Goal: Task Accomplishment & Management: Complete application form

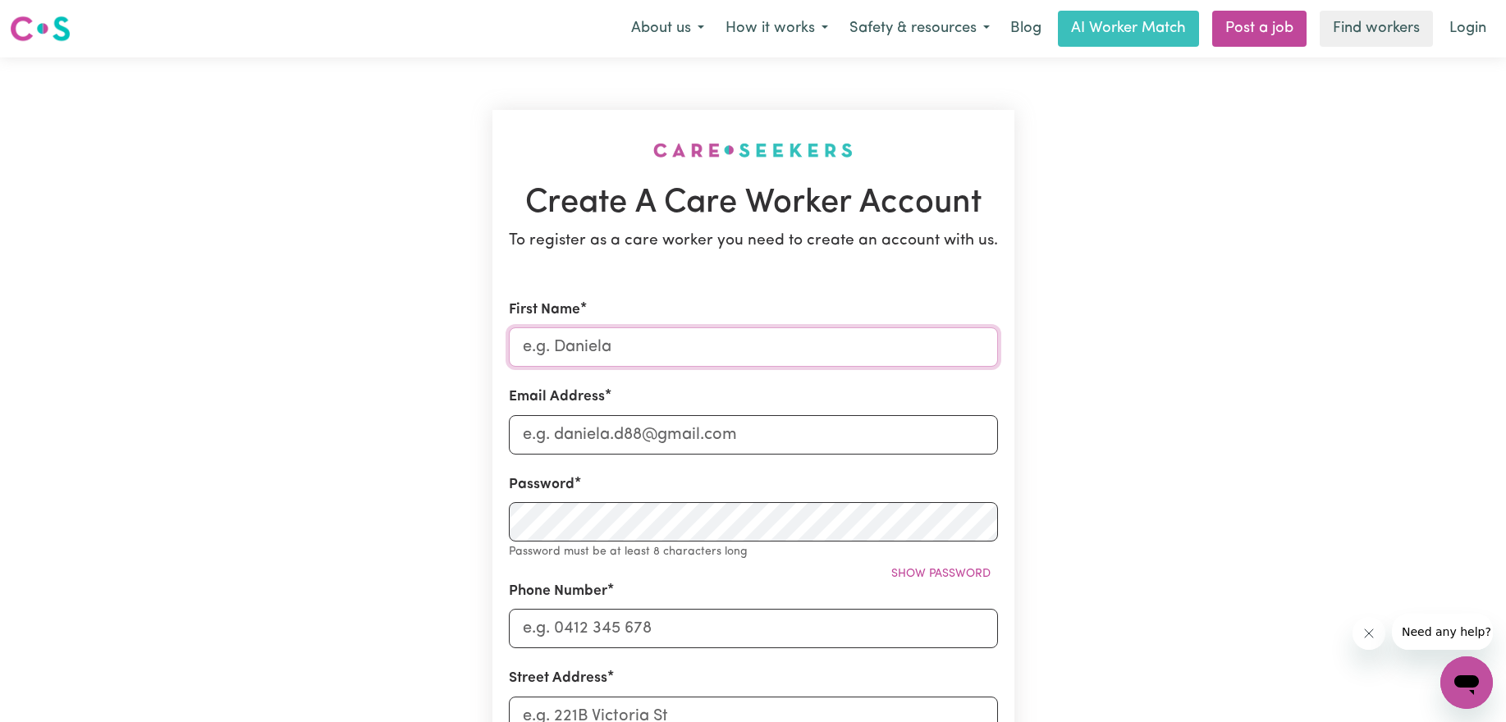
click at [788, 351] on input "First Name" at bounding box center [753, 346] width 489 height 39
type input "[PERSON_NAME]"
type input "[EMAIL_ADDRESS][DOMAIN_NAME]"
type input "0494412545"
type input "[STREET_ADDRESS]"
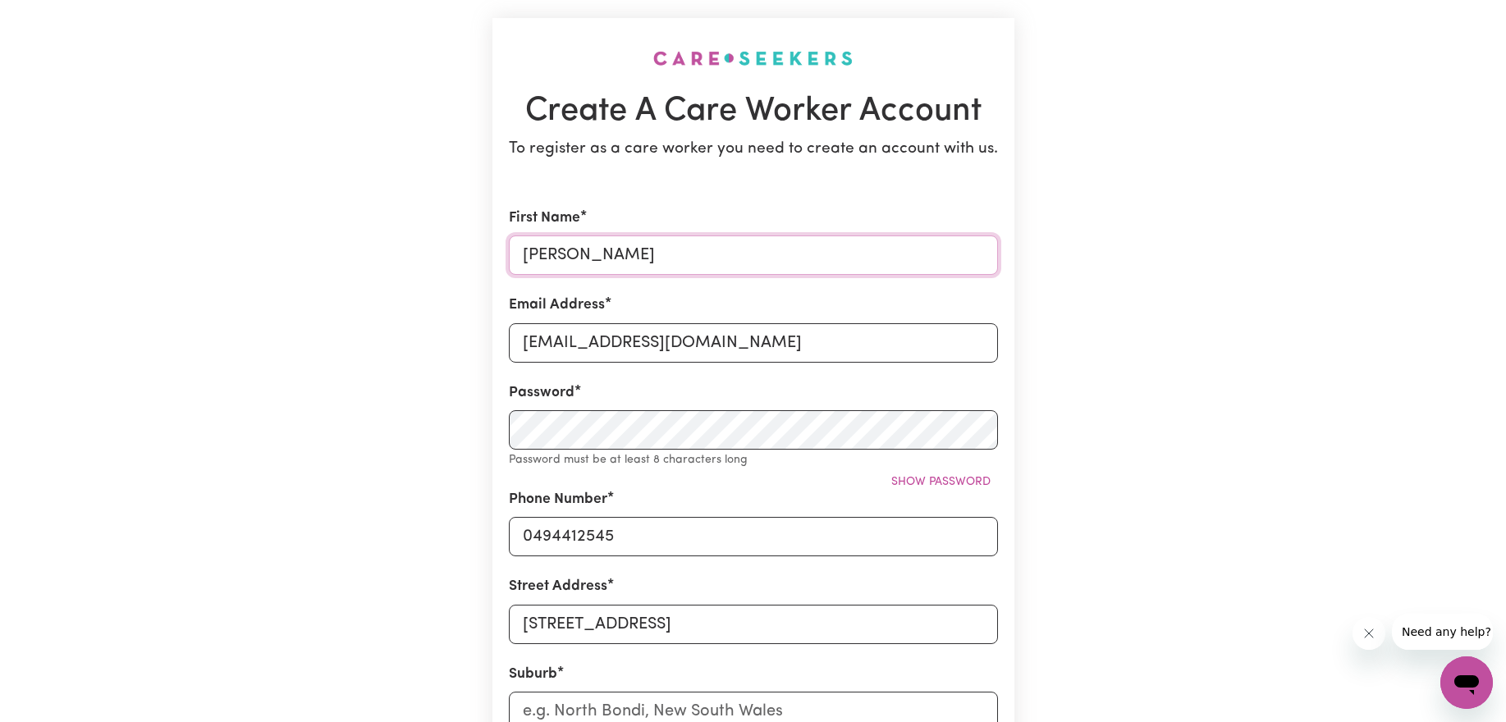
scroll to position [102, 0]
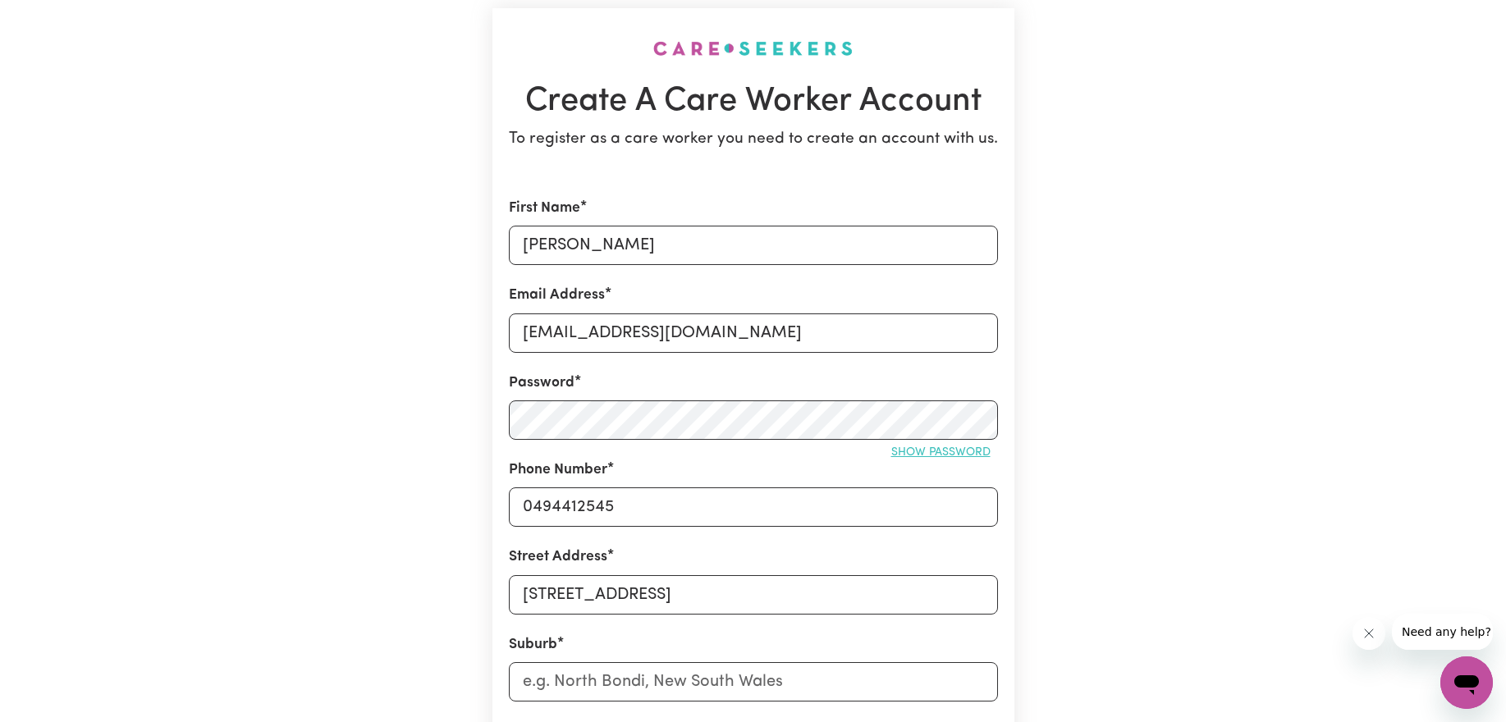
click at [908, 456] on span "Show password" at bounding box center [940, 452] width 99 height 12
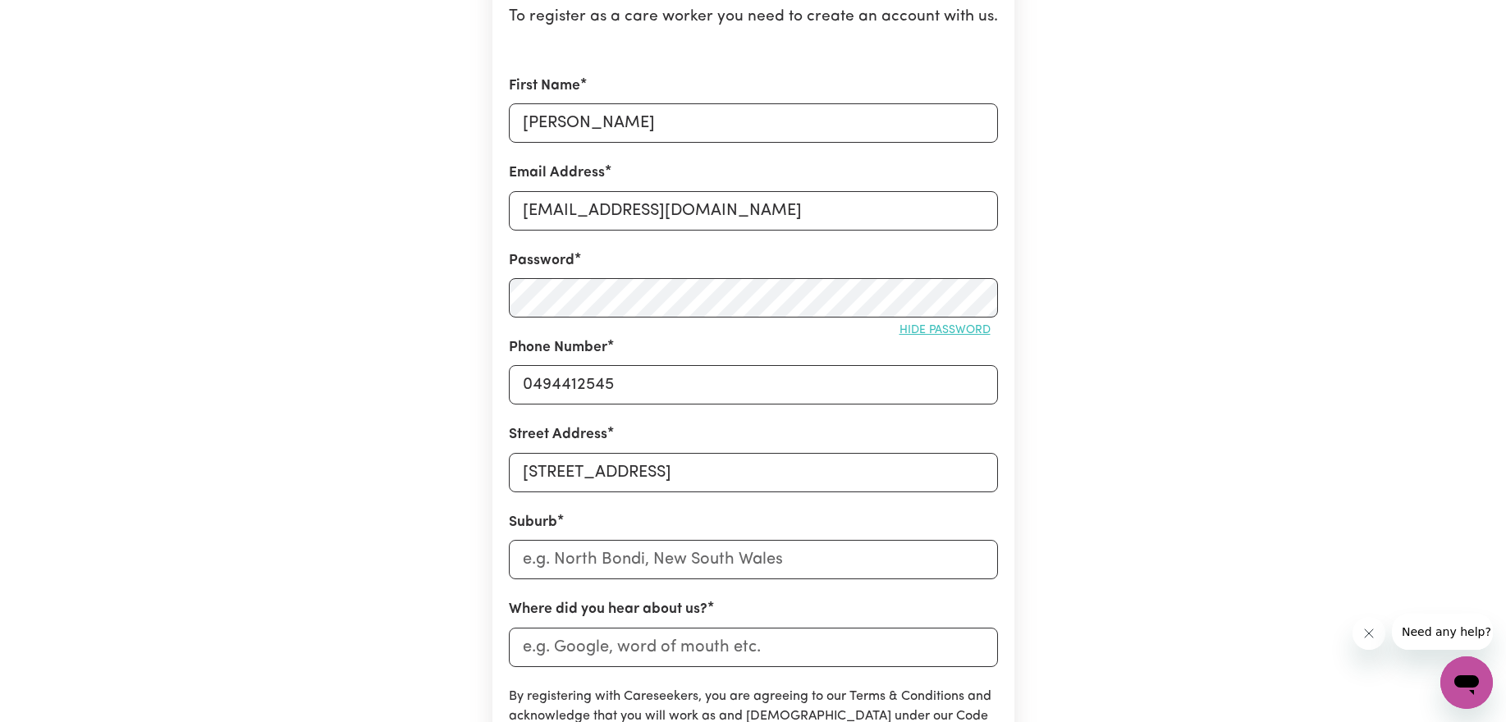
scroll to position [327, 0]
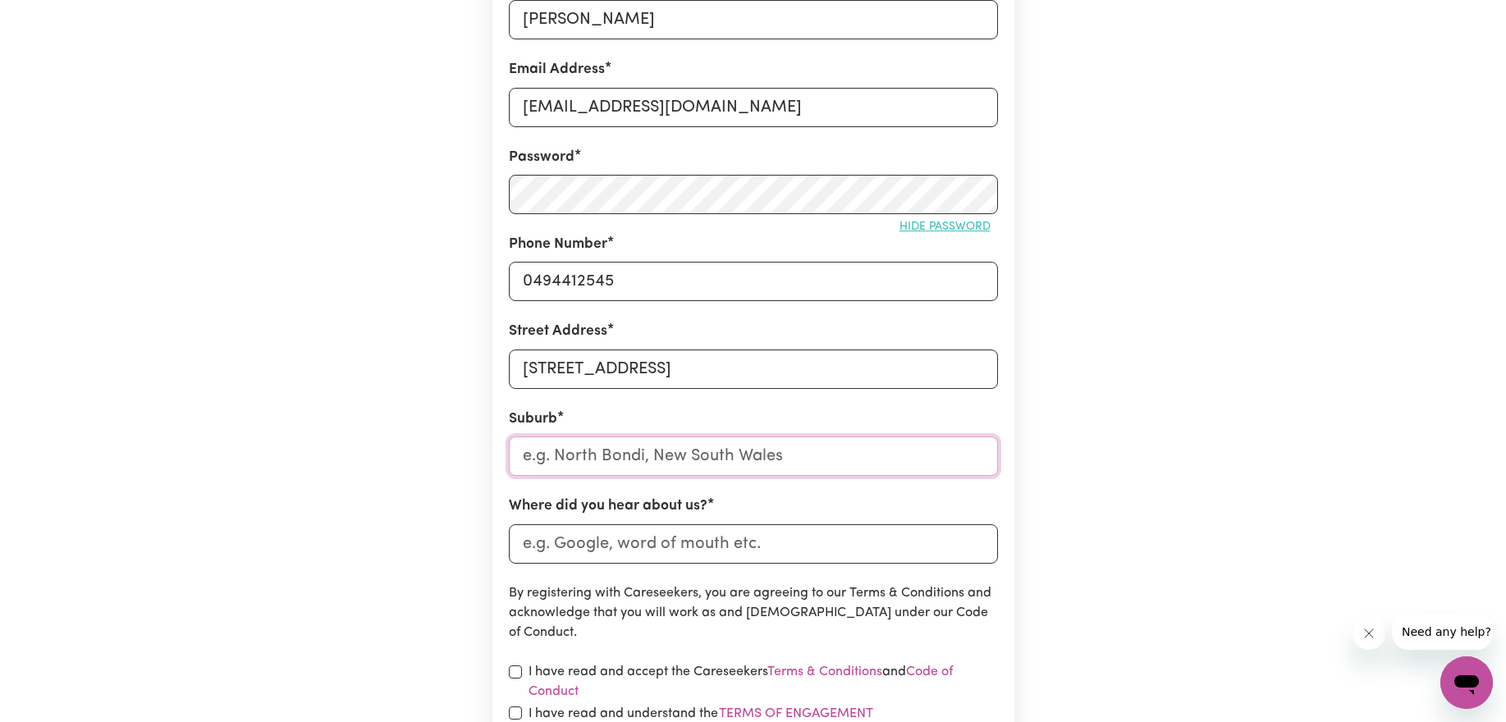
click at [644, 451] on input "text" at bounding box center [753, 456] width 489 height 39
type input "Ultimo"
type input "Ultimo, [GEOGRAPHIC_DATA], 2007"
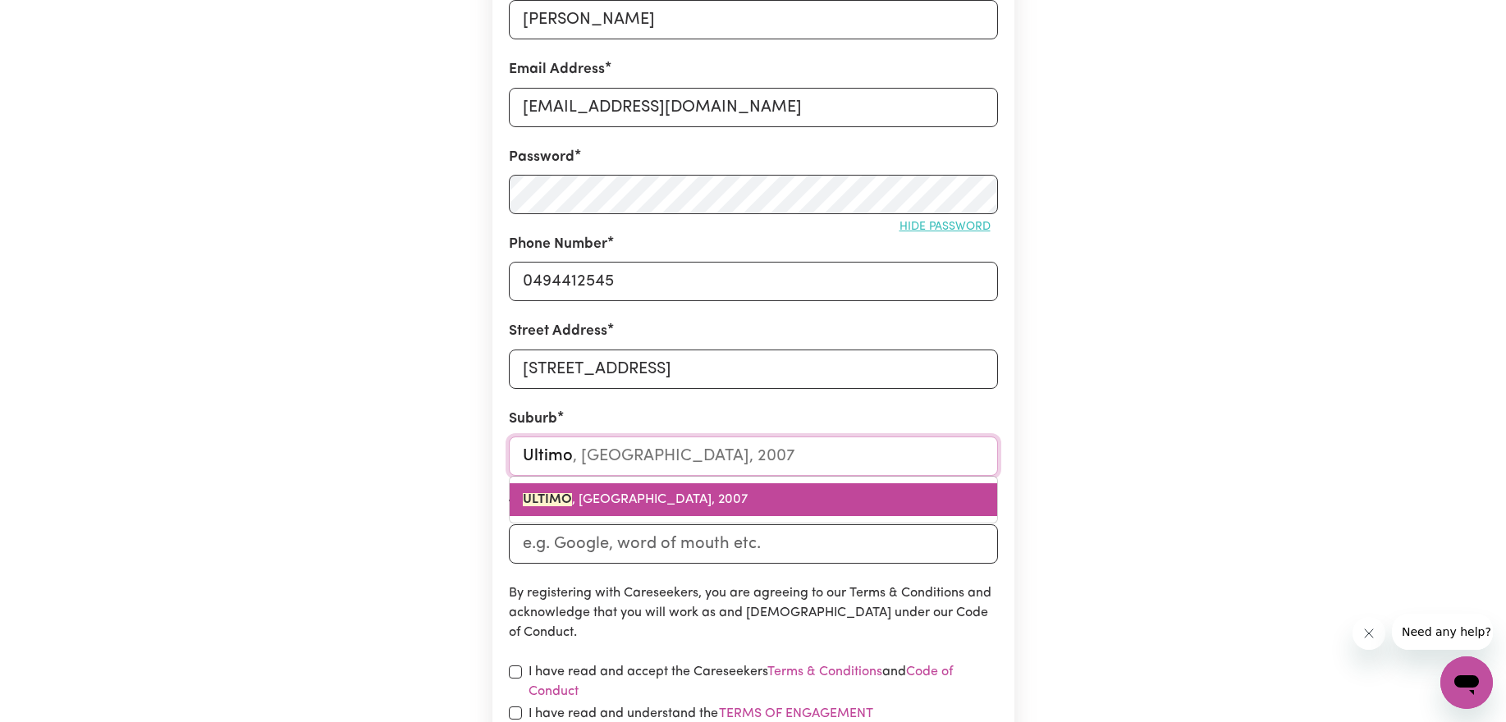
click at [660, 501] on span "ULTIMO , [GEOGRAPHIC_DATA], 2007" at bounding box center [635, 499] width 225 height 13
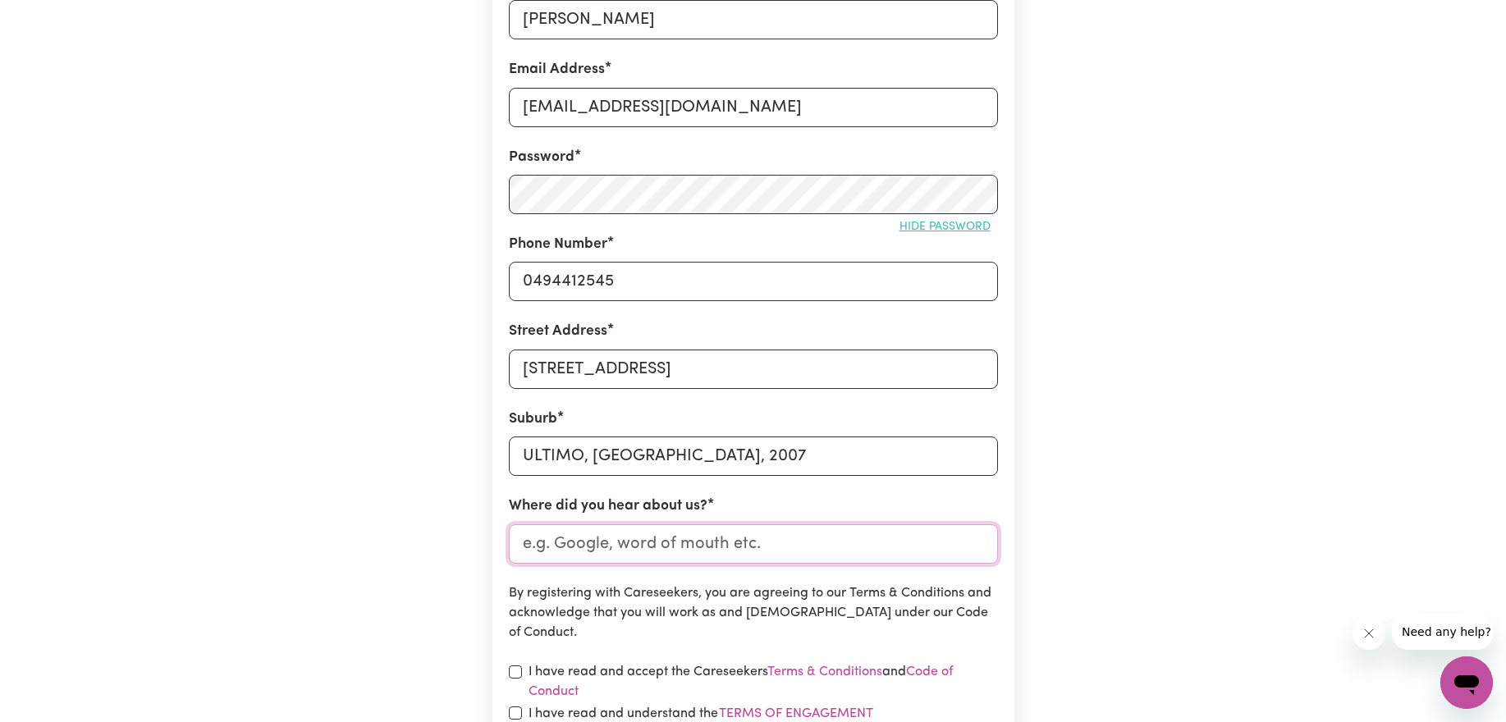
click at [639, 543] on input "Where did you hear about us?" at bounding box center [753, 543] width 489 height 39
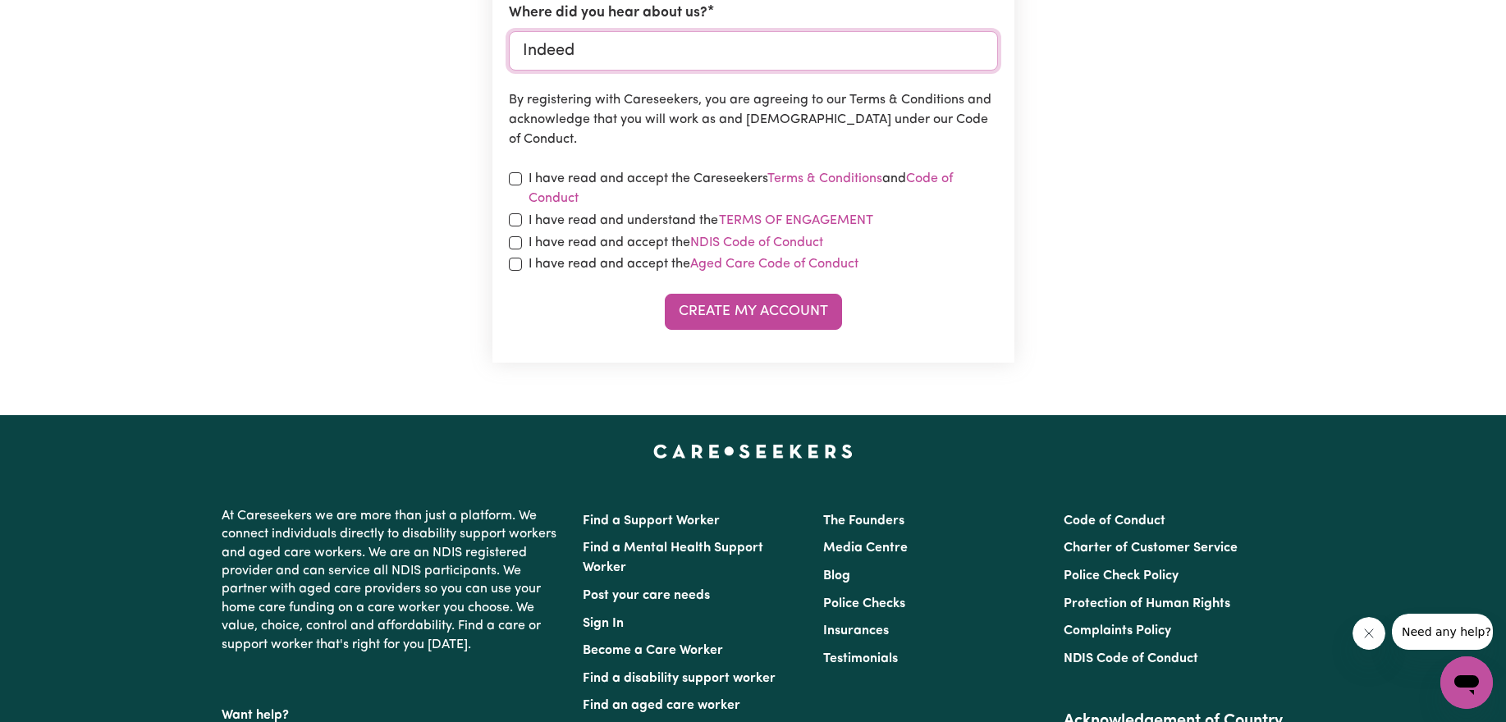
scroll to position [842, 0]
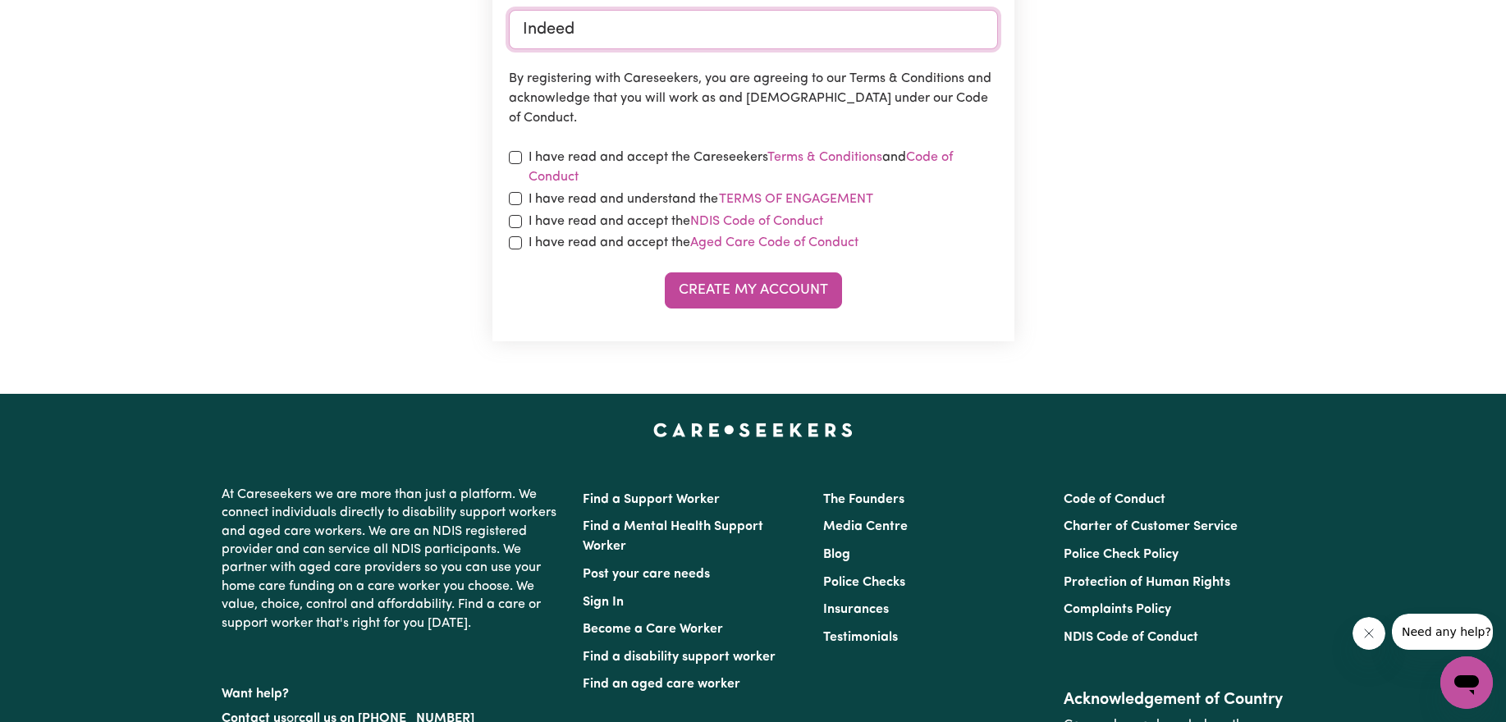
type input "Indeed"
click at [513, 160] on input "checkbox" at bounding box center [515, 157] width 13 height 13
checkbox input "true"
click at [514, 192] on input "checkbox" at bounding box center [515, 198] width 13 height 13
checkbox input "true"
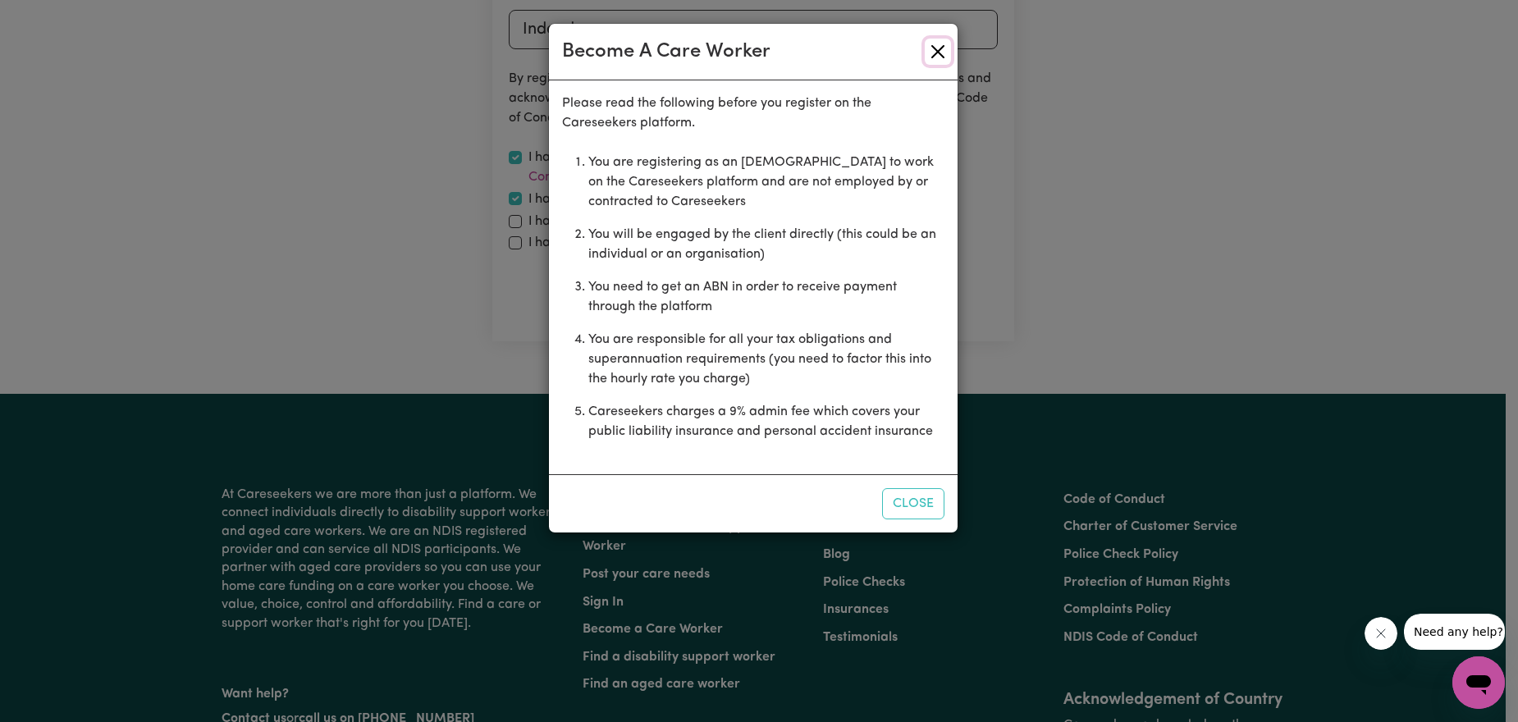
click at [941, 57] on button "Close" at bounding box center [938, 52] width 26 height 26
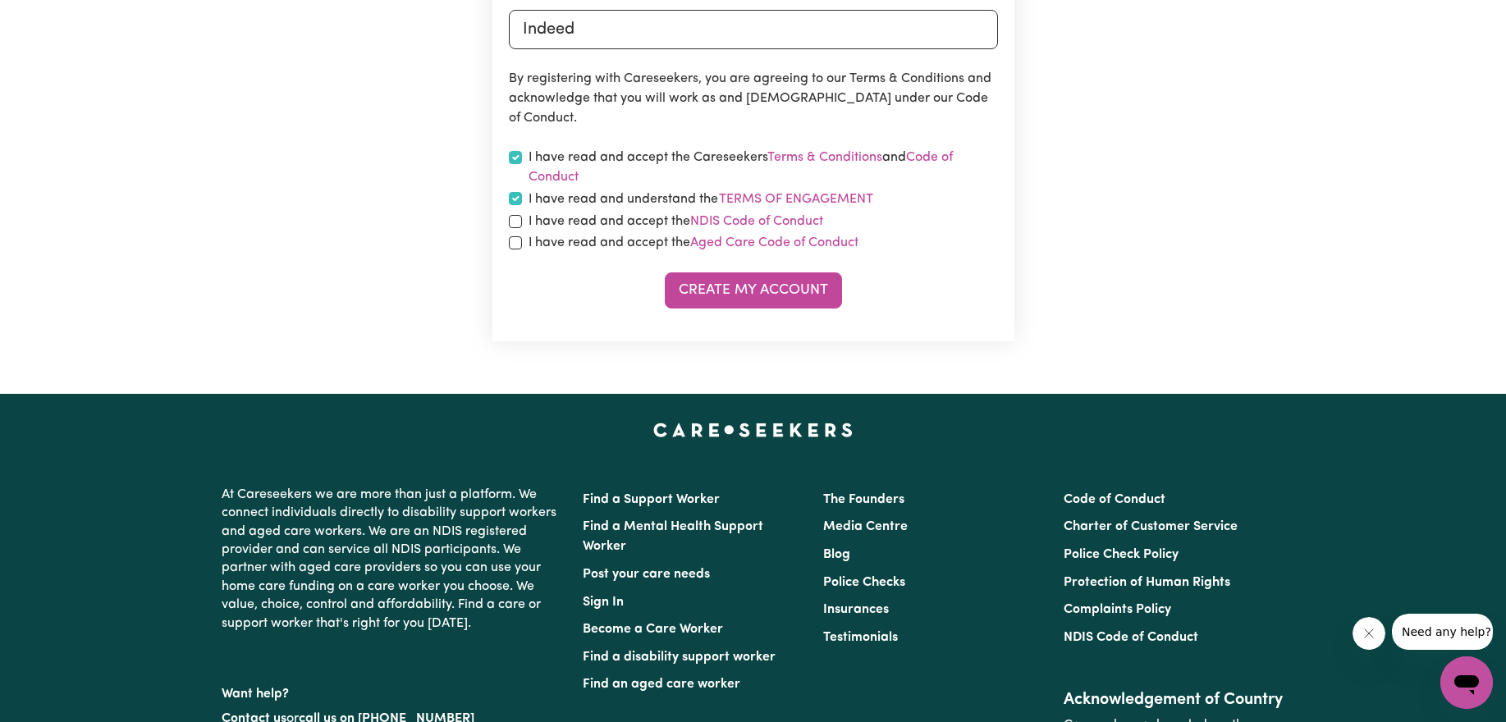
click at [512, 233] on div "I have read and accept the Aged Care Code of Conduct" at bounding box center [753, 243] width 489 height 20
click at [516, 215] on input "checkbox" at bounding box center [515, 221] width 13 height 13
checkbox input "true"
click at [519, 240] on input "checkbox" at bounding box center [515, 242] width 13 height 13
checkbox input "true"
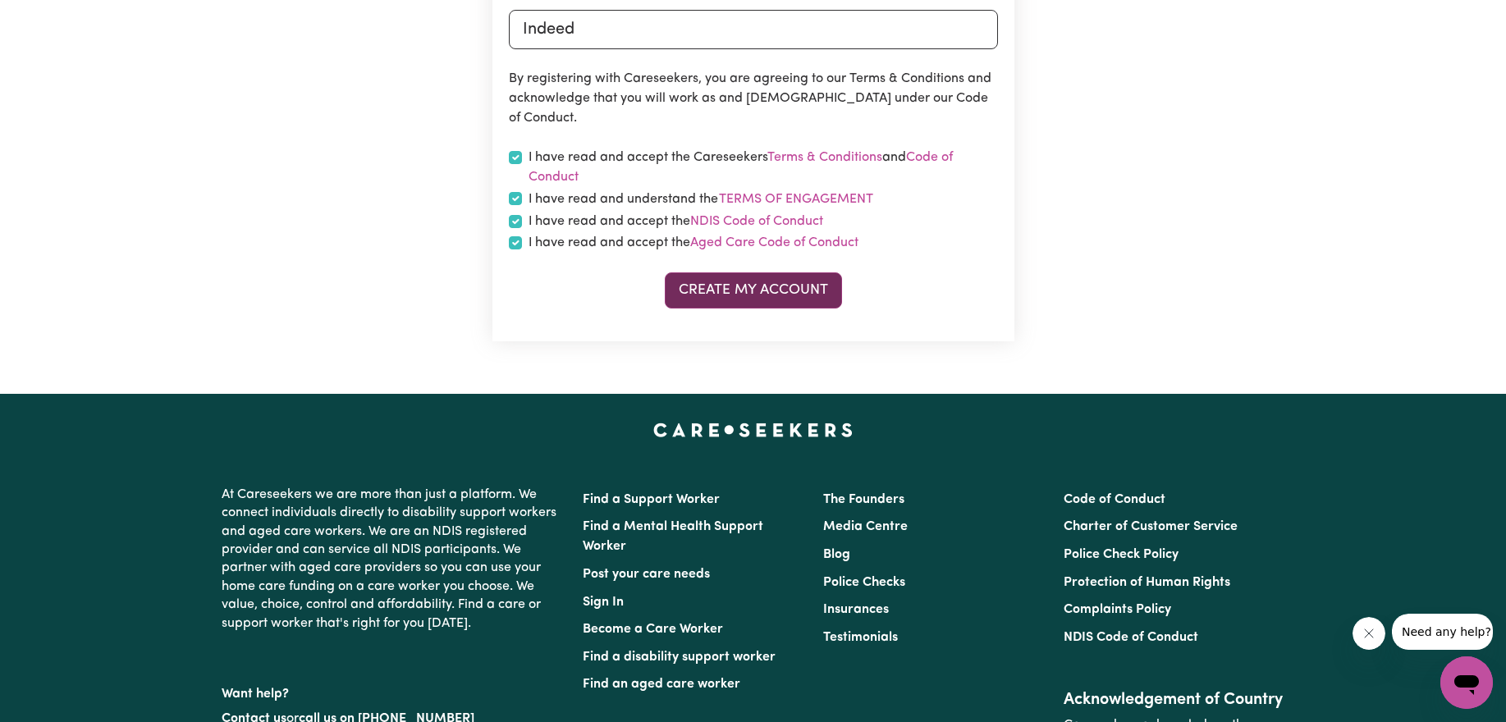
click at [766, 282] on button "Create My Account" at bounding box center [753, 290] width 177 height 36
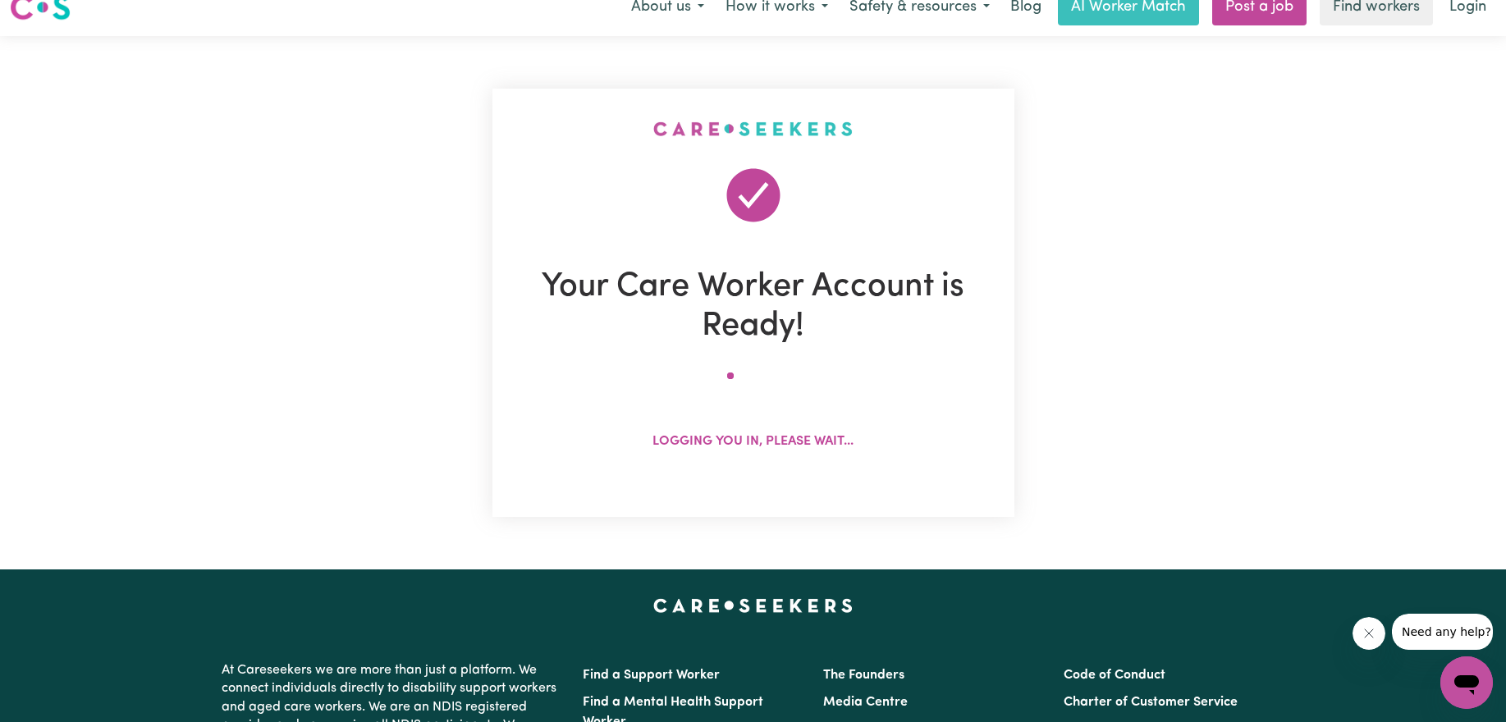
scroll to position [0, 0]
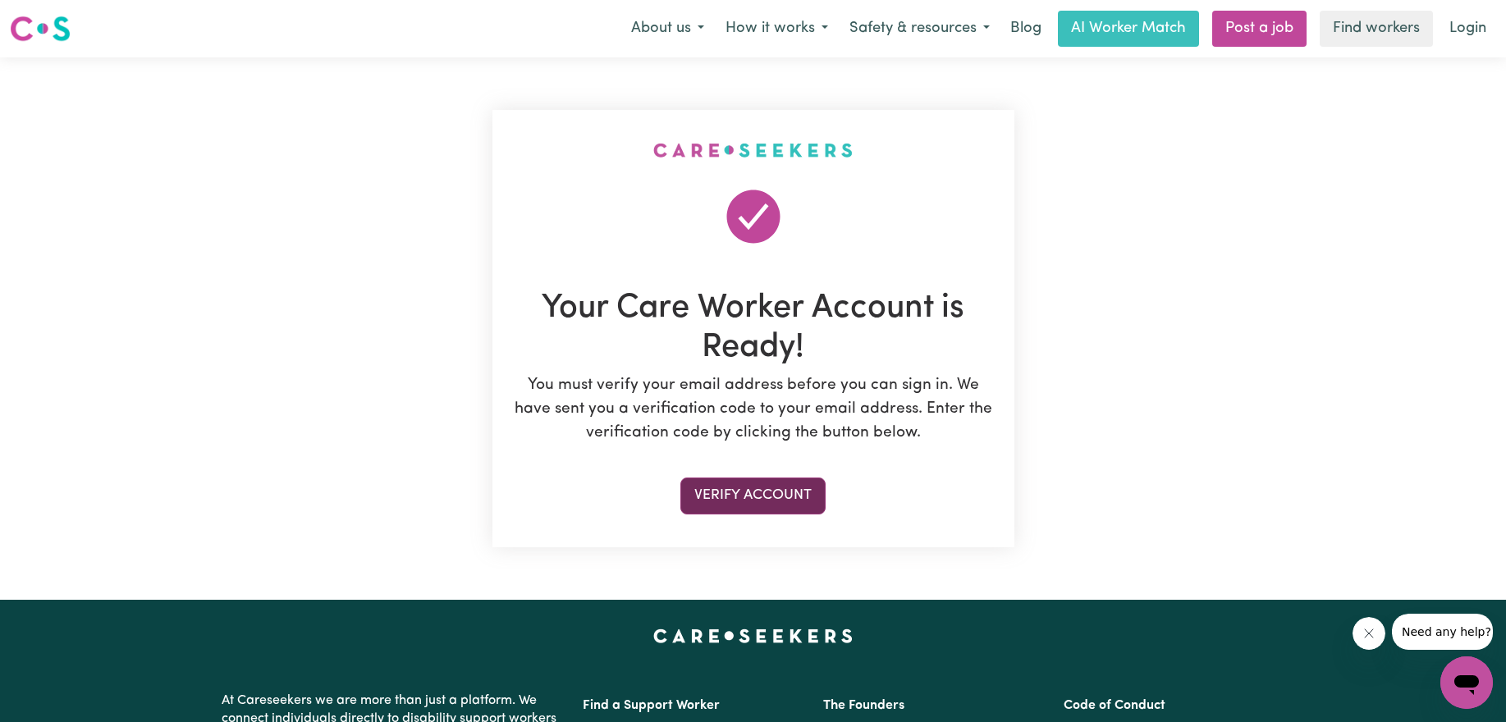
click at [765, 498] on button "Verify Account" at bounding box center [752, 496] width 145 height 36
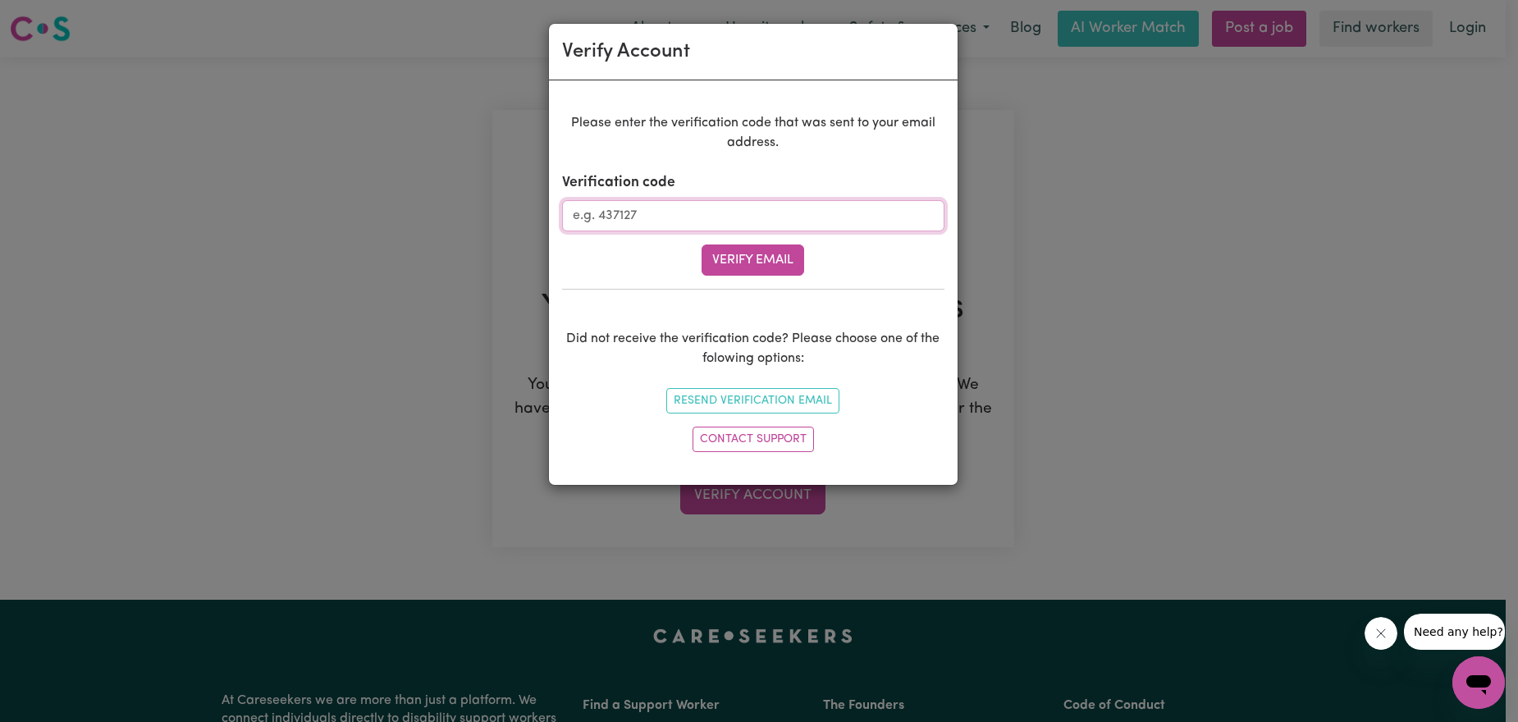
paste input "441691"
type input "441691"
click at [782, 254] on button "Verify Email" at bounding box center [753, 260] width 103 height 31
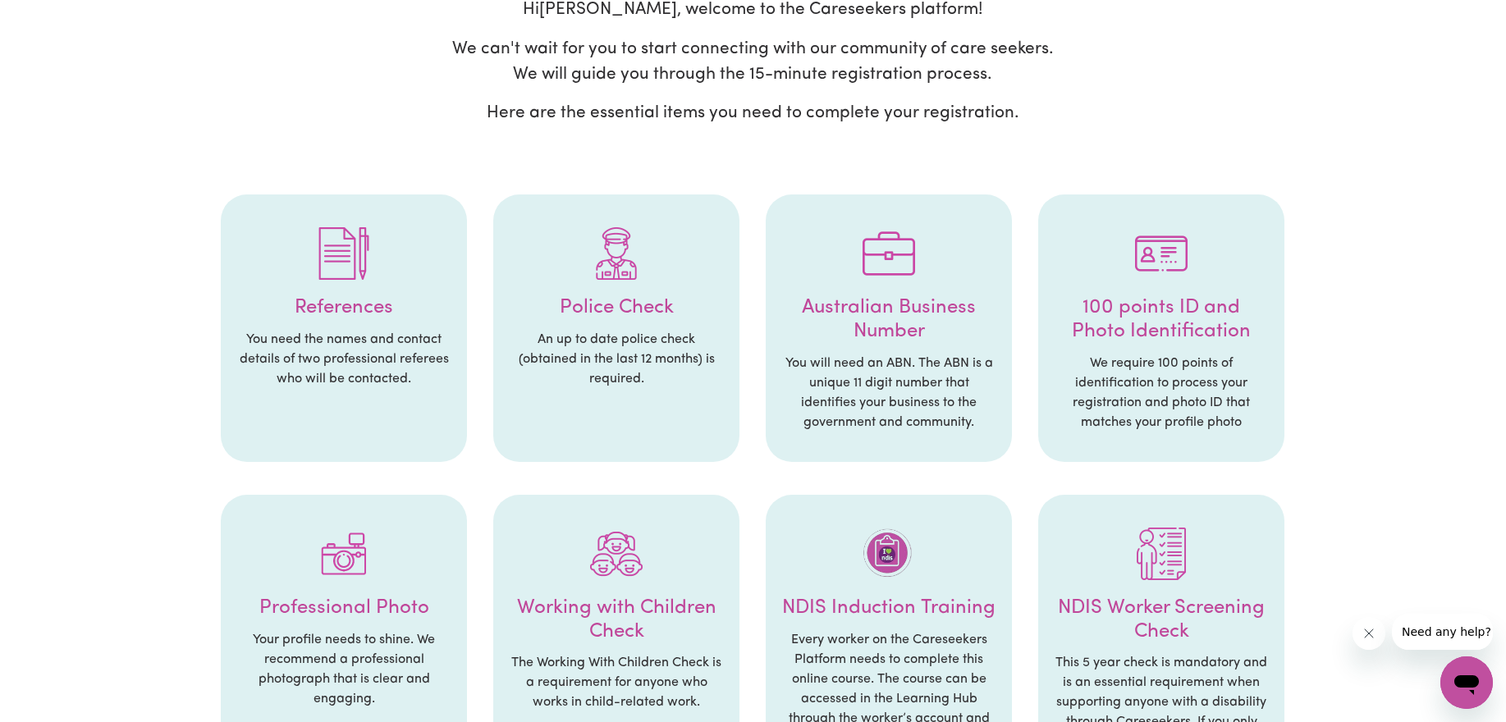
scroll to position [158, 0]
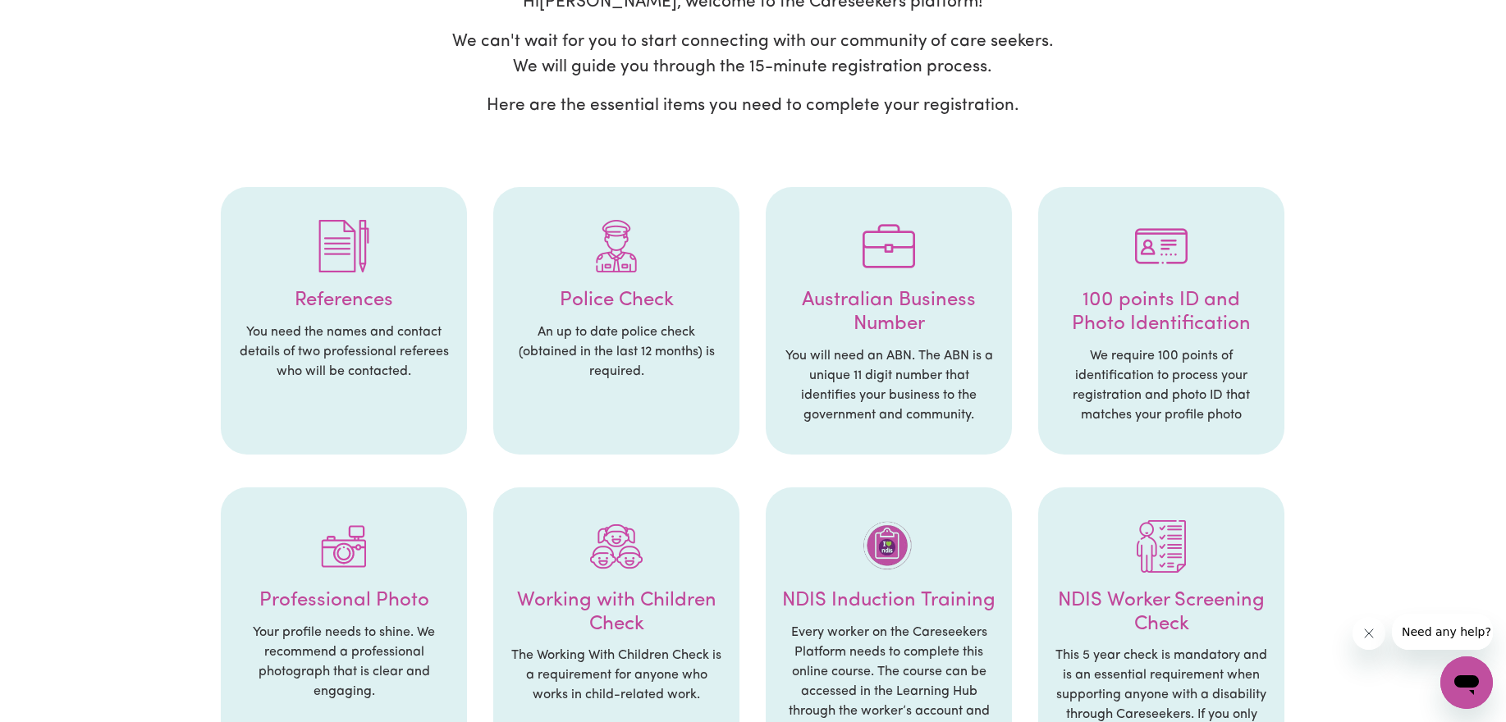
click at [336, 313] on li "References You need the names and contact details of two professional referees …" at bounding box center [344, 321] width 246 height 268
click at [373, 263] on div at bounding box center [343, 246] width 213 height 85
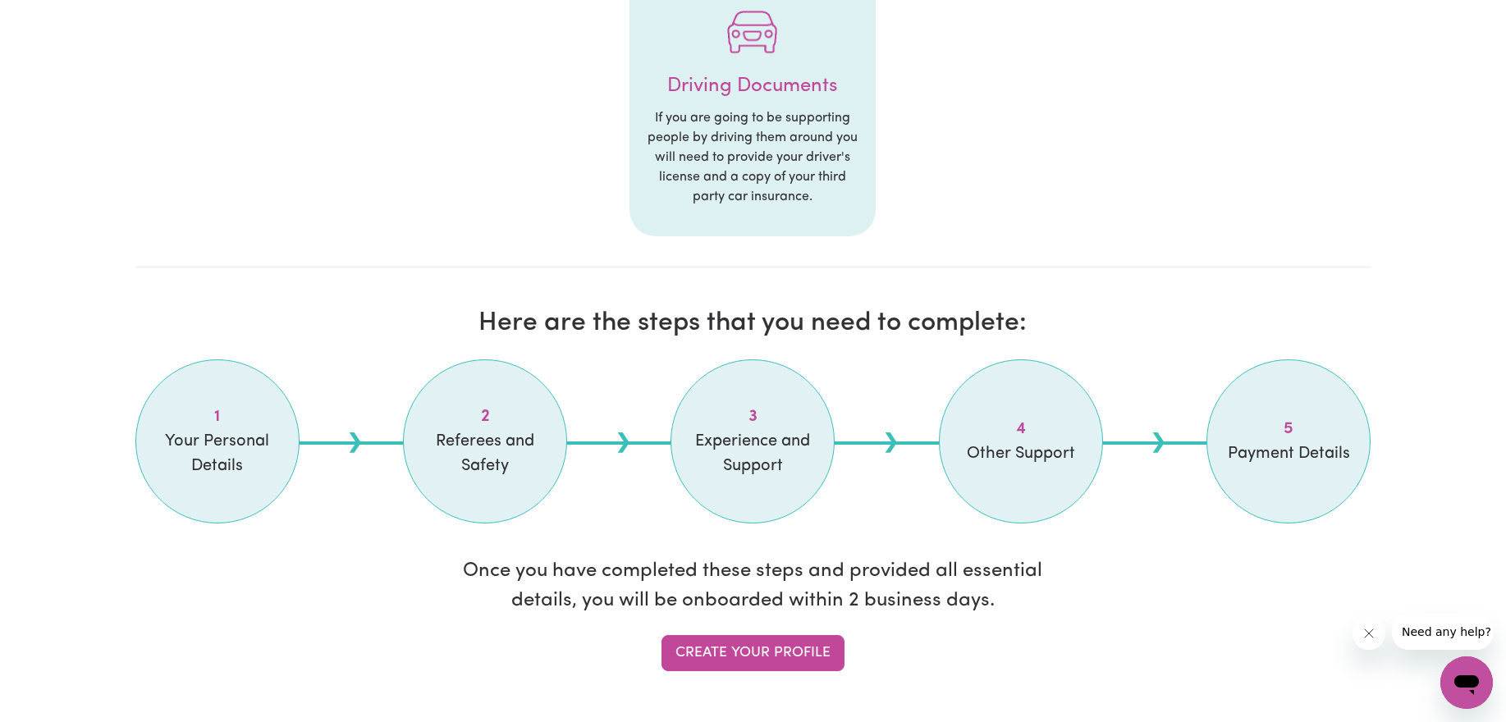
scroll to position [1048, 0]
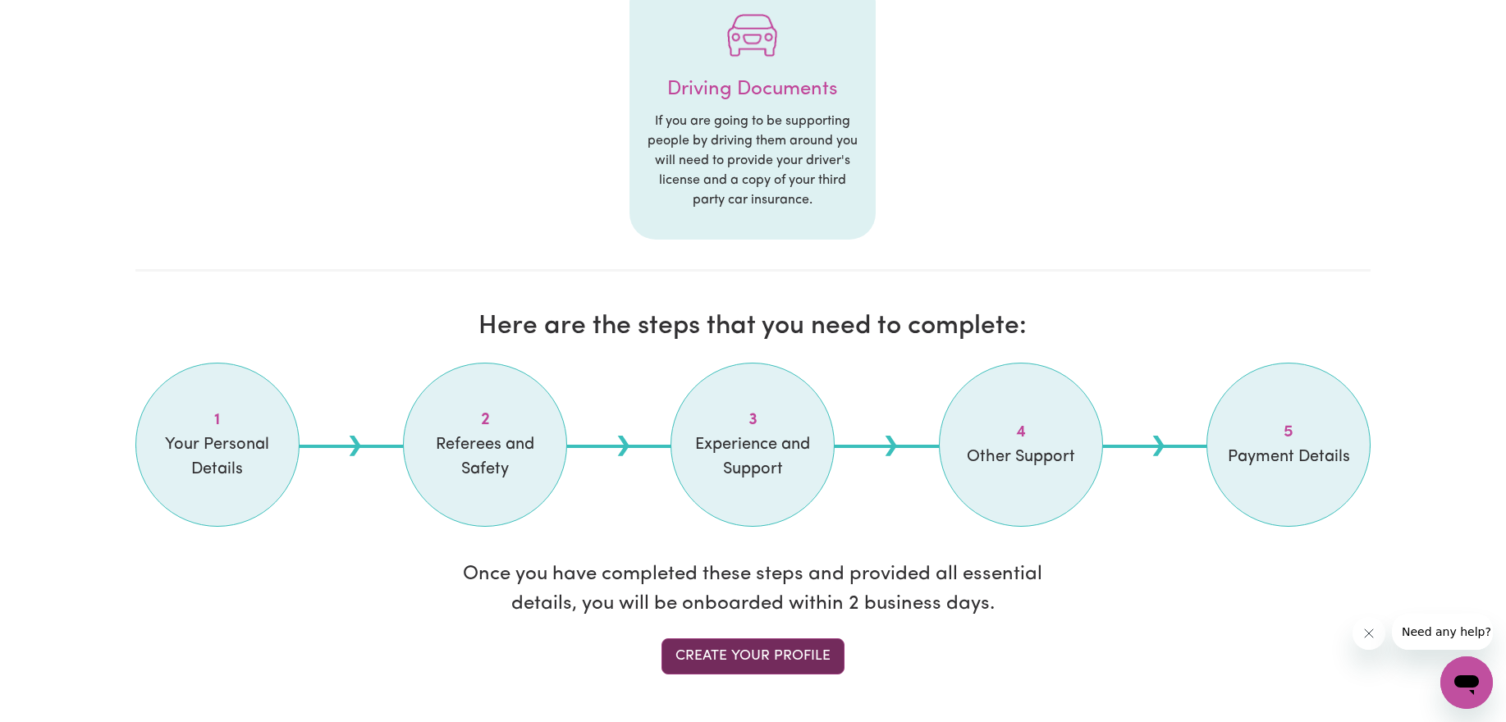
click at [783, 656] on link "Create your profile" at bounding box center [752, 656] width 183 height 36
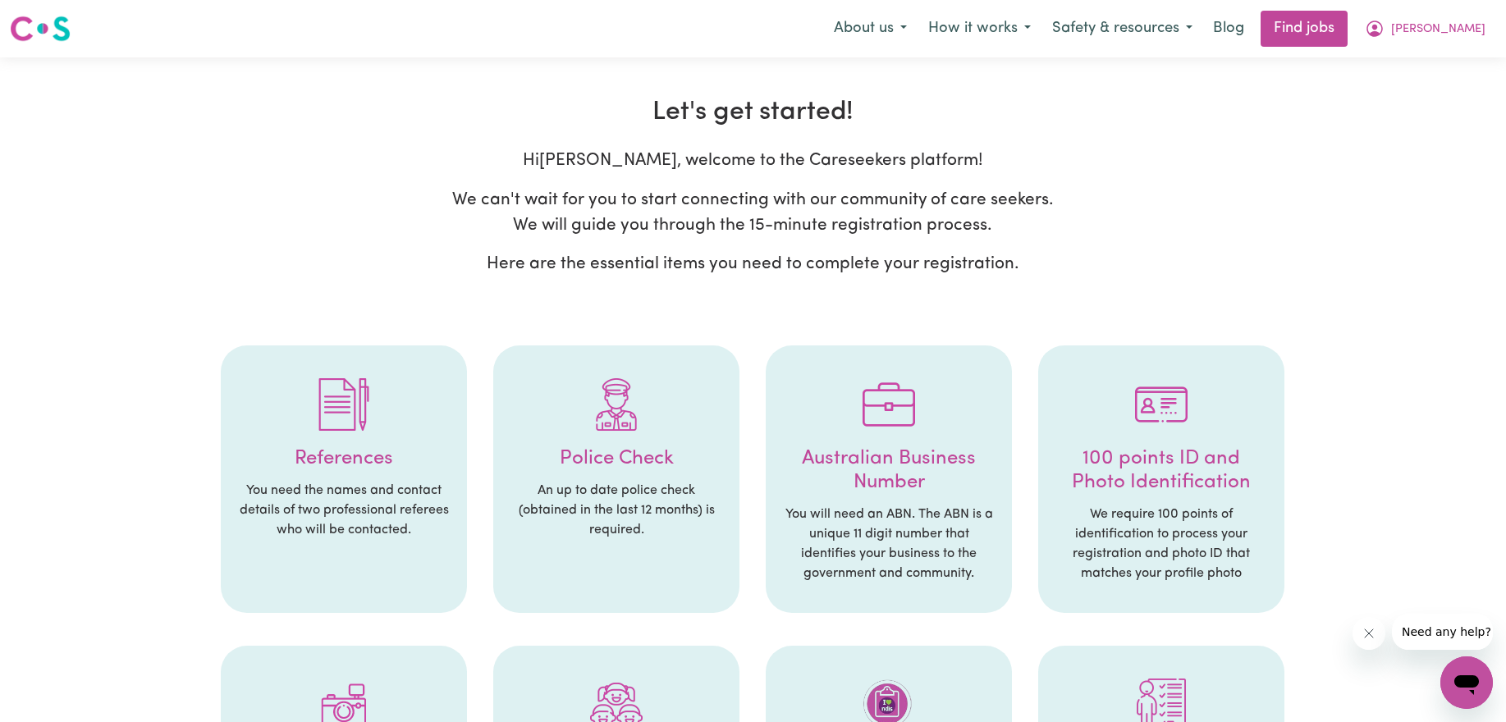
select select "Studying a healthcare related degree or qualification"
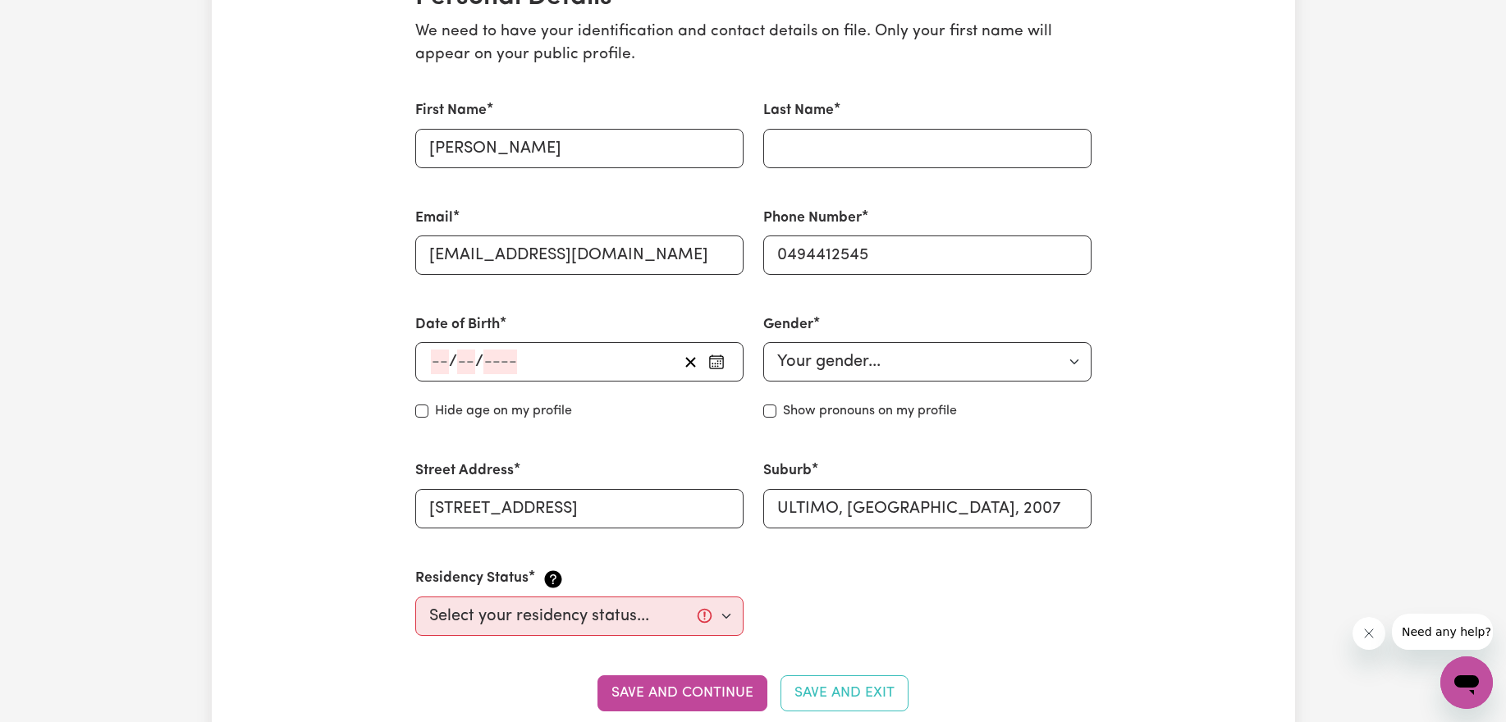
scroll to position [430, 0]
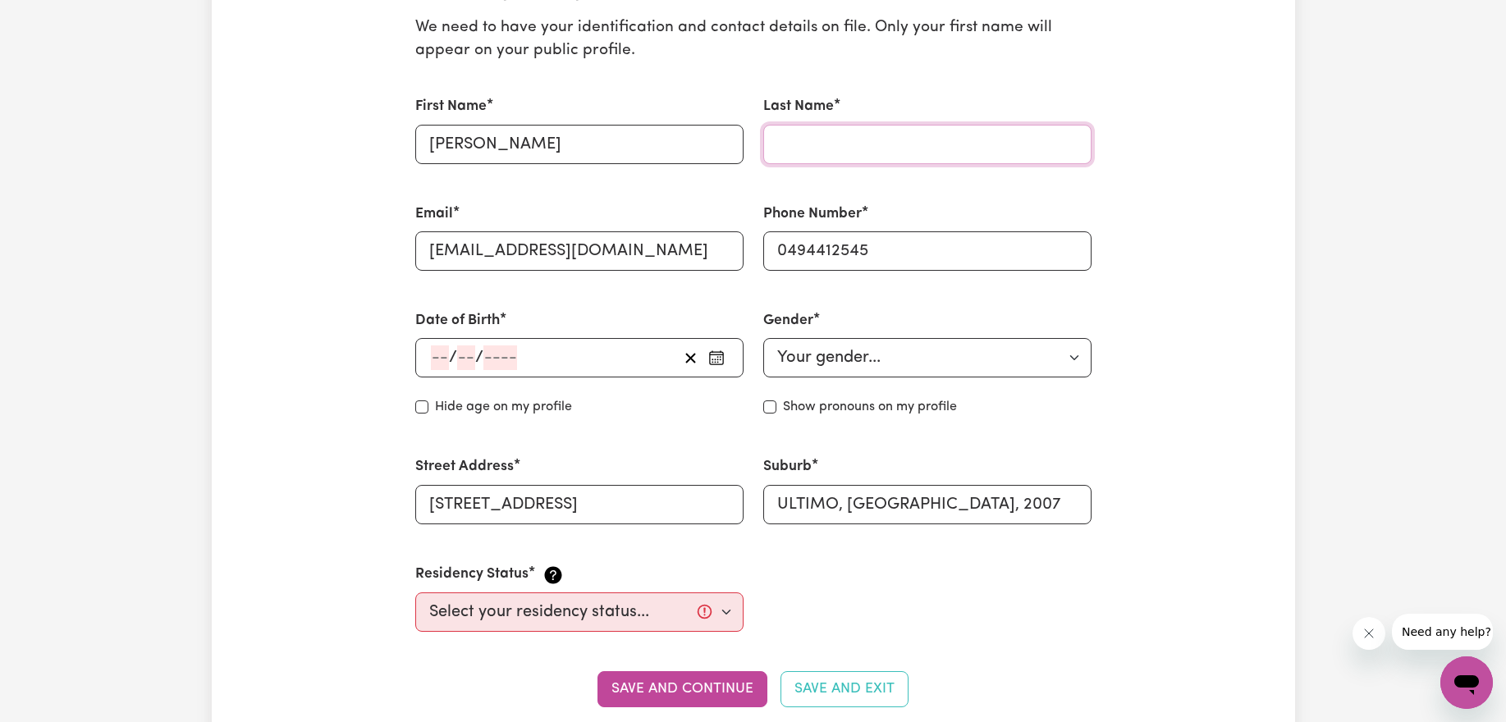
click at [807, 145] on input "Last Name" at bounding box center [927, 144] width 328 height 39
type input "Orantia"
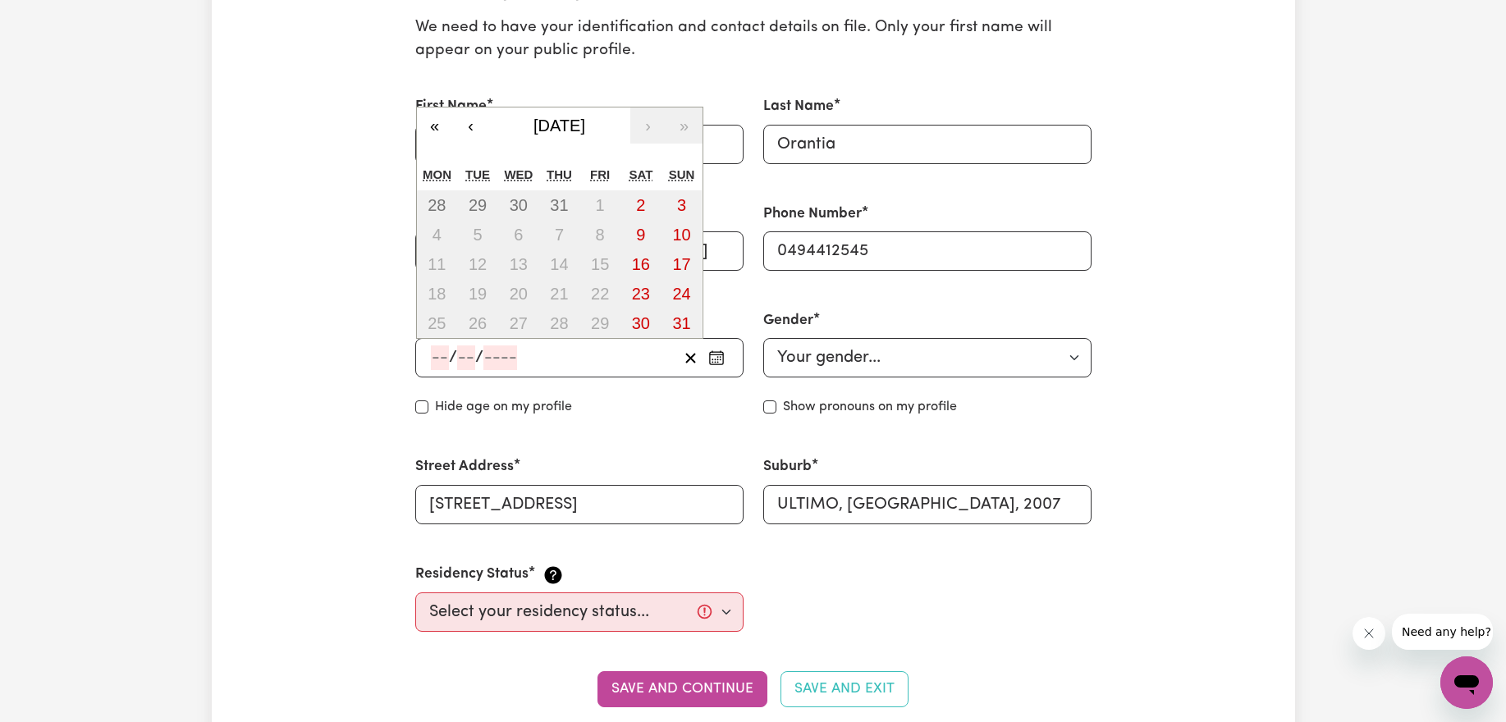
click at [437, 351] on input "number" at bounding box center [440, 357] width 18 height 25
click at [443, 349] on input "number" at bounding box center [440, 357] width 18 height 25
type input "03"
type input "04"
click at [501, 365] on input "number" at bounding box center [506, 357] width 34 height 25
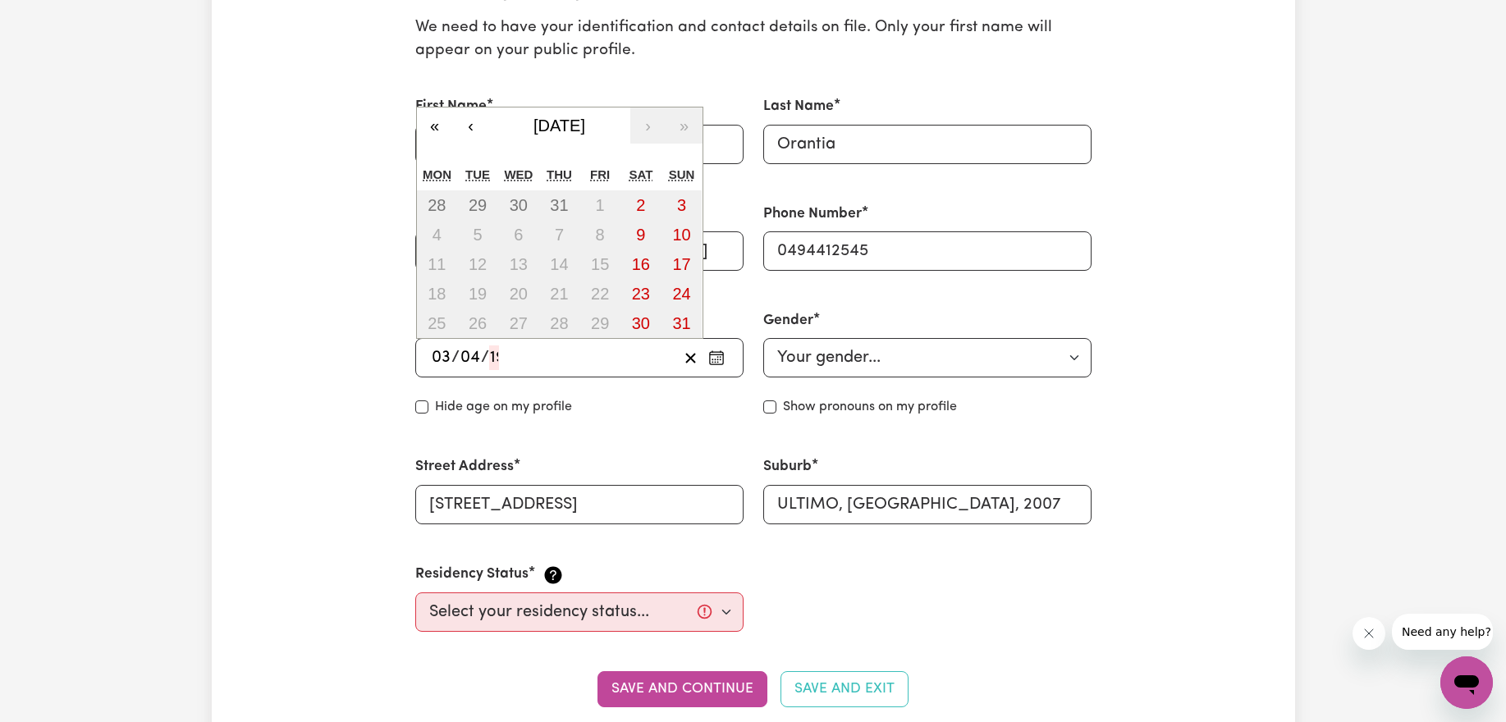
type input "199"
type input "[DATE]"
type input "3"
type input "4"
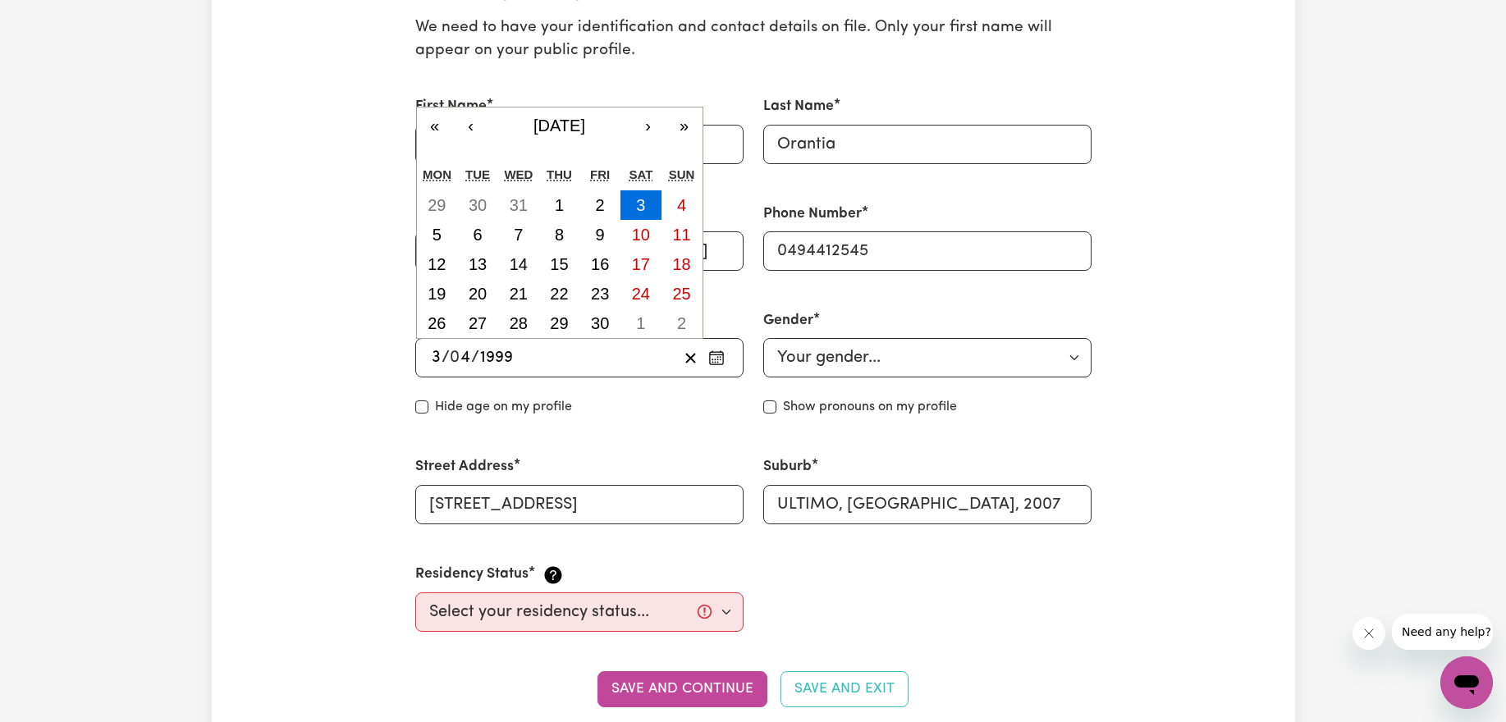
type input "1999"
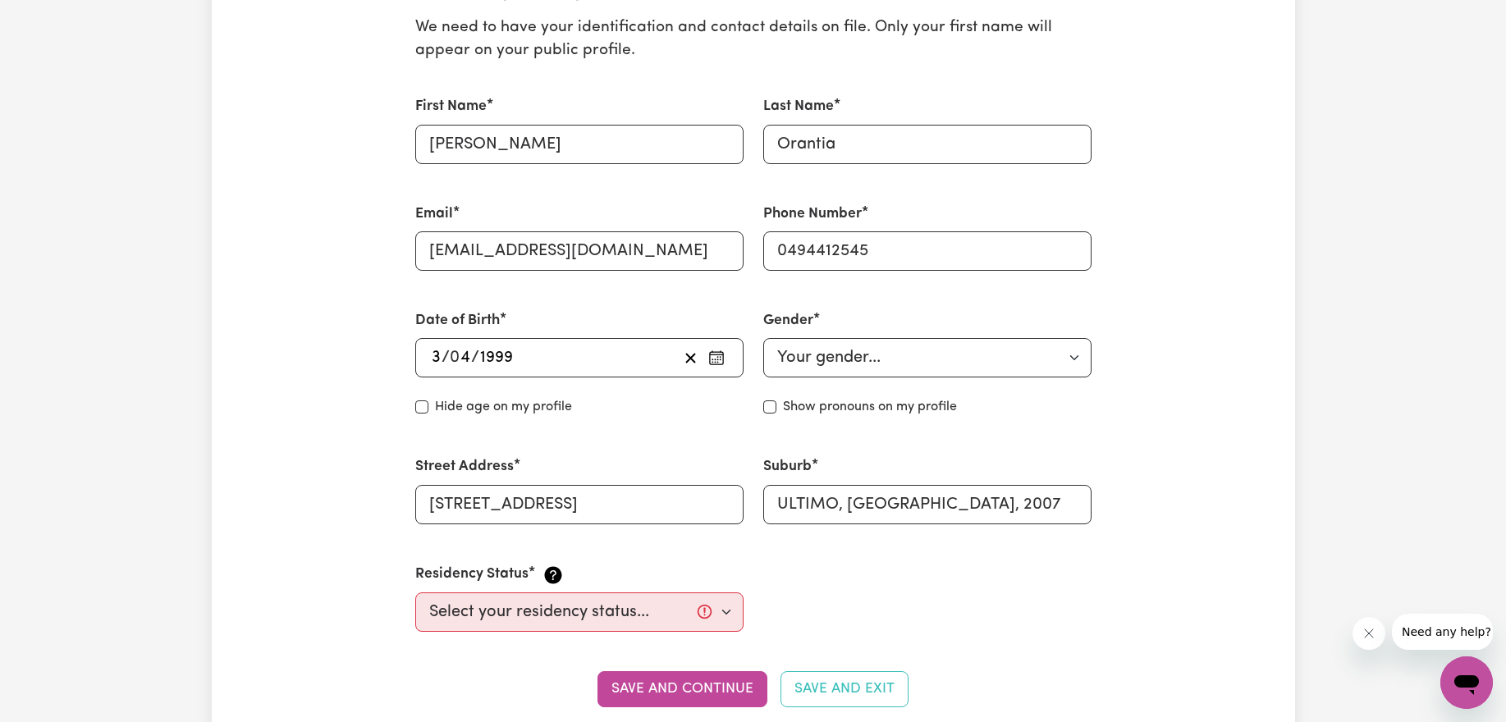
click at [625, 405] on div "Hide age on my profile" at bounding box center [579, 407] width 328 height 20
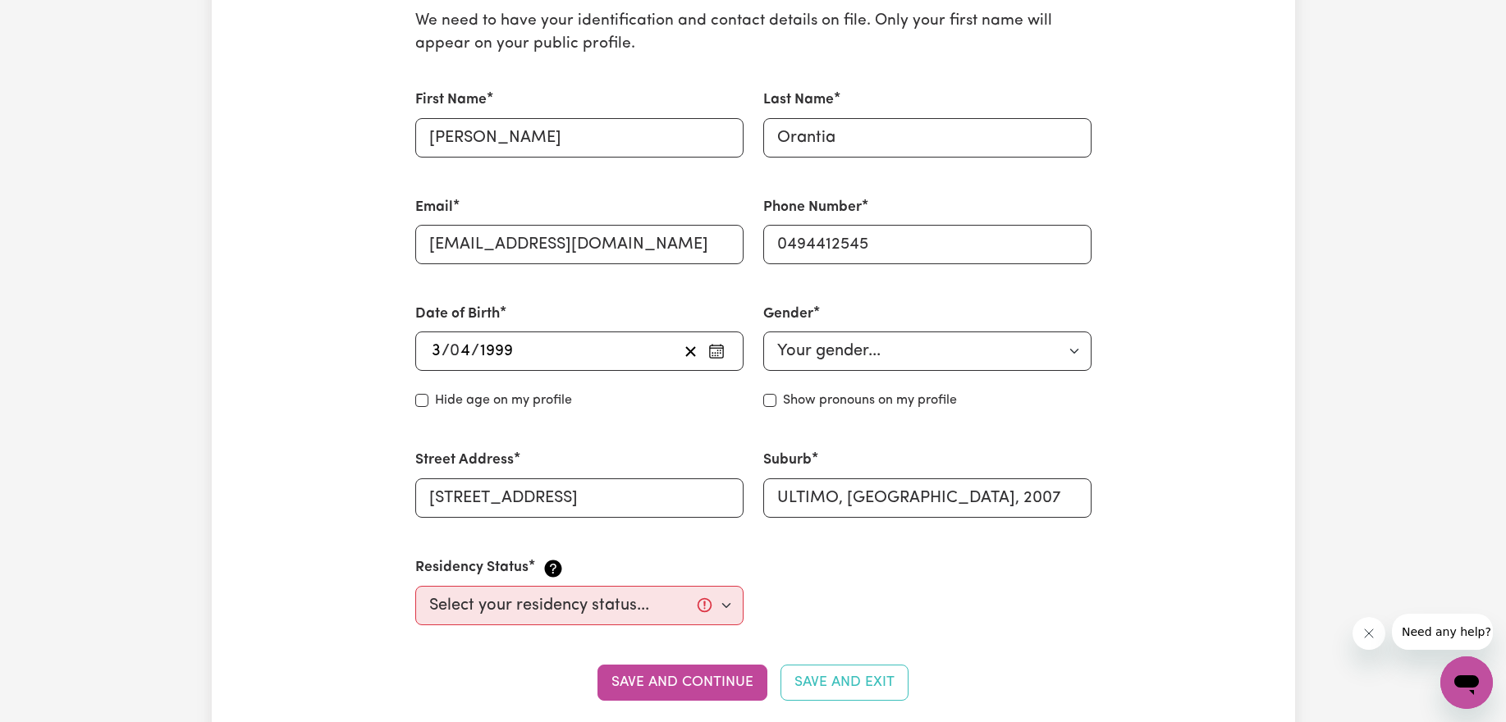
scroll to position [440, 0]
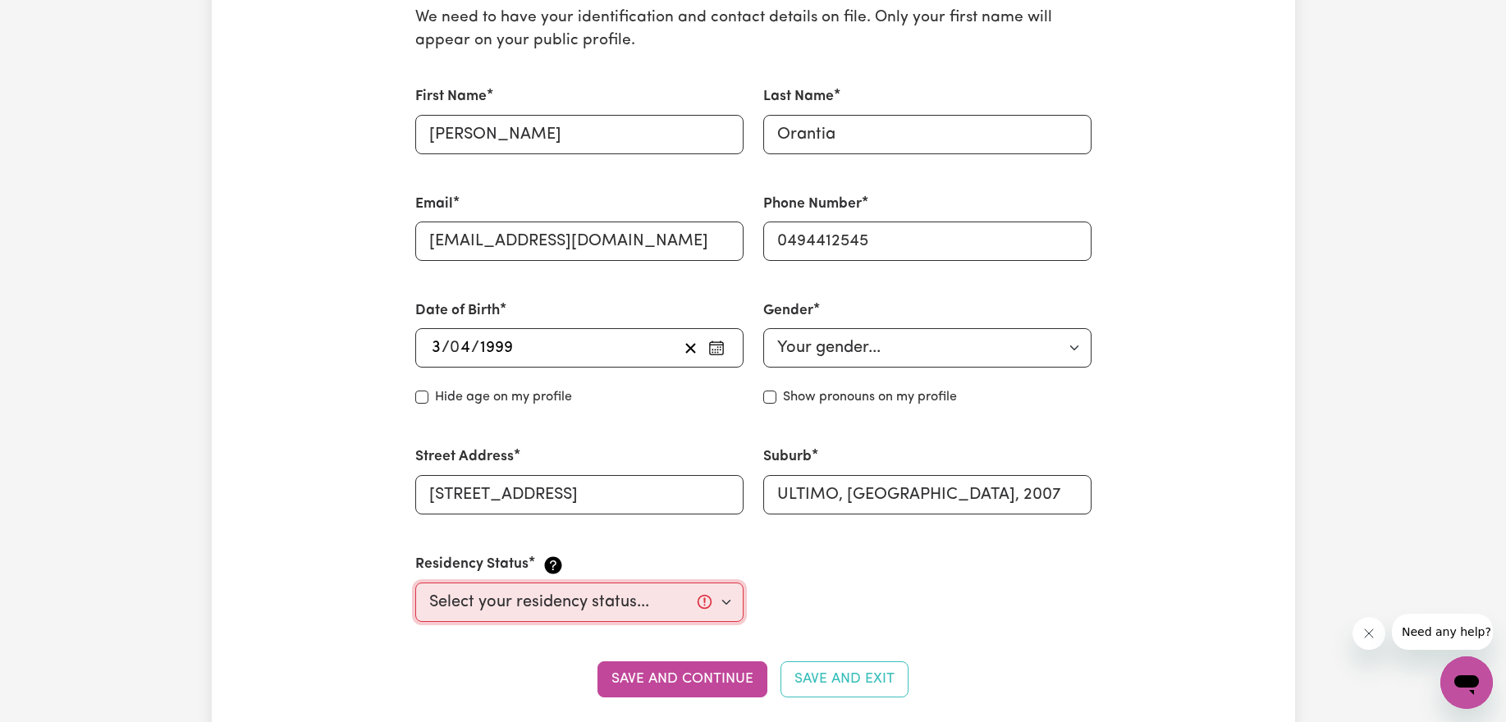
click at [660, 605] on select "Select your residency status... [DEMOGRAPHIC_DATA] citizen Australian PR [DEMOG…" at bounding box center [579, 602] width 328 height 39
select select "Student Visa"
click at [415, 583] on select "Select your residency status... [DEMOGRAPHIC_DATA] citizen Australian PR [DEMOG…" at bounding box center [579, 602] width 328 height 39
click at [940, 358] on select "Your gender... [DEMOGRAPHIC_DATA] [DEMOGRAPHIC_DATA] [DEMOGRAPHIC_DATA] Other P…" at bounding box center [927, 347] width 328 height 39
select select "[DEMOGRAPHIC_DATA]"
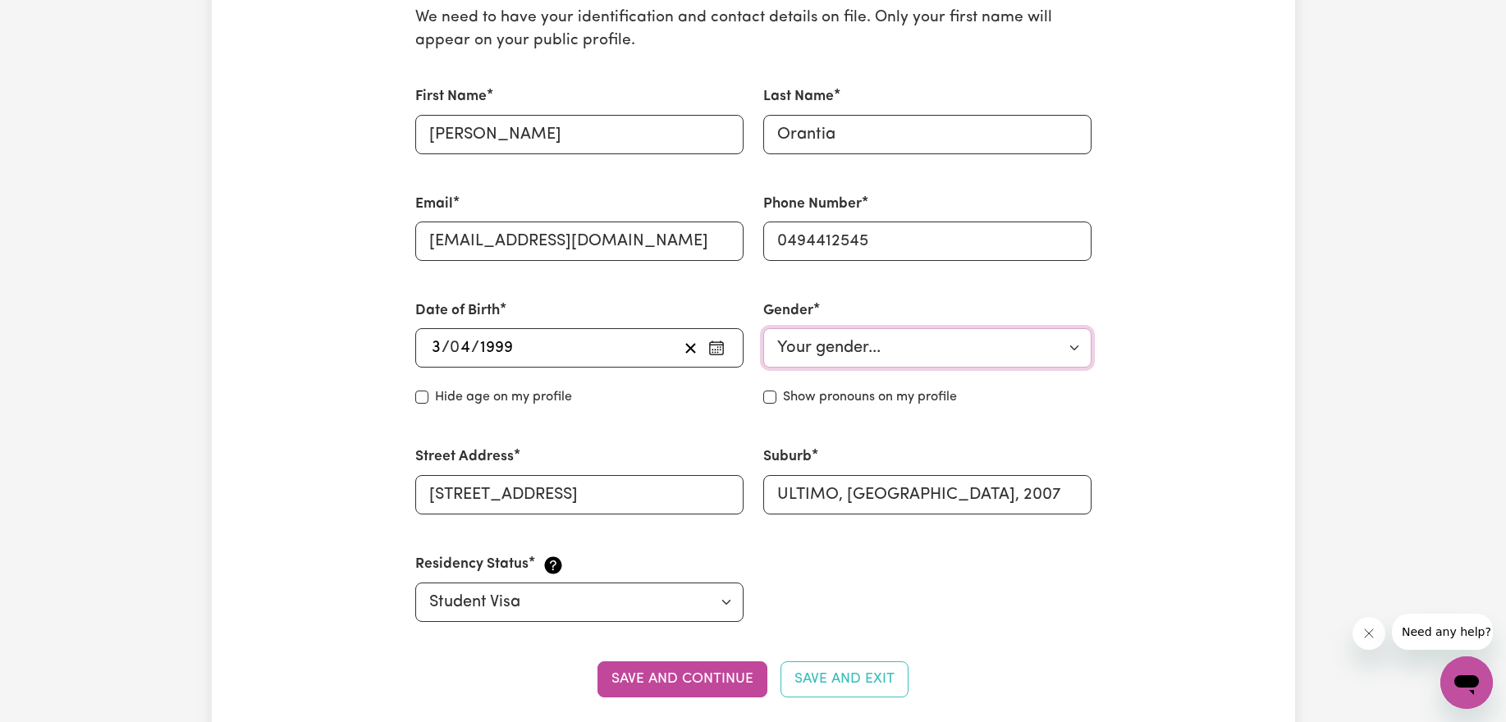
click at [763, 328] on select "Your gender... [DEMOGRAPHIC_DATA] [DEMOGRAPHIC_DATA] [DEMOGRAPHIC_DATA] Other P…" at bounding box center [927, 347] width 328 height 39
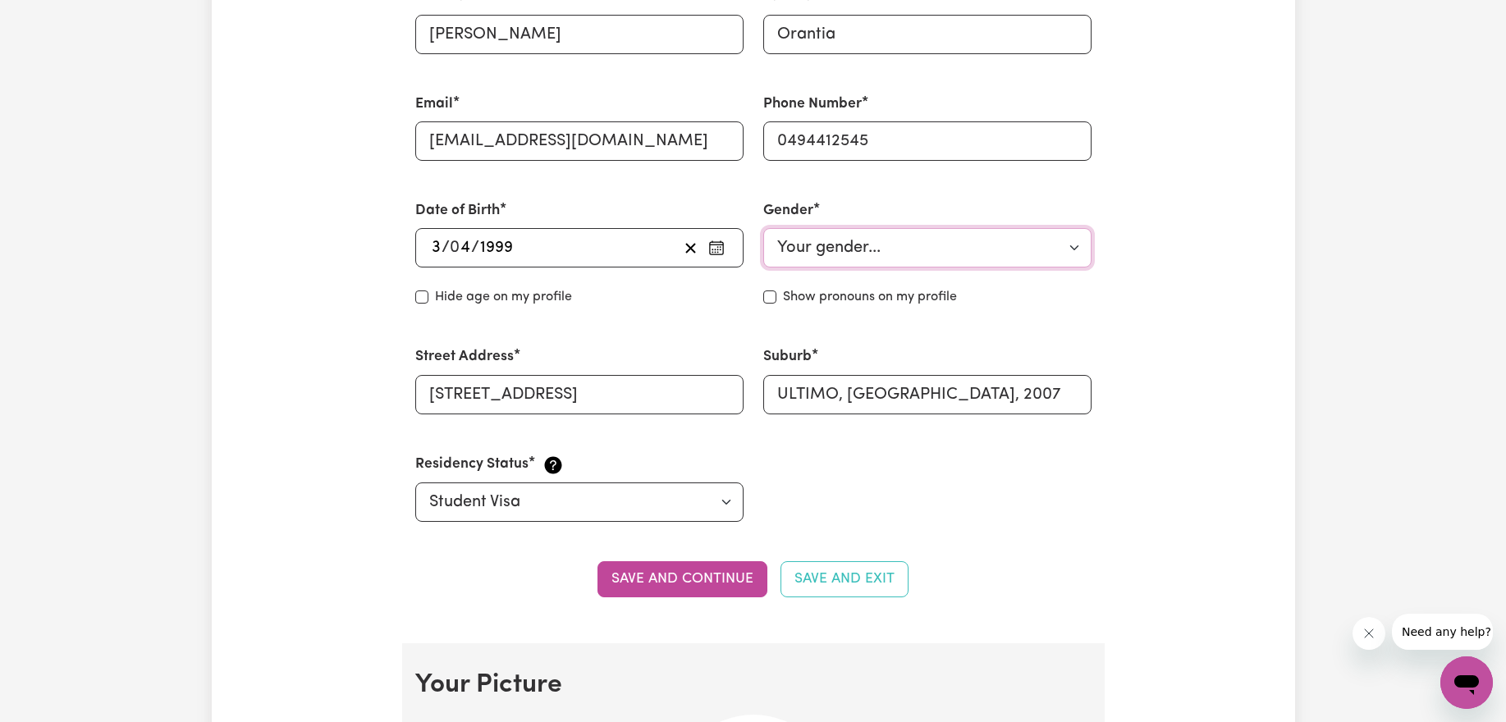
scroll to position [537, 0]
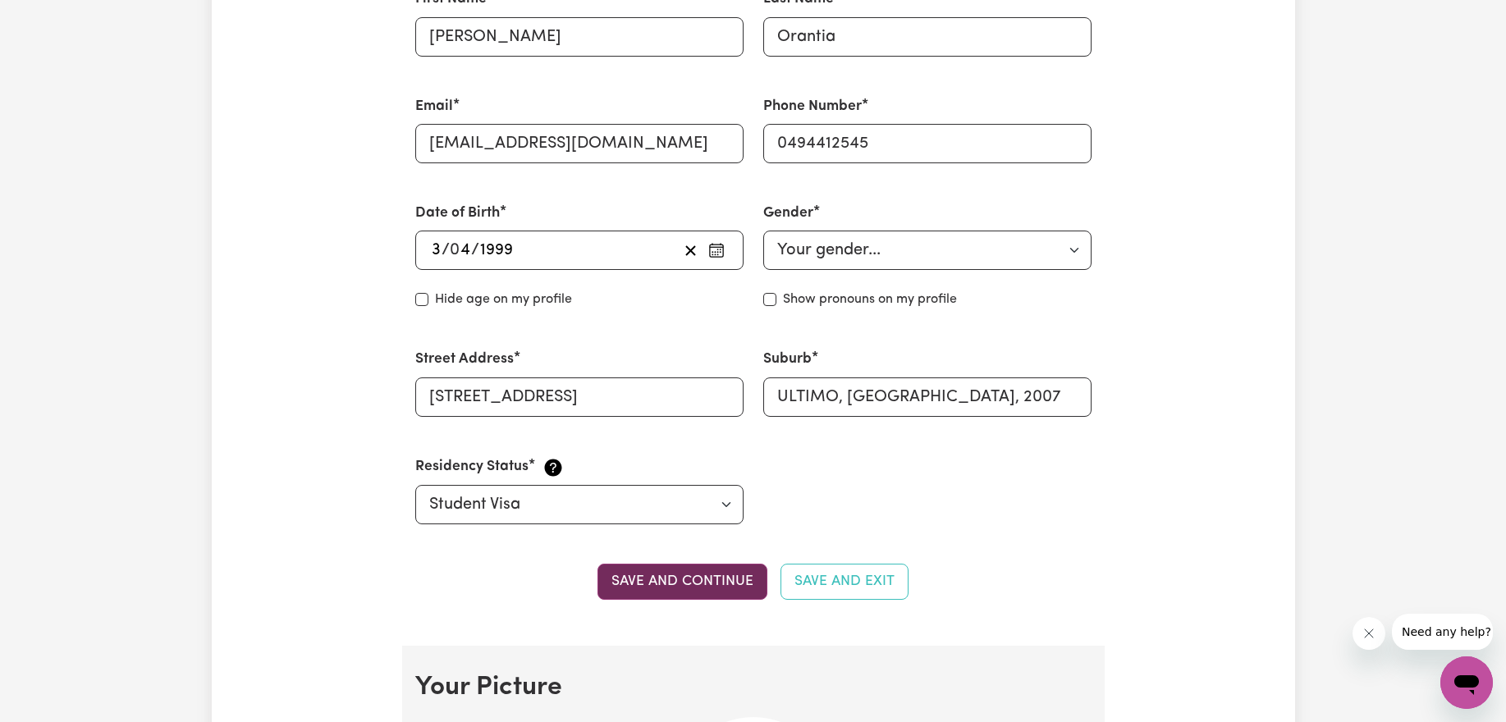
click at [684, 588] on button "Save and continue" at bounding box center [682, 582] width 170 height 36
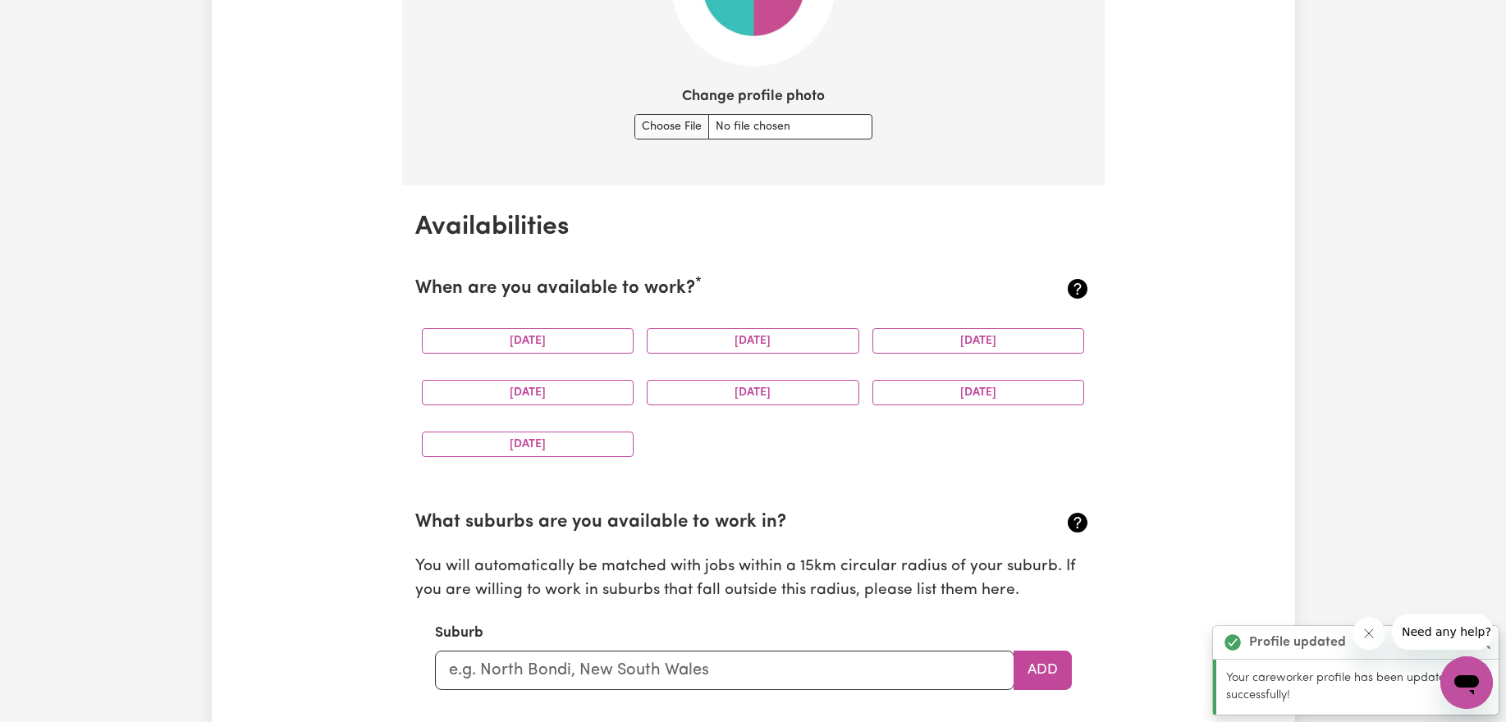
scroll to position [1380, 0]
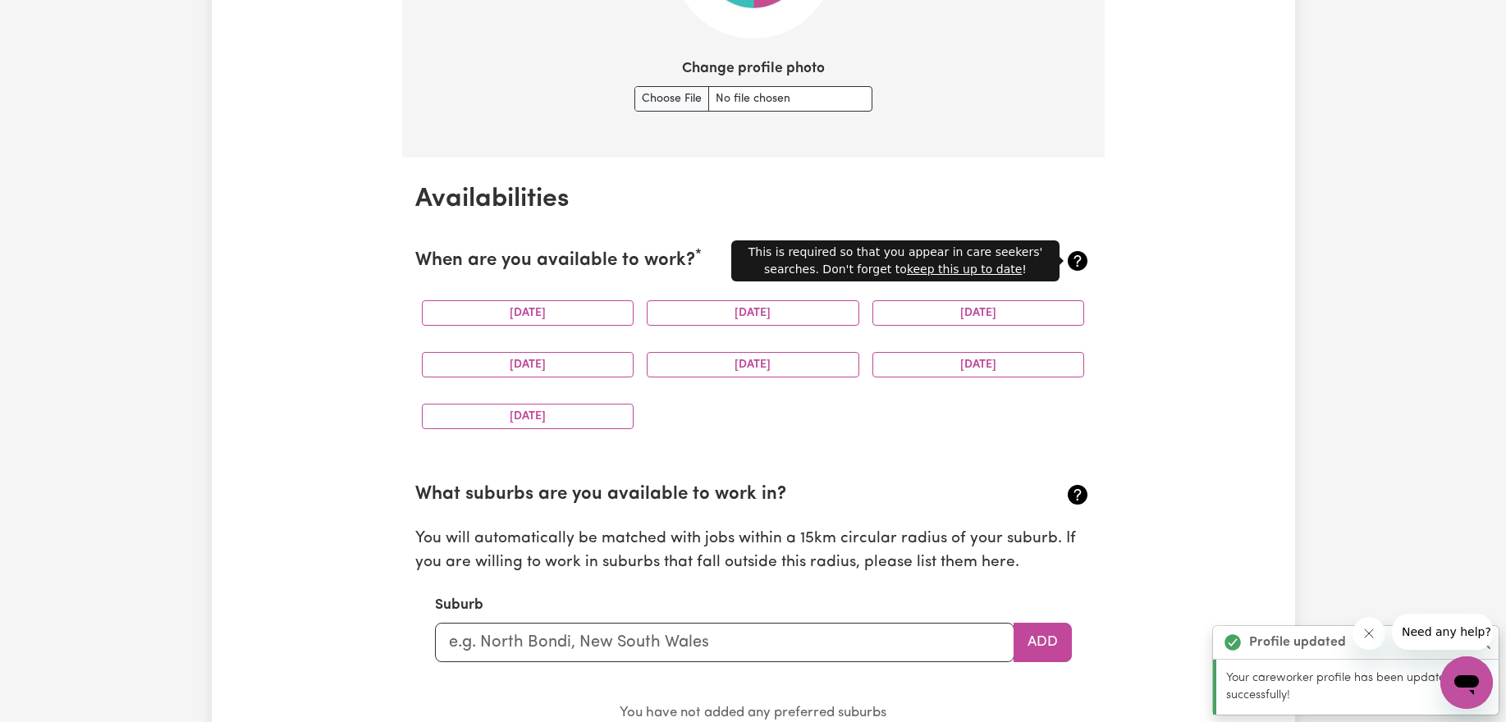
click at [1078, 263] on icon at bounding box center [1078, 261] width 20 height 20
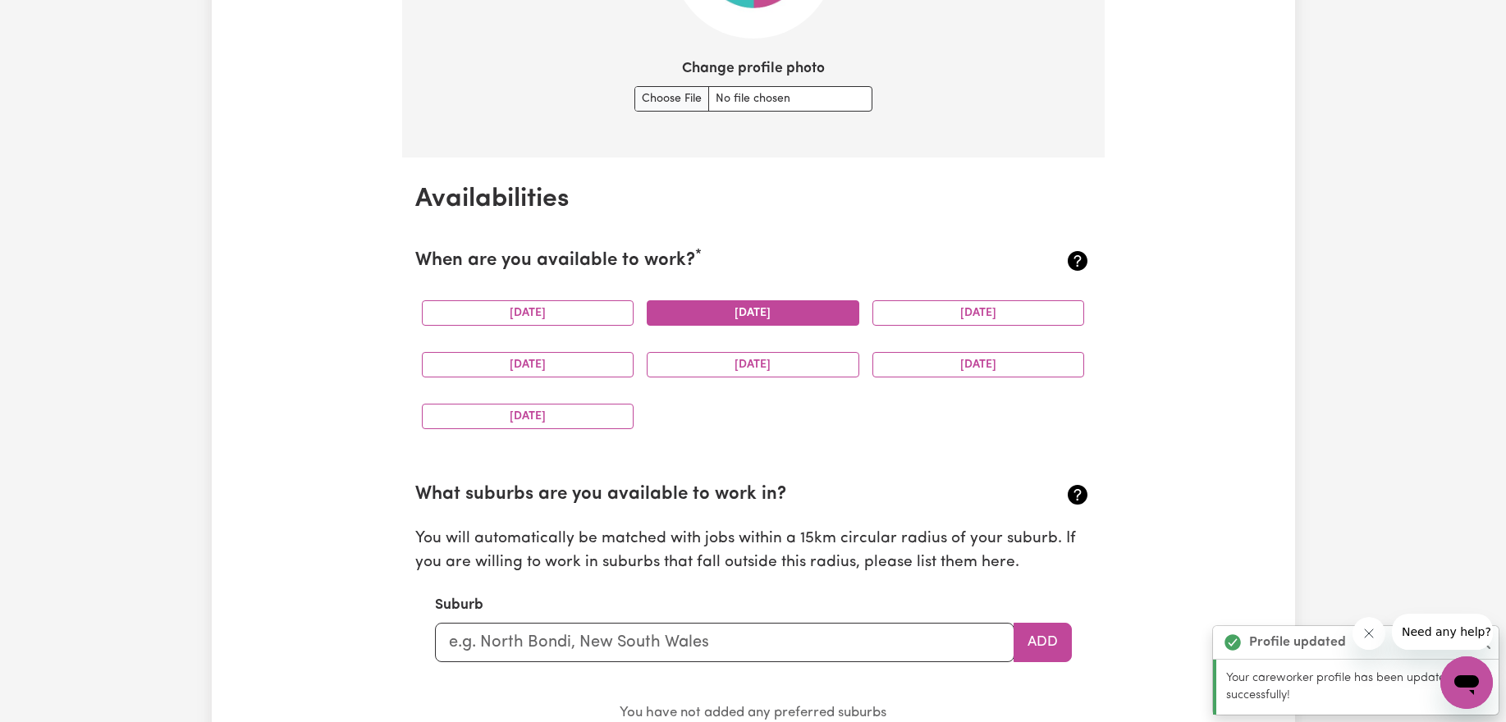
click at [793, 315] on button "[DATE]" at bounding box center [753, 312] width 213 height 25
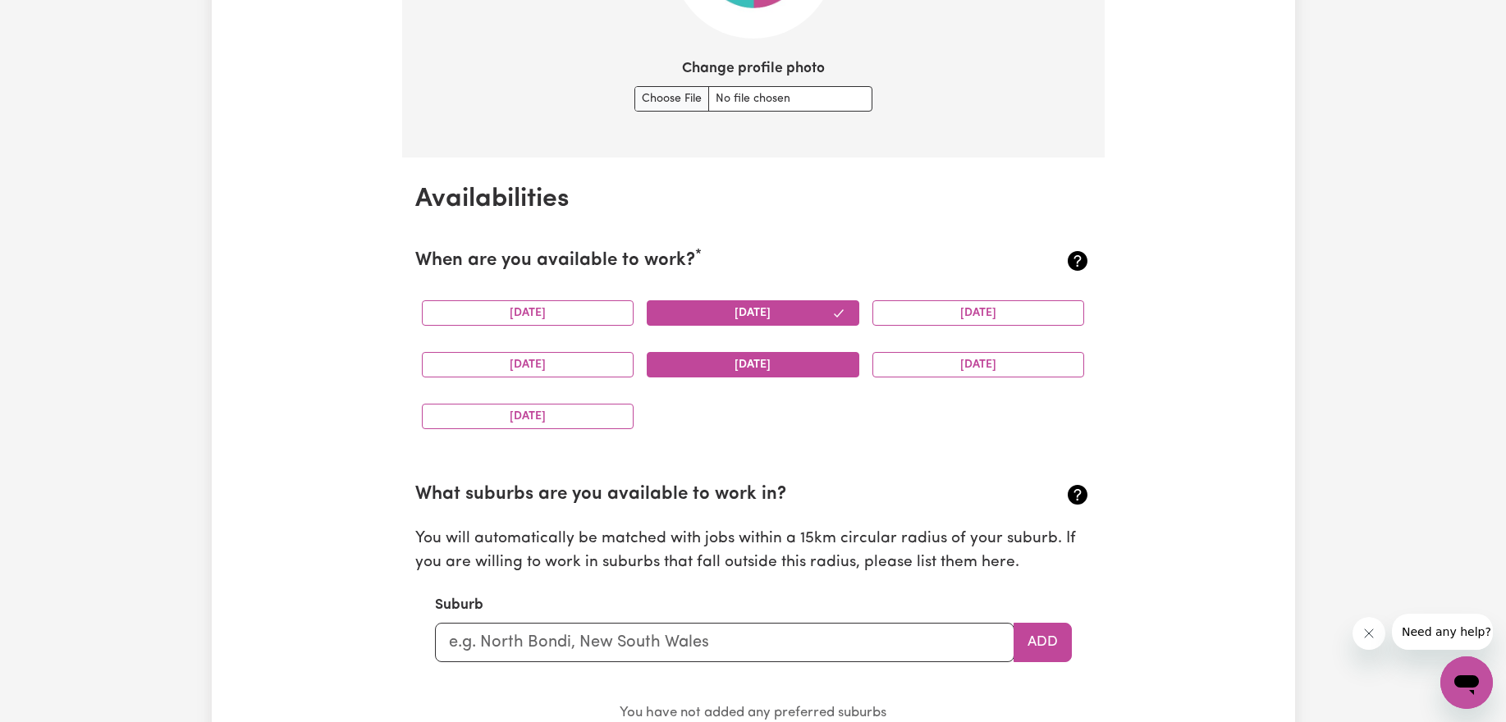
click at [739, 368] on button "[DATE]" at bounding box center [753, 364] width 213 height 25
click at [611, 371] on button "[DATE]" at bounding box center [528, 364] width 213 height 25
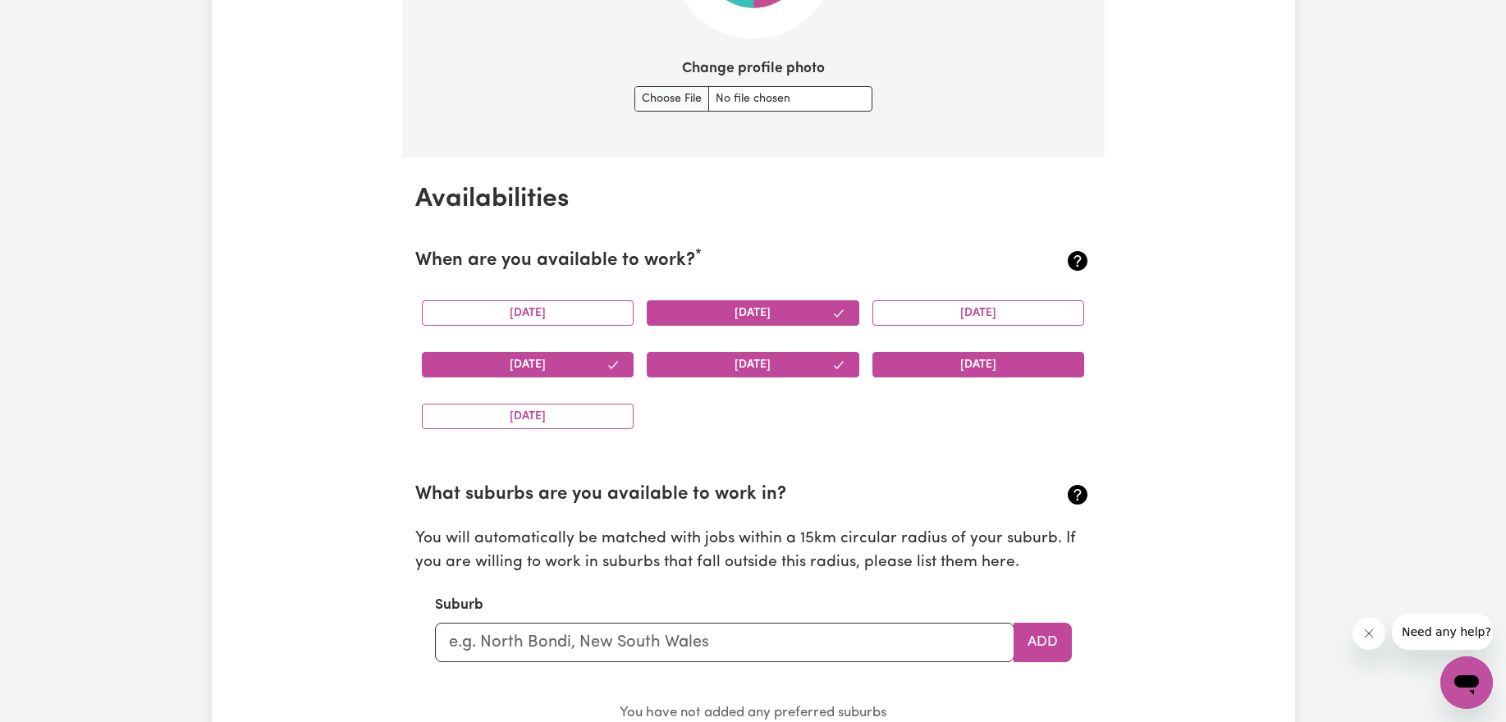
click at [1013, 366] on button "[DATE]" at bounding box center [978, 364] width 213 height 25
click at [573, 311] on button "[DATE]" at bounding box center [528, 312] width 213 height 25
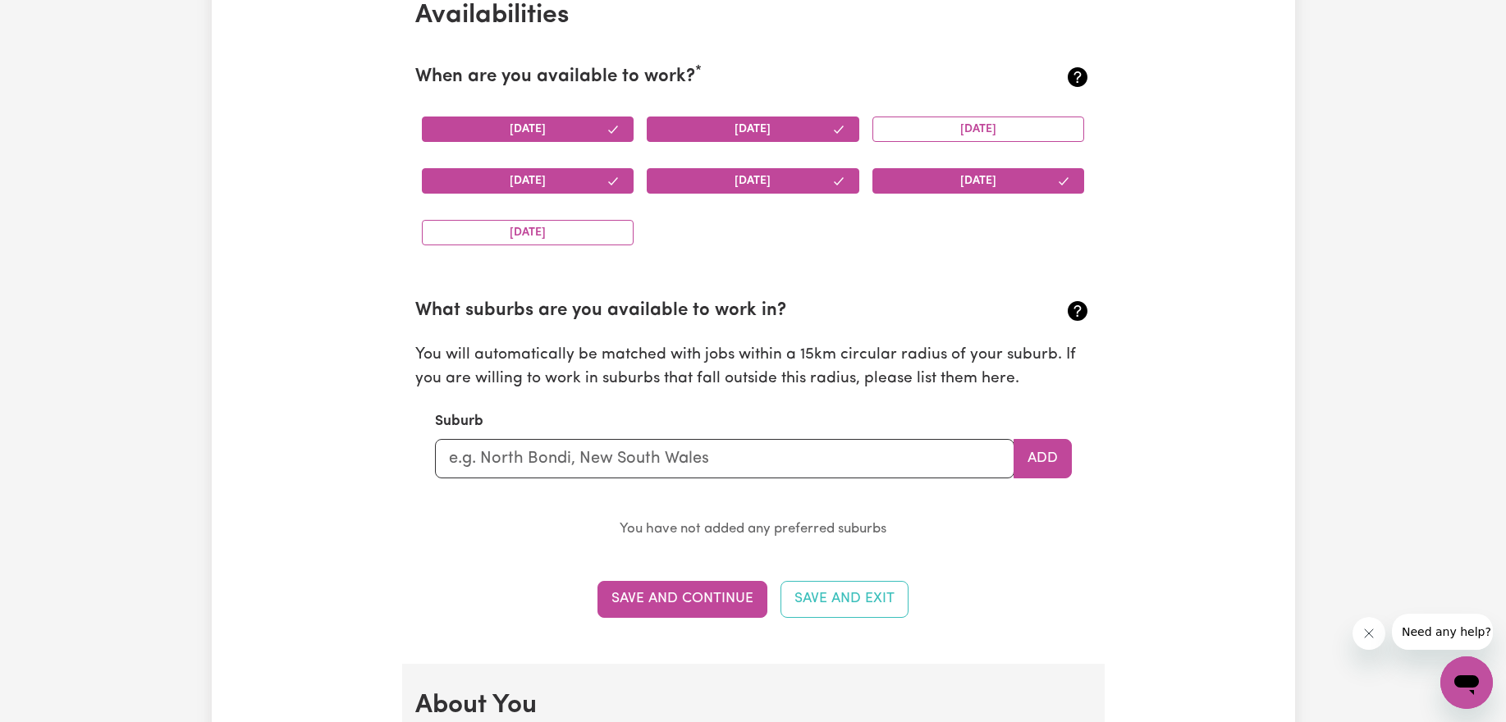
scroll to position [1565, 0]
click at [758, 458] on input "text" at bounding box center [724, 457] width 579 height 39
click at [958, 451] on input "text" at bounding box center [724, 457] width 579 height 39
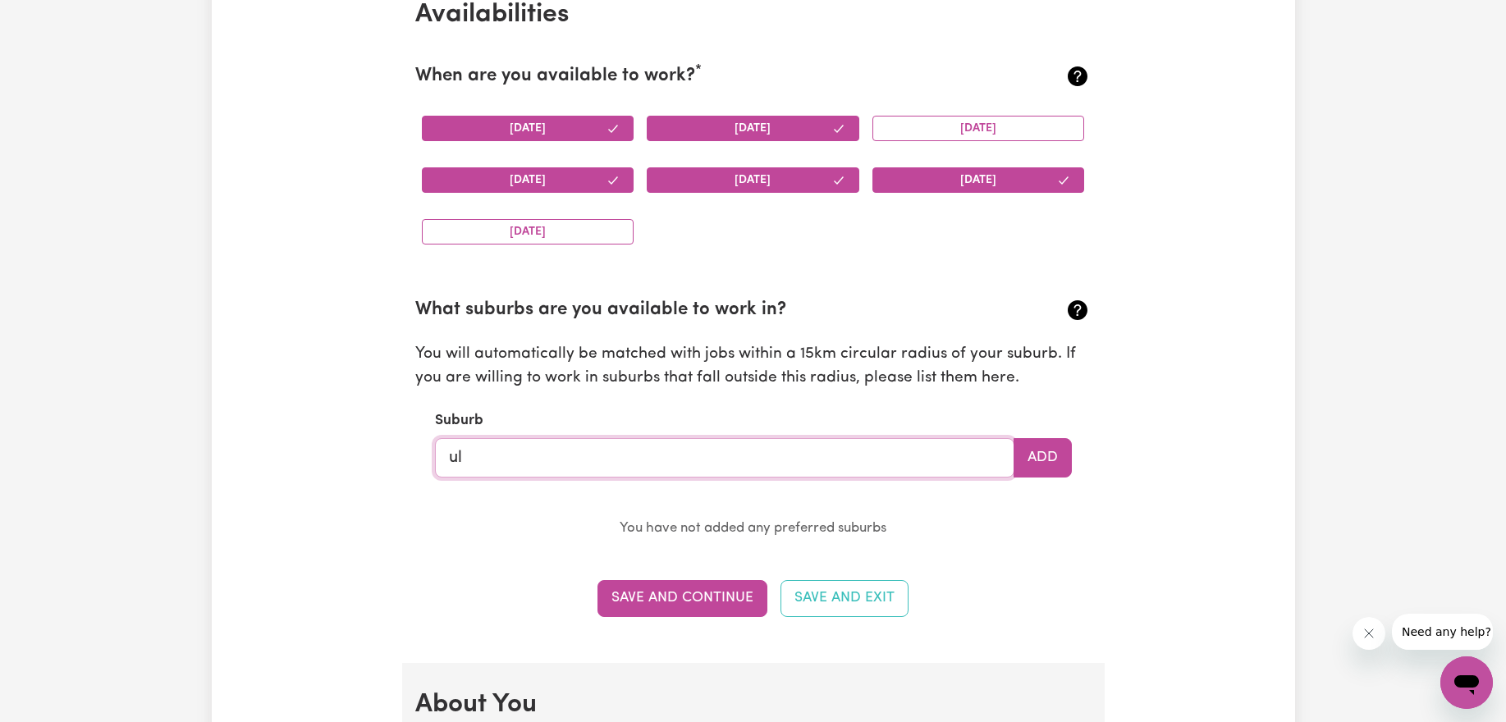
type input "u"
type input "bro"
type input "broADBEACH, [GEOGRAPHIC_DATA], 4218"
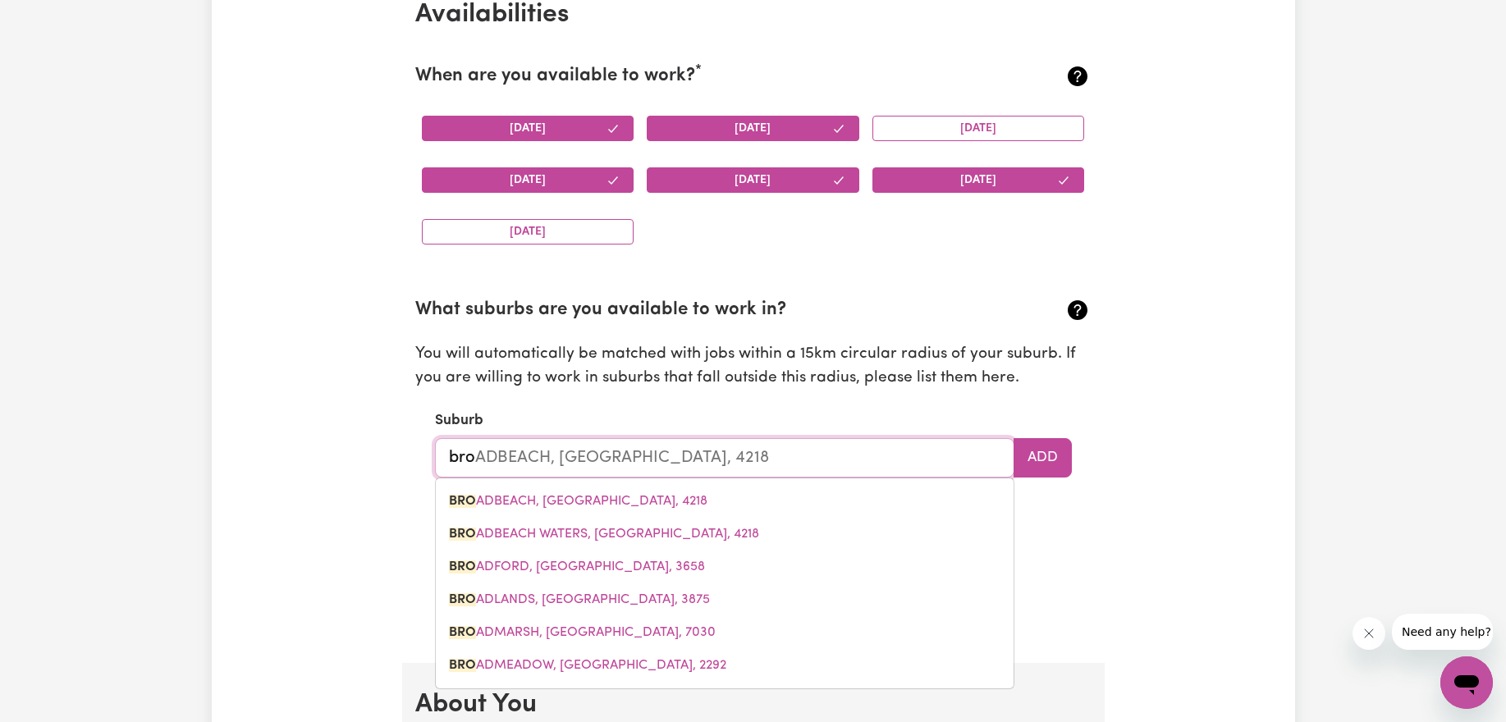
type input "broa"
type input "broaDBEACH, [GEOGRAPHIC_DATA], 4218"
type input "broad"
type input "broadBEACH, [GEOGRAPHIC_DATA], 4218"
type input "broadw"
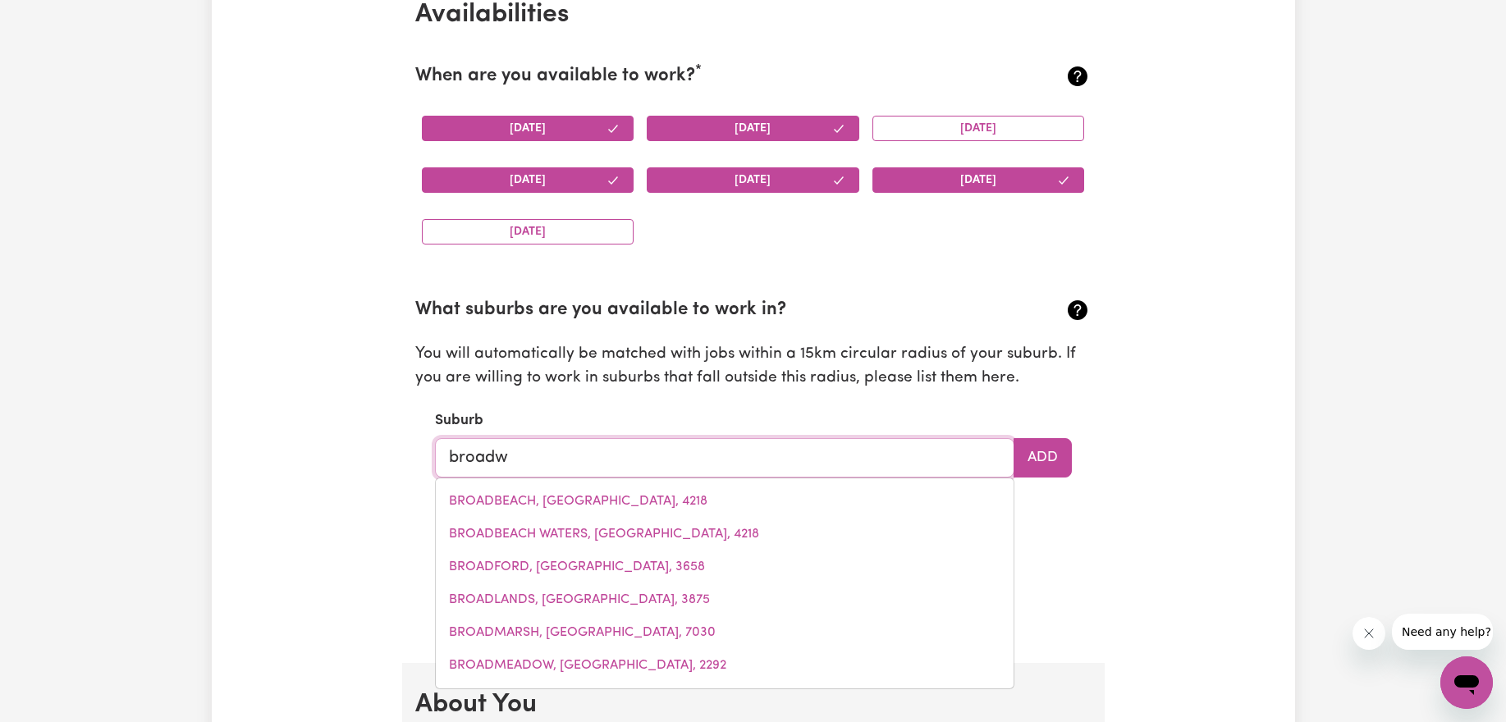
type input "broadwa"
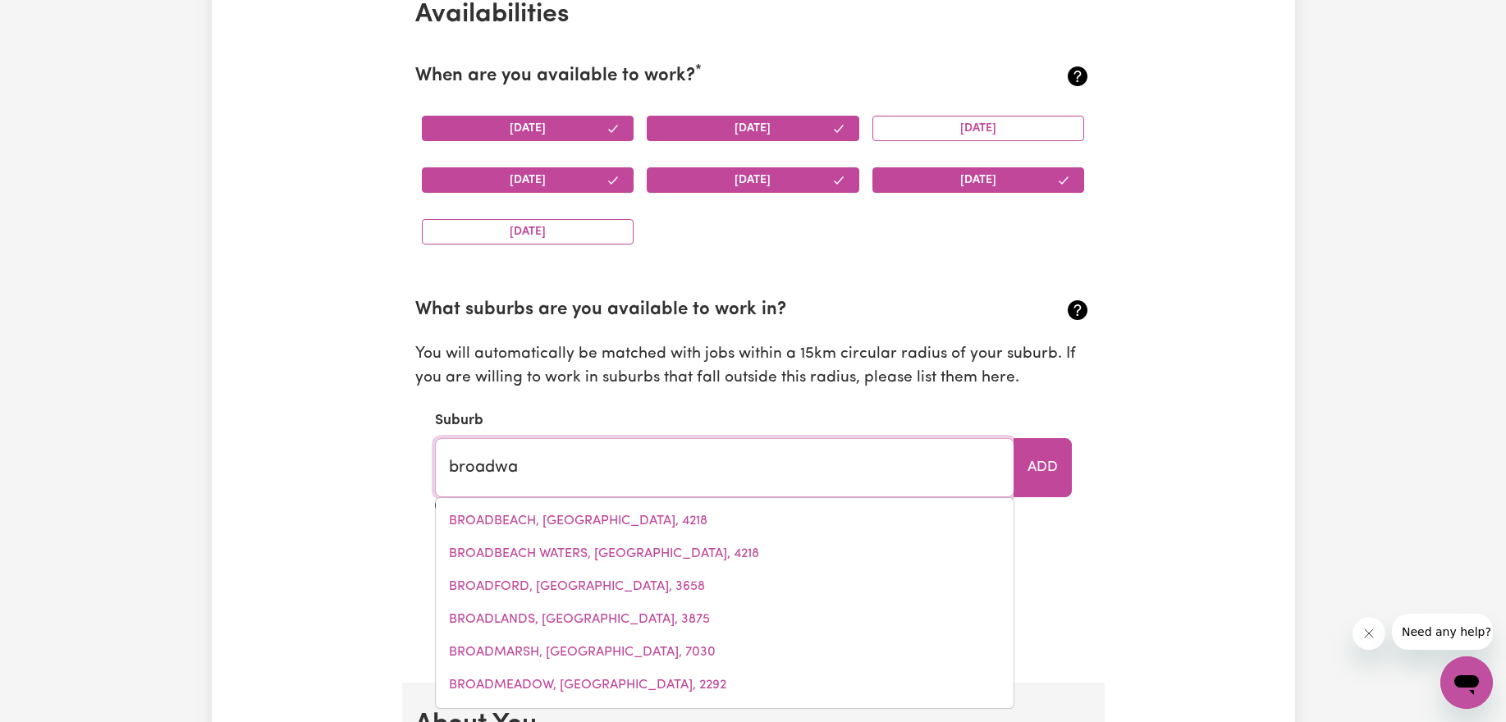
type input "[PERSON_NAME], [GEOGRAPHIC_DATA], 2472"
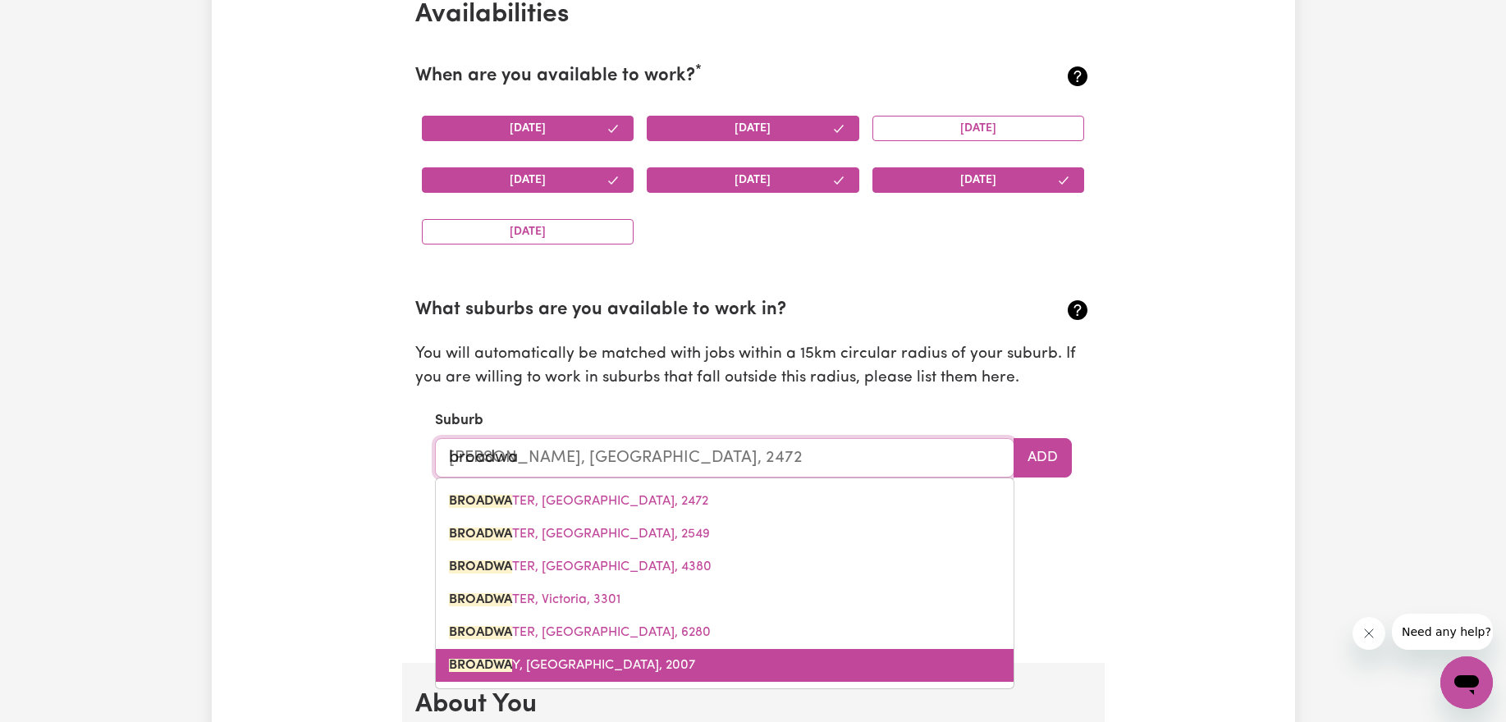
click at [585, 659] on span "BROADWA Y, [GEOGRAPHIC_DATA], 2007" at bounding box center [572, 665] width 246 height 13
type input "[GEOGRAPHIC_DATA], [GEOGRAPHIC_DATA], 2007"
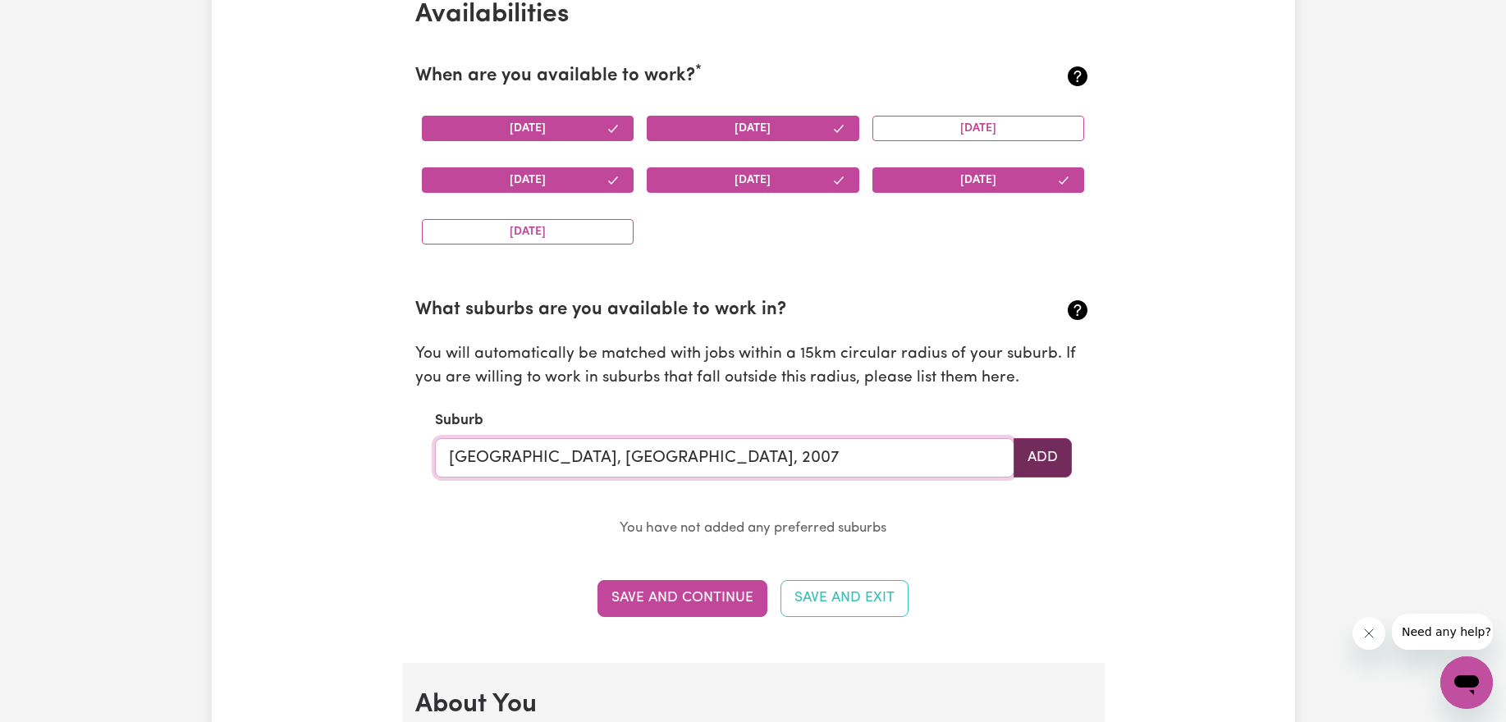
type input "[GEOGRAPHIC_DATA], [GEOGRAPHIC_DATA], 2007"
click at [1036, 469] on button "Add" at bounding box center [1042, 457] width 58 height 39
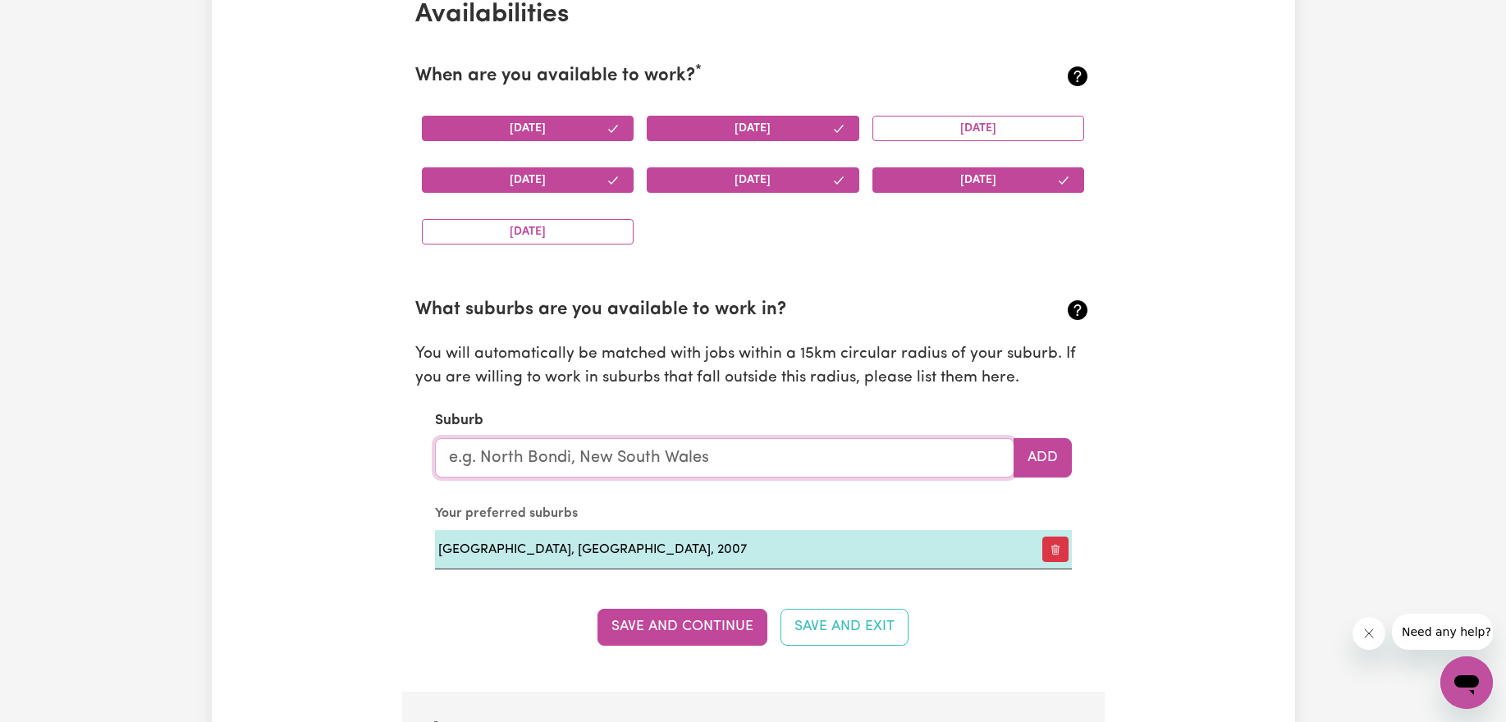
click at [883, 462] on input "text" at bounding box center [724, 457] width 579 height 39
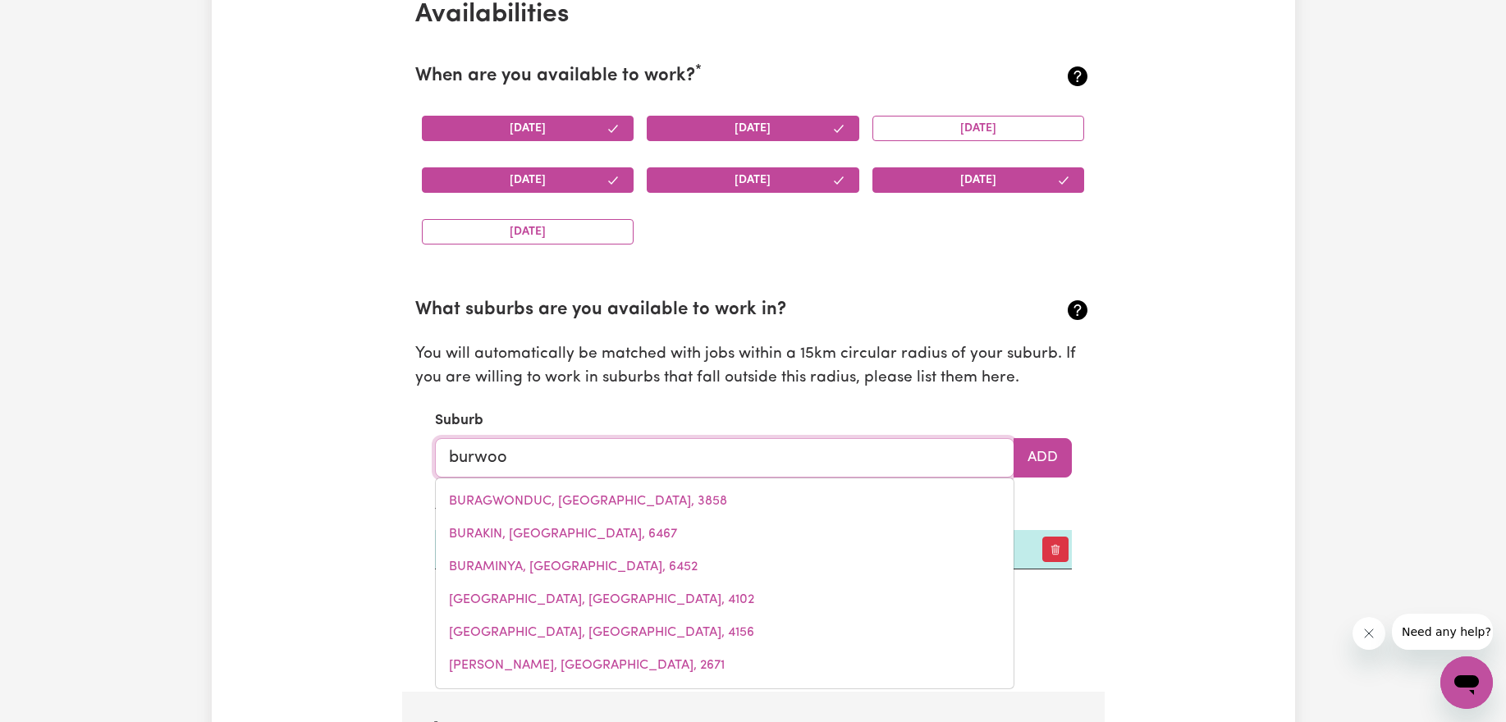
type input "burwood"
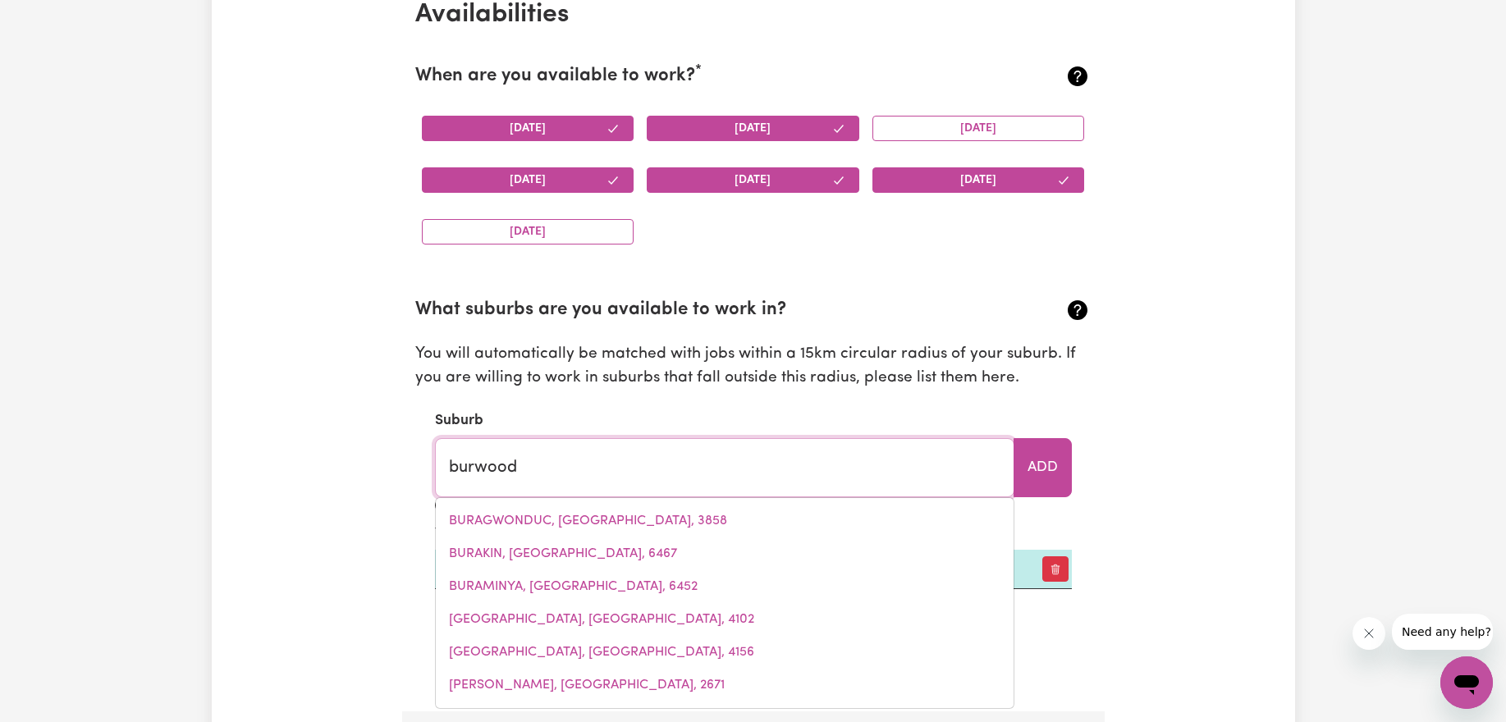
type input "[GEOGRAPHIC_DATA], [GEOGRAPHIC_DATA], 2134"
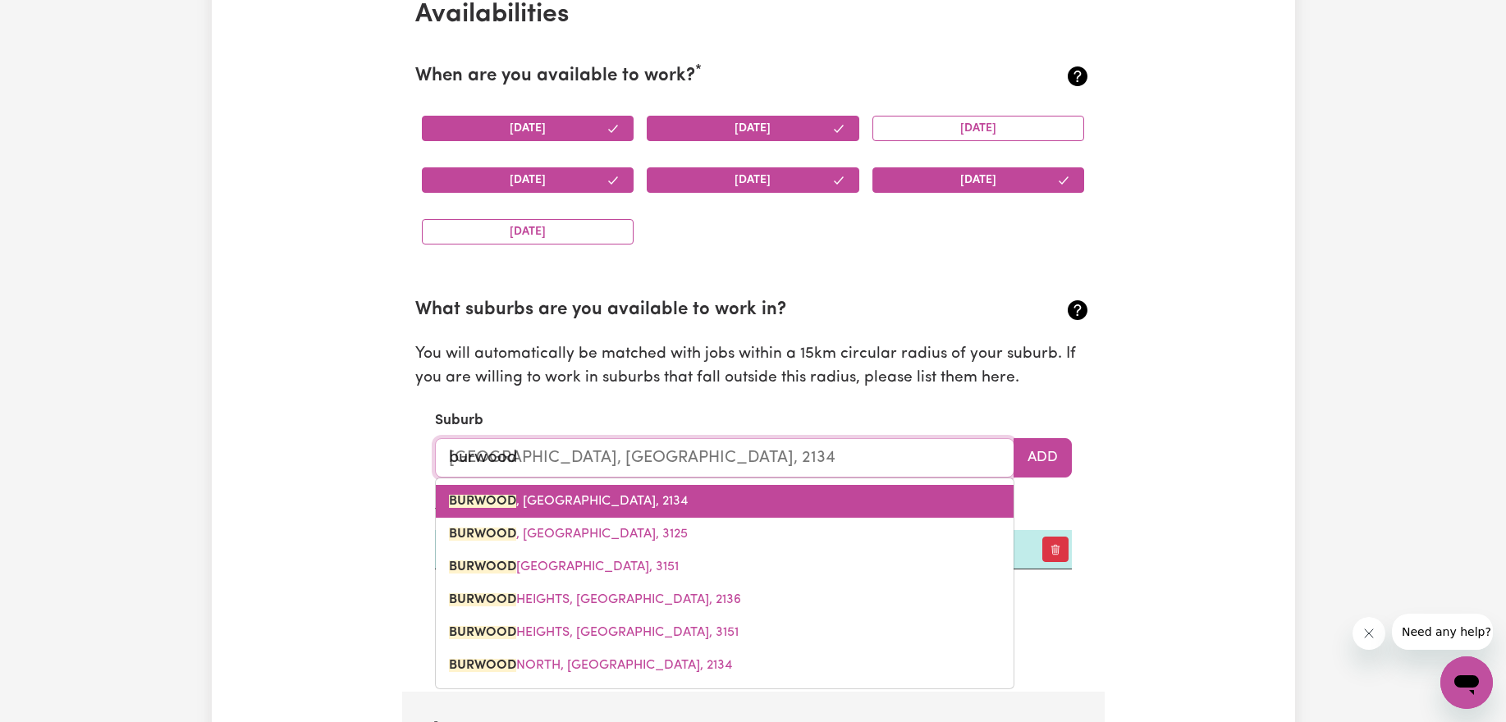
click at [677, 510] on link "[GEOGRAPHIC_DATA] , [GEOGRAPHIC_DATA], 2134" at bounding box center [725, 501] width 578 height 33
type input "[GEOGRAPHIC_DATA], [GEOGRAPHIC_DATA], 2134"
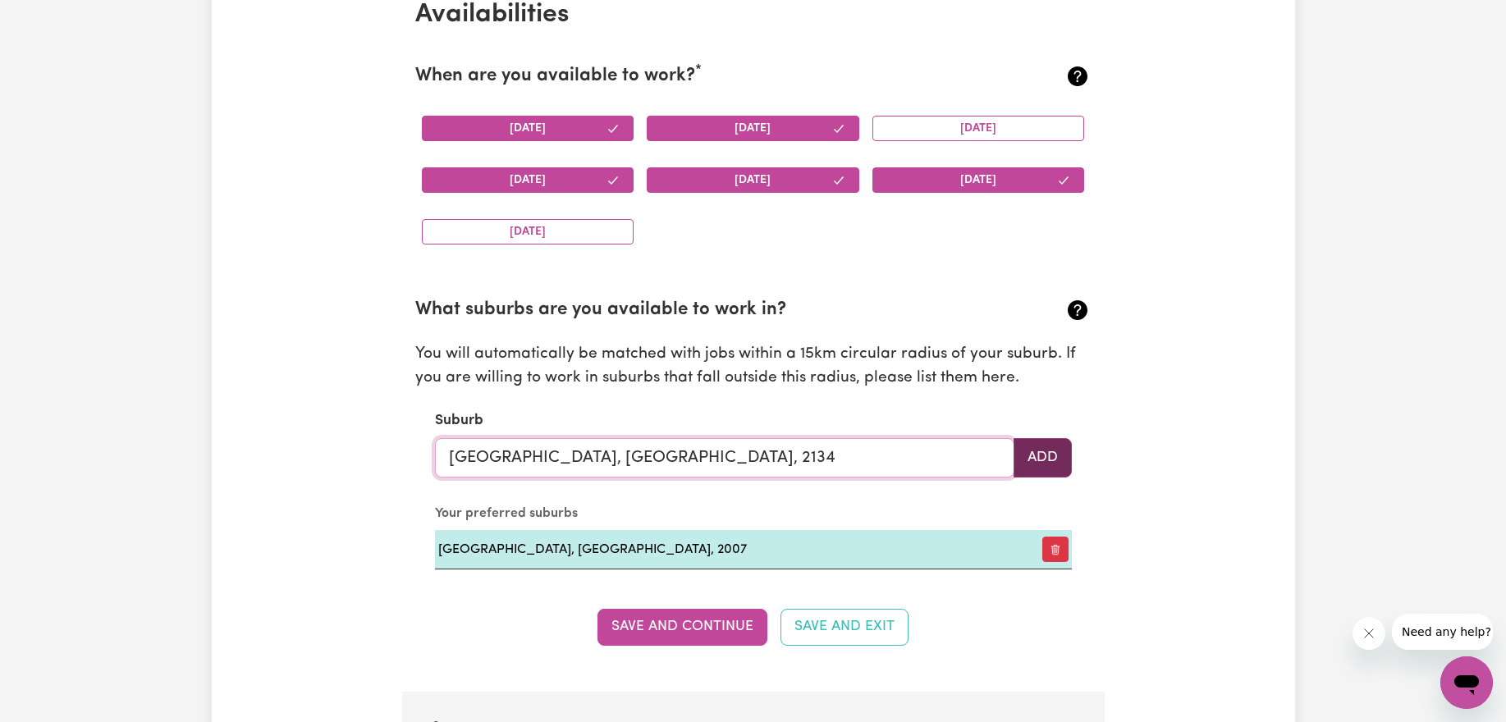
type input "[GEOGRAPHIC_DATA], [GEOGRAPHIC_DATA], 2134"
click at [1044, 458] on button "Add" at bounding box center [1042, 457] width 58 height 39
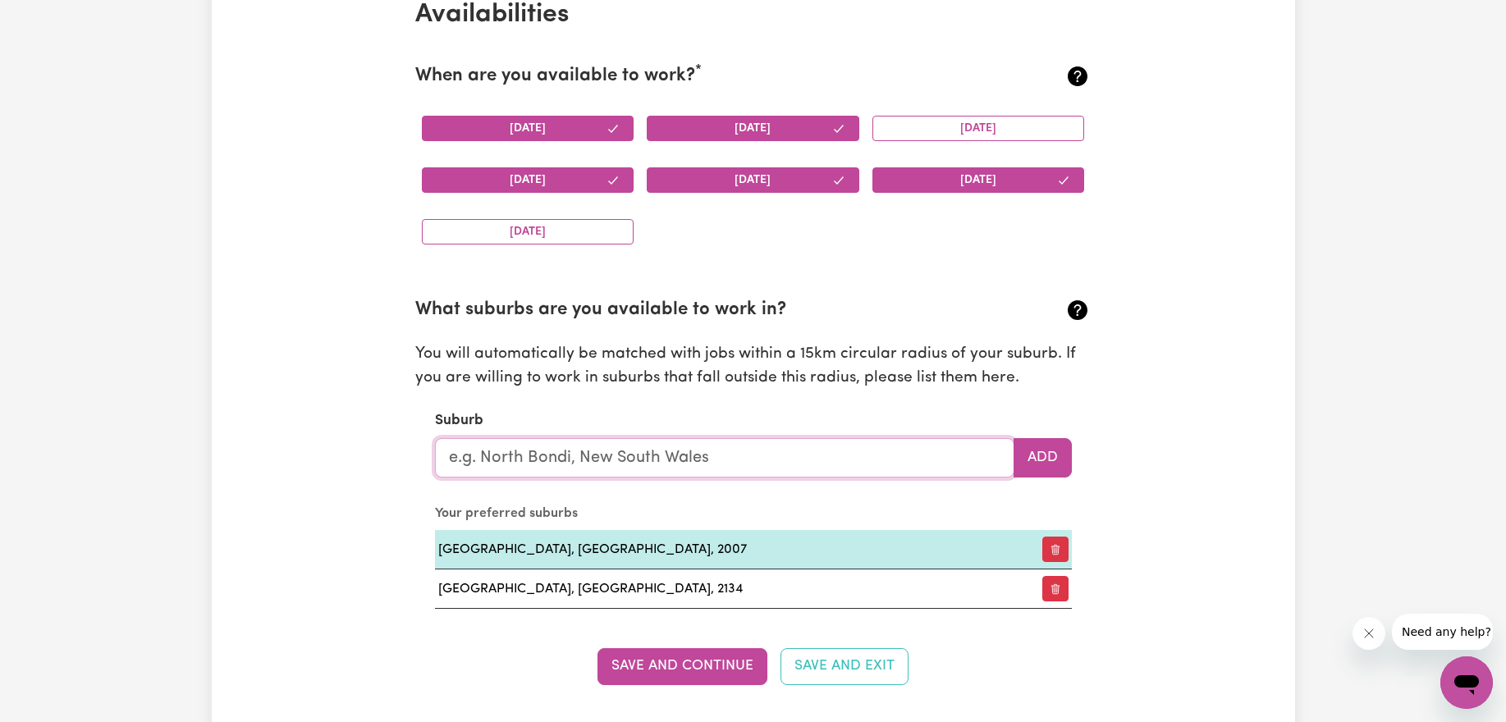
click at [623, 454] on input "text" at bounding box center [724, 457] width 579 height 39
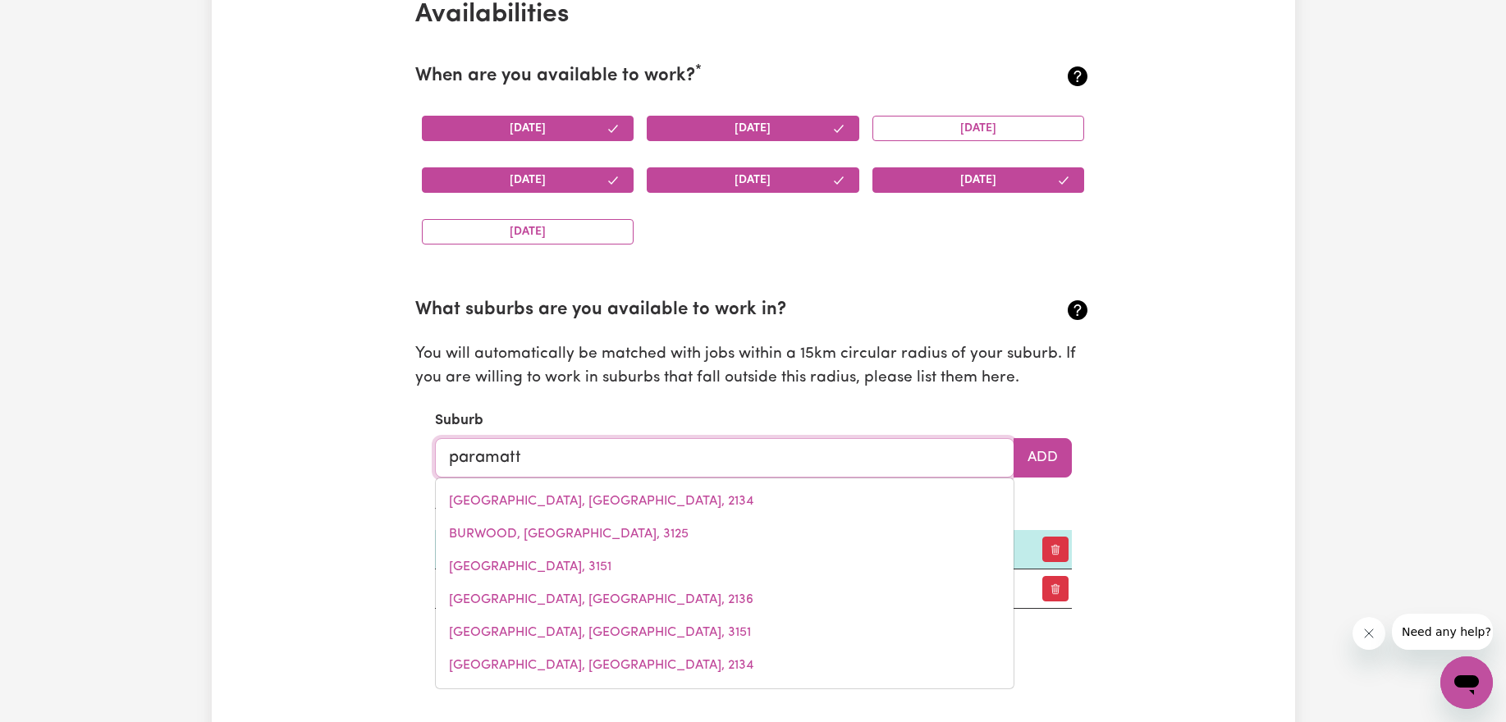
type input "paramatta"
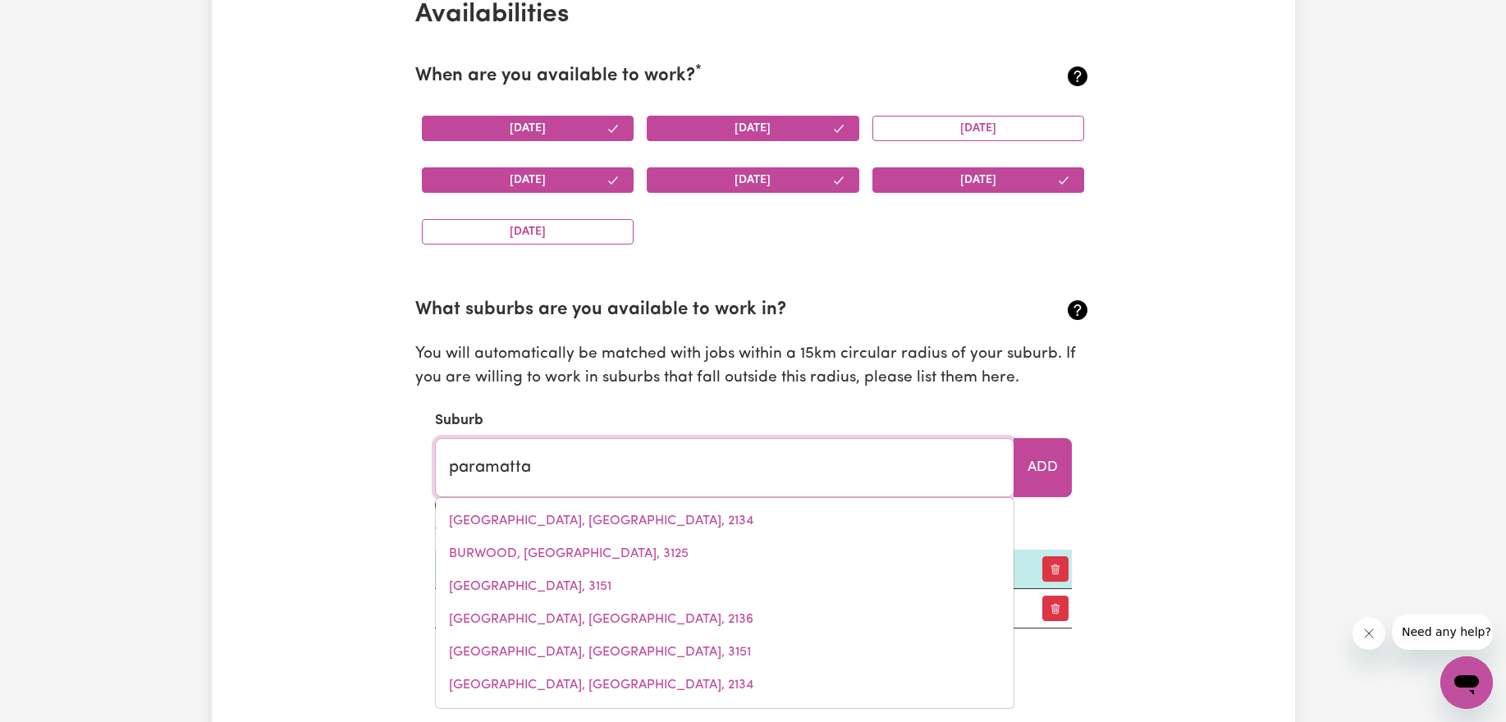
type input "paramatta, [GEOGRAPHIC_DATA], 5558"
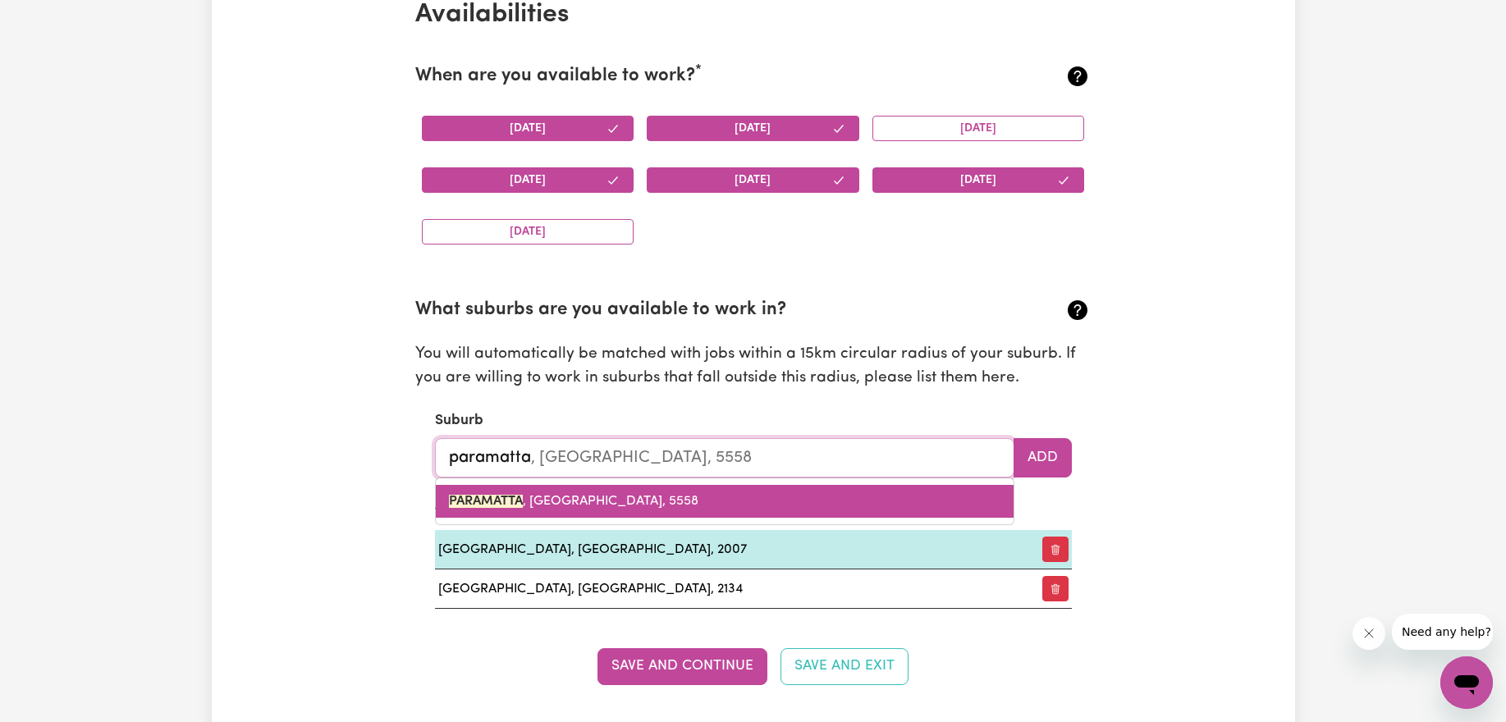
click at [626, 496] on span "PARAMATTA , [GEOGRAPHIC_DATA], 5558" at bounding box center [573, 501] width 249 height 13
type input "PARAMATTA, [GEOGRAPHIC_DATA], 5558"
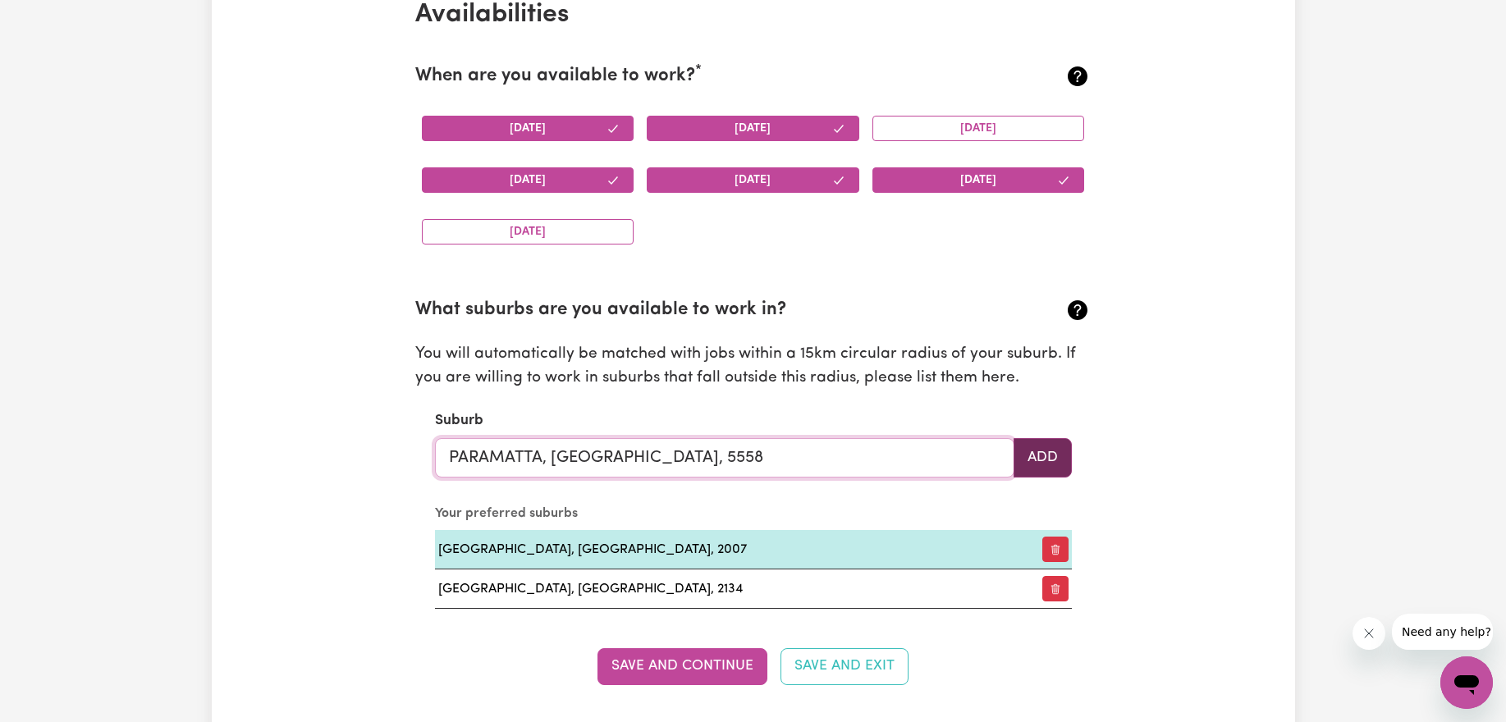
type input "PARAMATTA, [GEOGRAPHIC_DATA], 5558"
click at [1059, 460] on button "Add" at bounding box center [1042, 457] width 58 height 39
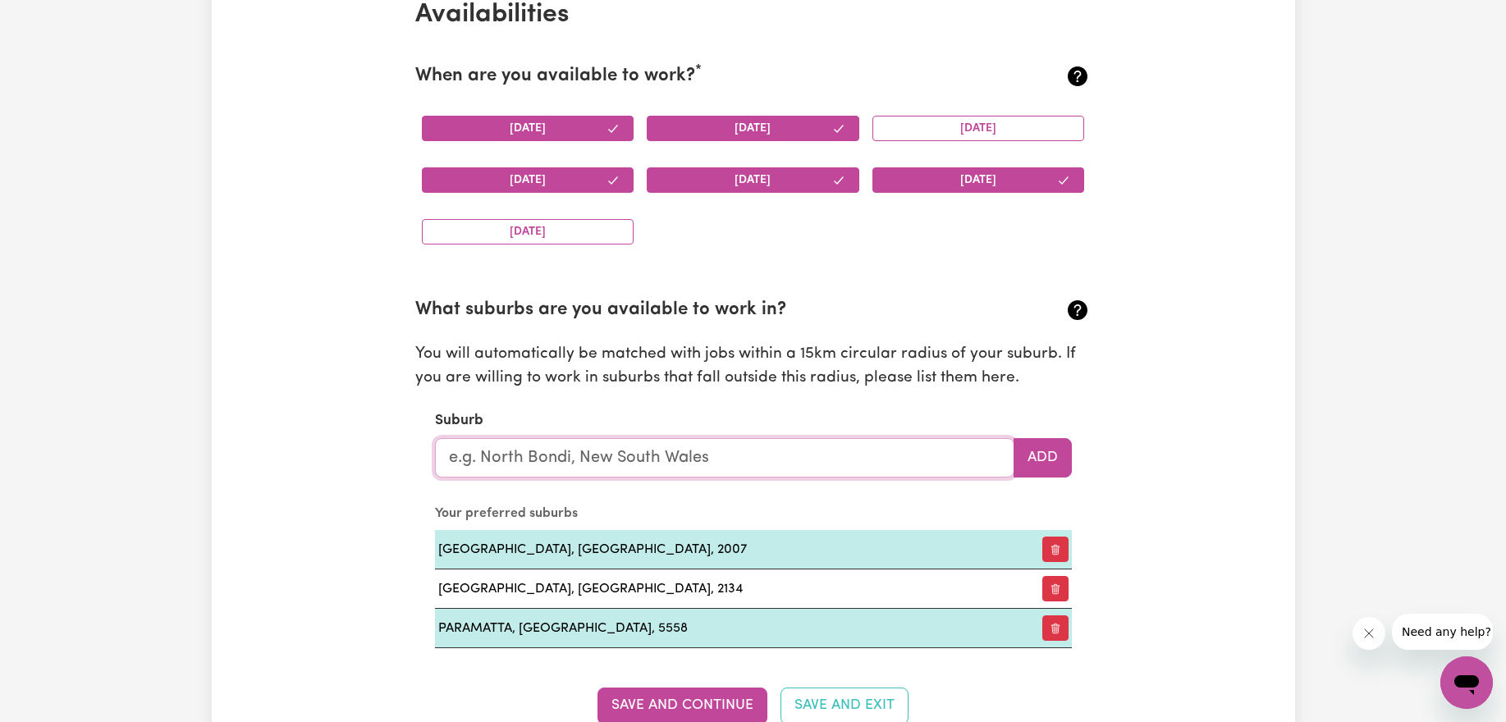
click at [684, 465] on input "text" at bounding box center [724, 457] width 579 height 39
type input "ashfield"
type input "ashfield, [GEOGRAPHIC_DATA], 2131"
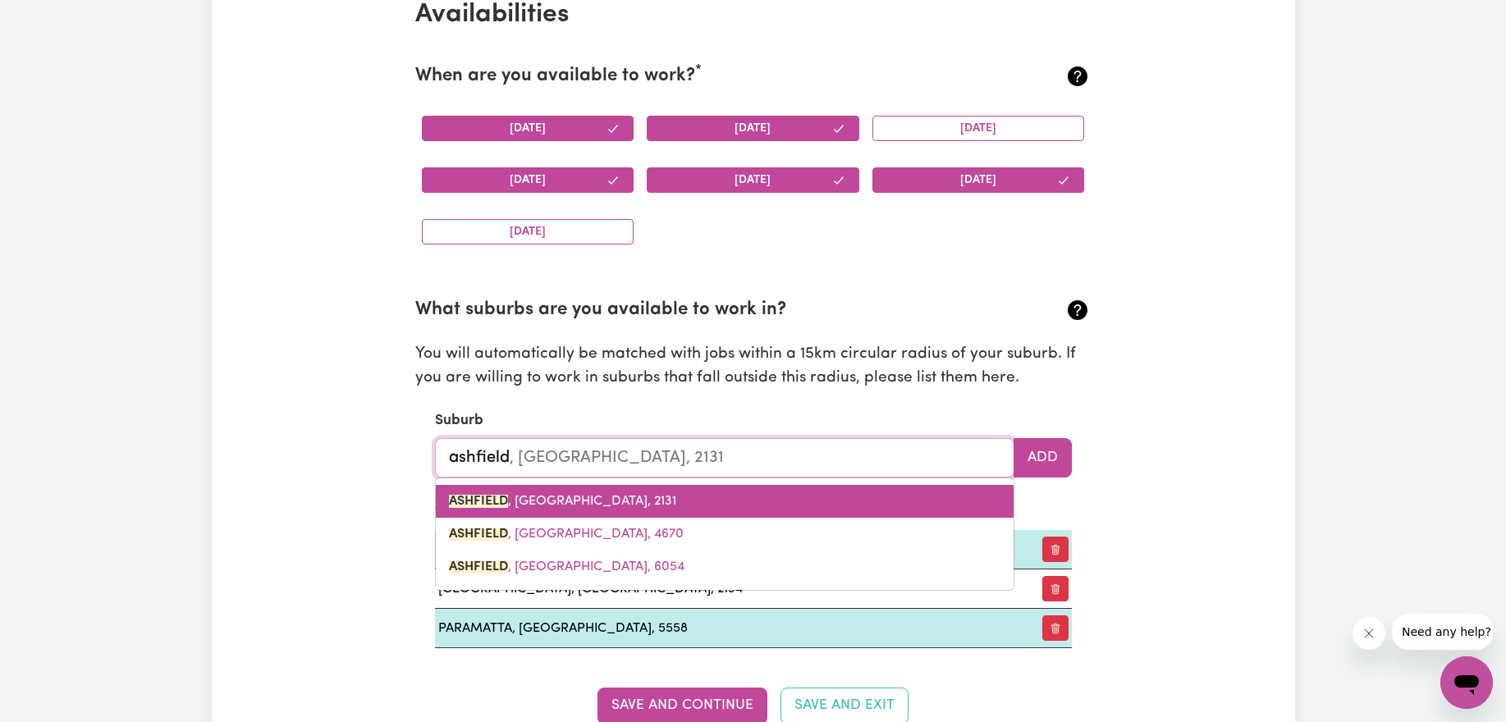
click at [635, 503] on span "[GEOGRAPHIC_DATA] , [GEOGRAPHIC_DATA], 2131" at bounding box center [562, 501] width 227 height 13
type input "[GEOGRAPHIC_DATA], [GEOGRAPHIC_DATA], 2131"
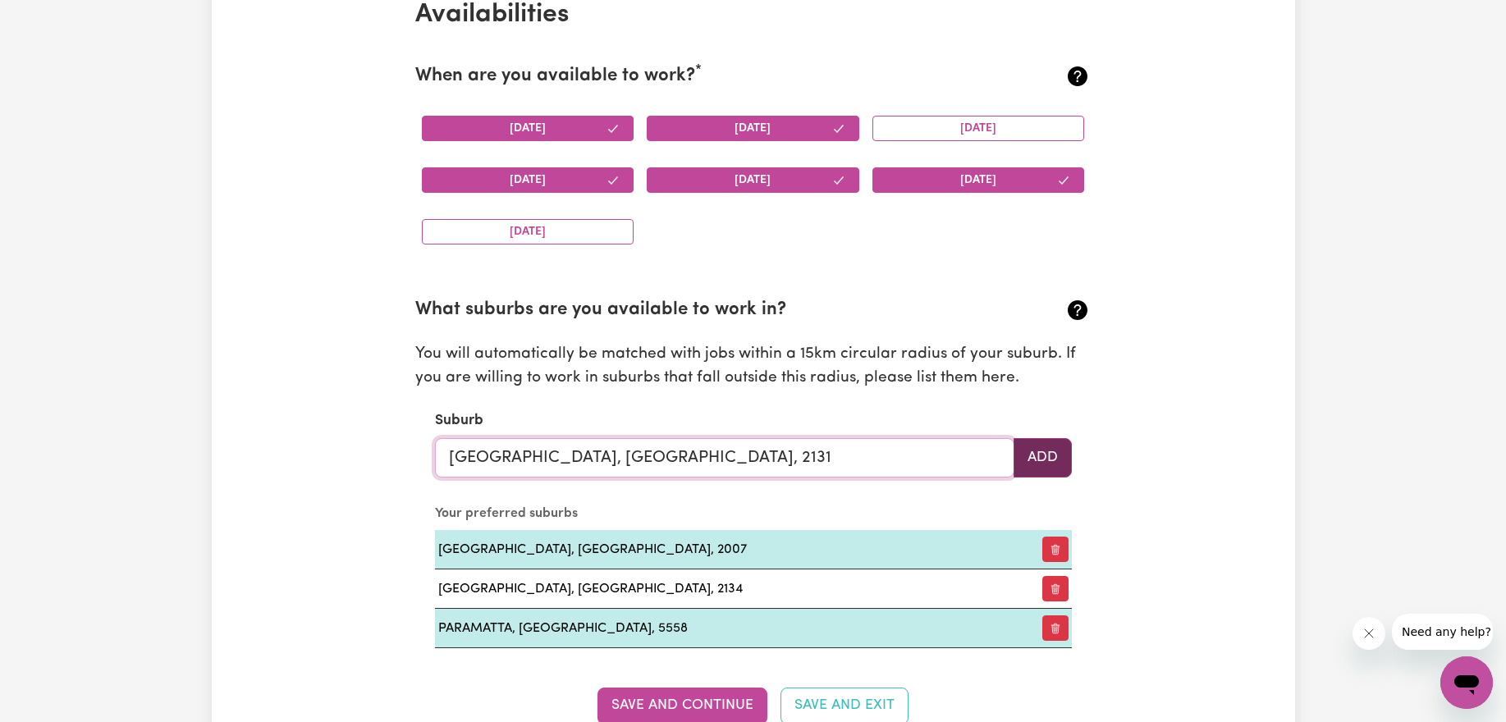
type input "[GEOGRAPHIC_DATA], [GEOGRAPHIC_DATA], 2131"
click at [1068, 458] on button "Add" at bounding box center [1042, 457] width 58 height 39
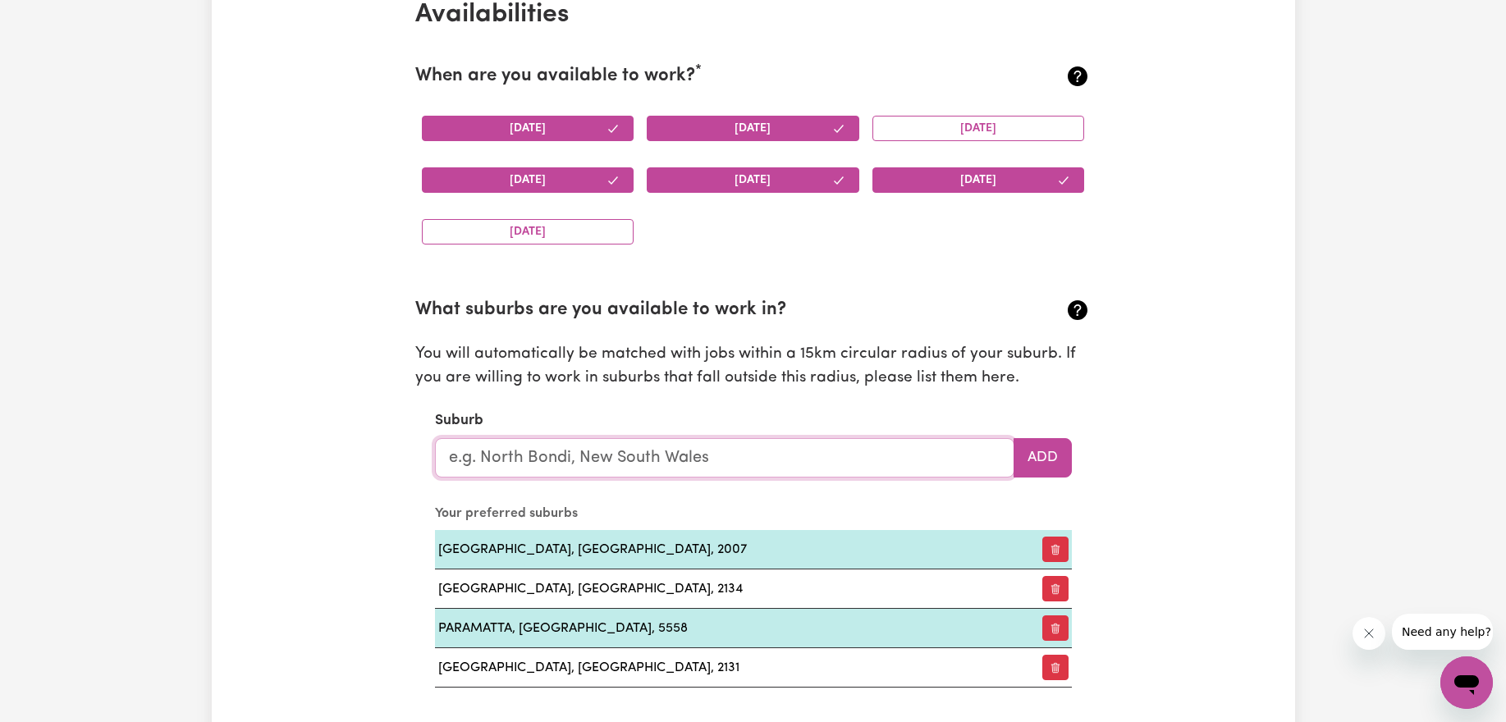
click at [674, 455] on input "text" at bounding box center [724, 457] width 579 height 39
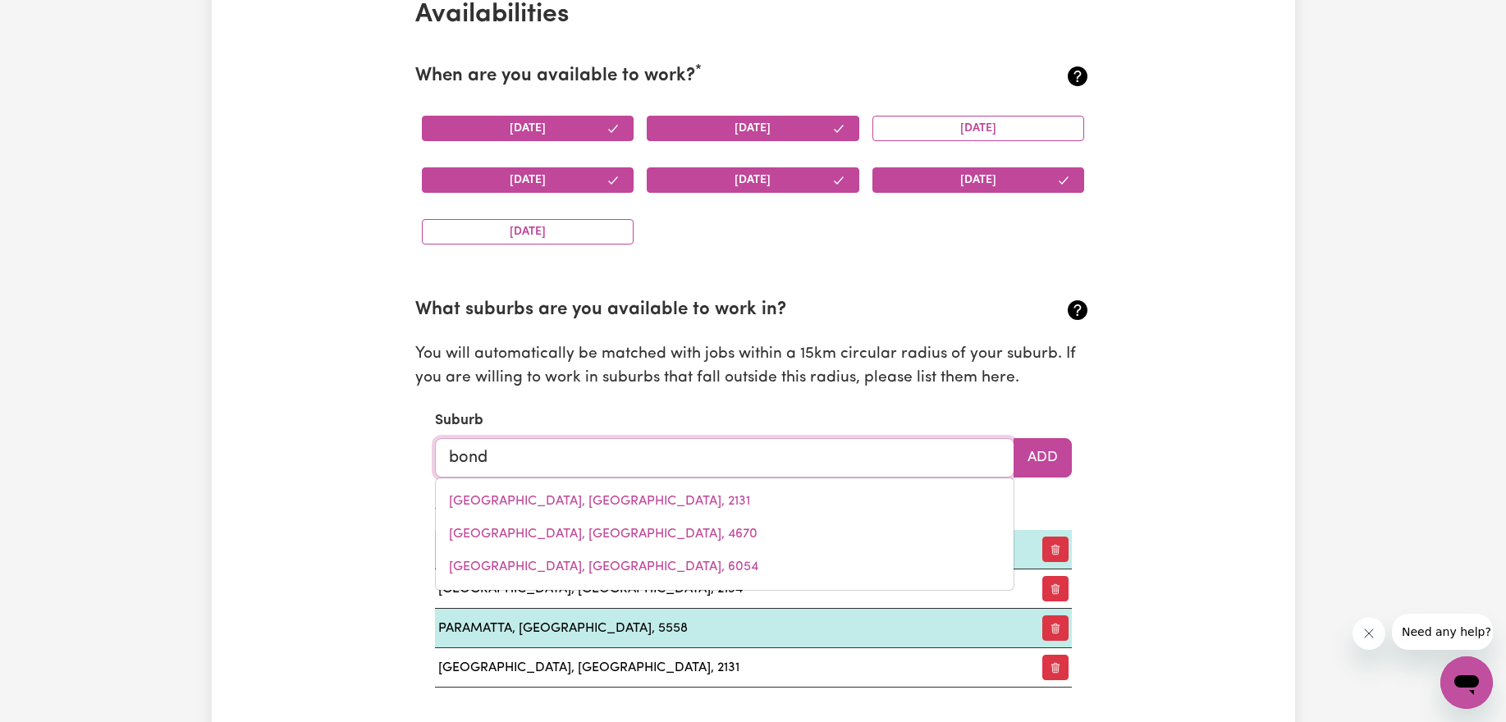
type input "bondi"
type input "bondi, [GEOGRAPHIC_DATA], 2026"
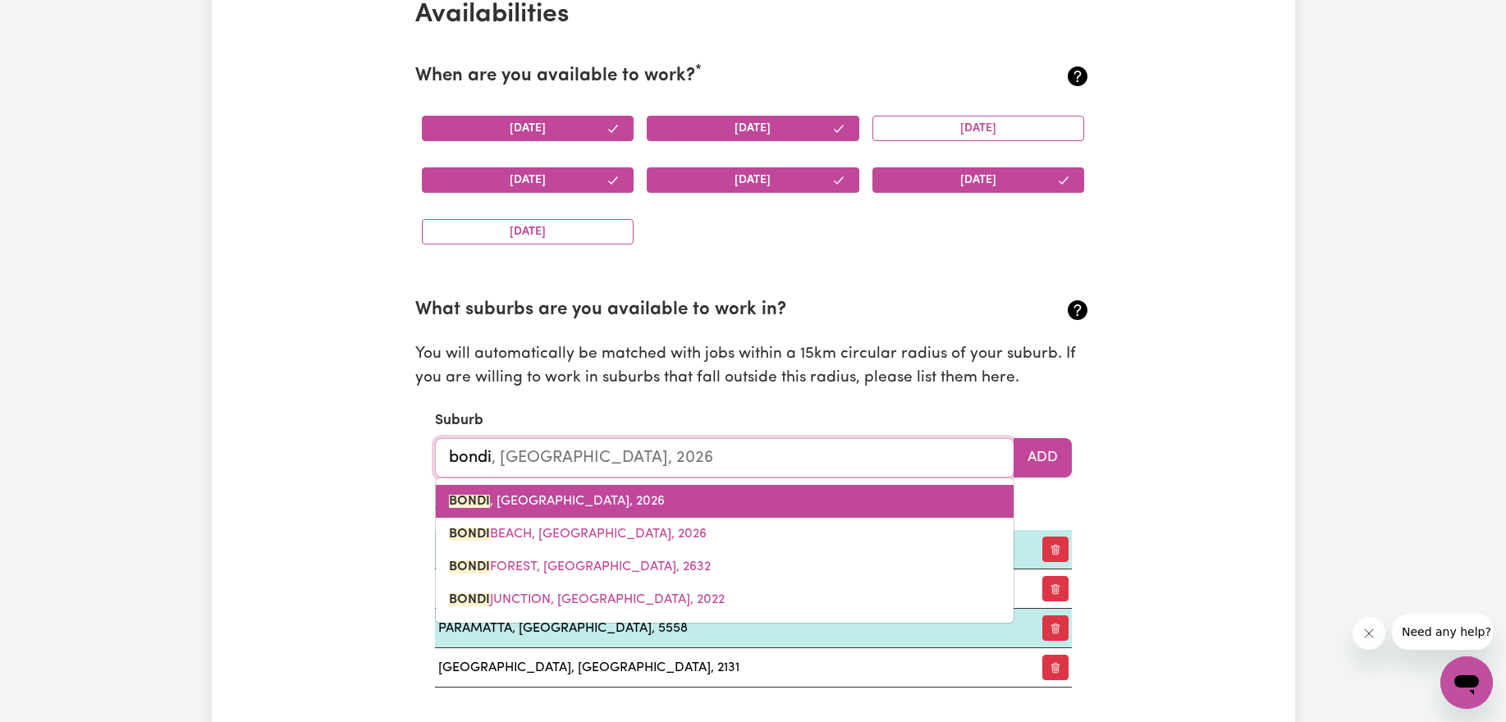
click at [685, 511] on link "BONDI , [GEOGRAPHIC_DATA], 2026" at bounding box center [725, 501] width 578 height 33
type input "BONDI, [GEOGRAPHIC_DATA], 2026"
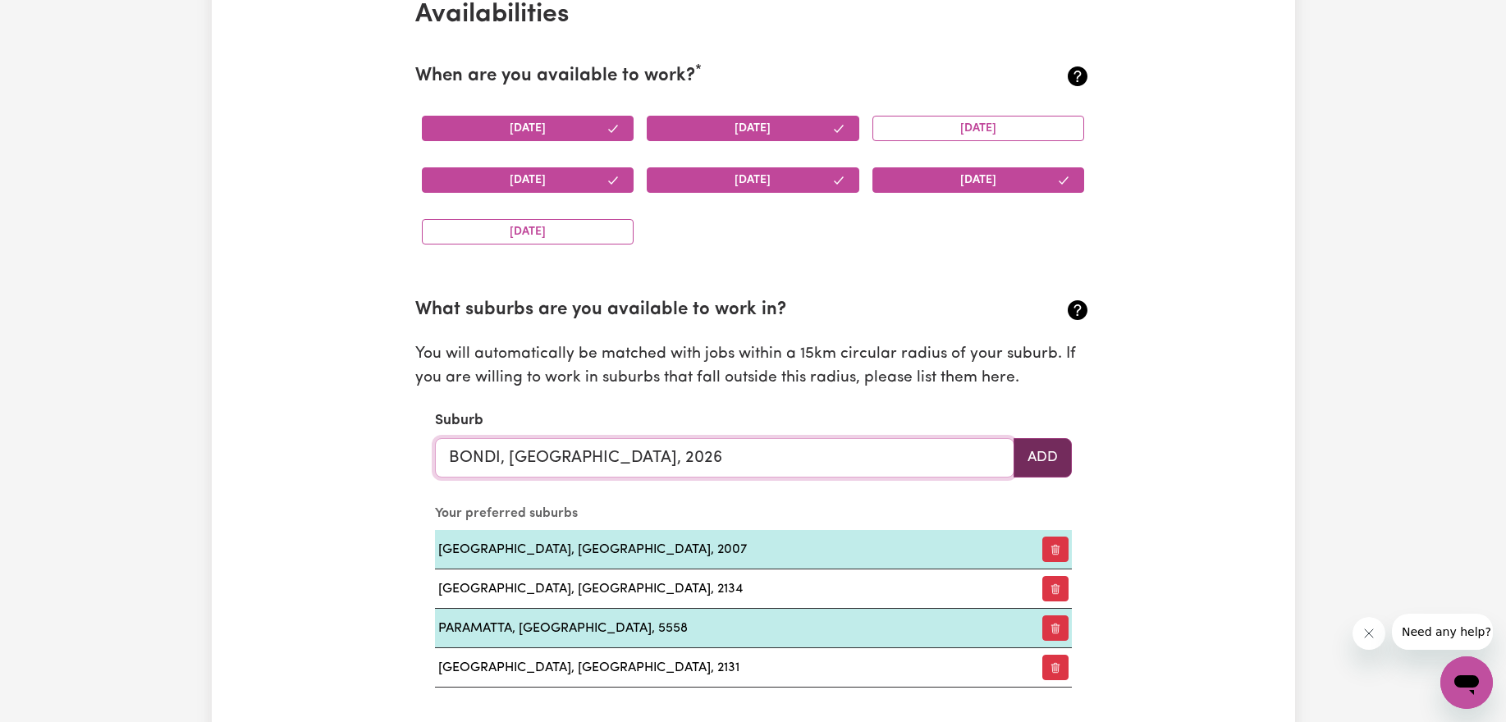
type input "BONDI, [GEOGRAPHIC_DATA], 2026"
click at [1058, 464] on button "Add" at bounding box center [1042, 457] width 58 height 39
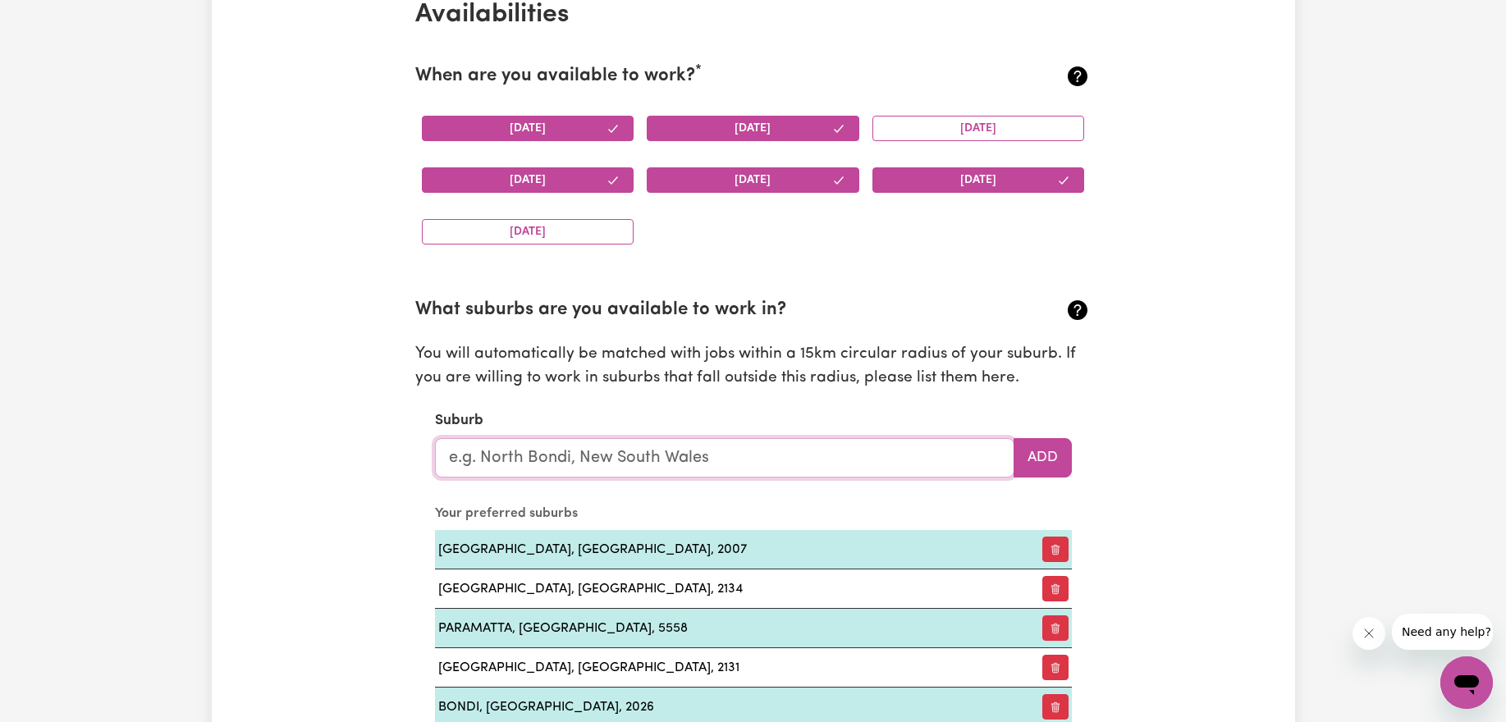
click at [925, 466] on input "text" at bounding box center [724, 457] width 579 height 39
type input "bon"
type input "bonDI, [GEOGRAPHIC_DATA], 2026"
type input "bond"
type input "bondI, [GEOGRAPHIC_DATA], 2026"
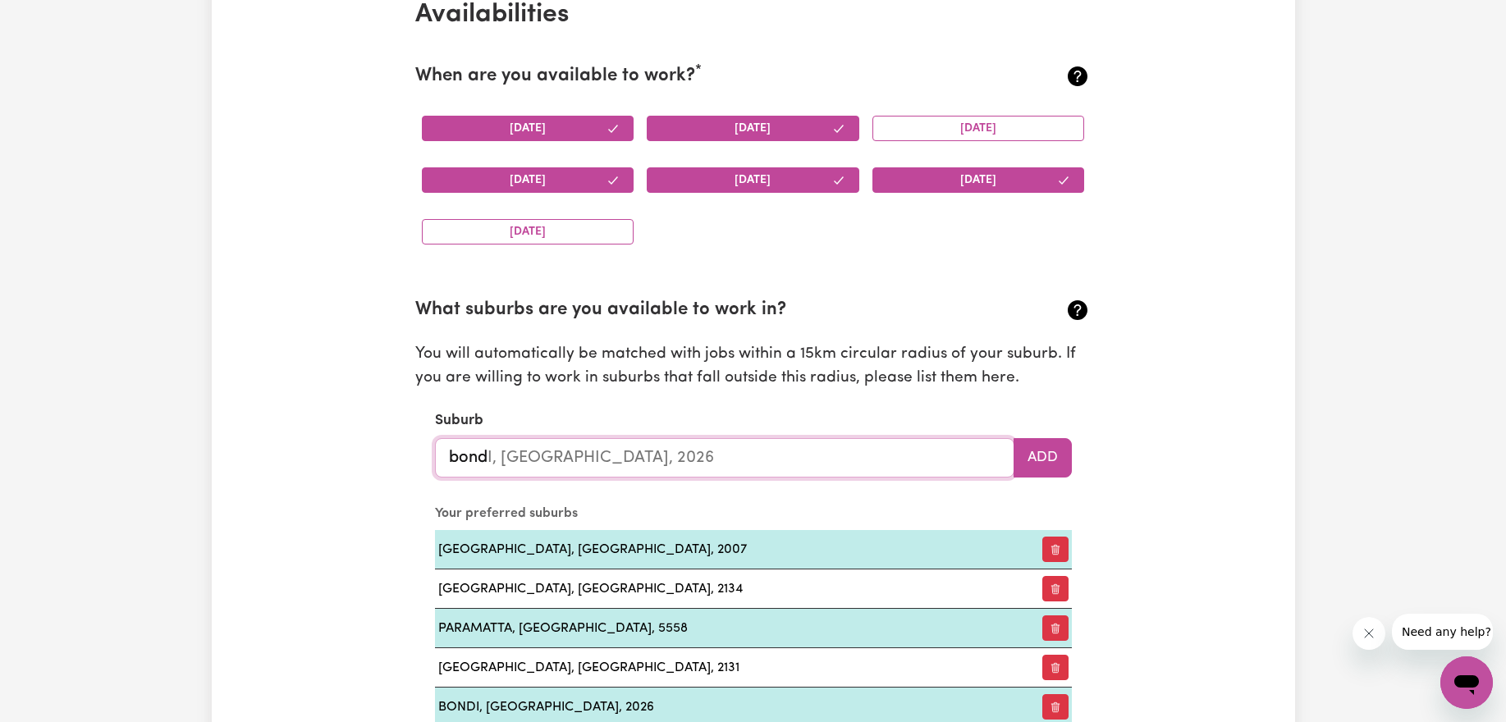
type input "bondi"
type input "bondi, [GEOGRAPHIC_DATA], 2026"
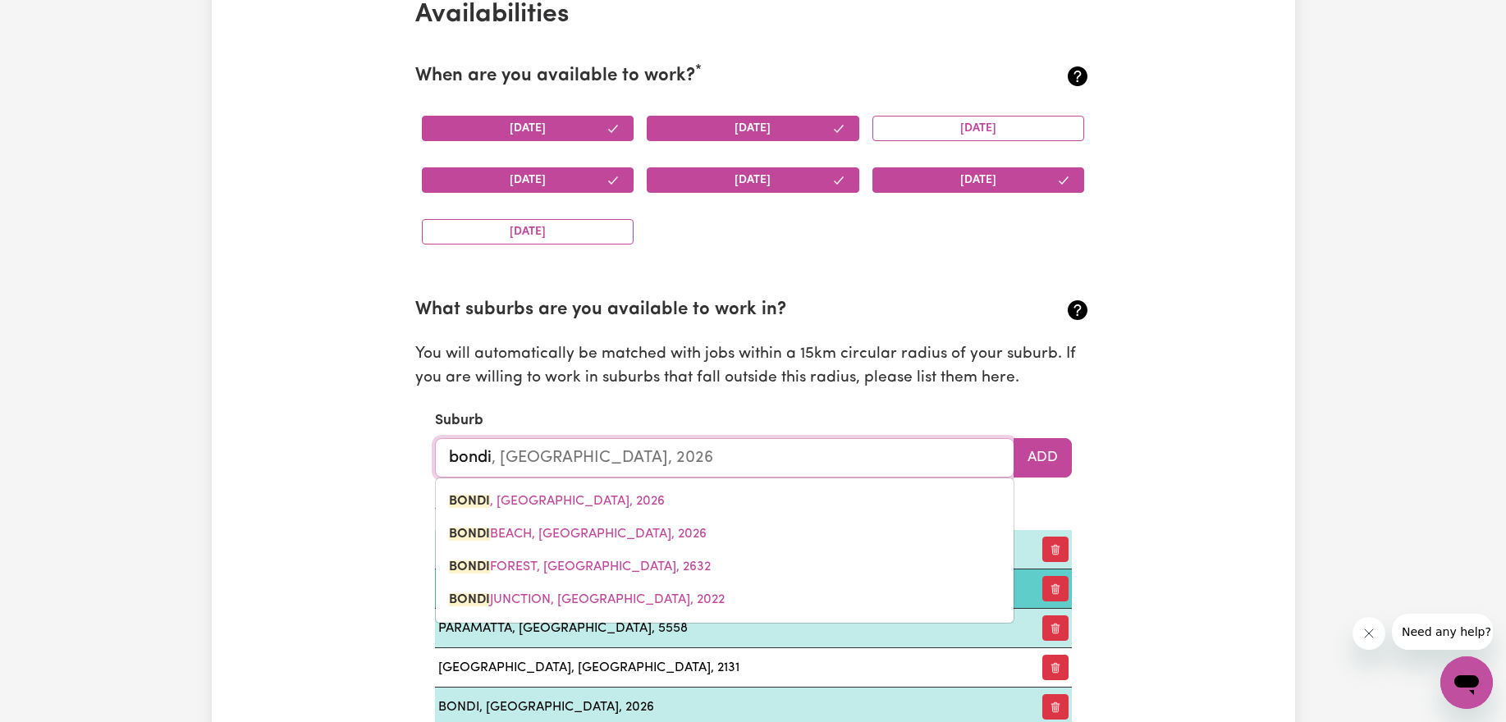
drag, startPoint x: 716, startPoint y: 593, endPoint x: 731, endPoint y: 582, distance: 18.7
click at [716, 593] on link "[GEOGRAPHIC_DATA], [GEOGRAPHIC_DATA], 2022" at bounding box center [725, 599] width 578 height 33
type input "[GEOGRAPHIC_DATA], [GEOGRAPHIC_DATA], 2022"
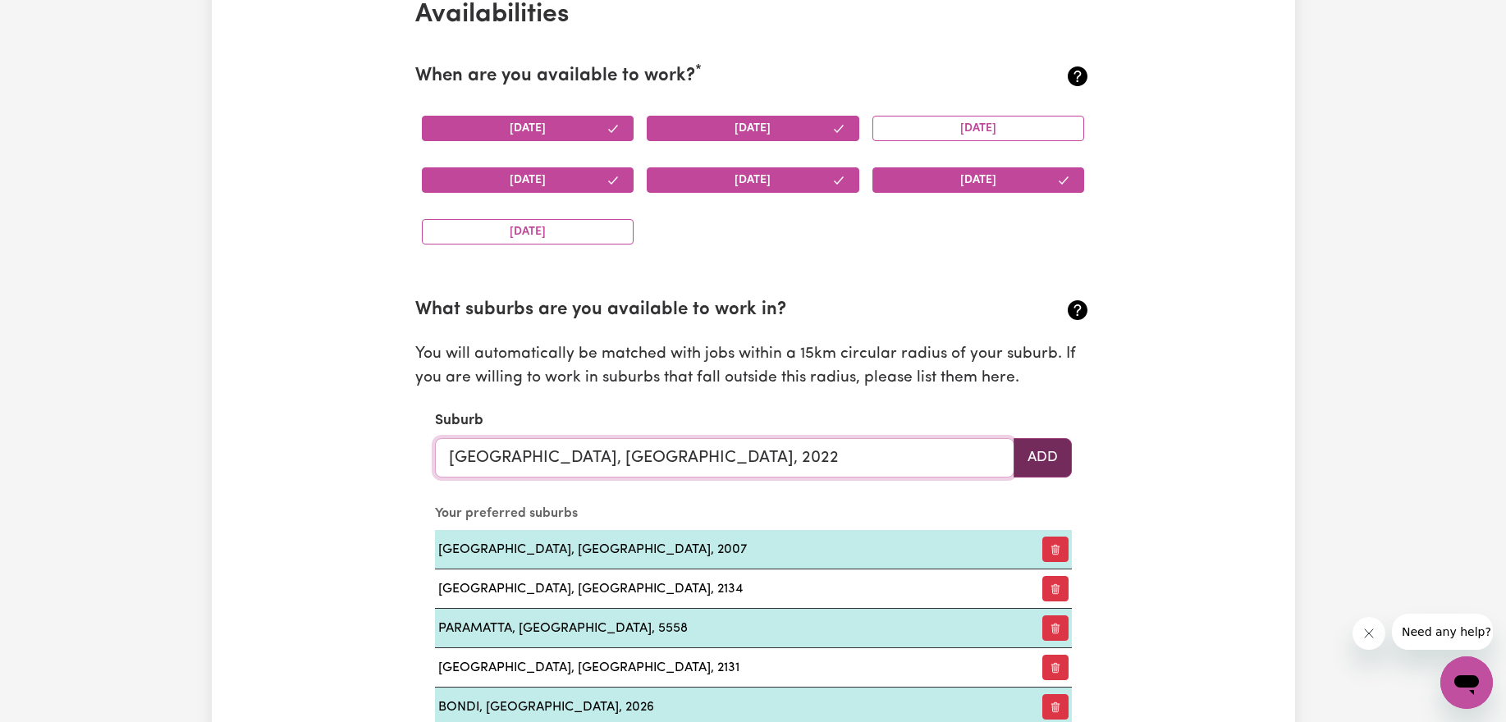
type input "[GEOGRAPHIC_DATA], [GEOGRAPHIC_DATA], 2022"
click at [1045, 462] on button "Add" at bounding box center [1042, 457] width 58 height 39
click at [725, 463] on input "text" at bounding box center [724, 457] width 579 height 39
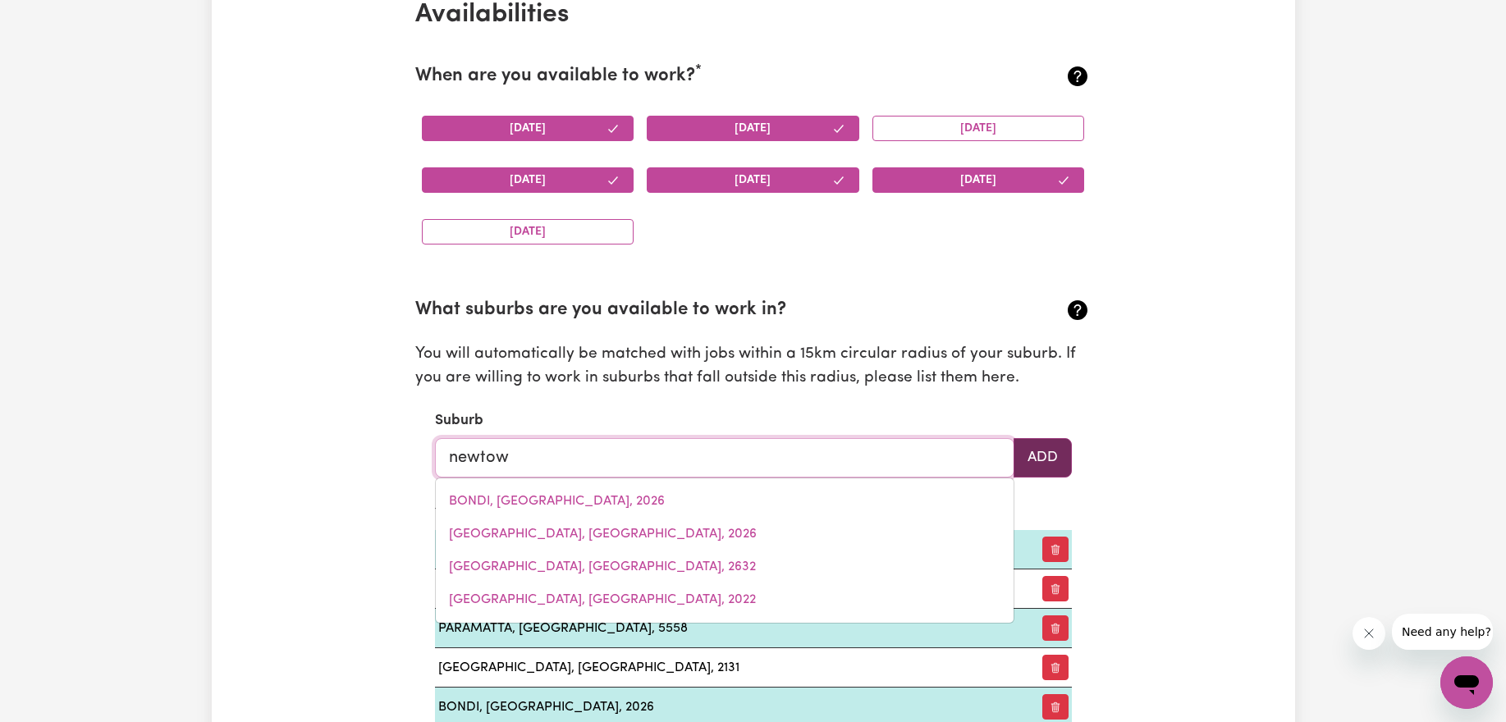
type input "newtown"
type input "[GEOGRAPHIC_DATA], [GEOGRAPHIC_DATA], 2042"
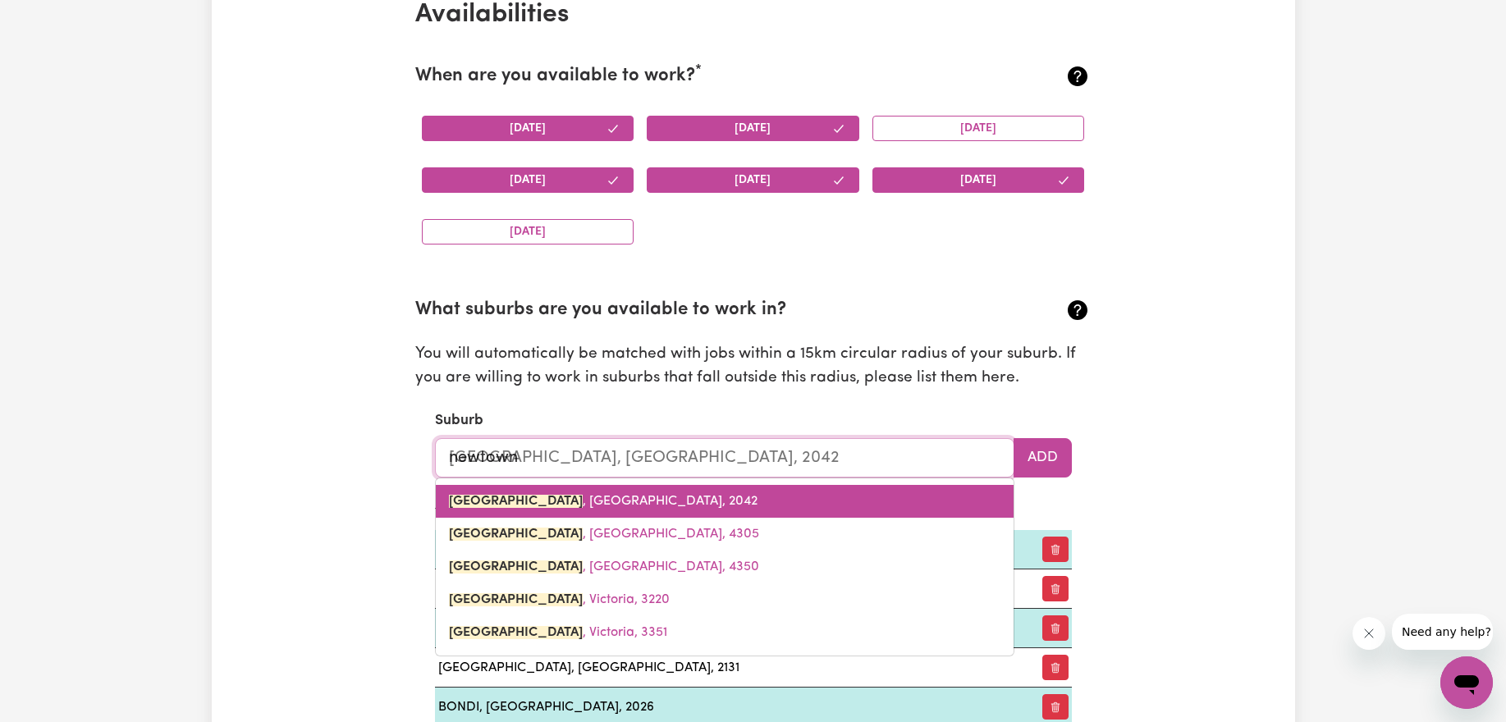
click at [747, 494] on link "[GEOGRAPHIC_DATA] , [GEOGRAPHIC_DATA], 2042" at bounding box center [725, 501] width 578 height 33
type input "[GEOGRAPHIC_DATA], [GEOGRAPHIC_DATA], 2042"
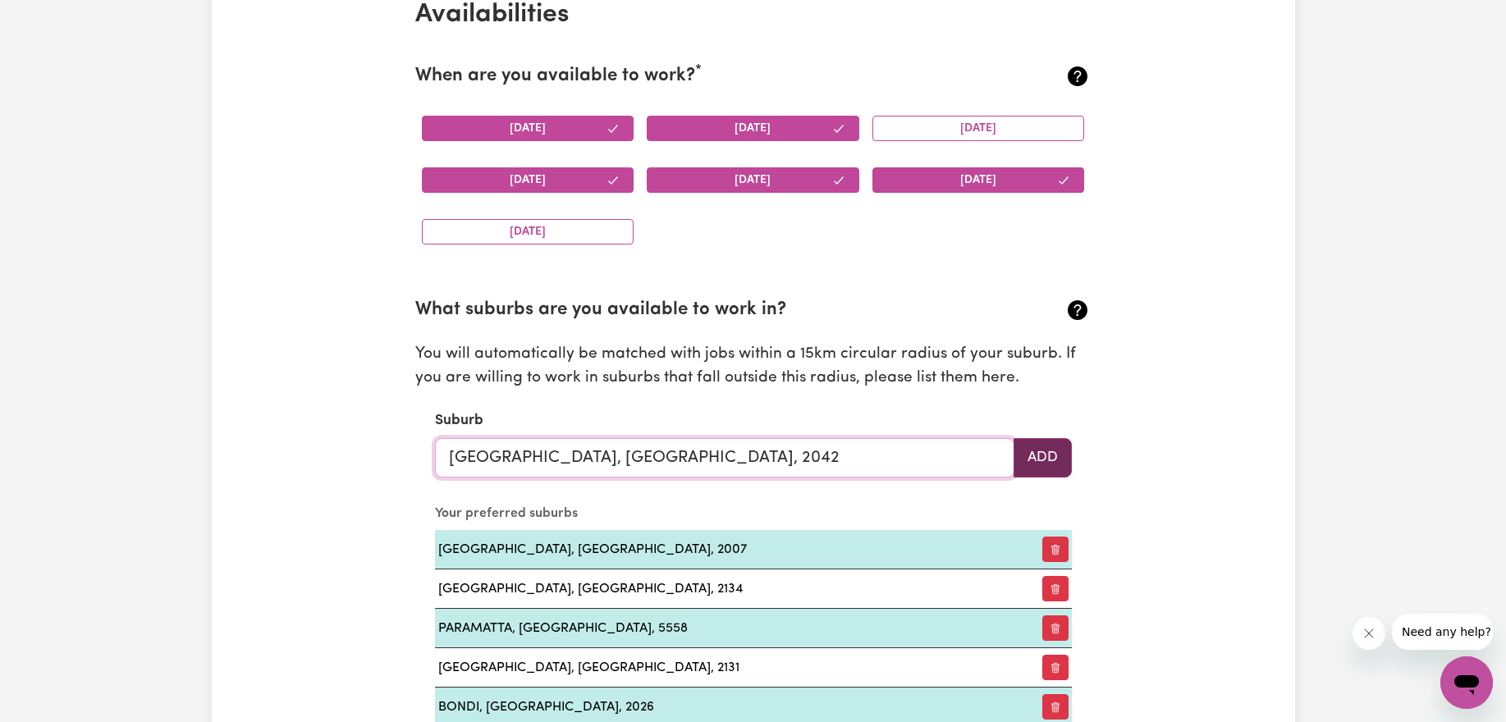
type input "[GEOGRAPHIC_DATA], [GEOGRAPHIC_DATA], 2042"
click at [1050, 456] on button "Add" at bounding box center [1042, 457] width 58 height 39
click at [715, 467] on input "text" at bounding box center [724, 457] width 579 height 39
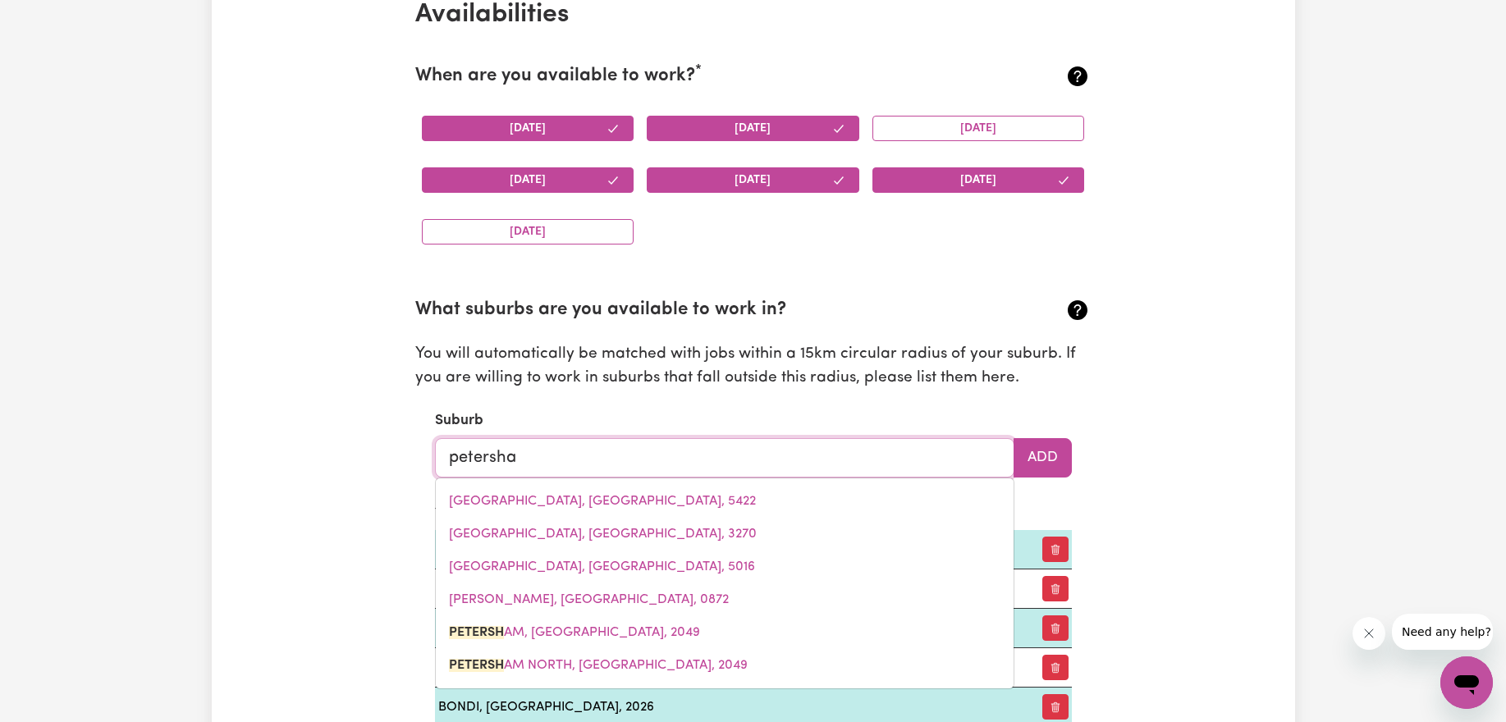
type input "petersham"
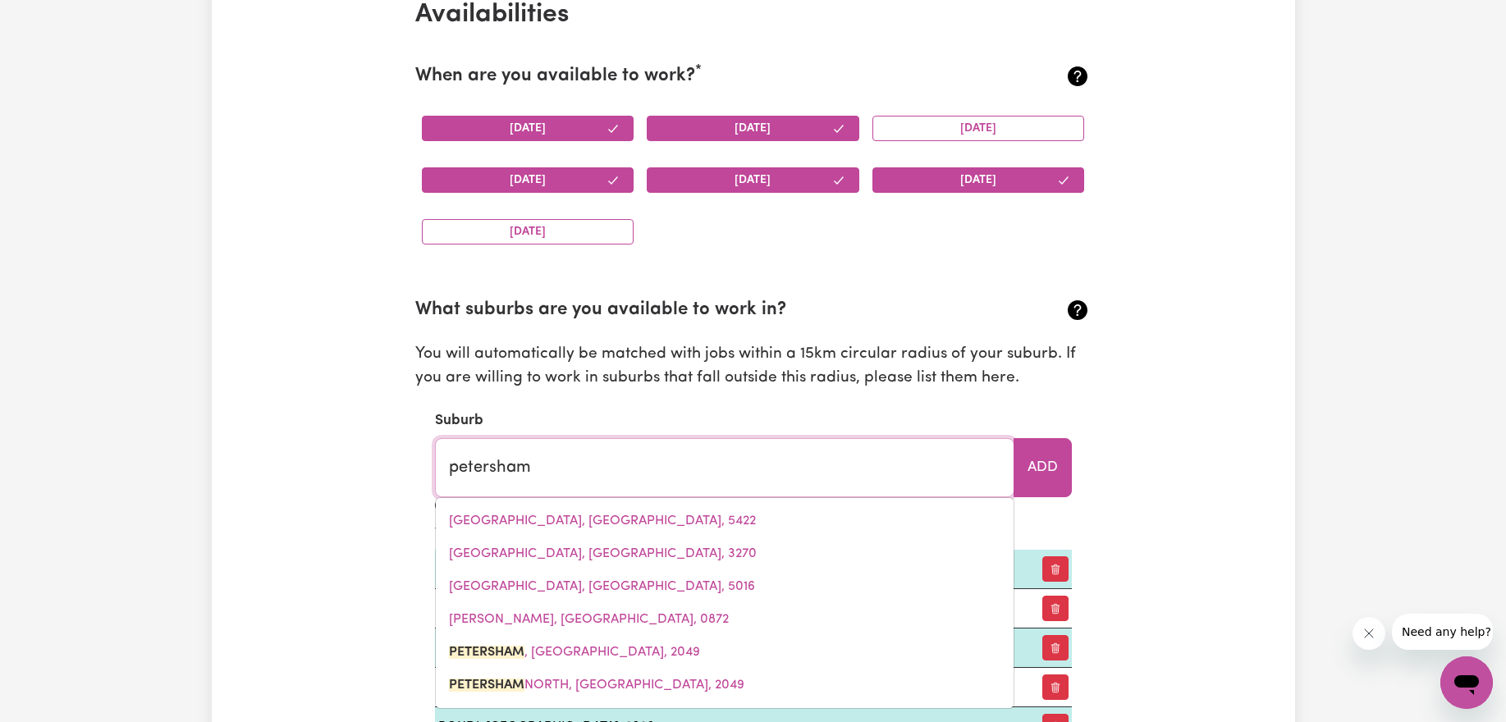
type input "[GEOGRAPHIC_DATA], [GEOGRAPHIC_DATA], 2049"
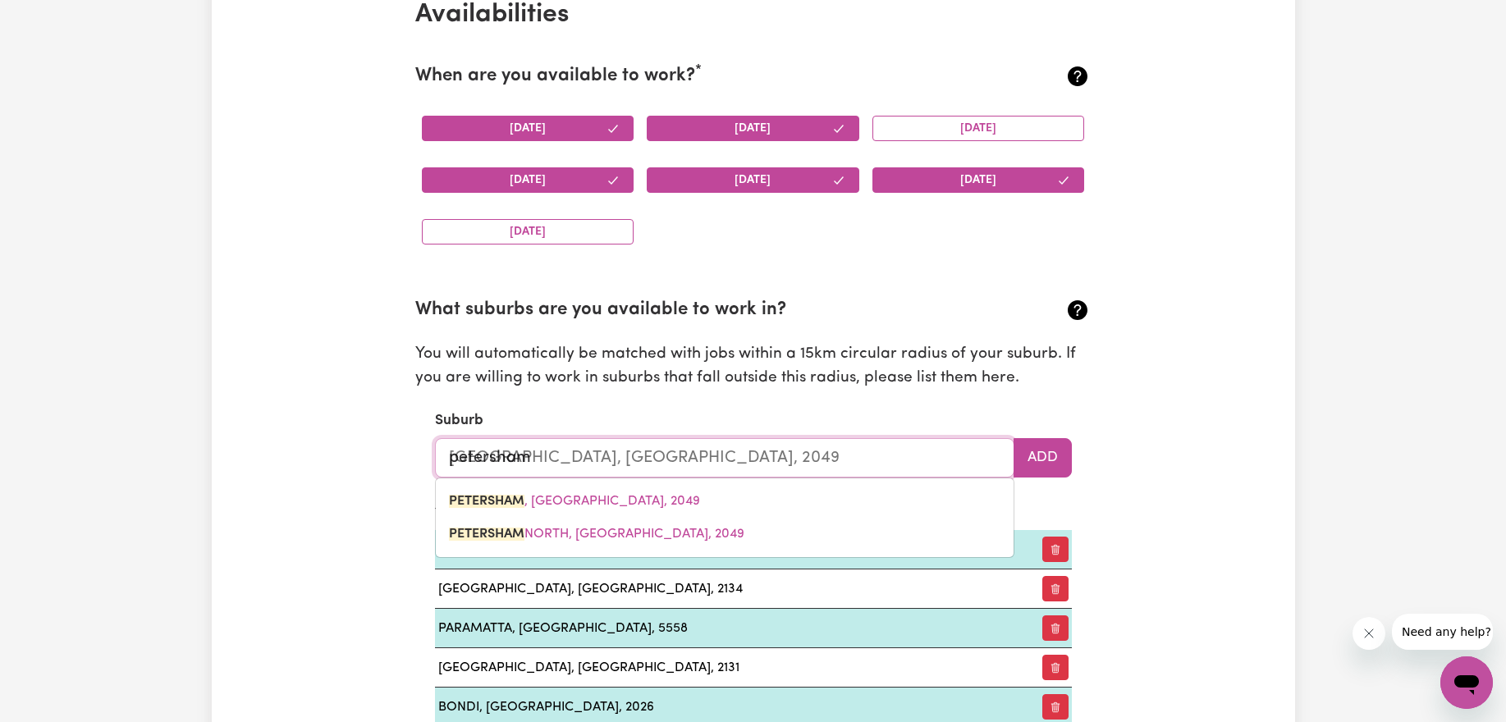
click at [682, 504] on link "[GEOGRAPHIC_DATA] , [GEOGRAPHIC_DATA], 2049" at bounding box center [725, 501] width 578 height 33
type input "[GEOGRAPHIC_DATA], [GEOGRAPHIC_DATA], 2049"
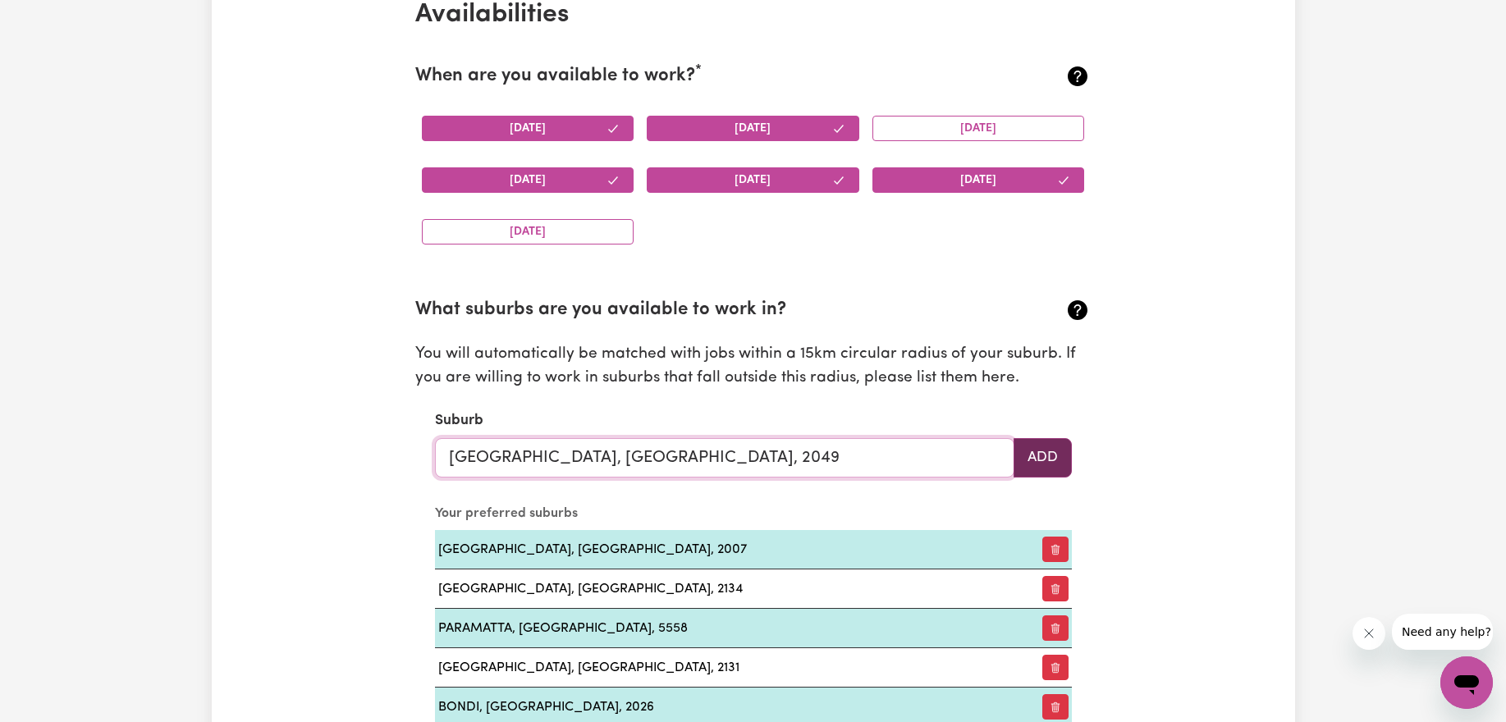
type input "[GEOGRAPHIC_DATA], [GEOGRAPHIC_DATA], 2049"
click at [1038, 458] on button "Add" at bounding box center [1042, 457] width 58 height 39
click at [943, 446] on input "text" at bounding box center [724, 457] width 579 height 39
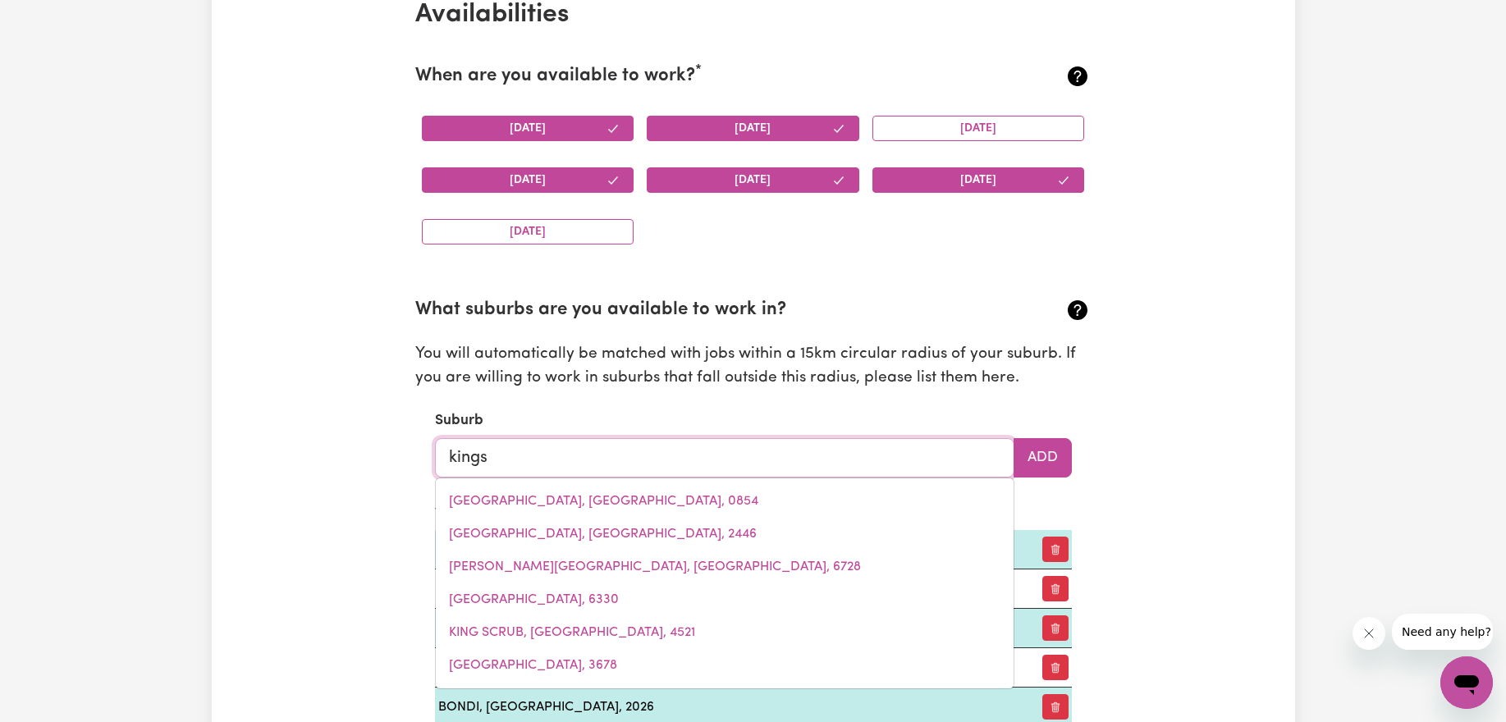
type input "kingsf"
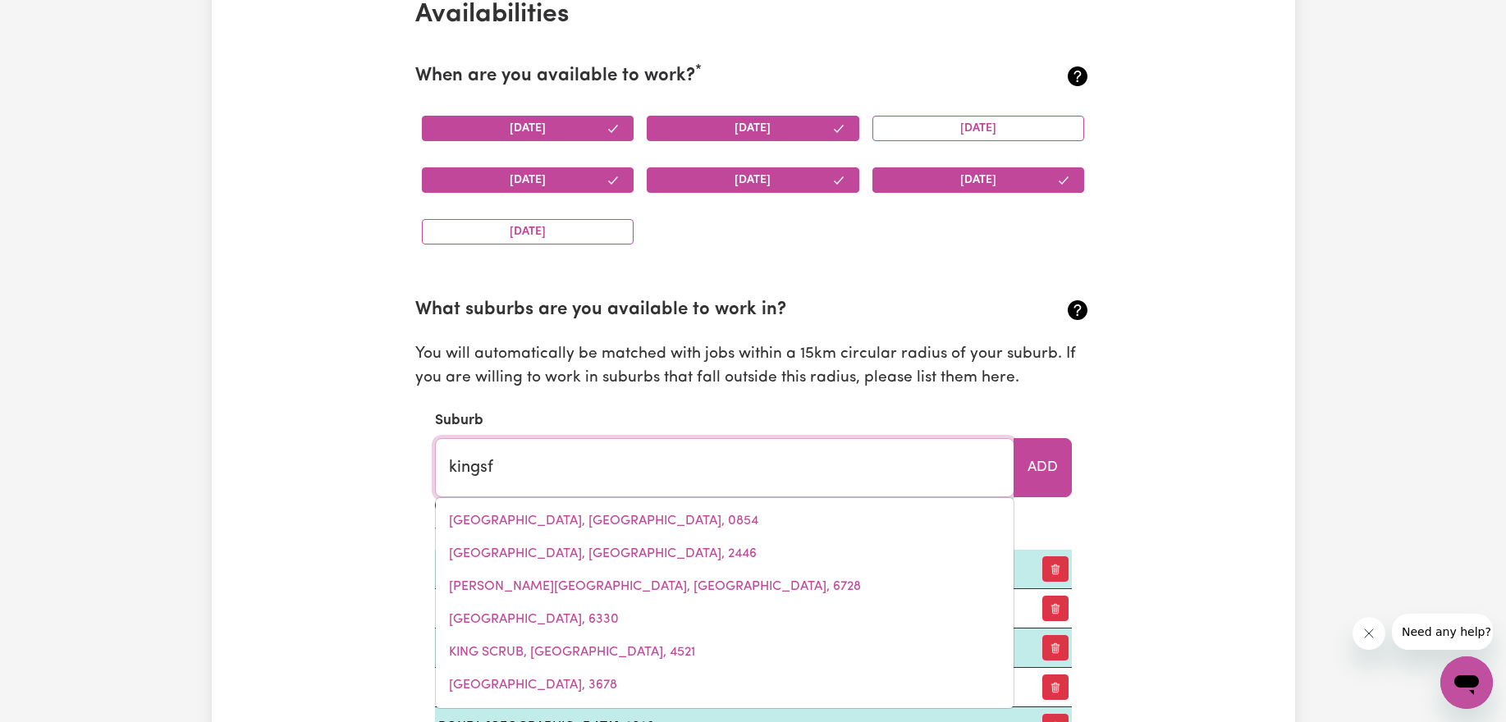
type input "kingsfORD, [GEOGRAPHIC_DATA], 2032"
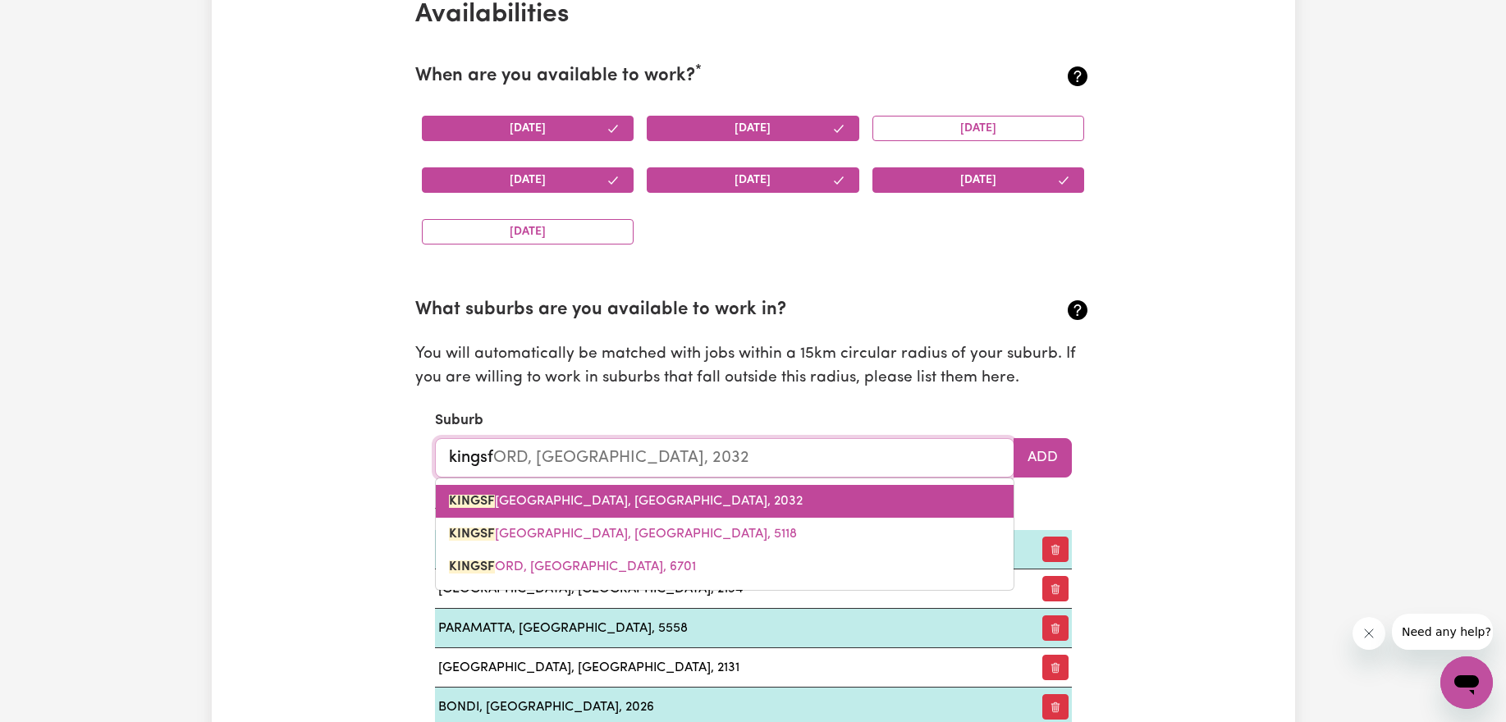
click at [693, 501] on link "KINGSF ORD, [GEOGRAPHIC_DATA], 2032" at bounding box center [725, 501] width 578 height 33
type input "[GEOGRAPHIC_DATA], [GEOGRAPHIC_DATA], 2032"
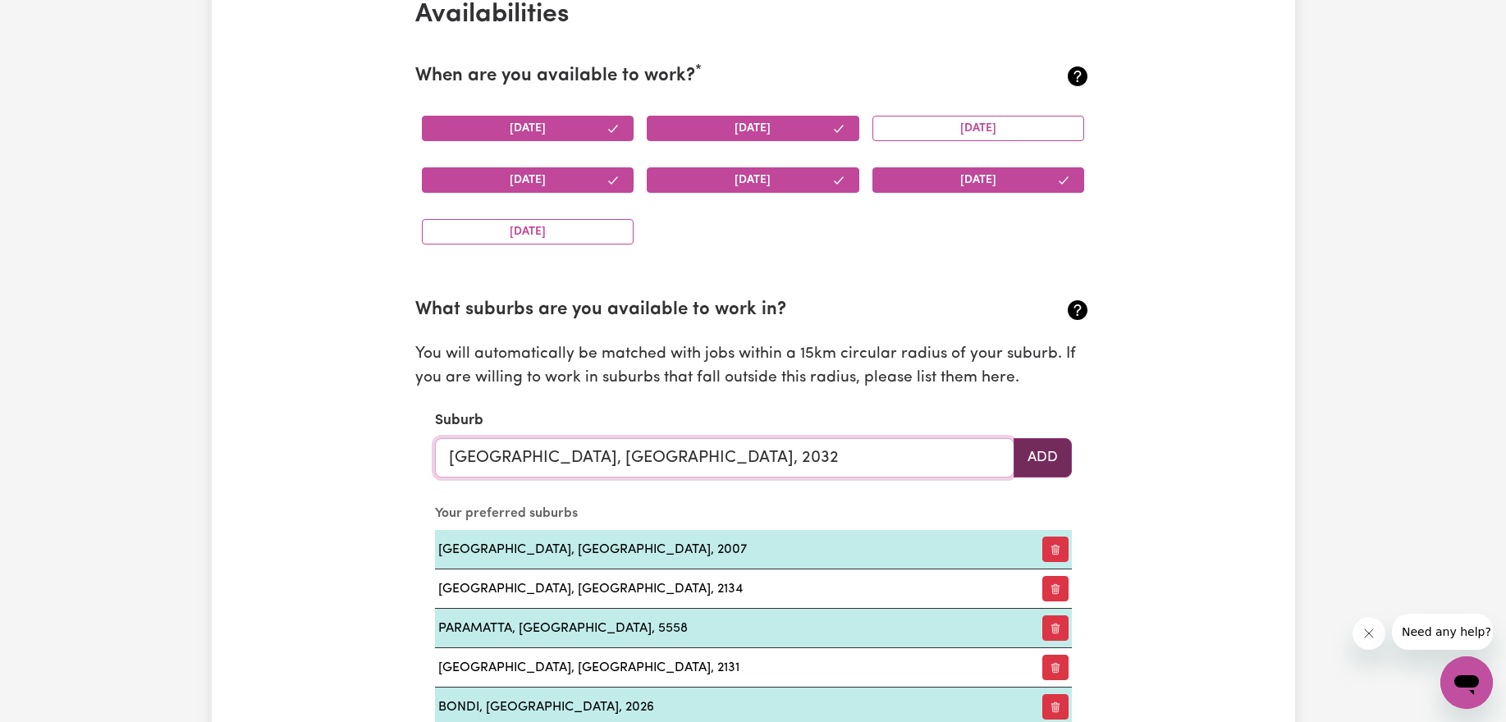
type input "[GEOGRAPHIC_DATA], [GEOGRAPHIC_DATA], 2032"
click at [1045, 468] on button "Add" at bounding box center [1042, 457] width 58 height 39
click at [825, 450] on input "text" at bounding box center [724, 457] width 579 height 39
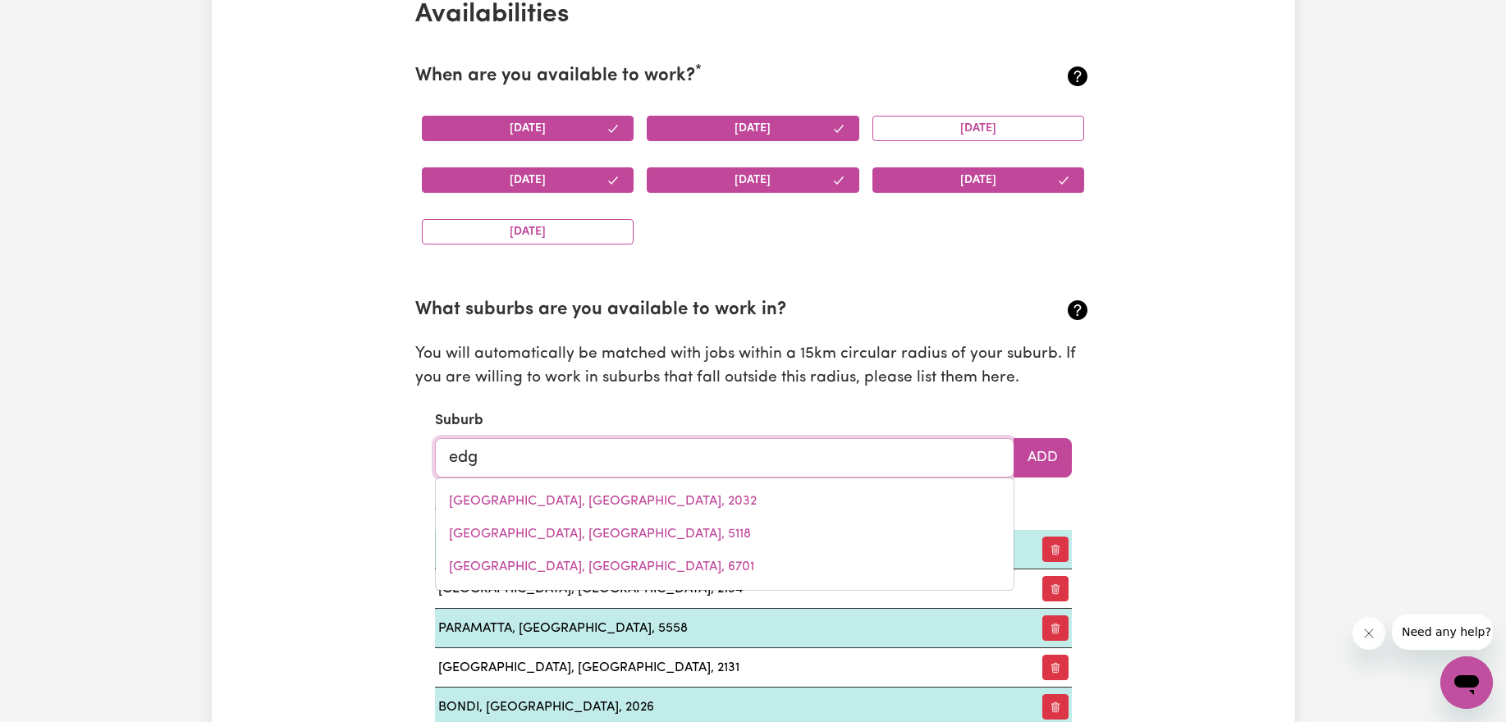
type input "edge"
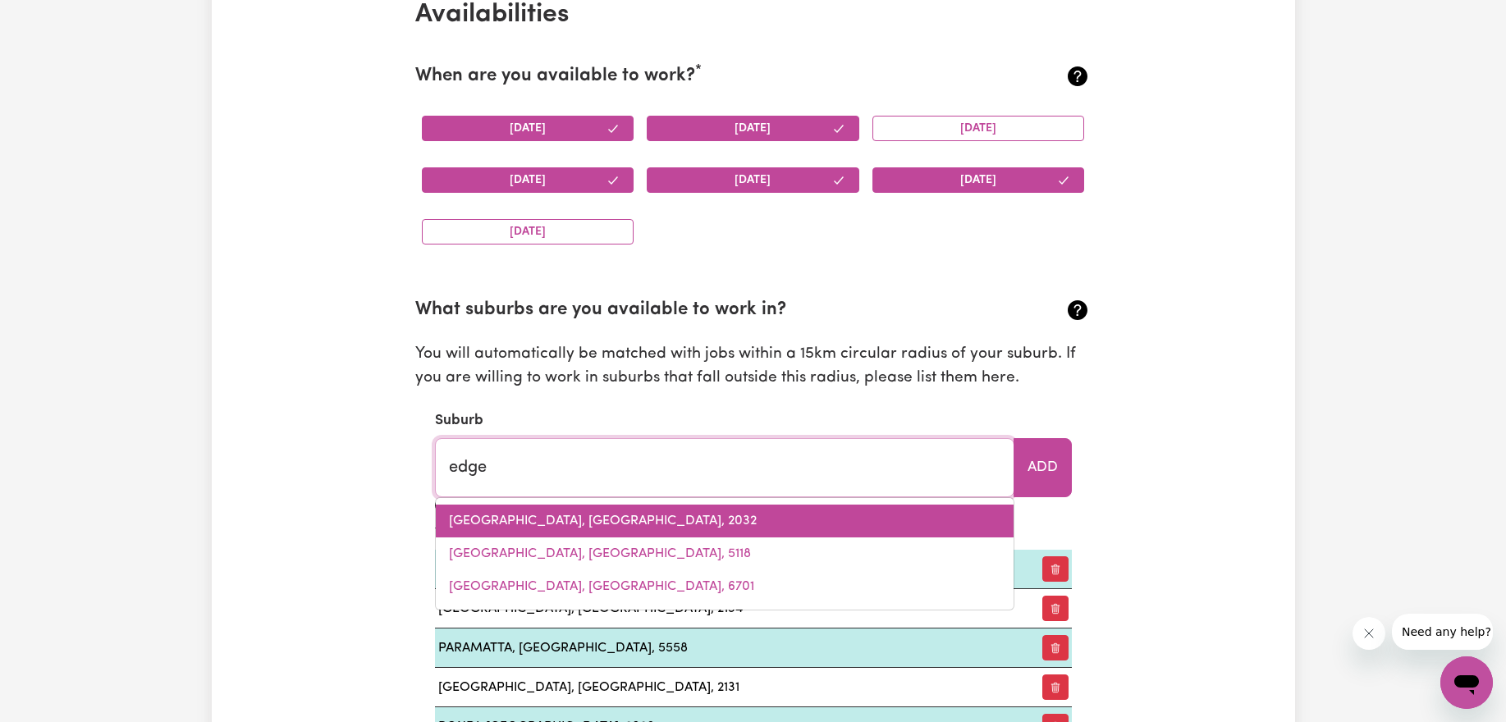
type input "[GEOGRAPHIC_DATA], [GEOGRAPHIC_DATA], 4870"
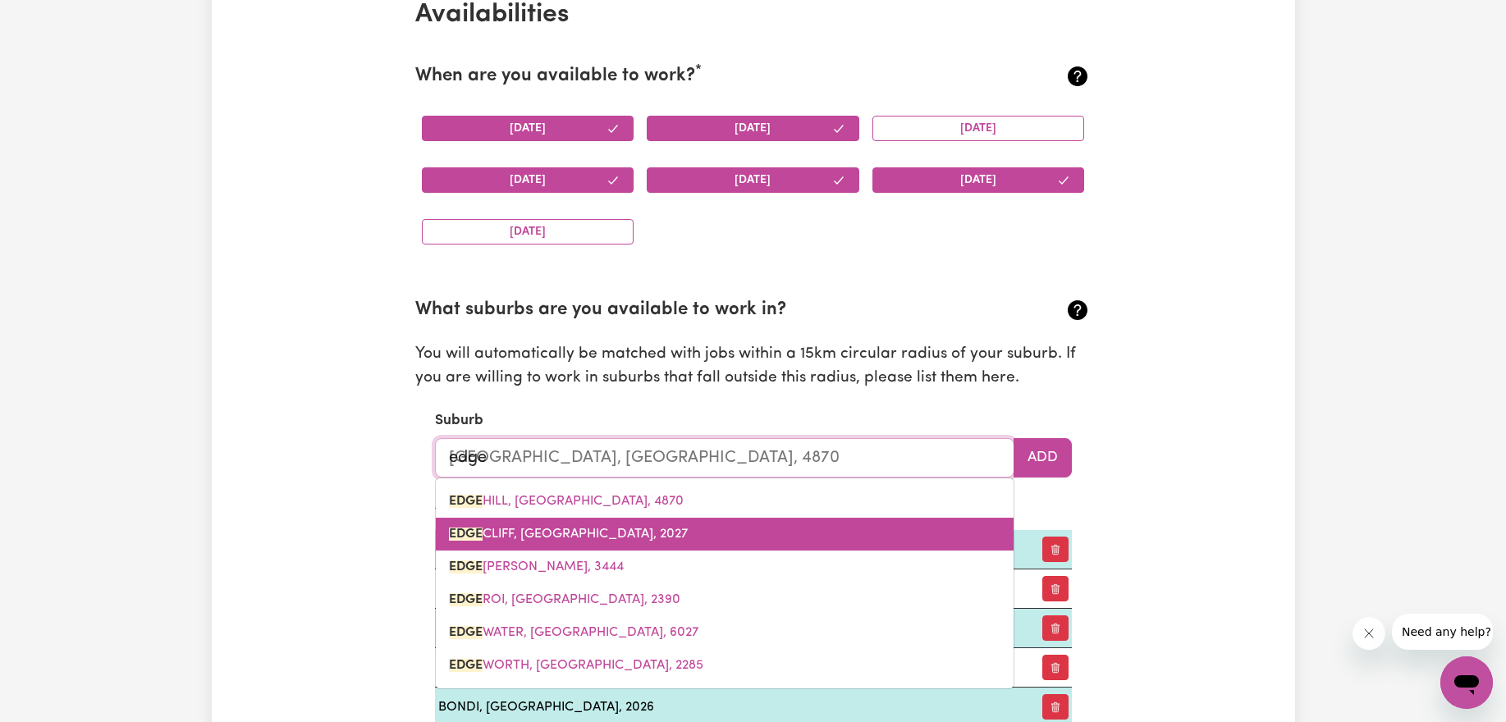
click at [799, 537] on link "[GEOGRAPHIC_DATA], [GEOGRAPHIC_DATA], 2027" at bounding box center [725, 534] width 578 height 33
type input "EDGECLIFF, [GEOGRAPHIC_DATA], 2027"
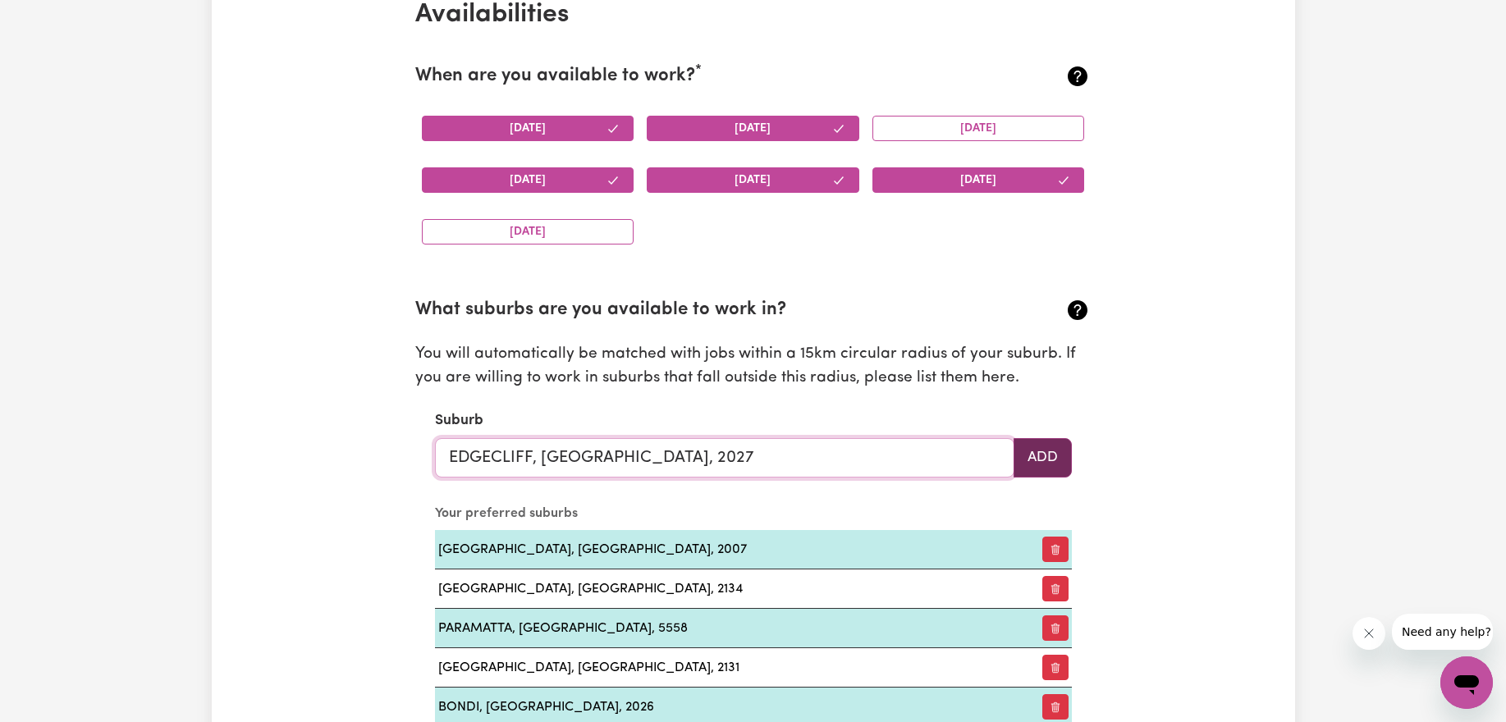
type input "EDGECLIFF, [GEOGRAPHIC_DATA], 2027"
click at [1044, 441] on button "Add" at bounding box center [1042, 457] width 58 height 39
click at [936, 463] on input "text" at bounding box center [724, 457] width 579 height 39
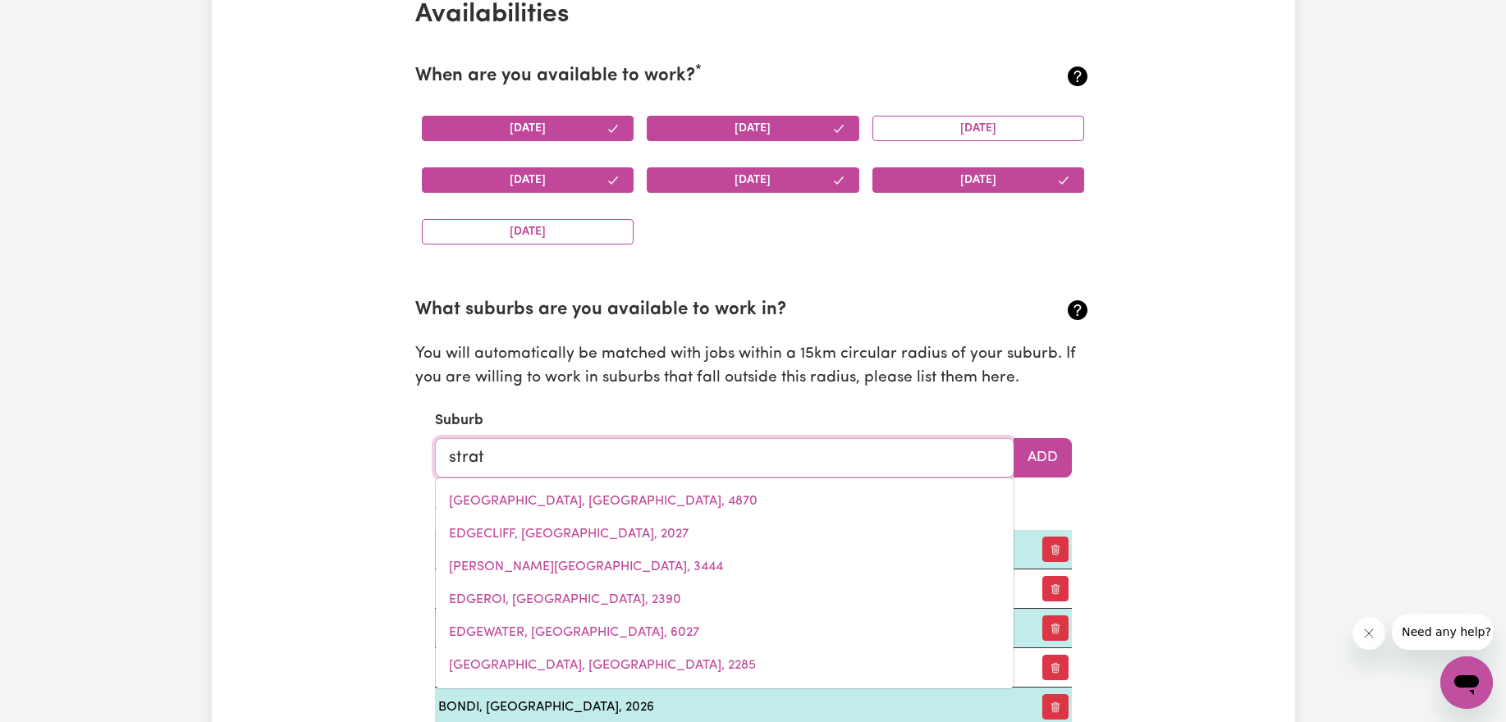
type input "strath"
type input "[GEOGRAPHIC_DATA]"
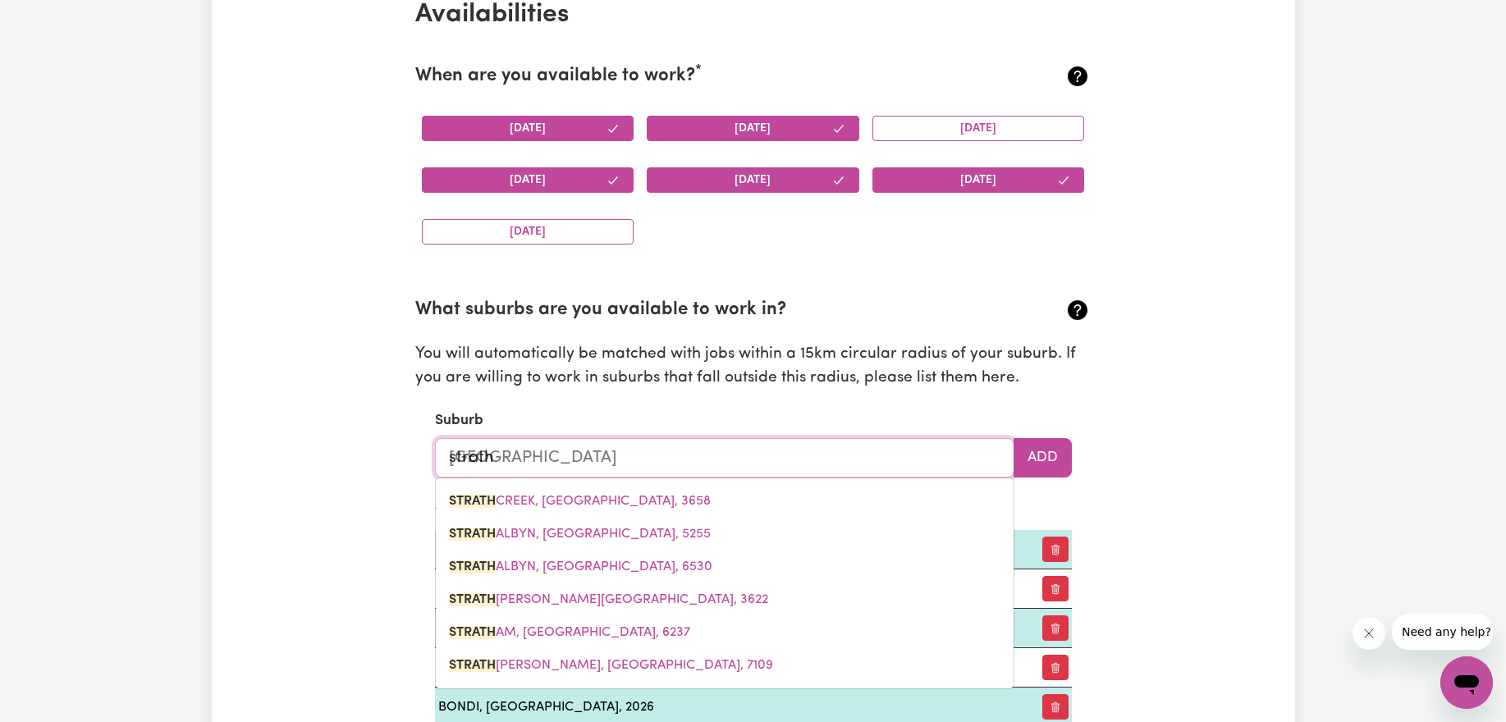
type input "strathf"
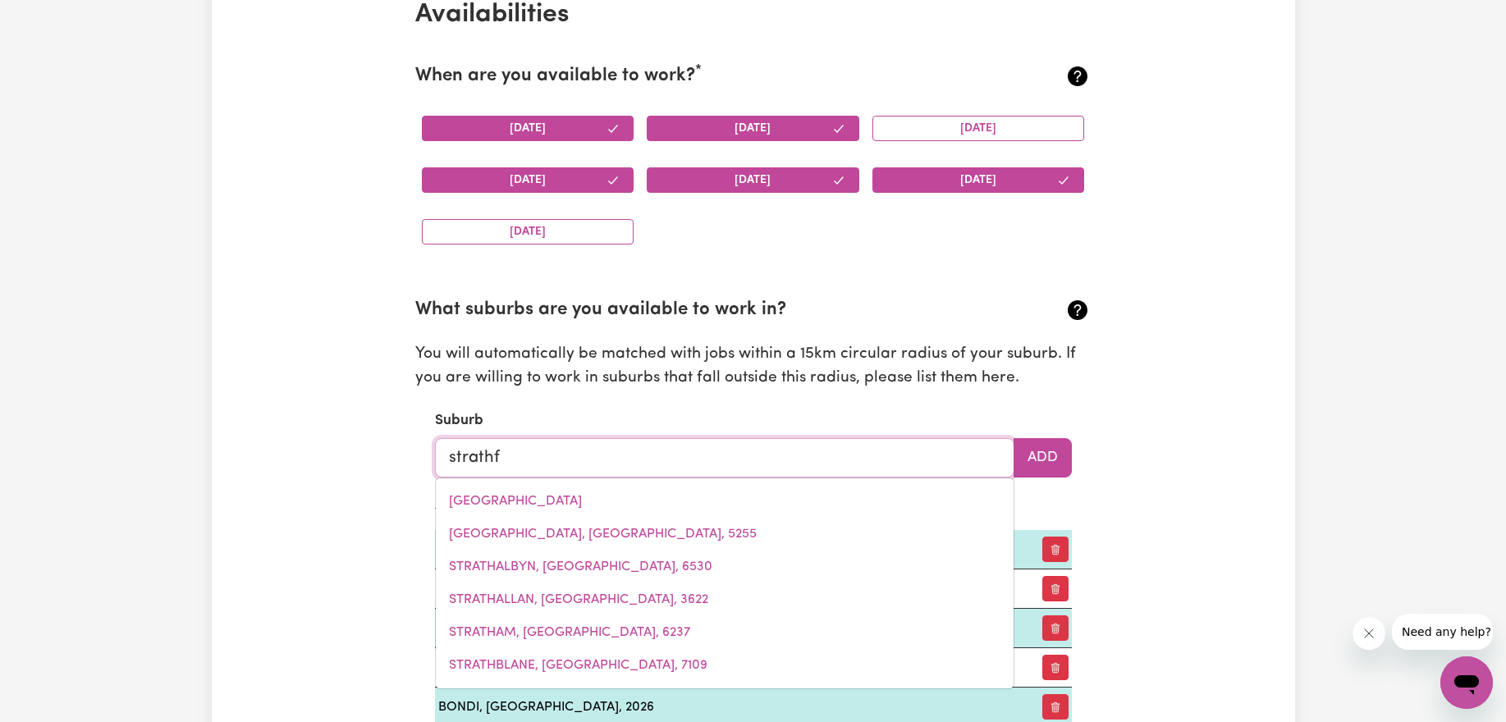
type input "strathfi"
type input "strathfiELD, [GEOGRAPHIC_DATA], 2135"
type input "strathfie"
type input "strathfieLD, [GEOGRAPHIC_DATA], 2135"
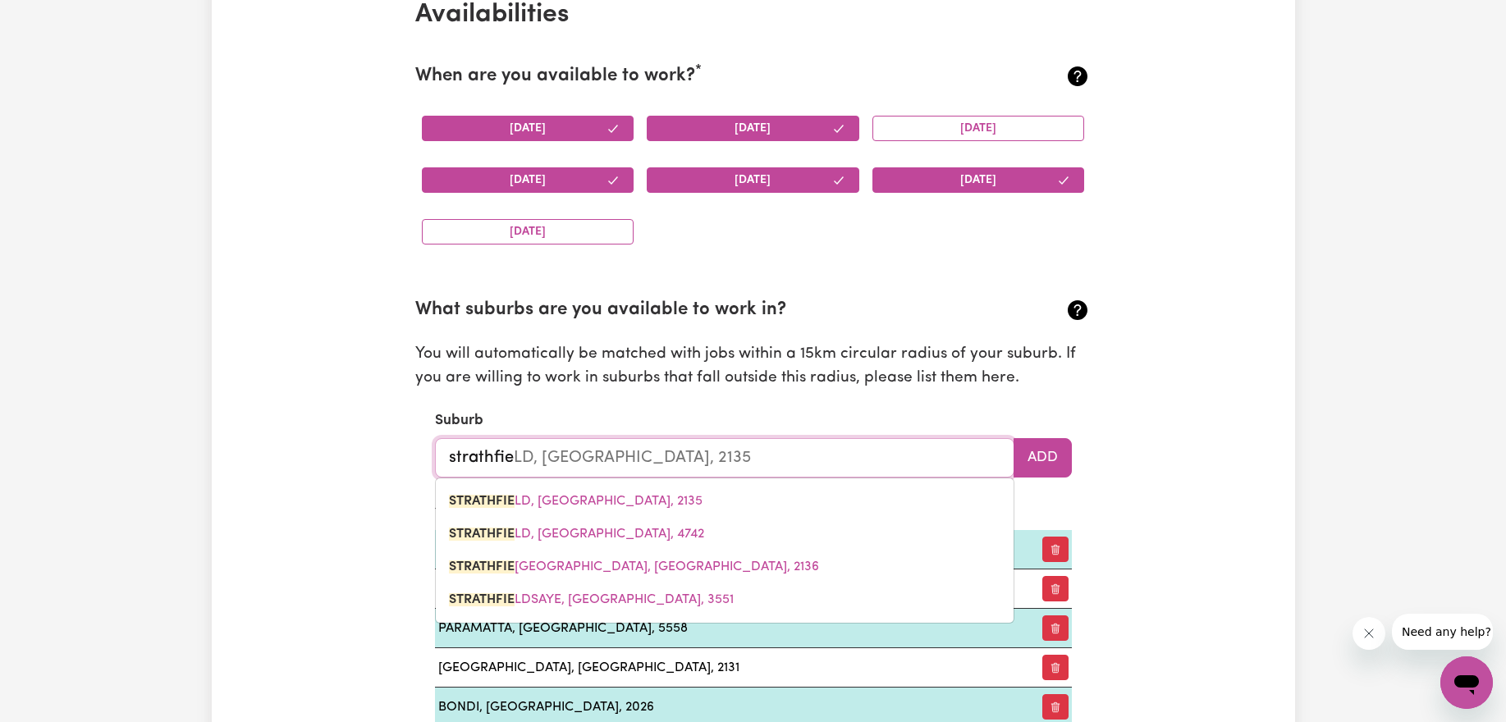
type input "strathfiel"
type input "[STREET_ADDRESS]"
type input "strathfield"
type input "strathfield, [GEOGRAPHIC_DATA], 2135"
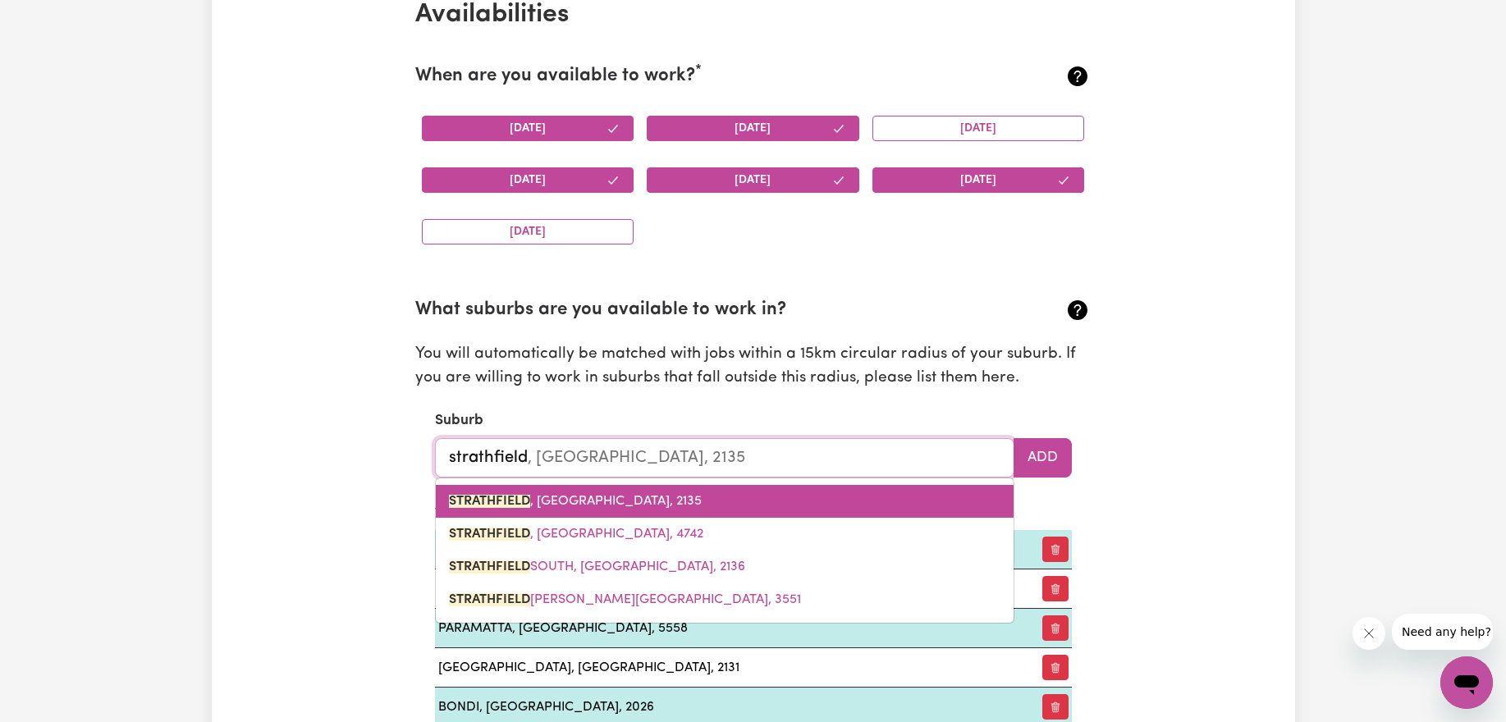
click at [656, 508] on link "[GEOGRAPHIC_DATA] , [GEOGRAPHIC_DATA], 2135" at bounding box center [725, 501] width 578 height 33
type input "[GEOGRAPHIC_DATA], [GEOGRAPHIC_DATA], 2135"
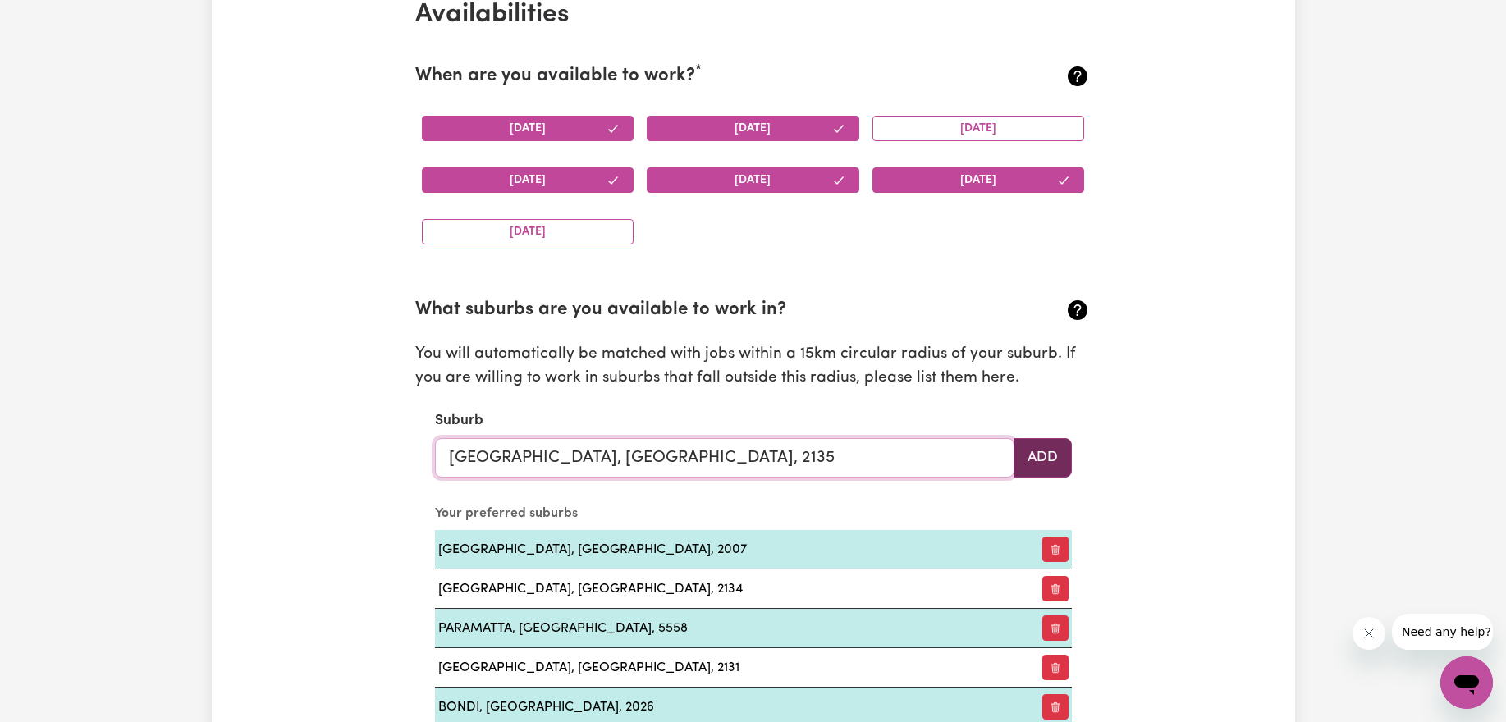
type input "[GEOGRAPHIC_DATA], [GEOGRAPHIC_DATA], 2135"
click at [1048, 447] on button "Add" at bounding box center [1042, 457] width 58 height 39
click at [594, 463] on input "text" at bounding box center [724, 457] width 579 height 39
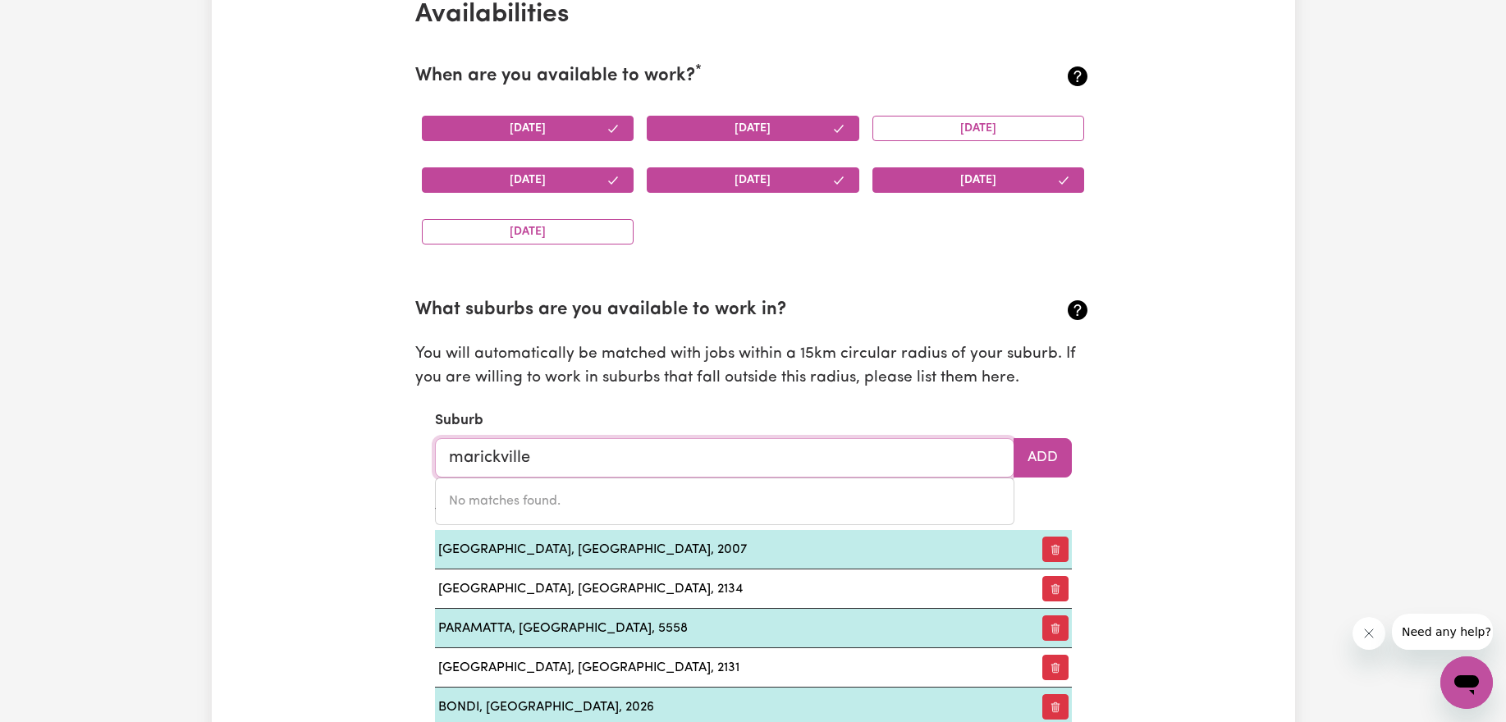
drag, startPoint x: 566, startPoint y: 462, endPoint x: 286, endPoint y: 408, distance: 285.8
type input "marrick"
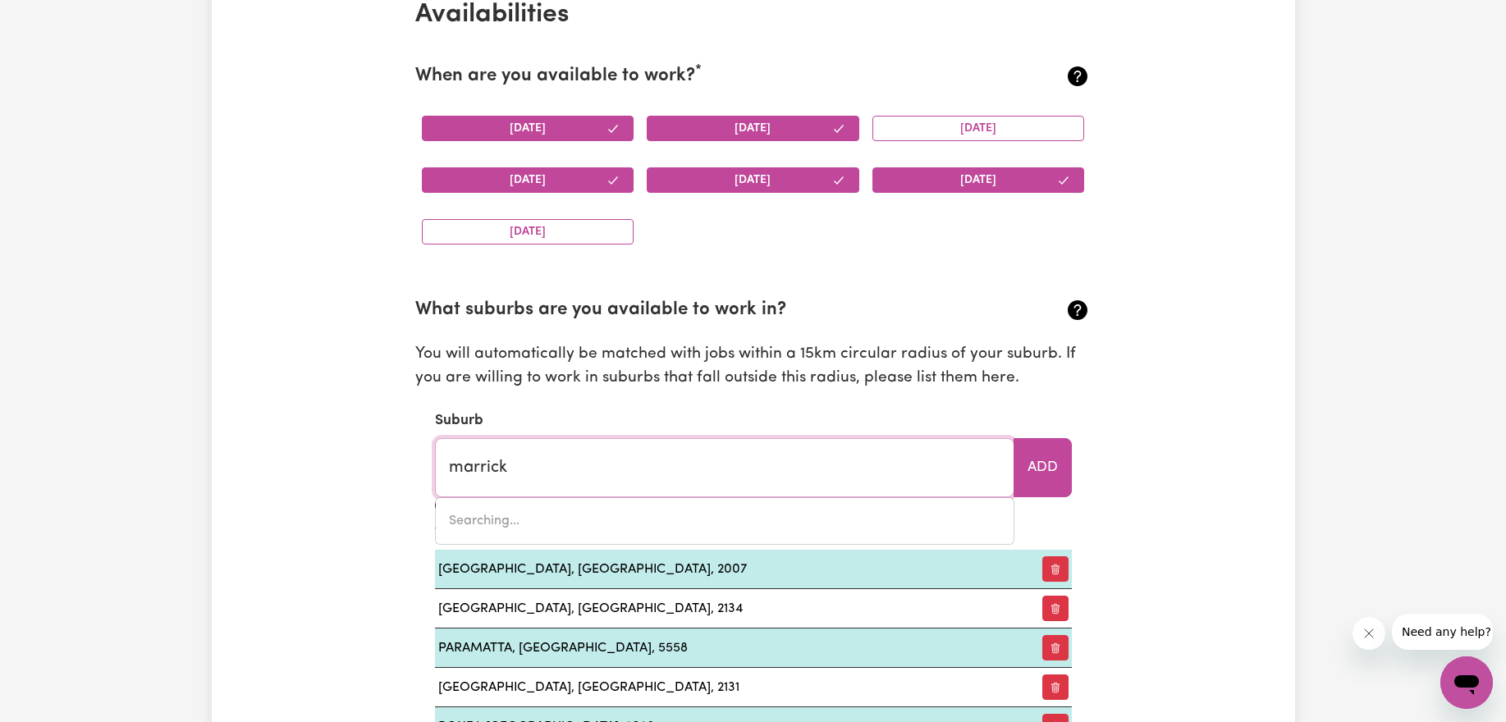
type input "[GEOGRAPHIC_DATA], [GEOGRAPHIC_DATA], 2204"
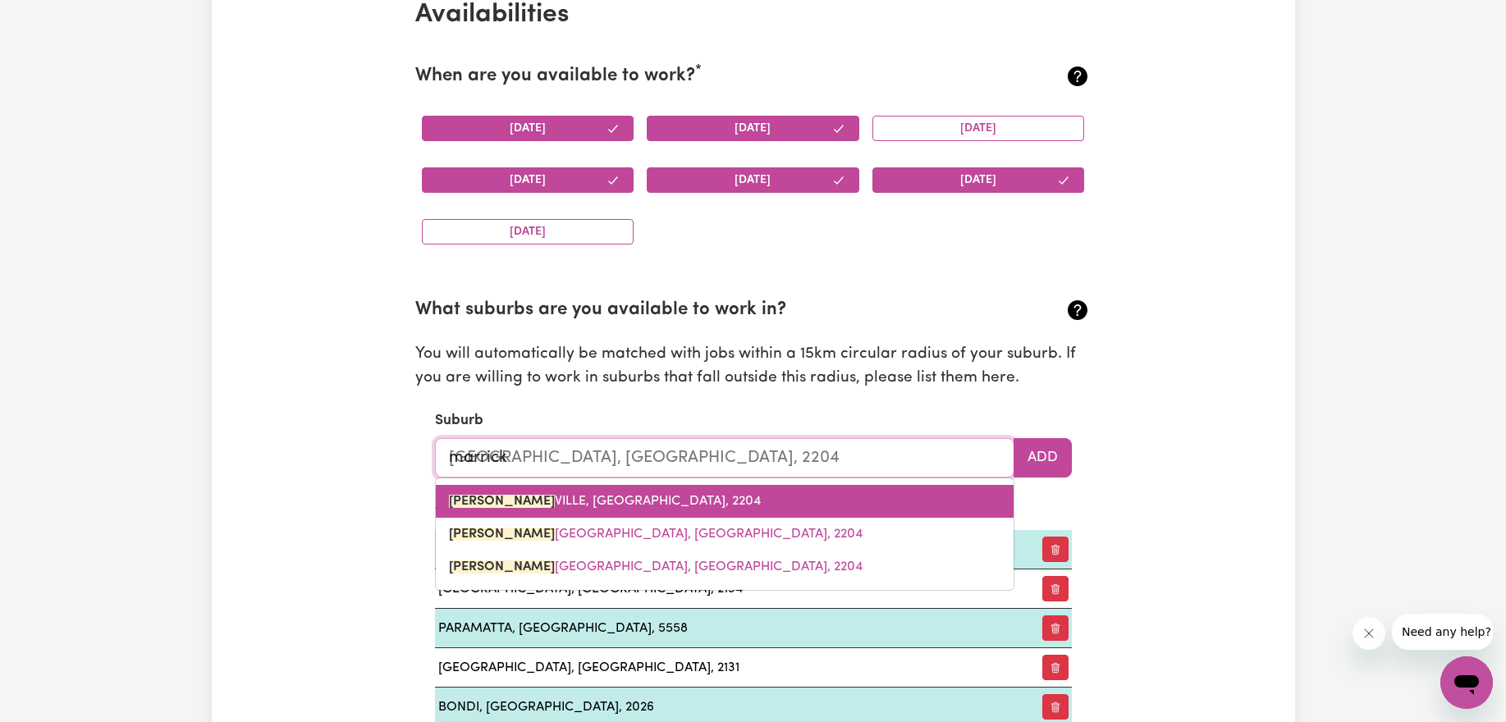
click at [744, 491] on link "[GEOGRAPHIC_DATA], [GEOGRAPHIC_DATA], 2204" at bounding box center [725, 501] width 578 height 33
type input "[GEOGRAPHIC_DATA], [GEOGRAPHIC_DATA], 2204"
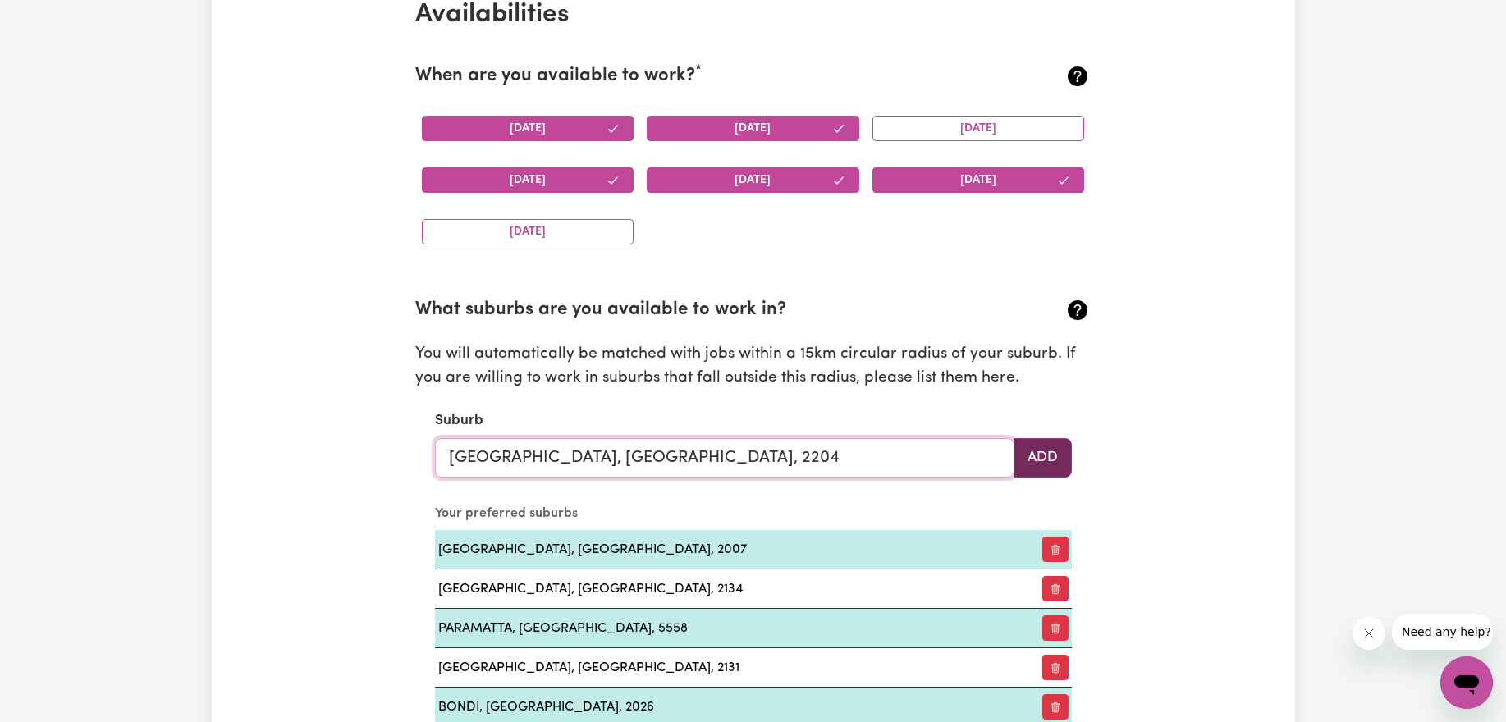
type input "[GEOGRAPHIC_DATA], [GEOGRAPHIC_DATA], 2204"
click at [1023, 467] on button "Add" at bounding box center [1042, 457] width 58 height 39
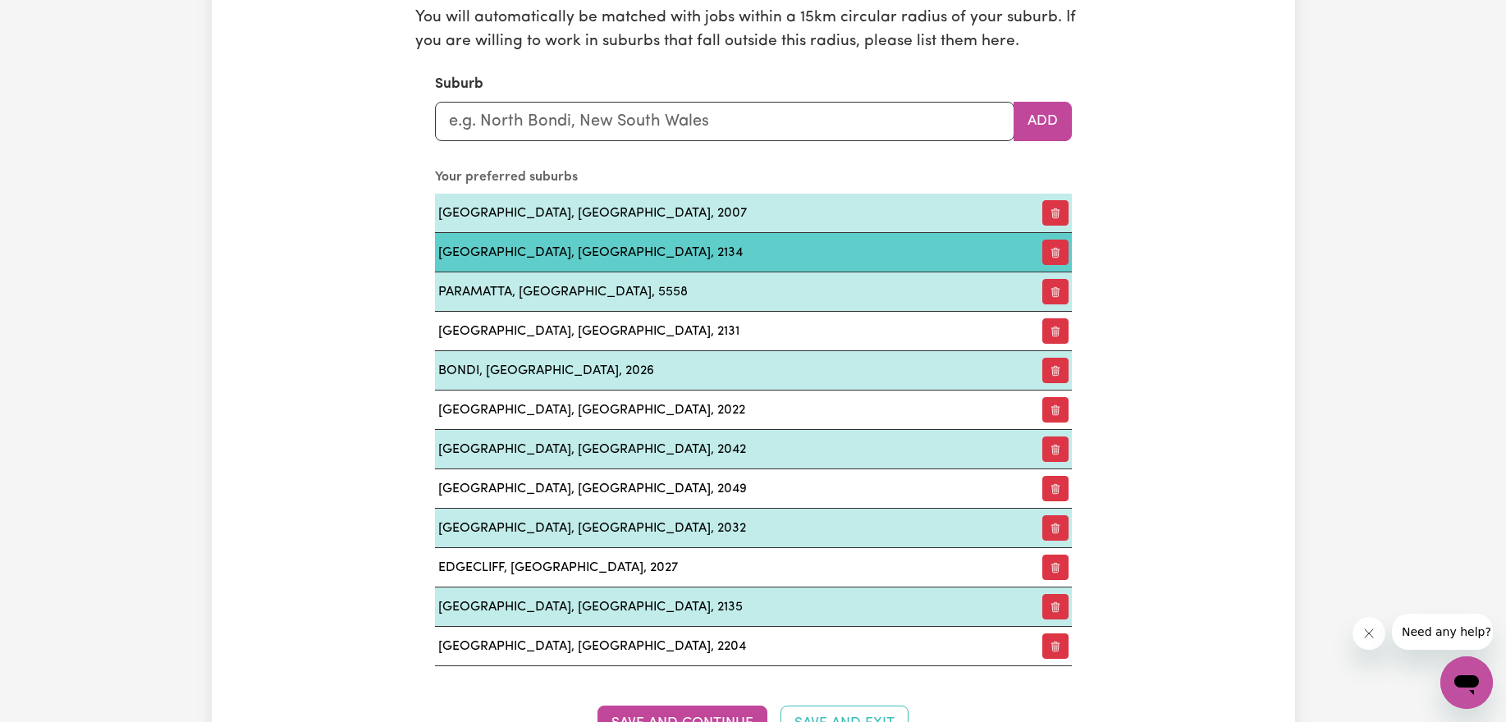
scroll to position [1813, 0]
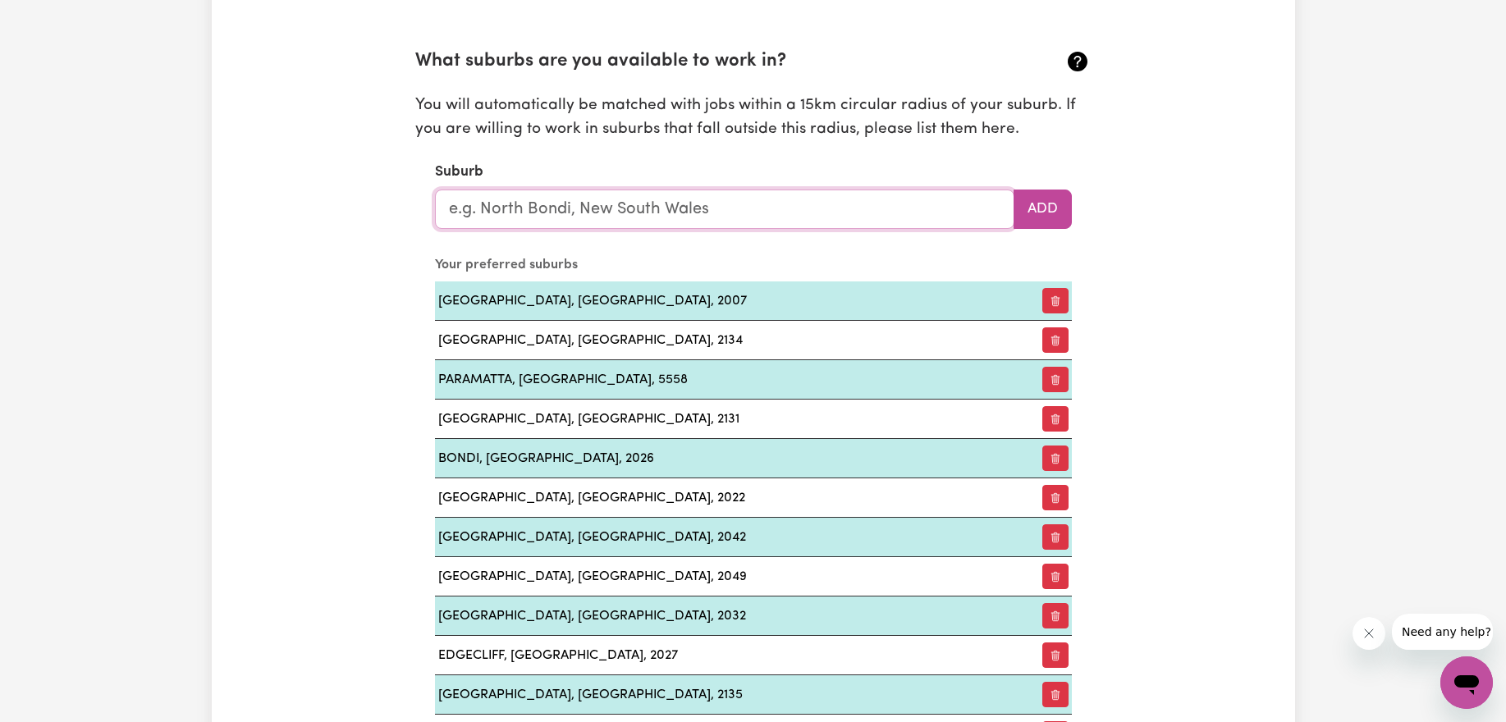
click at [546, 217] on input "text" at bounding box center [724, 209] width 579 height 39
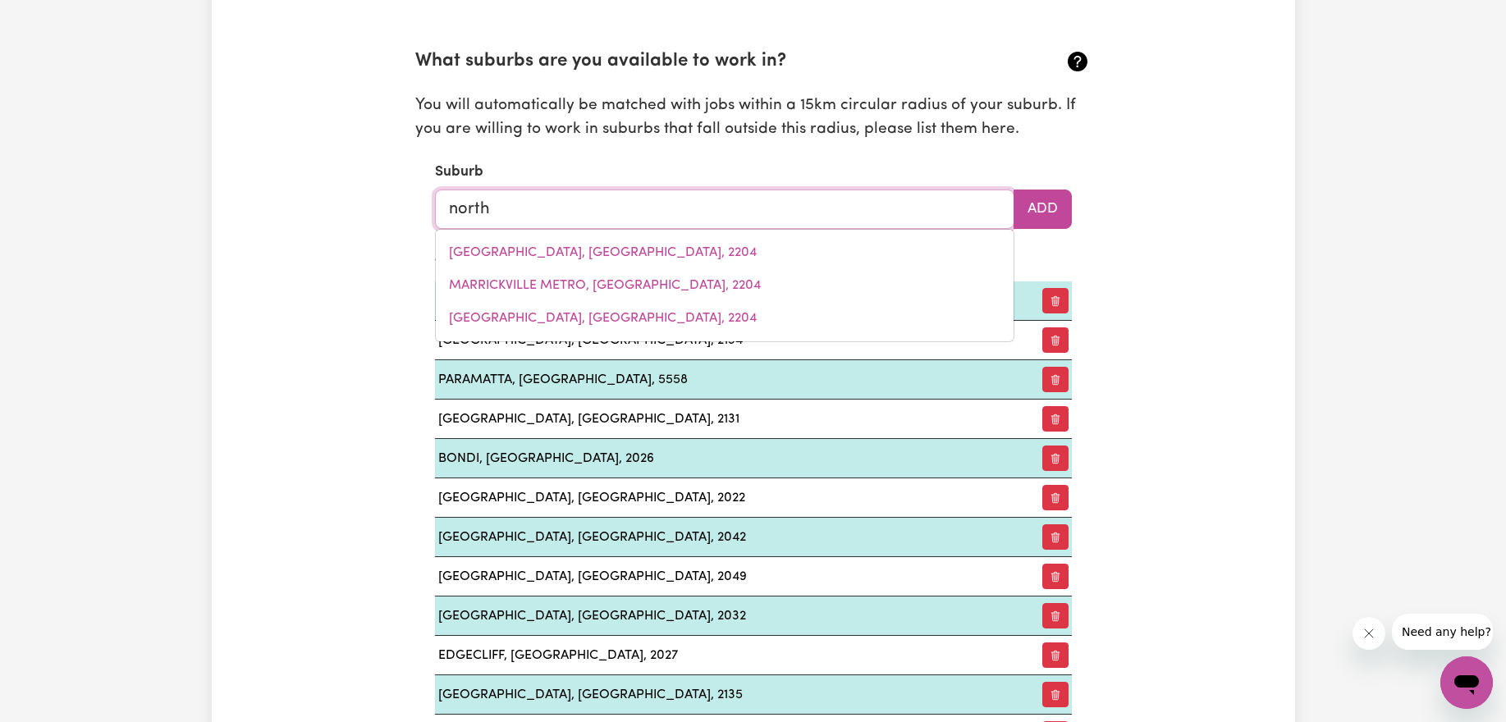
type input "north"
type input "[GEOGRAPHIC_DATA], [GEOGRAPHIC_DATA], 5006"
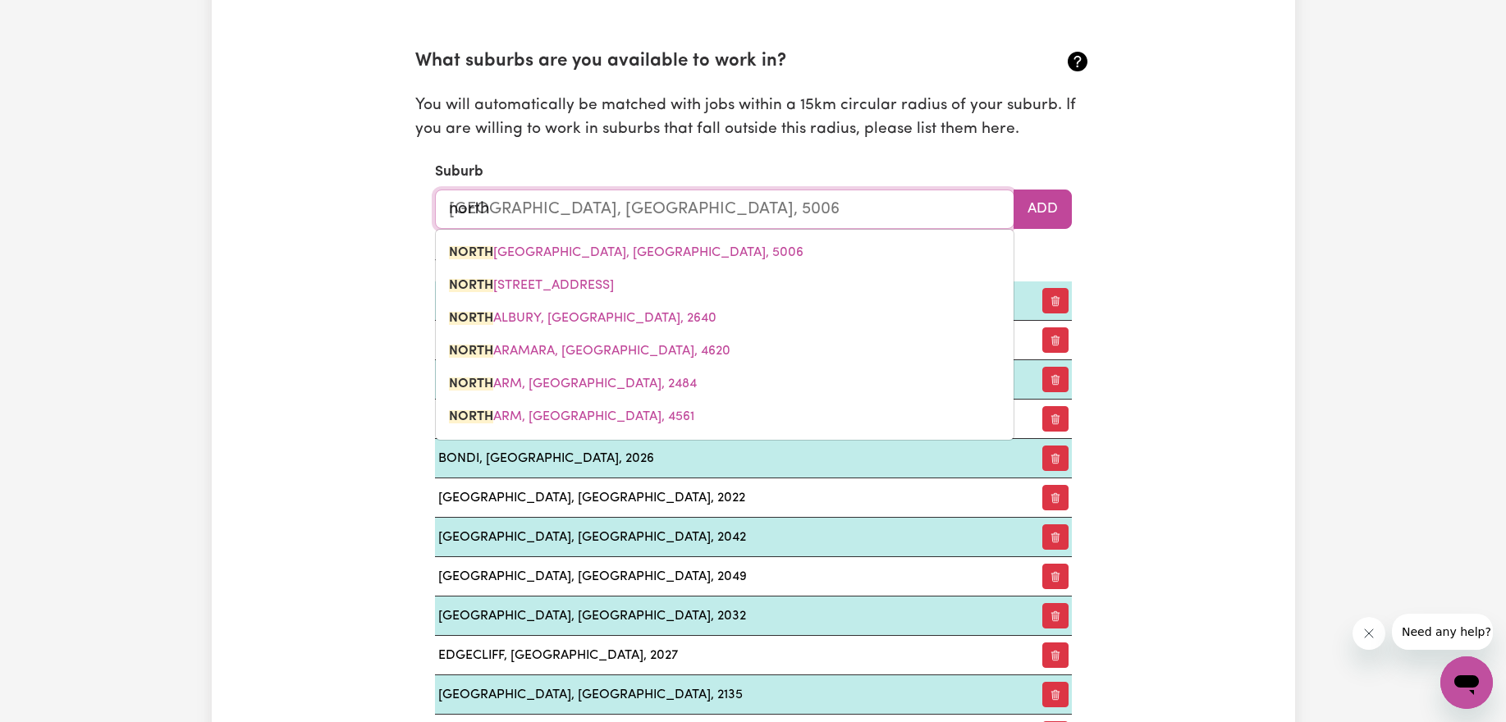
type input "north r"
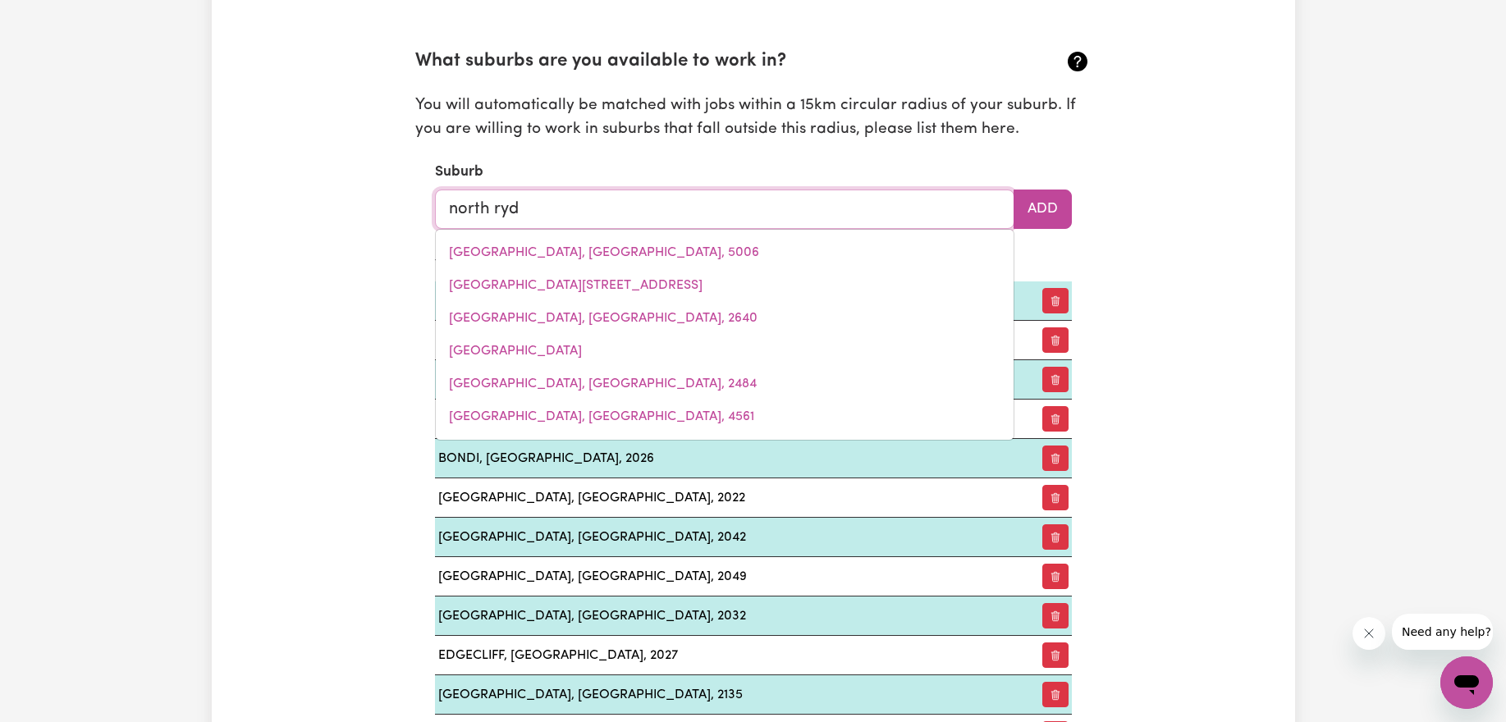
type input "north ryde"
type input "[GEOGRAPHIC_DATA], [GEOGRAPHIC_DATA], 2113"
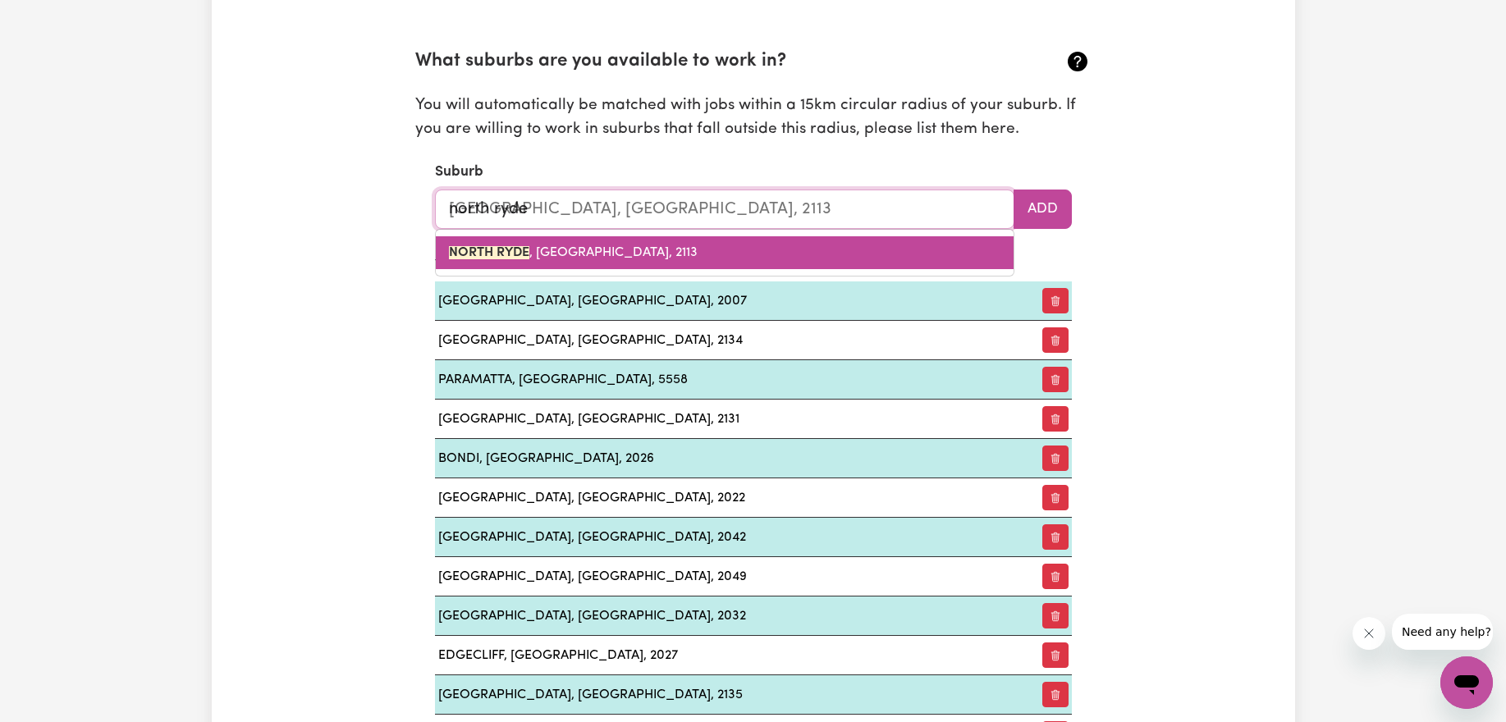
click at [679, 252] on link "[GEOGRAPHIC_DATA] , [GEOGRAPHIC_DATA], 2113" at bounding box center [725, 252] width 578 height 33
type input "[GEOGRAPHIC_DATA], [GEOGRAPHIC_DATA], 2113"
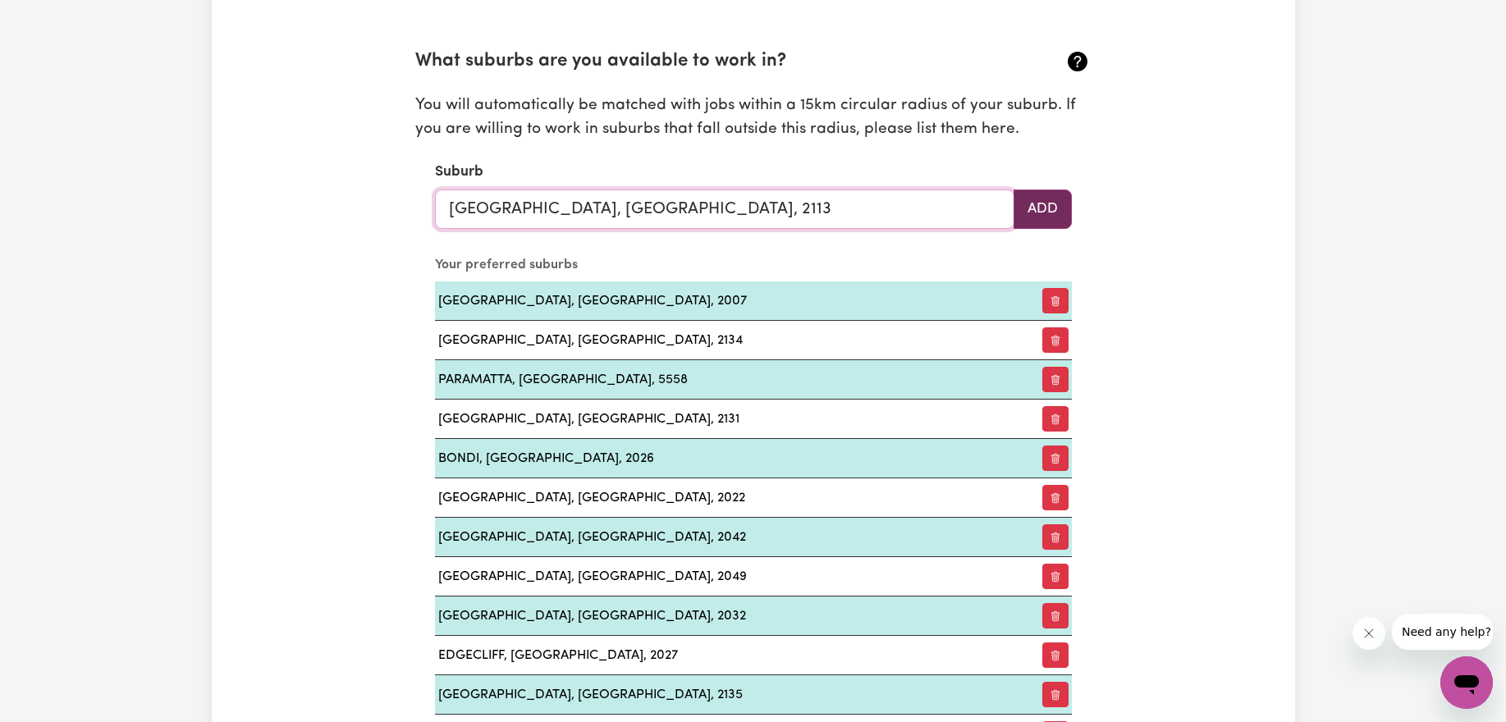
type input "[GEOGRAPHIC_DATA], [GEOGRAPHIC_DATA], 2113"
click at [1043, 205] on button "Add" at bounding box center [1042, 209] width 58 height 39
click at [669, 208] on input "text" at bounding box center [724, 209] width 579 height 39
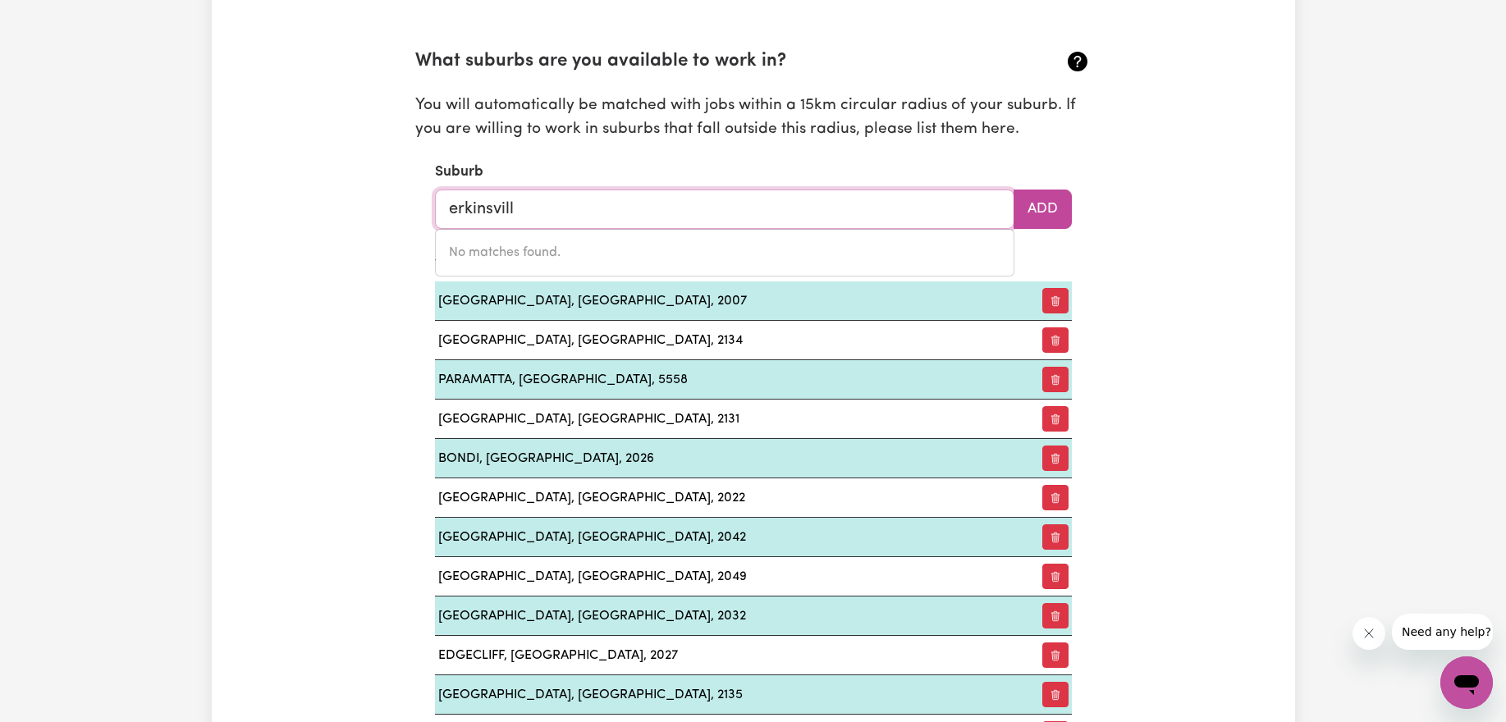
type input "erkinsville"
drag, startPoint x: 634, startPoint y: 201, endPoint x: 379, endPoint y: 191, distance: 255.4
click at [379, 191] on div "Update Profile 1 2 3 4 5 Step 1 : Personal Details Let potential clients know w…" at bounding box center [753, 678] width 1083 height 4777
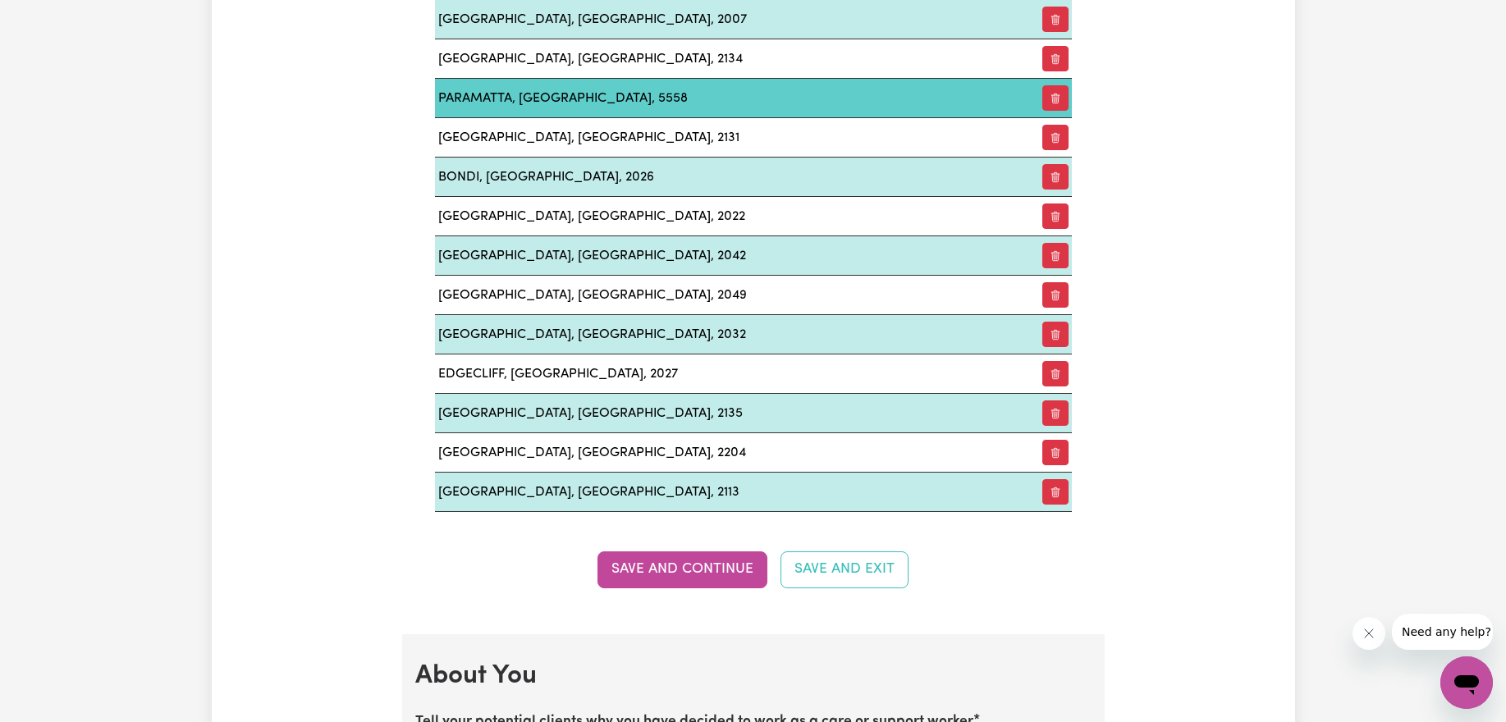
scroll to position [2286, 0]
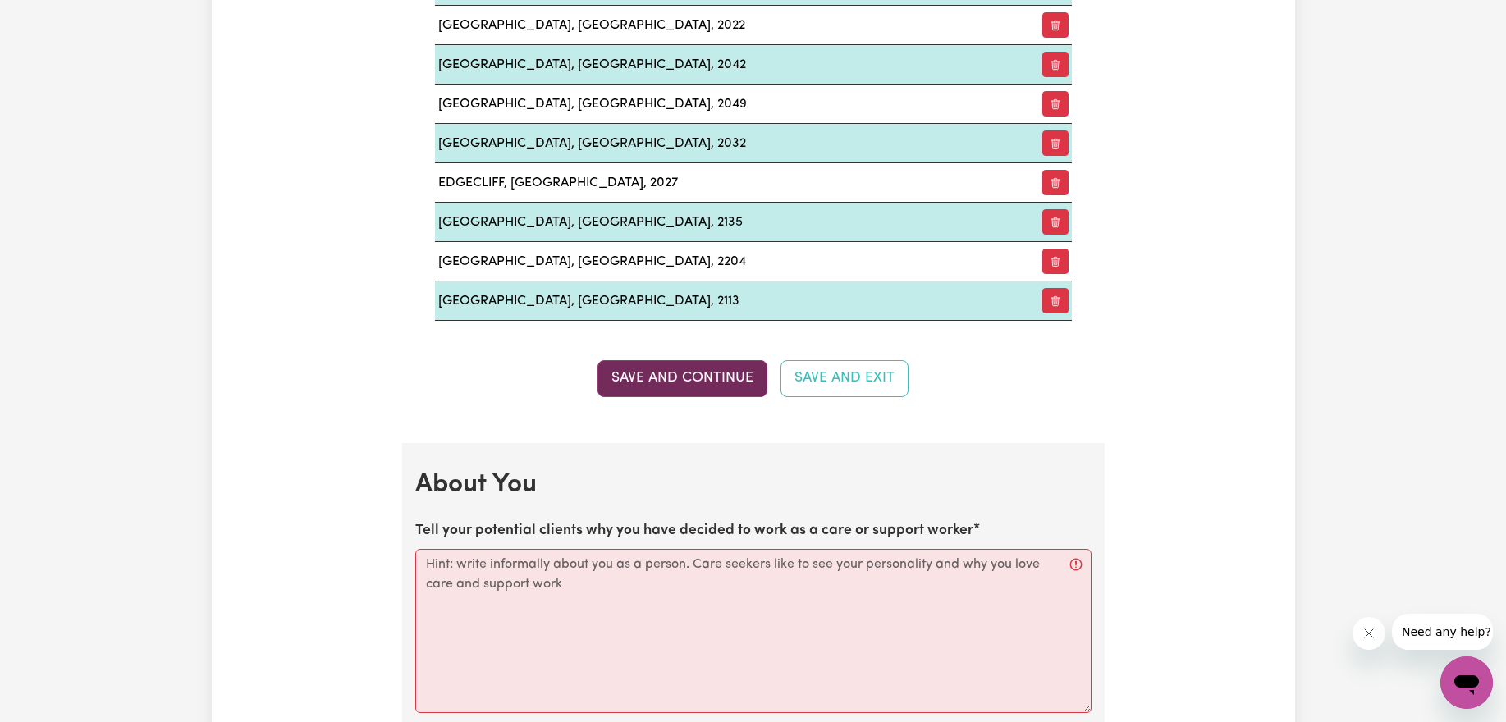
click at [685, 380] on button "Save and Continue" at bounding box center [682, 378] width 170 height 36
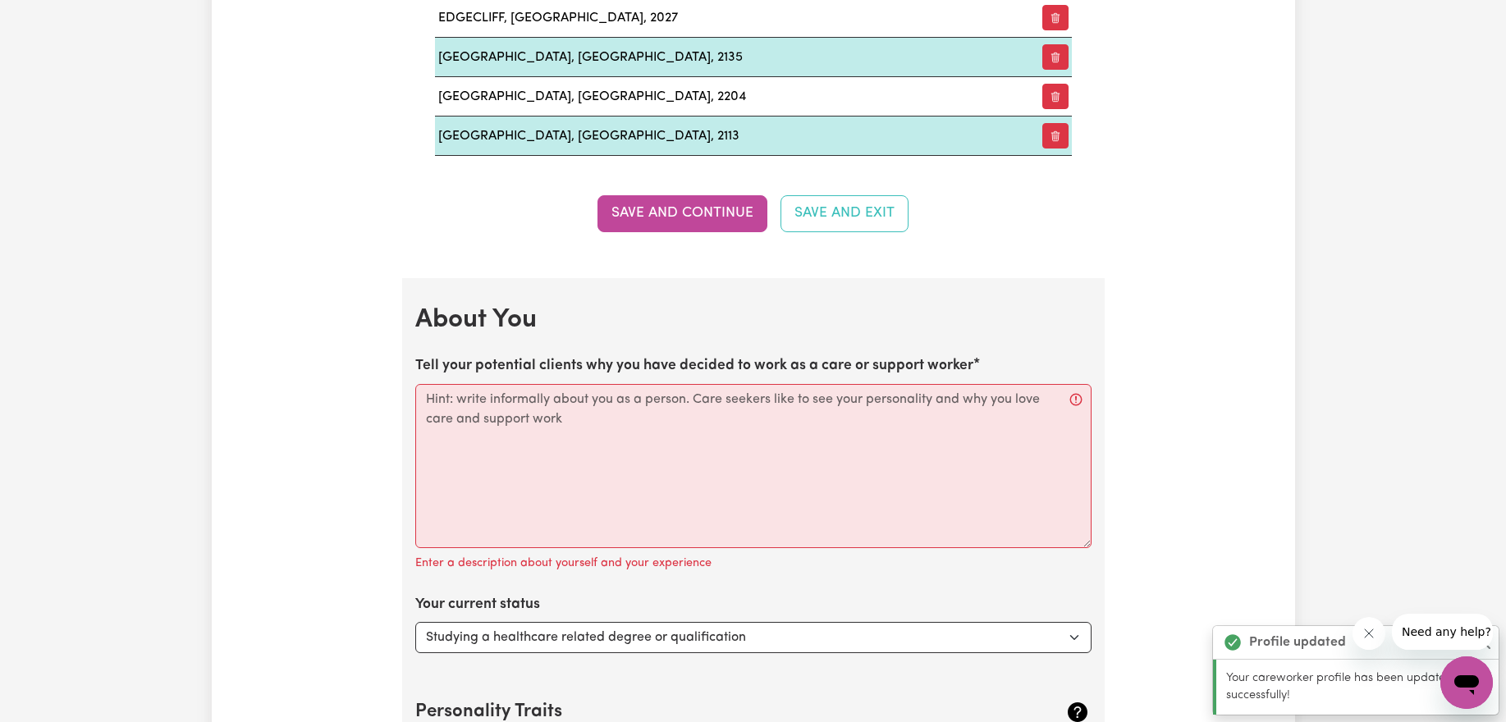
scroll to position [2476, 0]
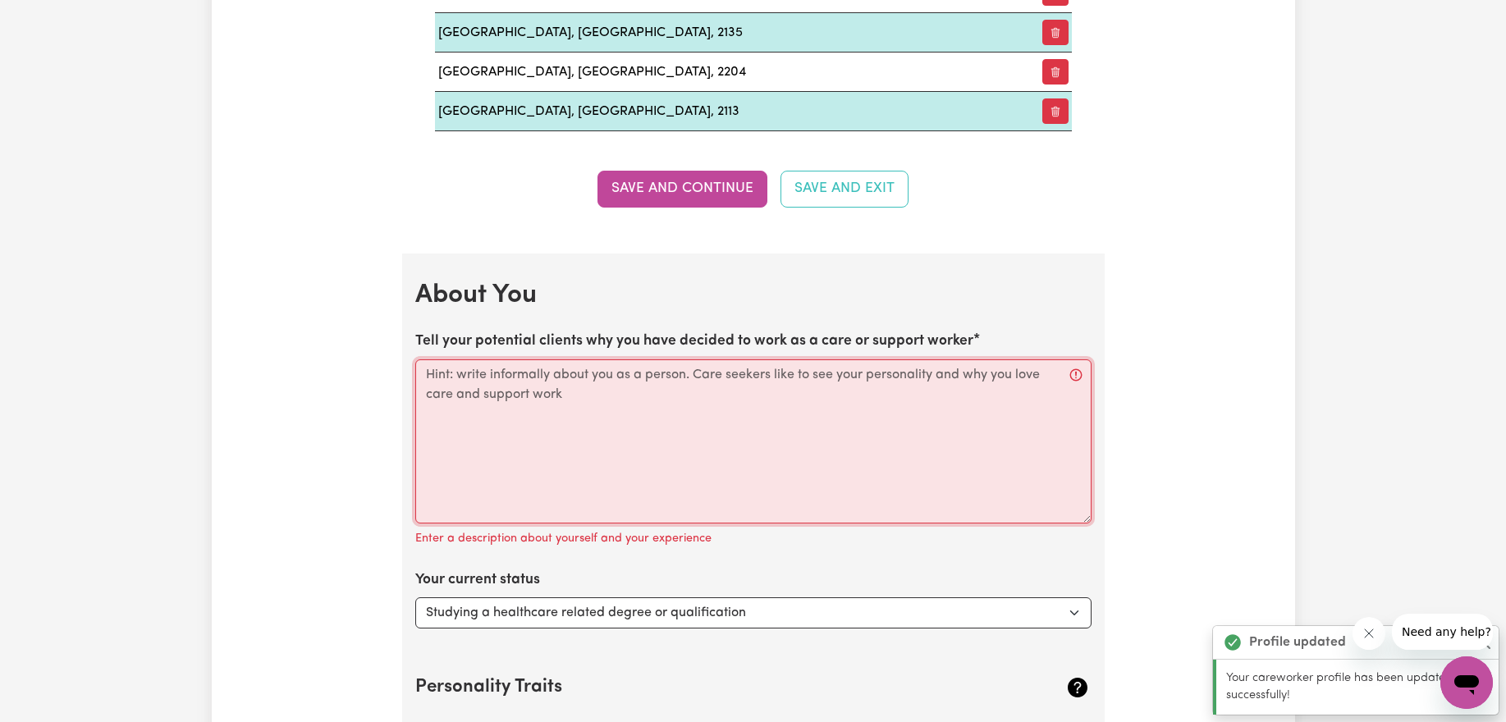
click at [694, 405] on textarea "Tell your potential clients why you have decided to work as a care or support w…" at bounding box center [753, 441] width 676 height 164
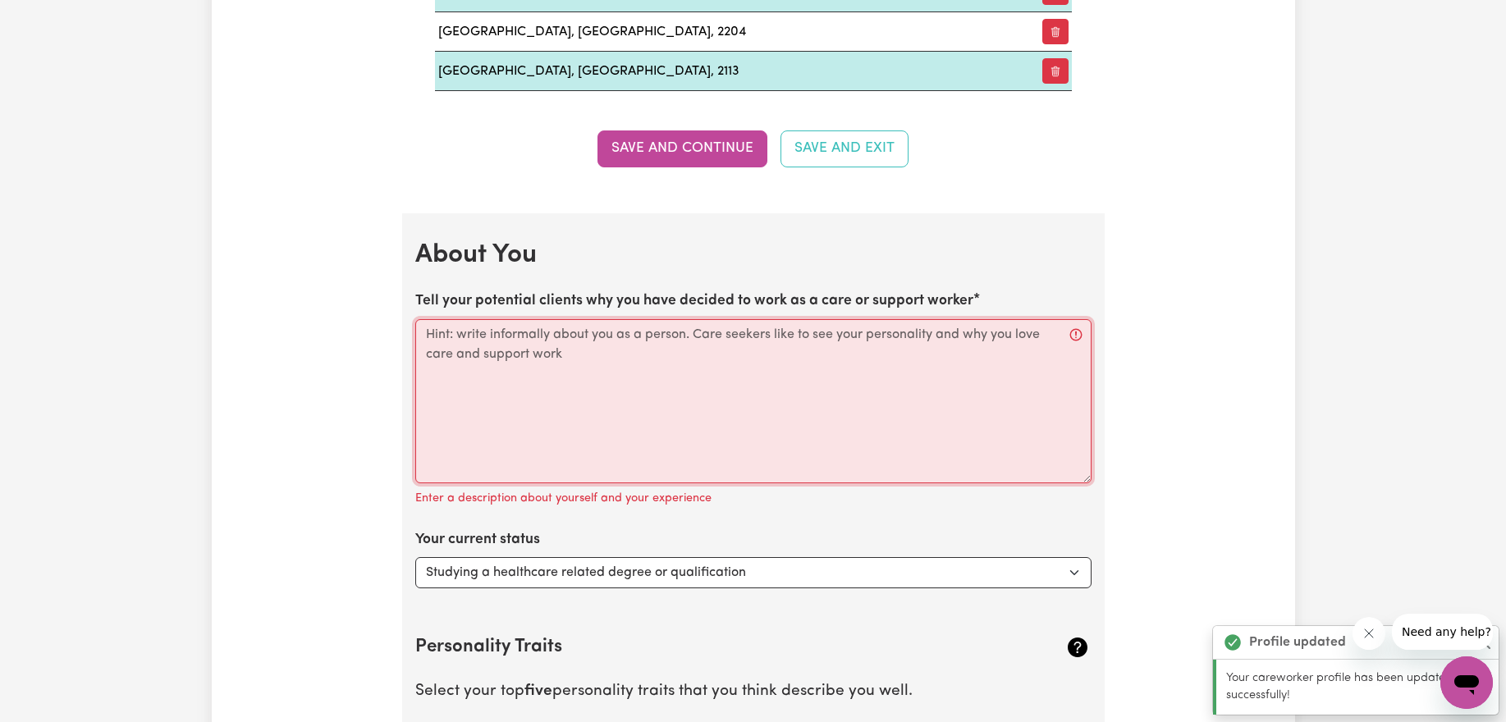
scroll to position [2517, 0]
paste textarea "I am writing to express my interest in the Assistant in Nursing Casual Position…"
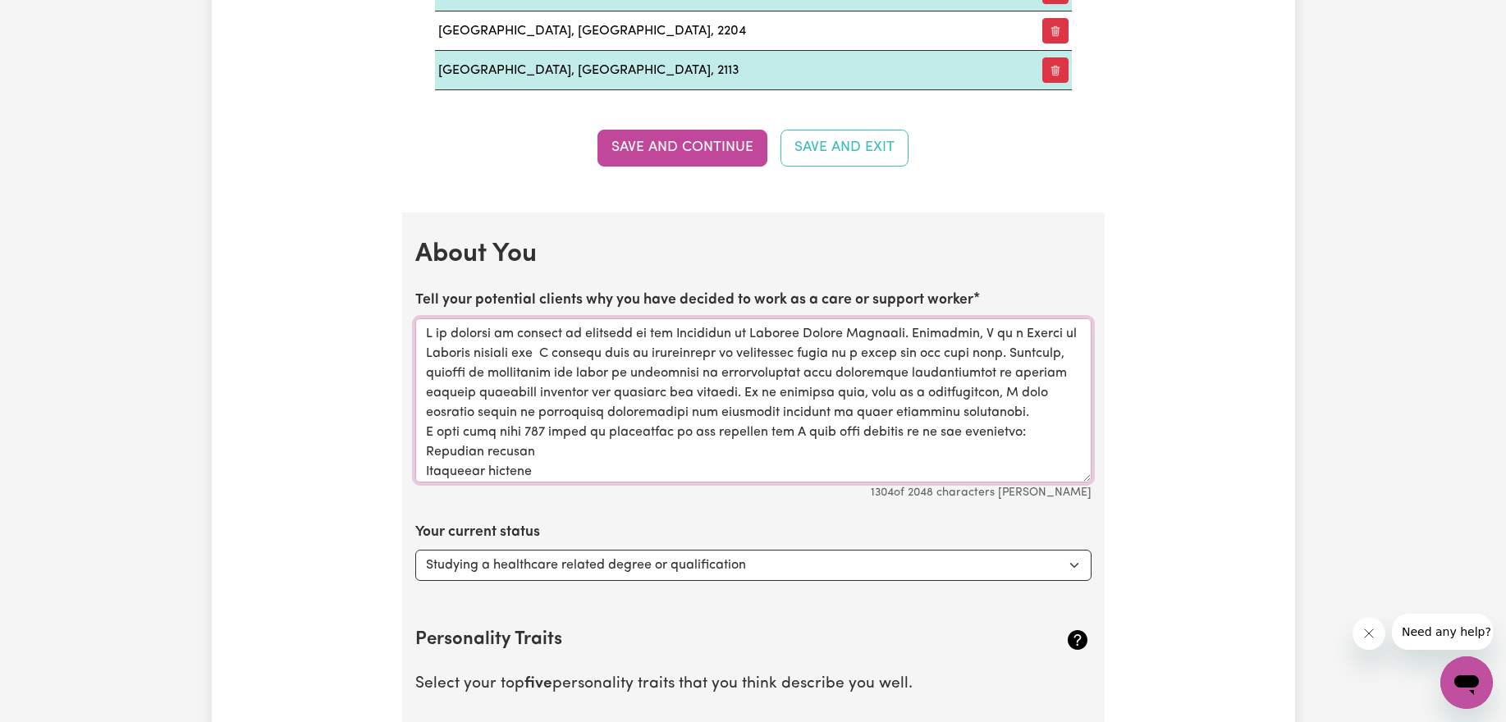
scroll to position [202, 0]
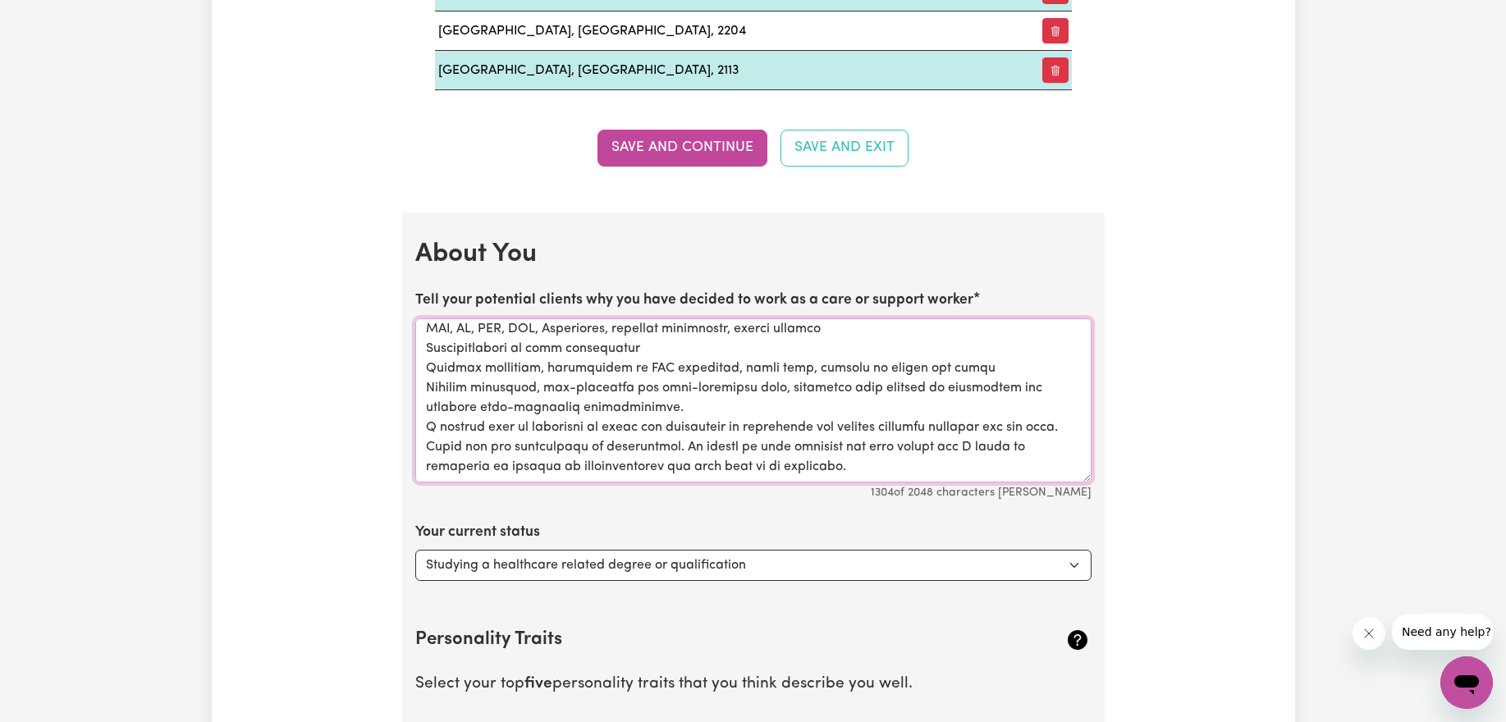
drag, startPoint x: 423, startPoint y: 376, endPoint x: 606, endPoint y: 506, distance: 224.1
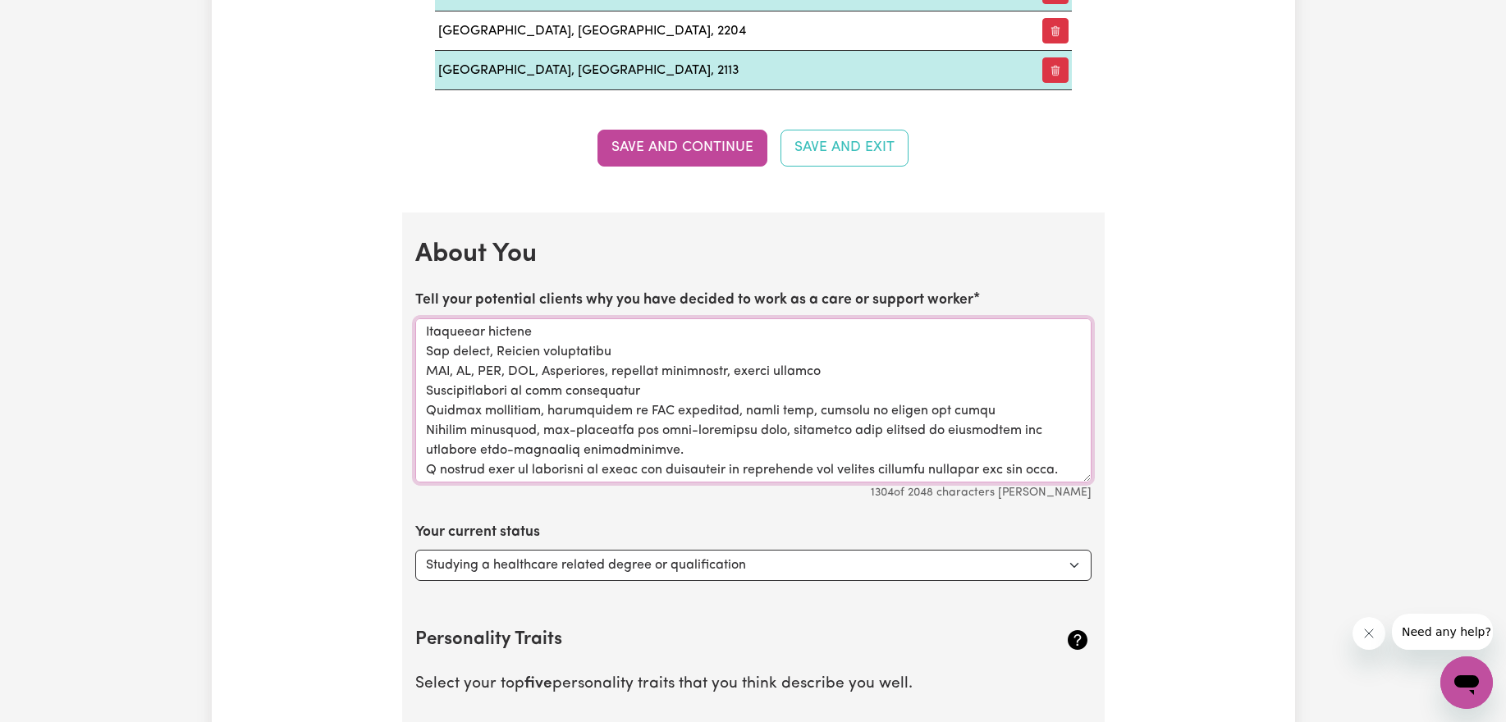
scroll to position [0, 0]
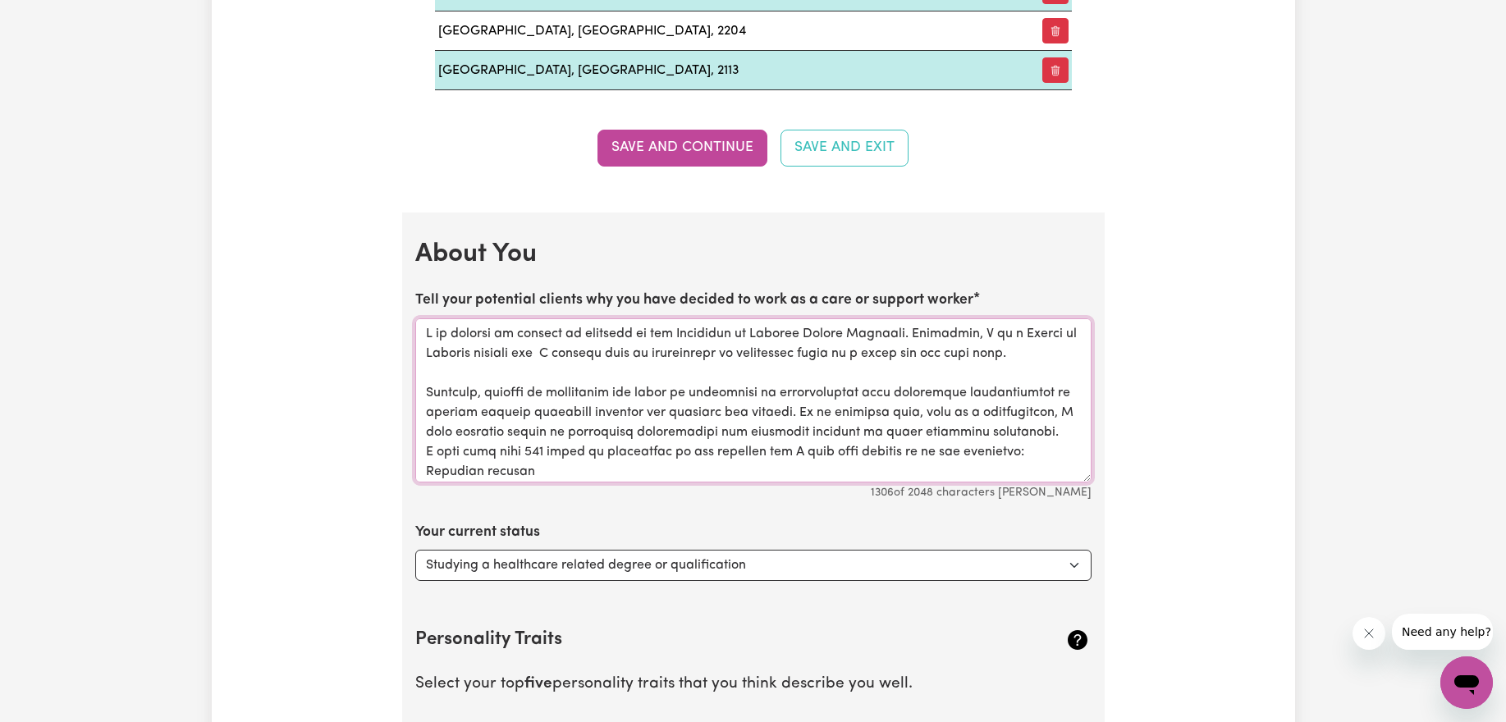
click at [1041, 357] on textarea "Tell your potential clients why you have decided to work as a care or support w…" at bounding box center [753, 400] width 676 height 164
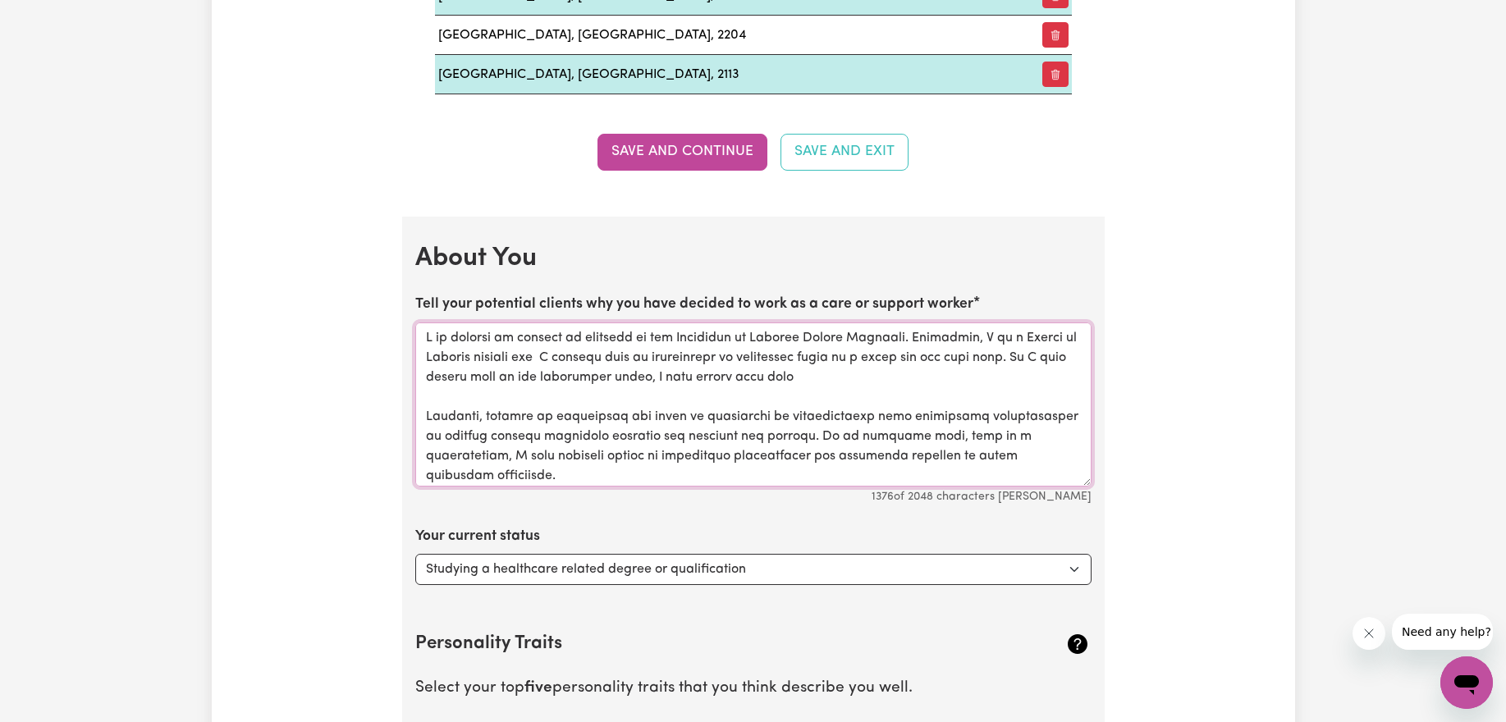
scroll to position [2513, 0]
drag, startPoint x: 954, startPoint y: 383, endPoint x: 850, endPoint y: 382, distance: 104.2
click at [850, 382] on textarea "Tell your potential clients why you have decided to work as a care or support w…" at bounding box center [753, 404] width 676 height 164
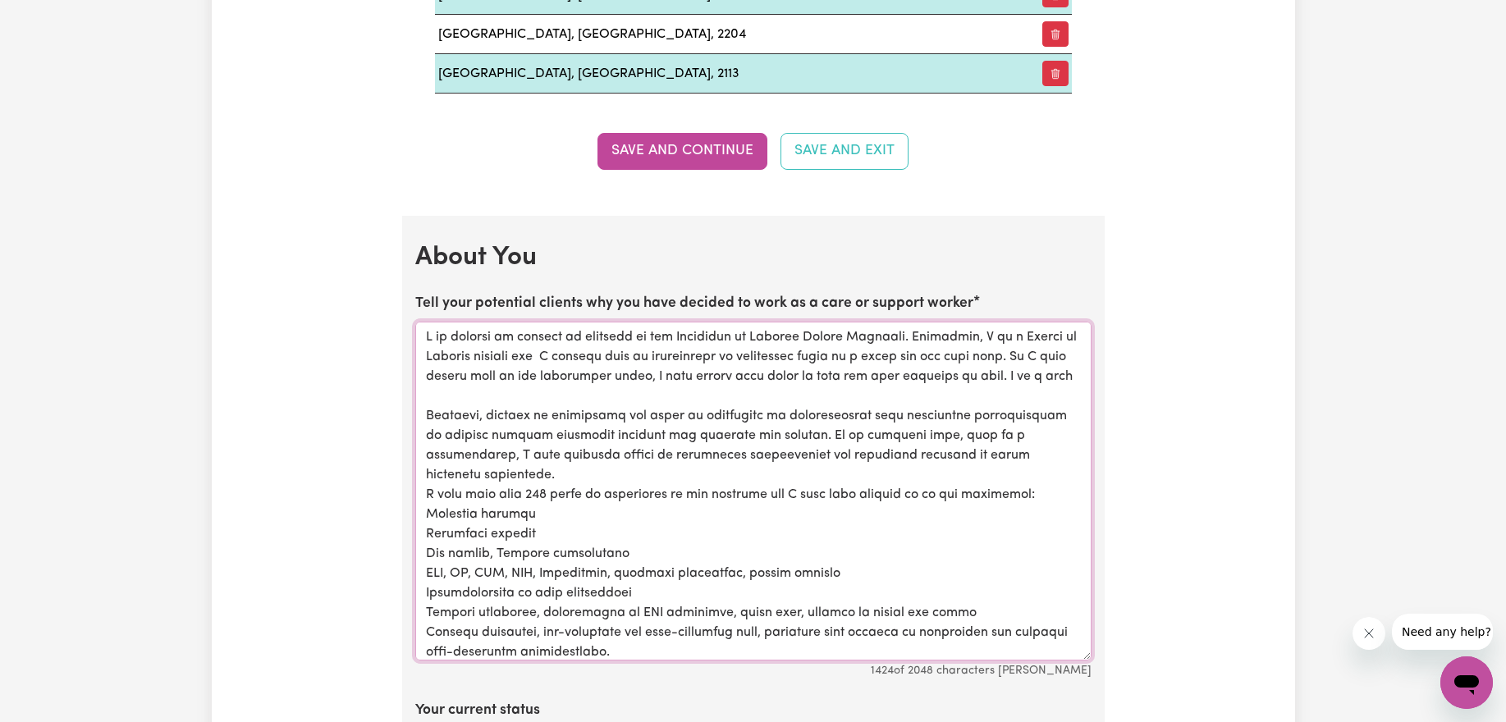
drag, startPoint x: 1089, startPoint y: 483, endPoint x: 1113, endPoint y: 658, distance: 176.4
click at [1113, 658] on div "Update Profile 1 2 3 4 5 Step 1 : Personal Details Let potential clients know w…" at bounding box center [753, 62] width 722 height 4945
drag, startPoint x: 885, startPoint y: 337, endPoint x: 272, endPoint y: 344, distance: 612.2
click at [272, 344] on div "Update Profile 1 2 3 4 5 Step 1 : Personal Details Let potential clients know w…" at bounding box center [753, 62] width 1083 height 4945
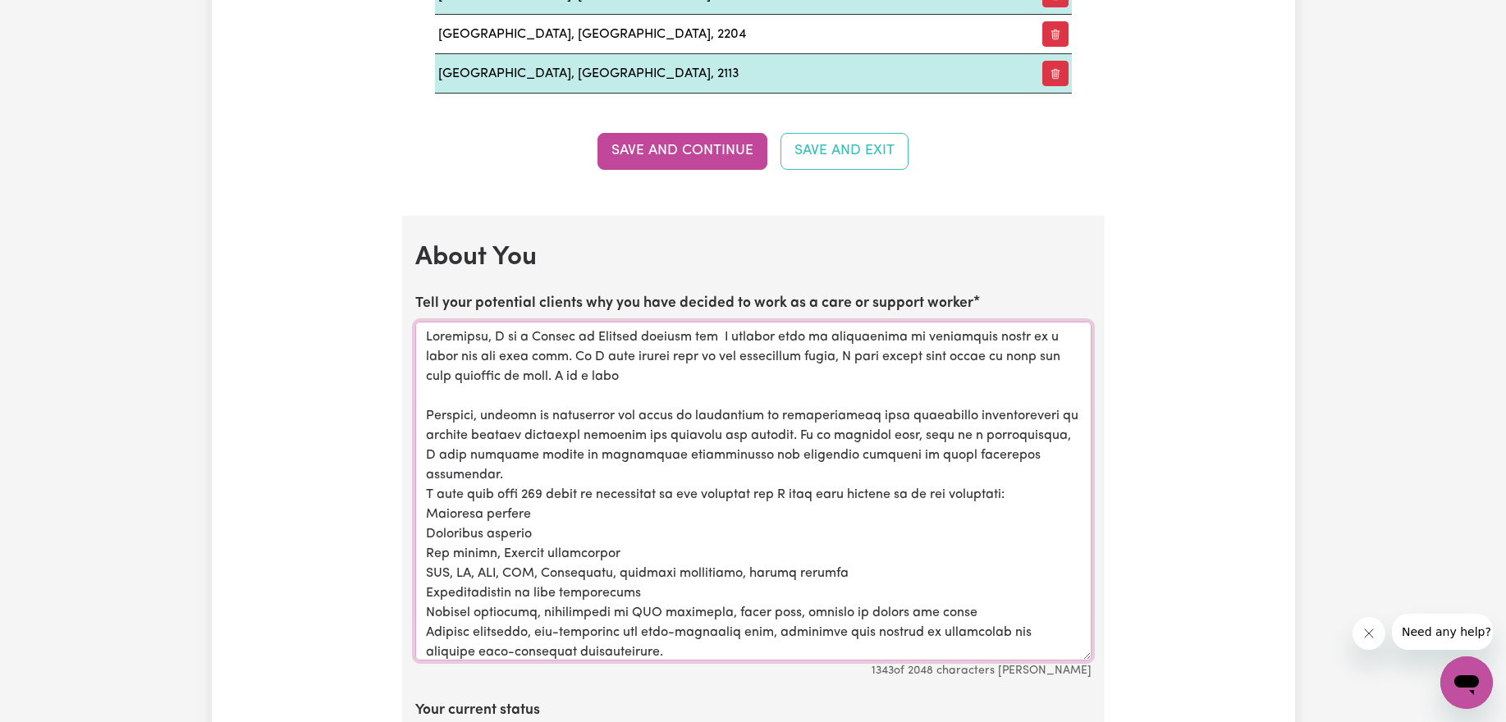
drag, startPoint x: 907, startPoint y: 357, endPoint x: 880, endPoint y: 359, distance: 26.3
click at [880, 359] on textarea "Tell your potential clients why you have decided to work as a care or support w…" at bounding box center [753, 491] width 676 height 339
click at [857, 364] on textarea "Tell your potential clients why you have decided to work as a care or support w…" at bounding box center [753, 491] width 676 height 339
click at [641, 377] on textarea "Tell your potential clients why you have decided to work as a care or support w…" at bounding box center [753, 491] width 676 height 339
drag, startPoint x: 422, startPoint y: 418, endPoint x: 774, endPoint y: 431, distance: 352.3
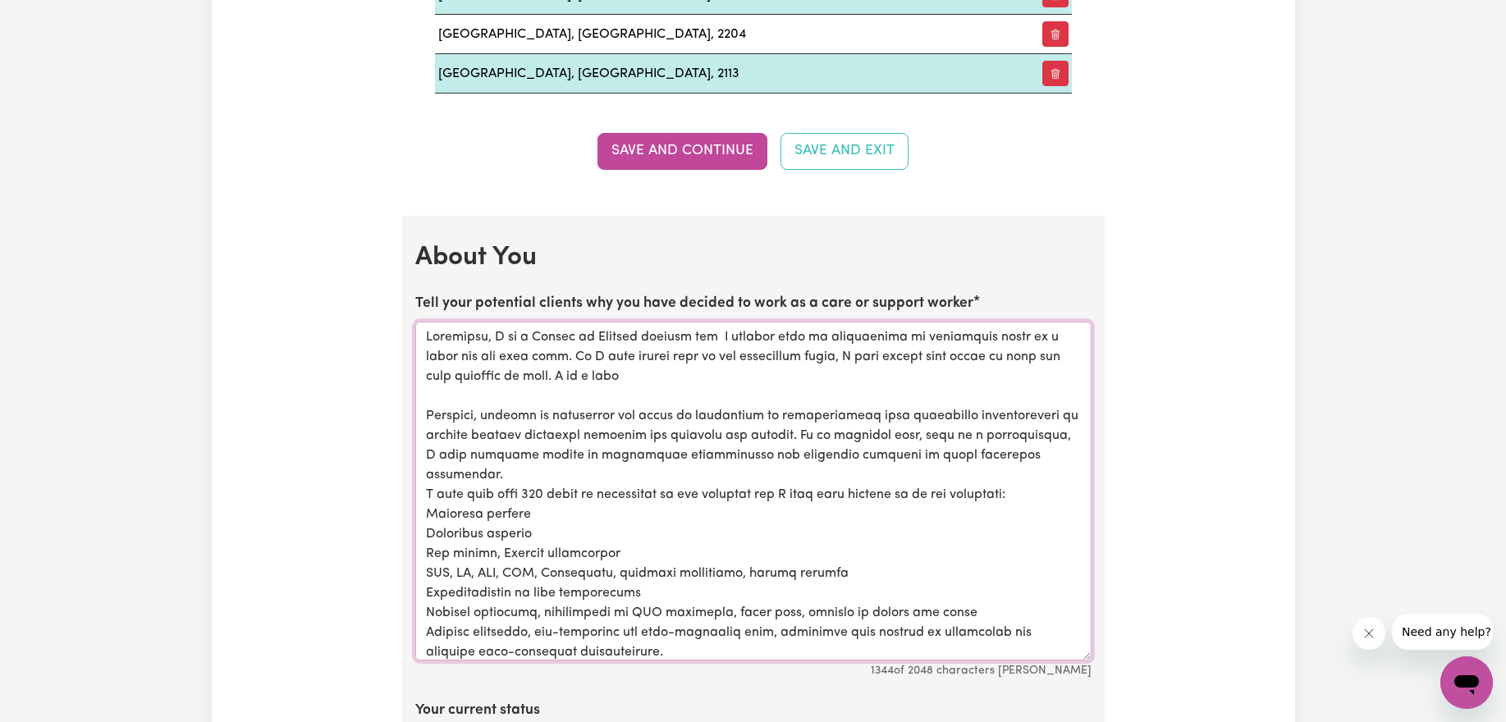
click at [774, 431] on textarea "Tell your potential clients why you have decided to work as a care or support w…" at bounding box center [753, 491] width 676 height 339
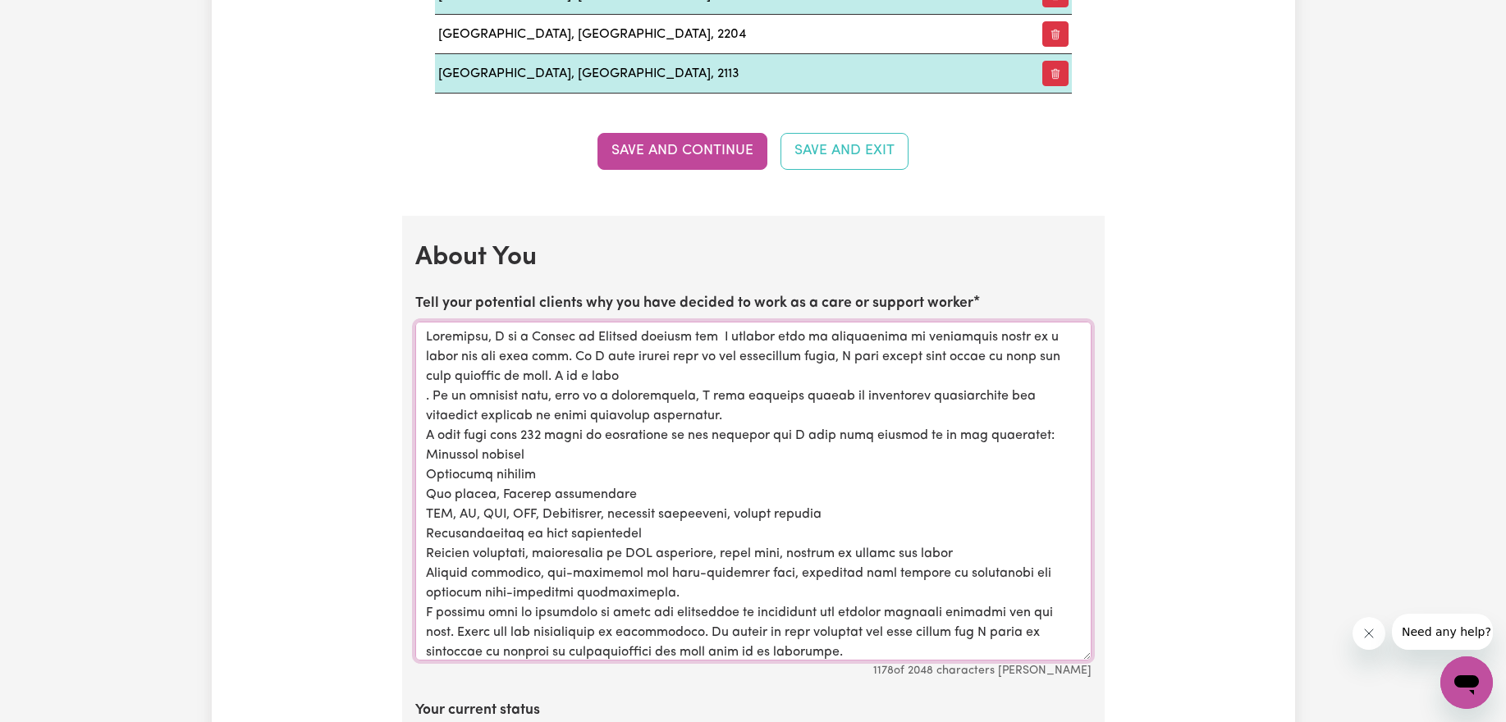
drag, startPoint x: 430, startPoint y: 394, endPoint x: 557, endPoint y: 382, distance: 127.7
click at [557, 382] on textarea "Tell your potential clients why you have decided to work as a care or support w…" at bounding box center [753, 491] width 676 height 339
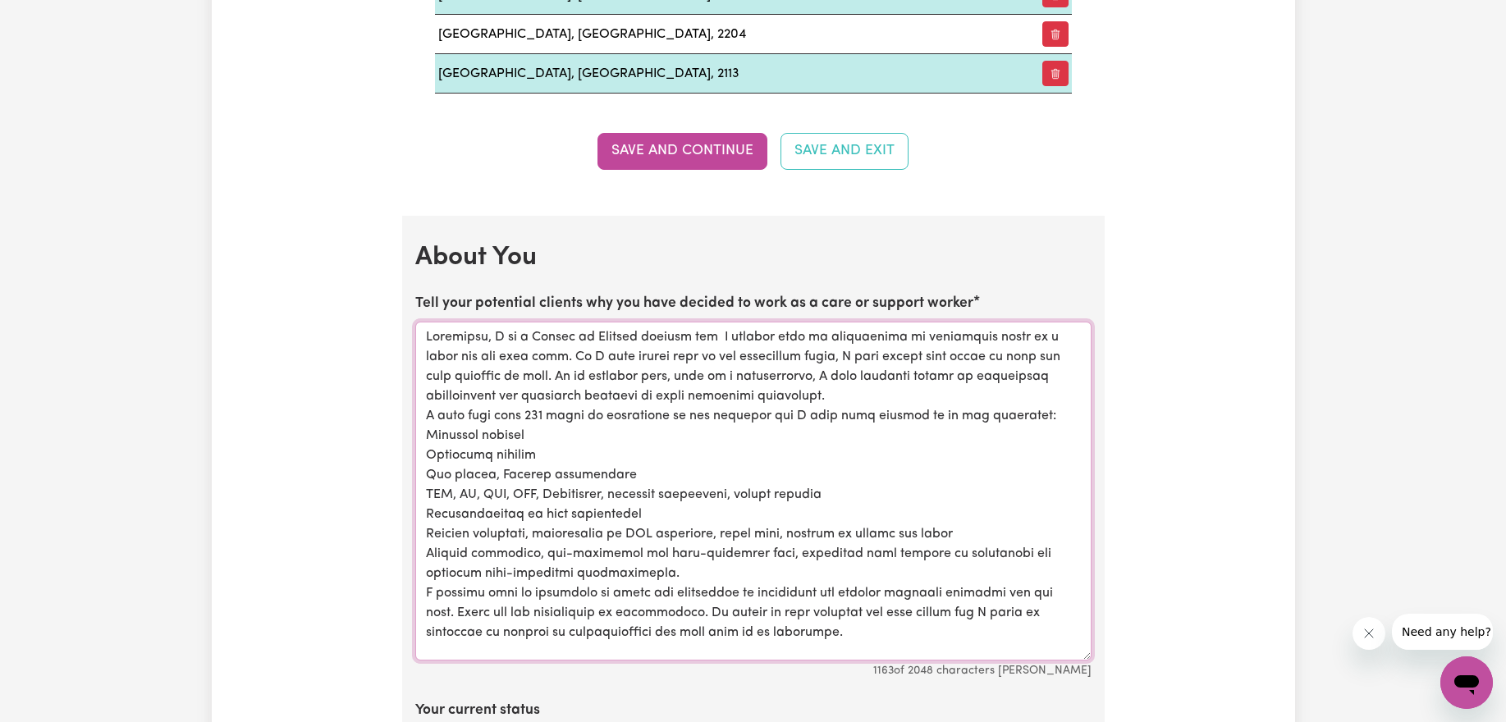
click at [423, 412] on textarea "Tell your potential clients why you have decided to work as a care or support w…" at bounding box center [753, 491] width 676 height 339
click at [425, 430] on textarea "Tell your potential clients why you have decided to work as a care or support w…" at bounding box center [753, 491] width 676 height 339
click at [419, 454] on textarea "Tell your potential clients why you have decided to work as a care or support w…" at bounding box center [753, 491] width 676 height 339
click at [422, 473] on textarea "Tell your potential clients why you have decided to work as a care or support w…" at bounding box center [753, 491] width 676 height 339
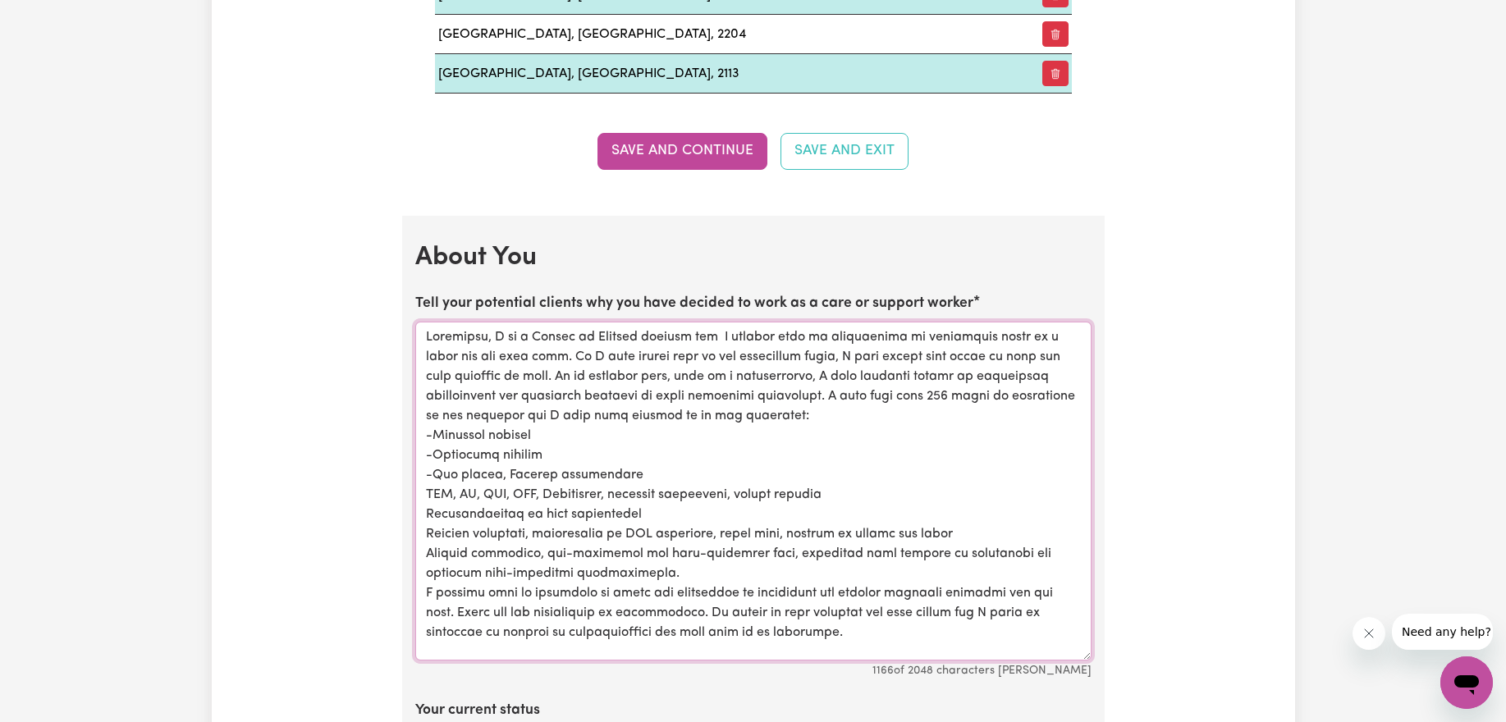
click at [423, 488] on textarea "Tell your potential clients why you have decided to work as a care or support w…" at bounding box center [753, 491] width 676 height 339
click at [427, 514] on textarea "Tell your potential clients why you have decided to work as a care or support w…" at bounding box center [753, 491] width 676 height 339
click at [425, 526] on textarea "Tell your potential clients why you have decided to work as a care or support w…" at bounding box center [753, 491] width 676 height 339
click at [426, 551] on textarea "Tell your potential clients why you have decided to work as a care or support w…" at bounding box center [753, 491] width 676 height 339
click at [421, 589] on textarea "Tell your potential clients why you have decided to work as a care or support w…" at bounding box center [753, 491] width 676 height 339
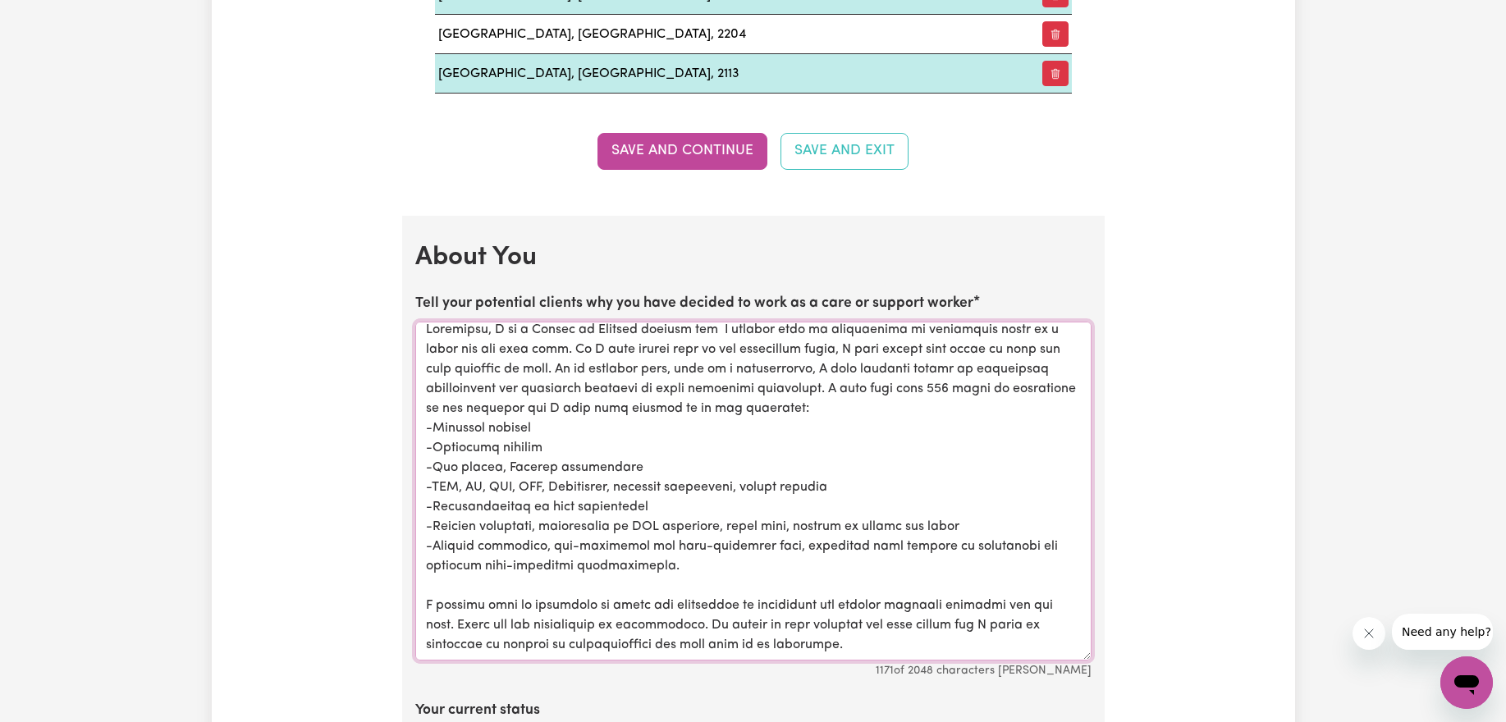
scroll to position [27, 0]
drag, startPoint x: 876, startPoint y: 629, endPoint x: 469, endPoint y: 608, distance: 407.5
click at [469, 608] on textarea "Tell your potential clients why you have decided to work as a care or support w…" at bounding box center [753, 491] width 676 height 339
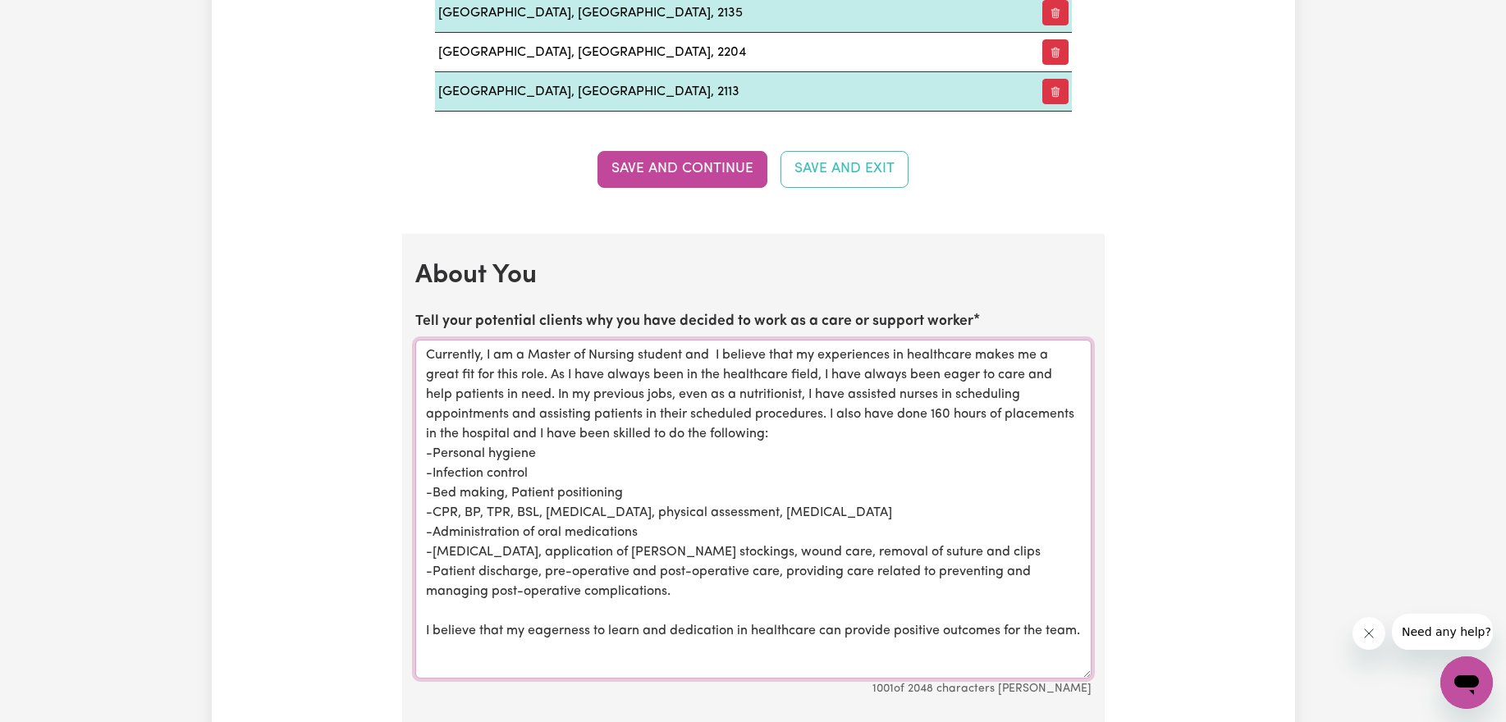
scroll to position [2413, 0]
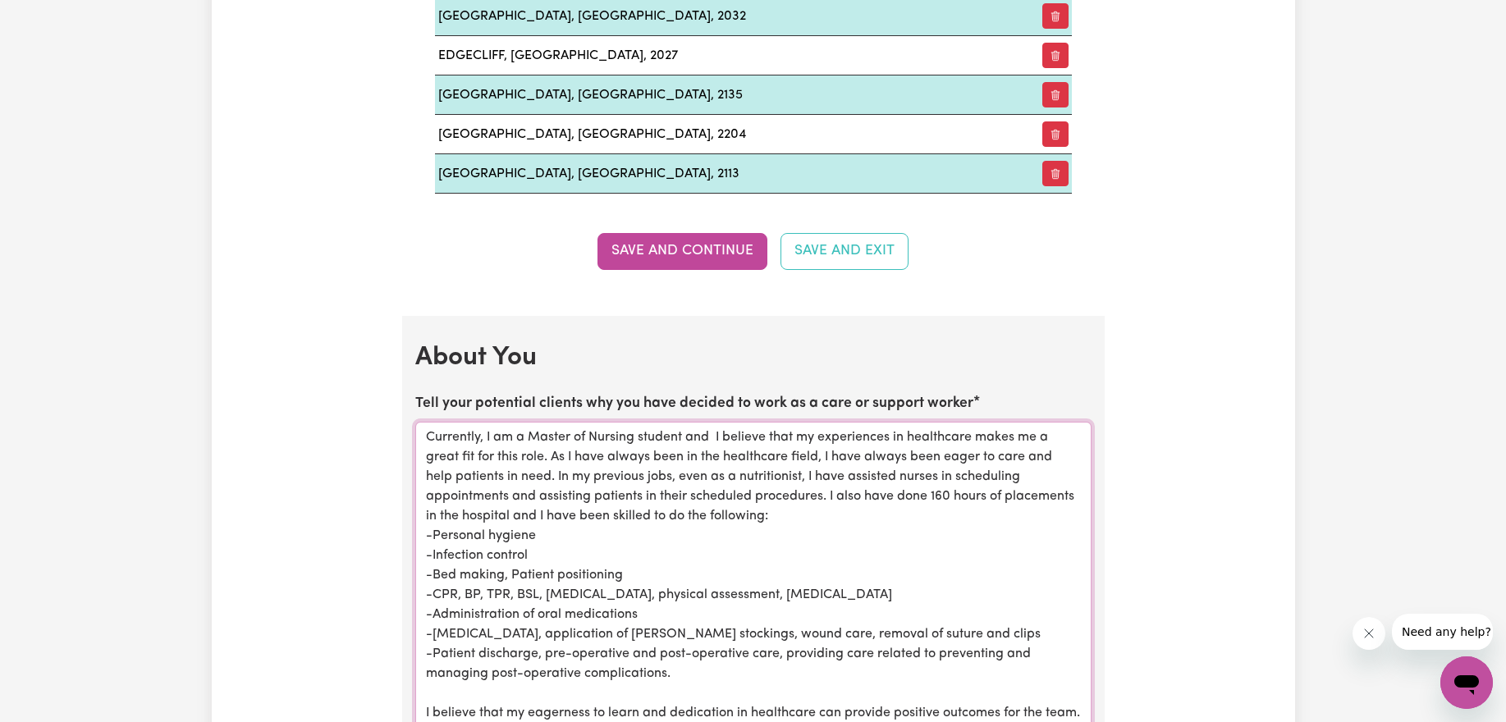
click at [623, 529] on textarea "Currently, I am a Master of Nursing student and I believe that my experiences i…" at bounding box center [753, 591] width 676 height 339
click at [556, 455] on textarea "Currently, I am a Master of Nursing student and I believe that my experiences i…" at bounding box center [753, 591] width 676 height 339
click at [553, 477] on textarea "Currently, I am a Master of Nursing student and I believe that my experiences i…" at bounding box center [753, 591] width 676 height 339
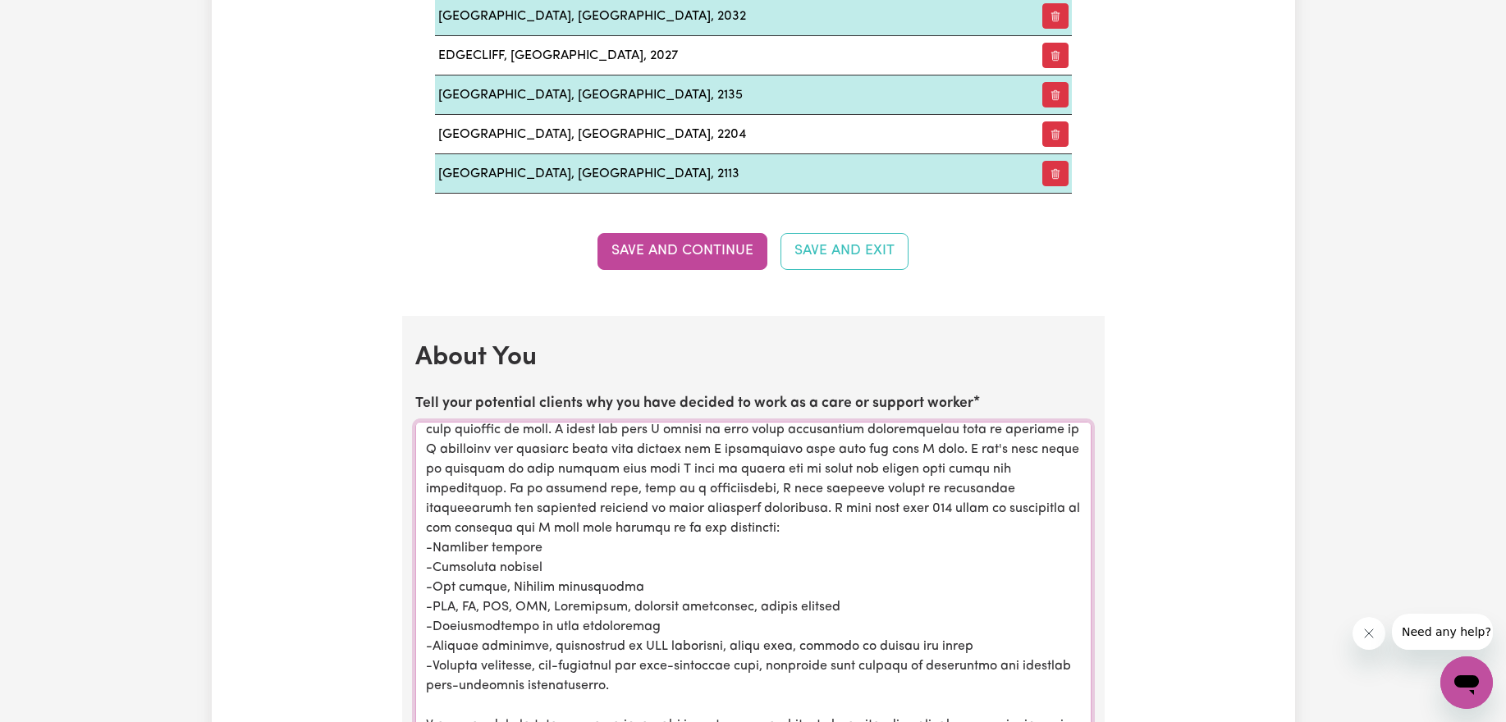
scroll to position [54, 0]
drag, startPoint x: 1027, startPoint y: 463, endPoint x: 562, endPoint y: 504, distance: 467.1
click at [562, 504] on textarea "Tell your potential clients why you have decided to work as a care or support w…" at bounding box center [753, 591] width 676 height 339
drag, startPoint x: 651, startPoint y: 502, endPoint x: 1031, endPoint y: 461, distance: 382.1
click at [1031, 461] on textarea "Tell your potential clients why you have decided to work as a care or support w…" at bounding box center [753, 591] width 676 height 339
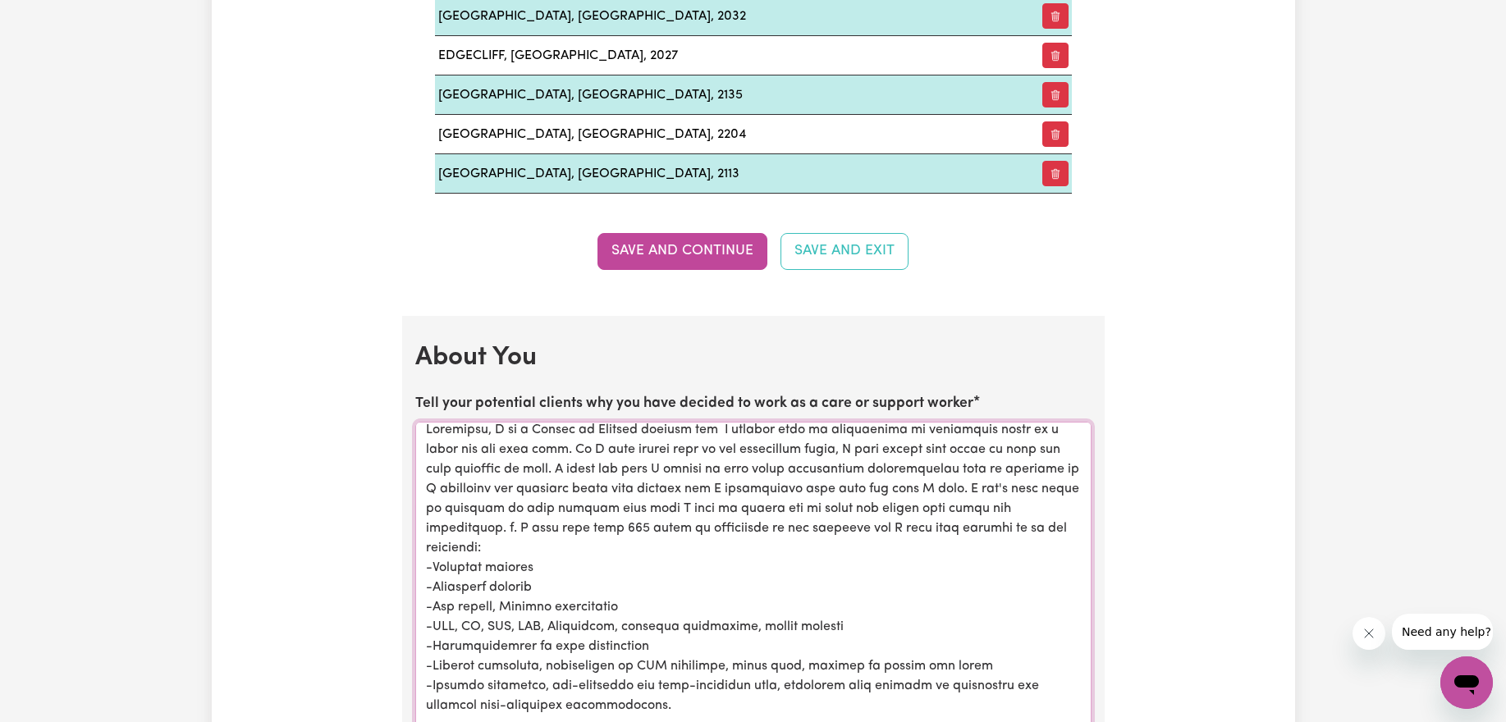
scroll to position [27, 0]
click at [1039, 519] on textarea "Tell your potential clients why you have decided to work as a care or support w…" at bounding box center [753, 591] width 676 height 339
click at [1032, 508] on textarea "Tell your potential clients why you have decided to work as a care or support w…" at bounding box center [753, 591] width 676 height 339
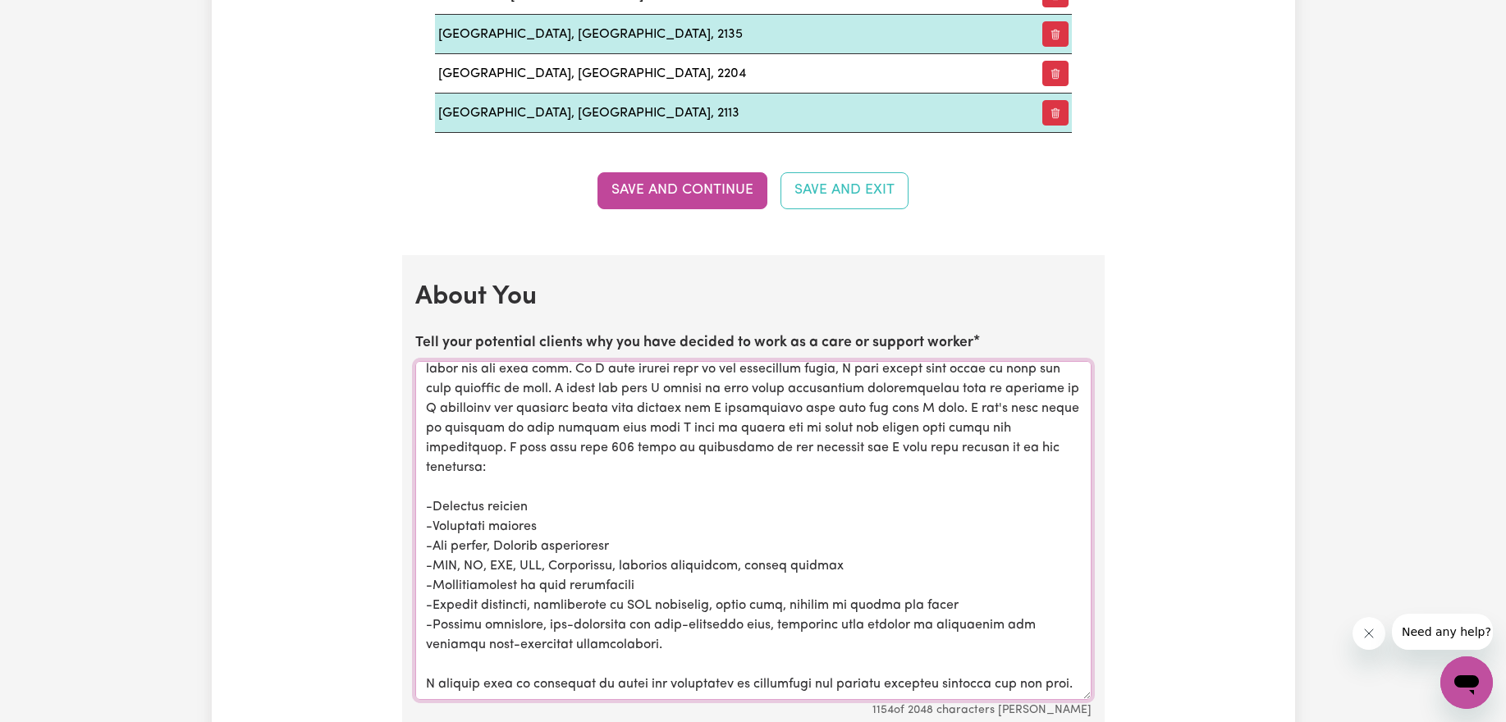
scroll to position [2499, 0]
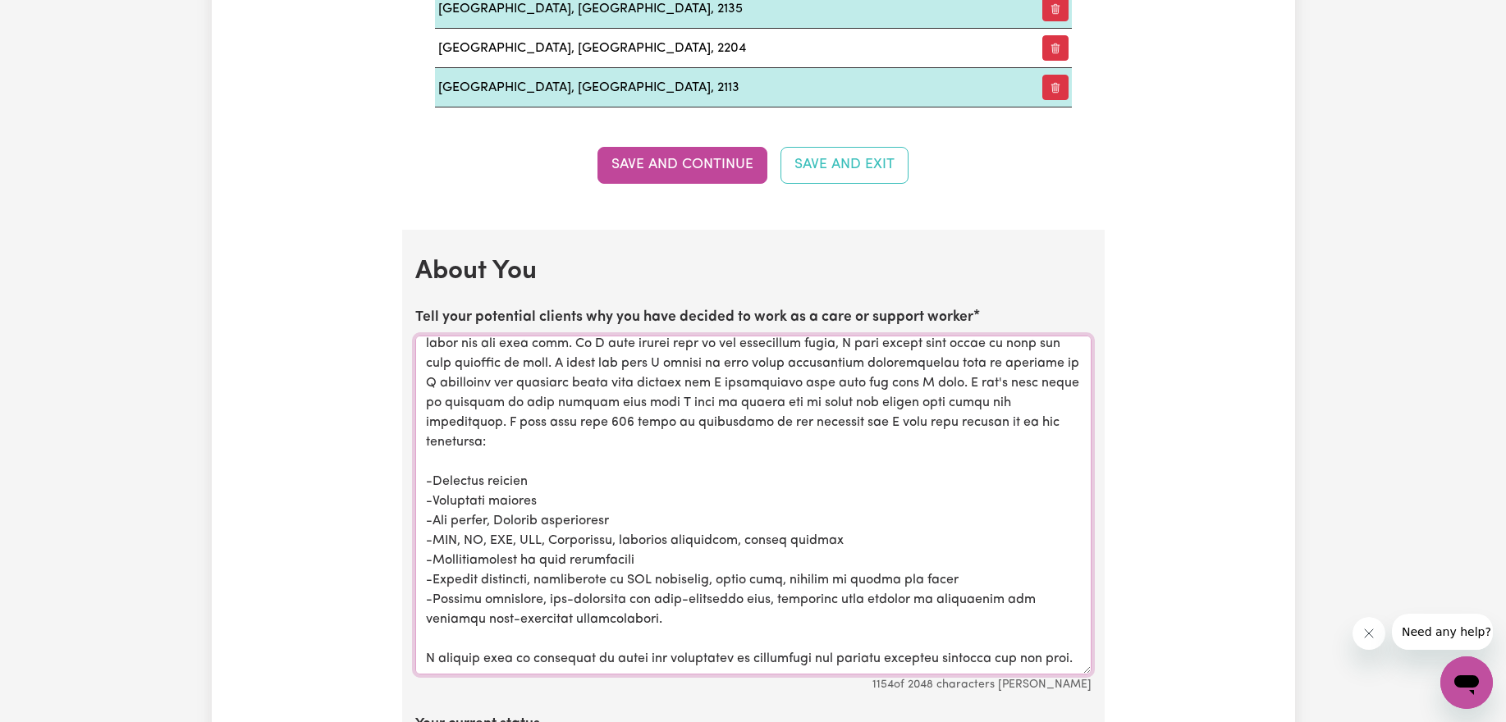
click at [680, 575] on textarea "Tell your potential clients why you have decided to work as a care or support w…" at bounding box center [753, 505] width 676 height 339
drag, startPoint x: 519, startPoint y: 647, endPoint x: 422, endPoint y: 615, distance: 103.0
click at [422, 615] on textarea "Tell your potential clients why you have decided to work as a care or support w…" at bounding box center [753, 505] width 676 height 339
click at [669, 639] on textarea "Tell your potential clients why you have decided to work as a care or support w…" at bounding box center [753, 505] width 676 height 339
drag, startPoint x: 492, startPoint y: 670, endPoint x: 424, endPoint y: 629, distance: 79.9
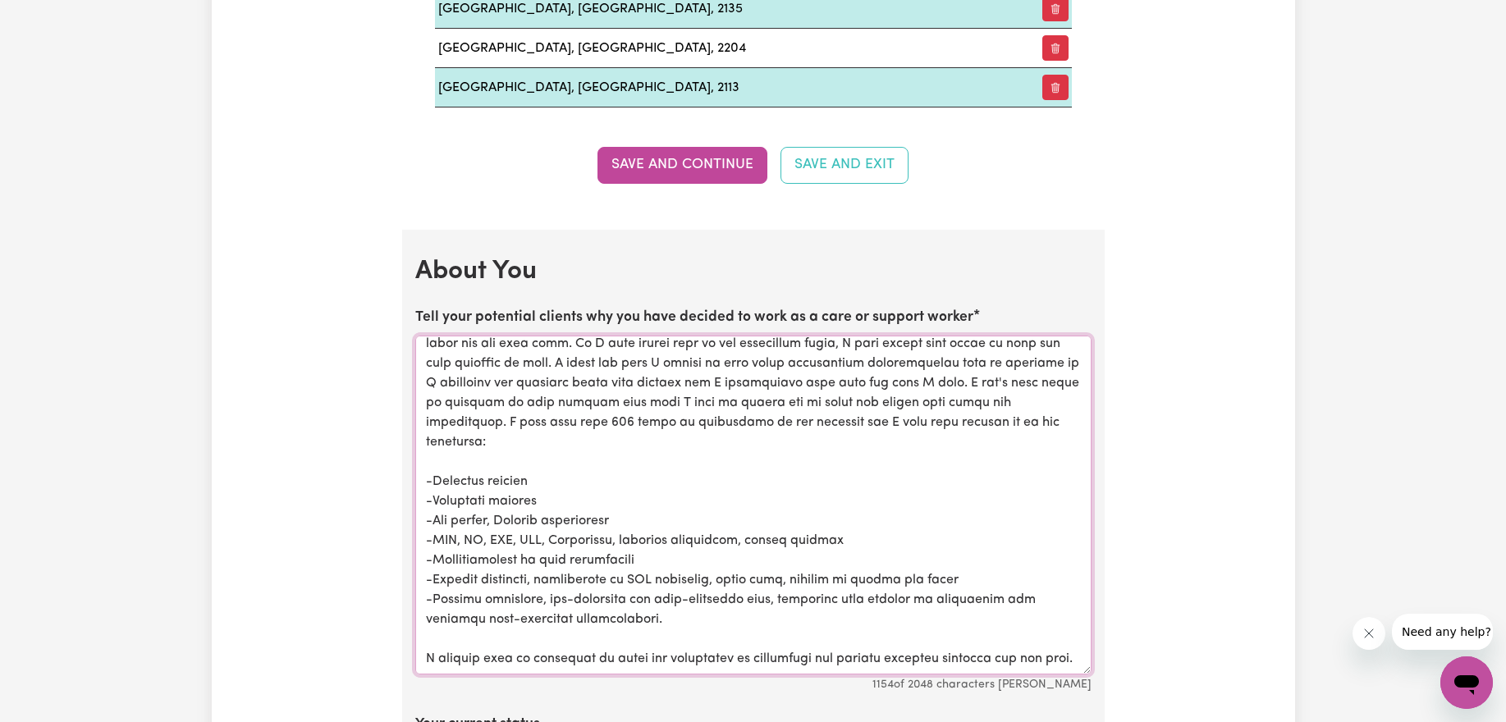
click at [424, 629] on textarea "Tell your potential clients why you have decided to work as a care or support w…" at bounding box center [753, 505] width 676 height 339
click at [481, 639] on textarea "Tell your potential clients why you have decided to work as a care or support w…" at bounding box center [753, 505] width 676 height 339
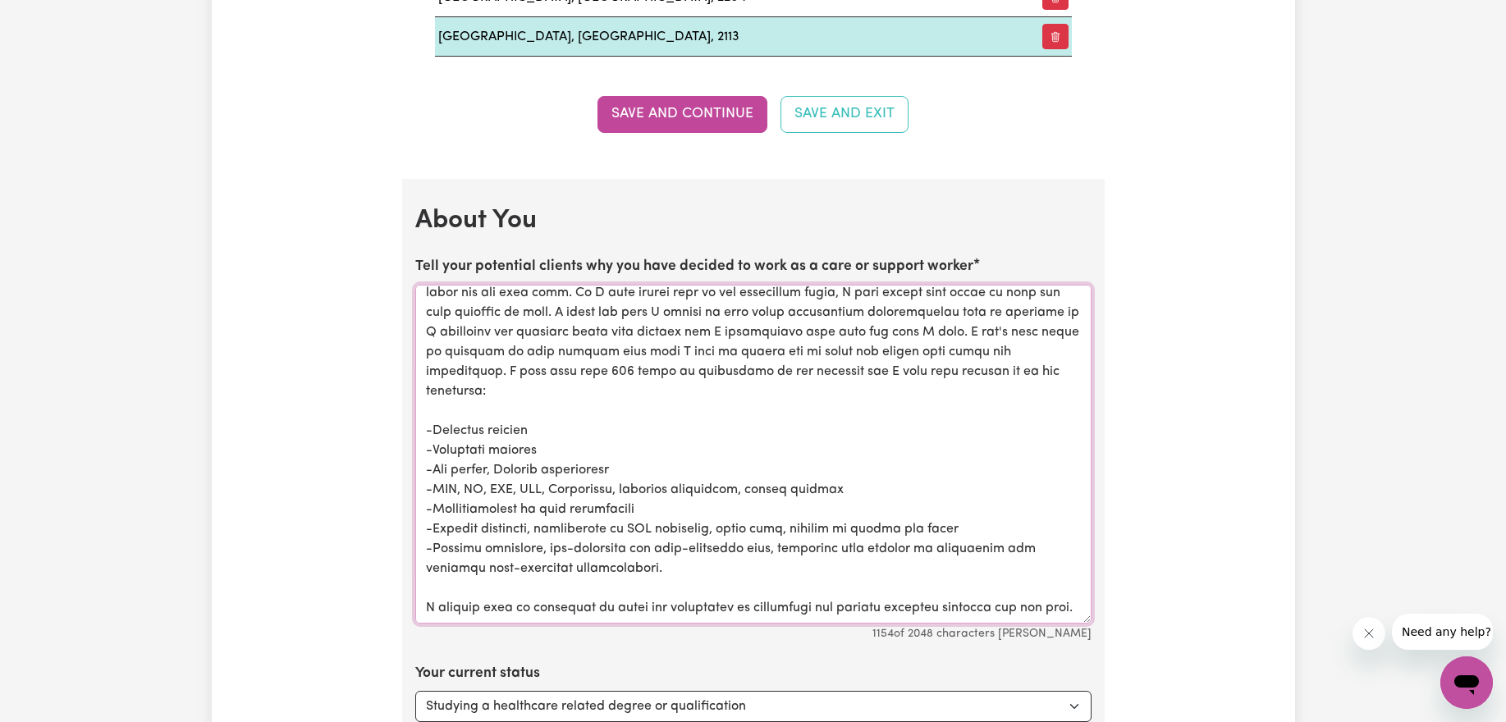
scroll to position [47, 0]
drag, startPoint x: 558, startPoint y: 611, endPoint x: 404, endPoint y: 572, distance: 159.2
click at [729, 616] on textarea "Tell your potential clients why you have decided to work as a care or support w…" at bounding box center [753, 454] width 676 height 339
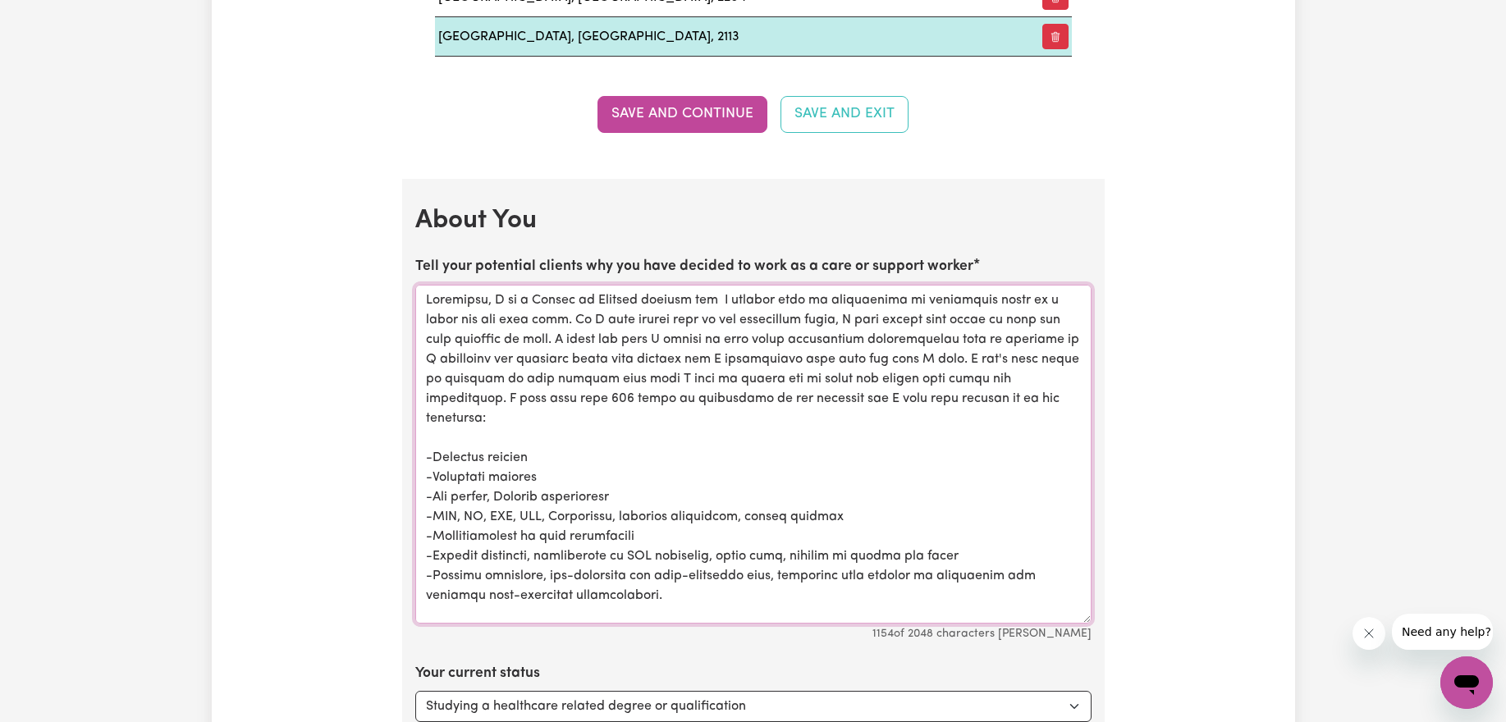
drag, startPoint x: 554, startPoint y: 341, endPoint x: 556, endPoint y: 317, distance: 23.9
click at [556, 317] on textarea "Tell your potential clients why you have decided to work as a care or support w…" at bounding box center [753, 454] width 676 height 339
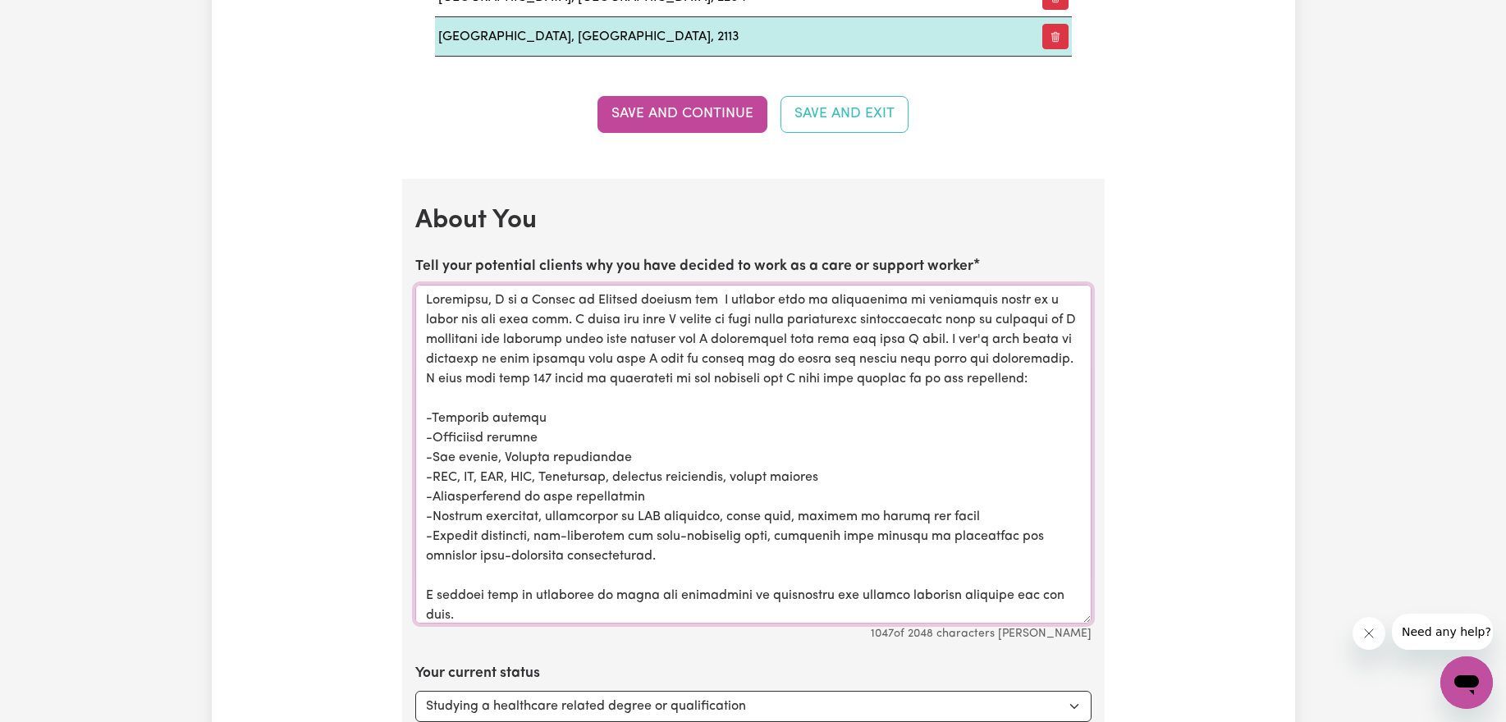
click at [715, 347] on textarea "Tell your potential clients why you have decided to work as a care or support w…" at bounding box center [753, 454] width 676 height 339
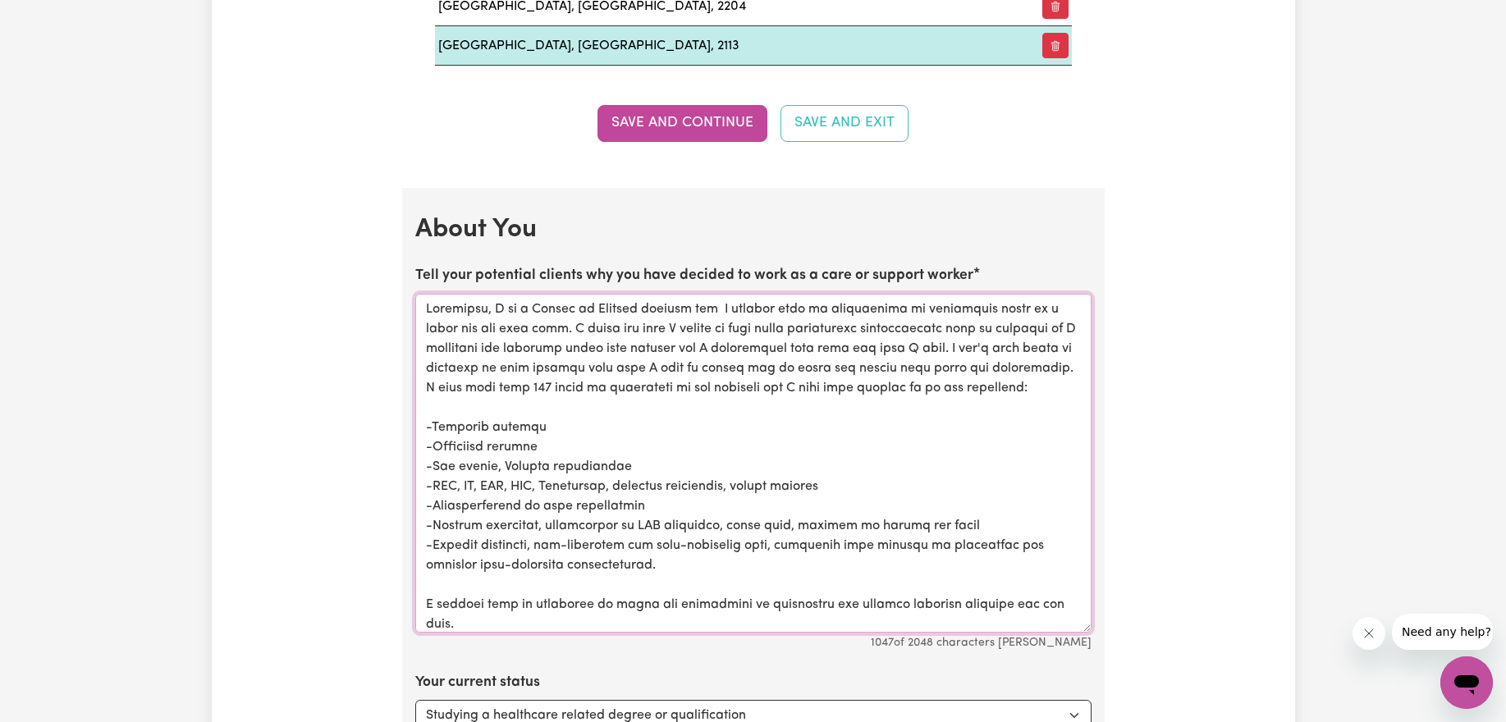
scroll to position [27, 0]
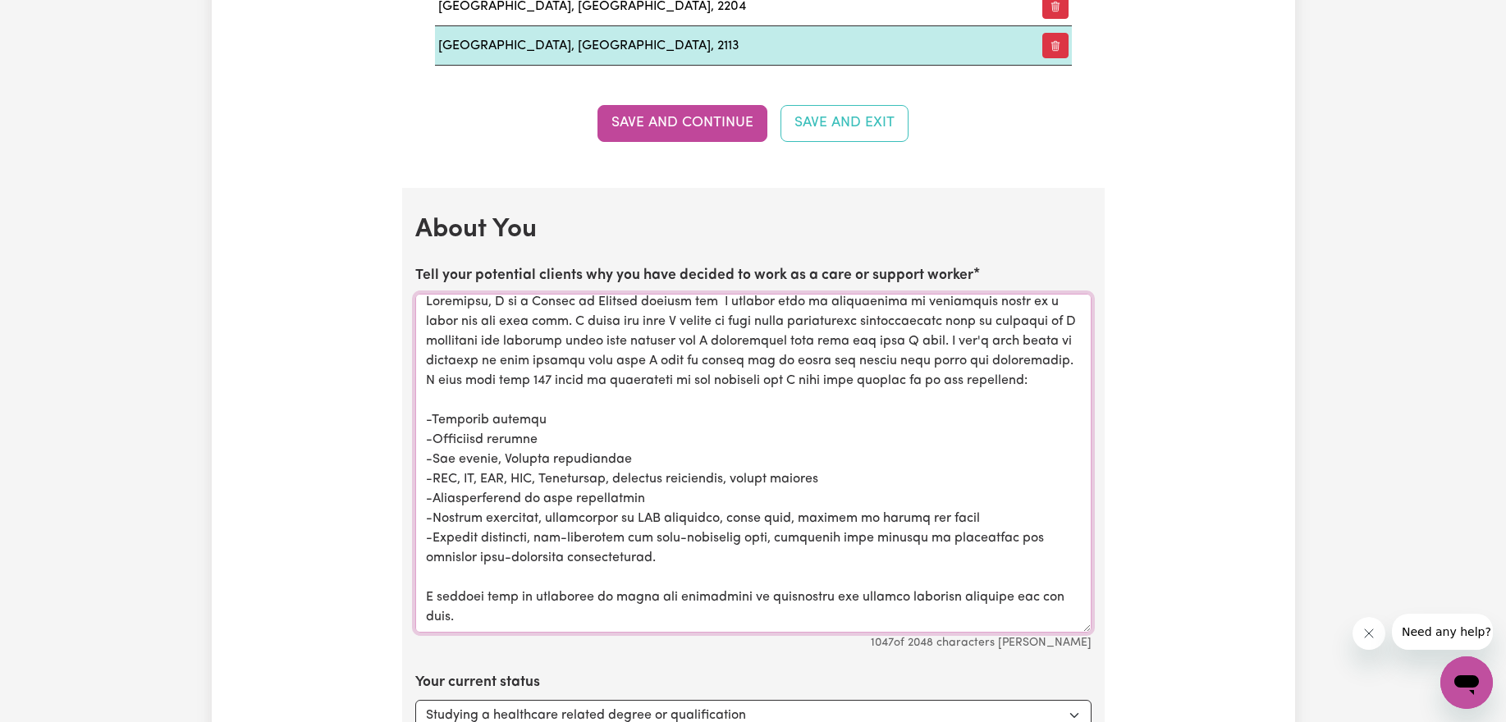
drag, startPoint x: 431, startPoint y: 309, endPoint x: 587, endPoint y: 630, distance: 357.5
click at [587, 630] on textarea "Tell your potential clients why you have decided to work as a care or support w…" at bounding box center [753, 463] width 676 height 339
type textarea "Currently, I am a Master of Nursing student and I believe that my experiences i…"
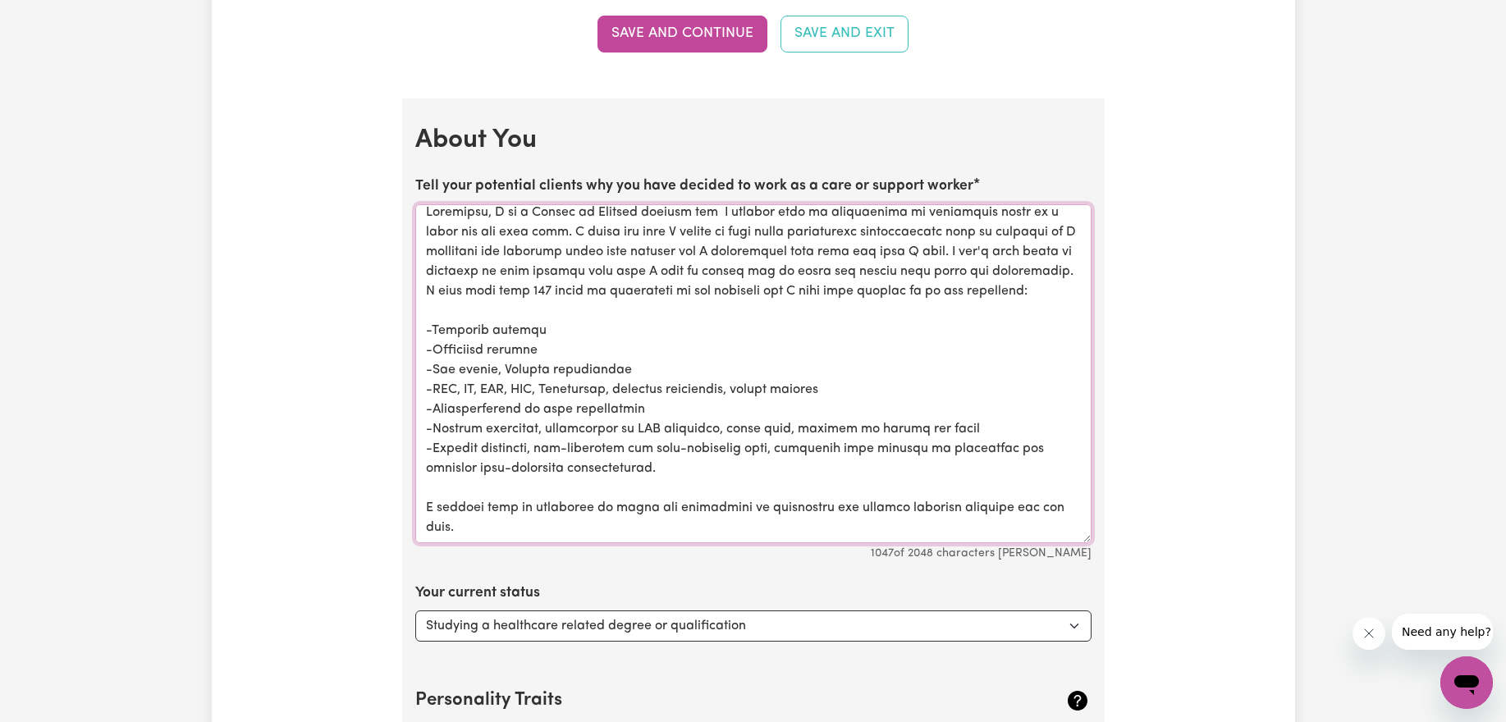
scroll to position [2676, 0]
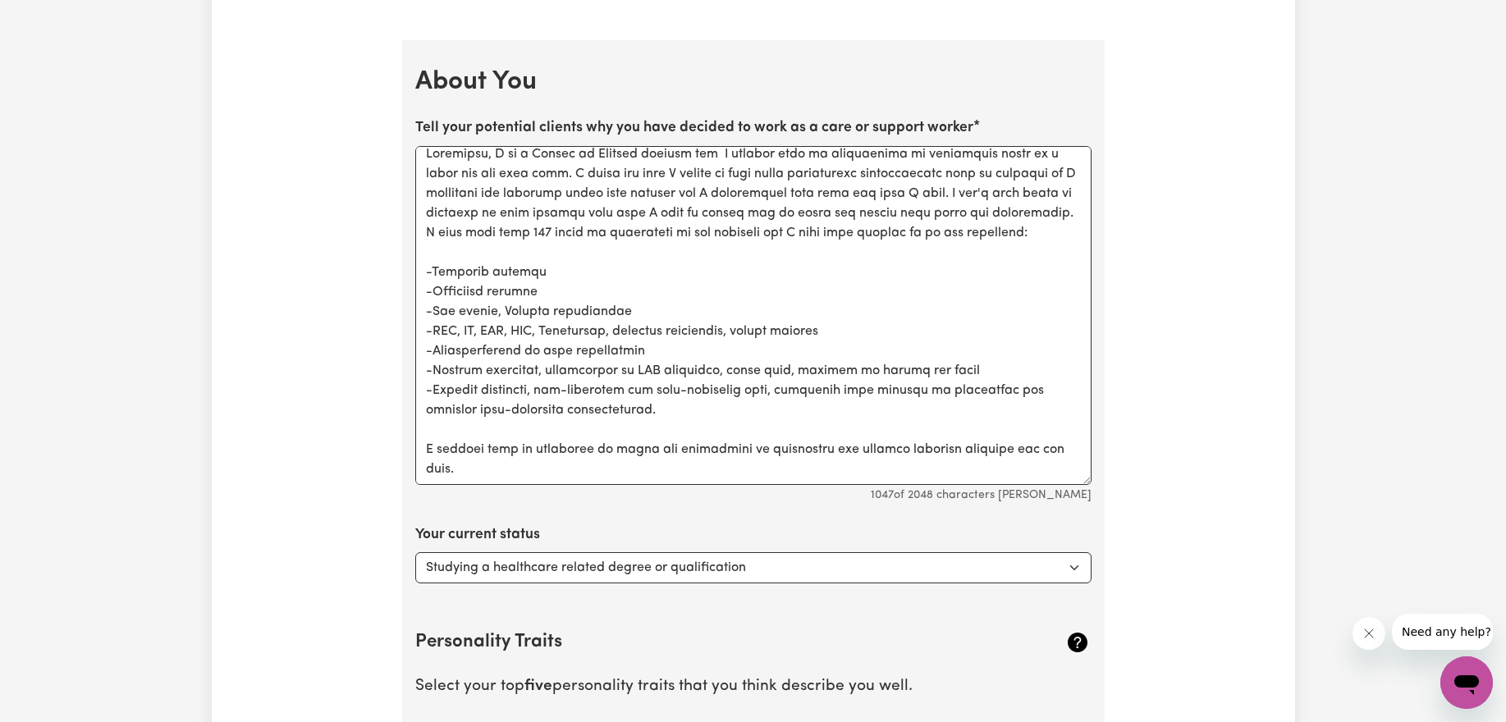
scroll to position [0, 0]
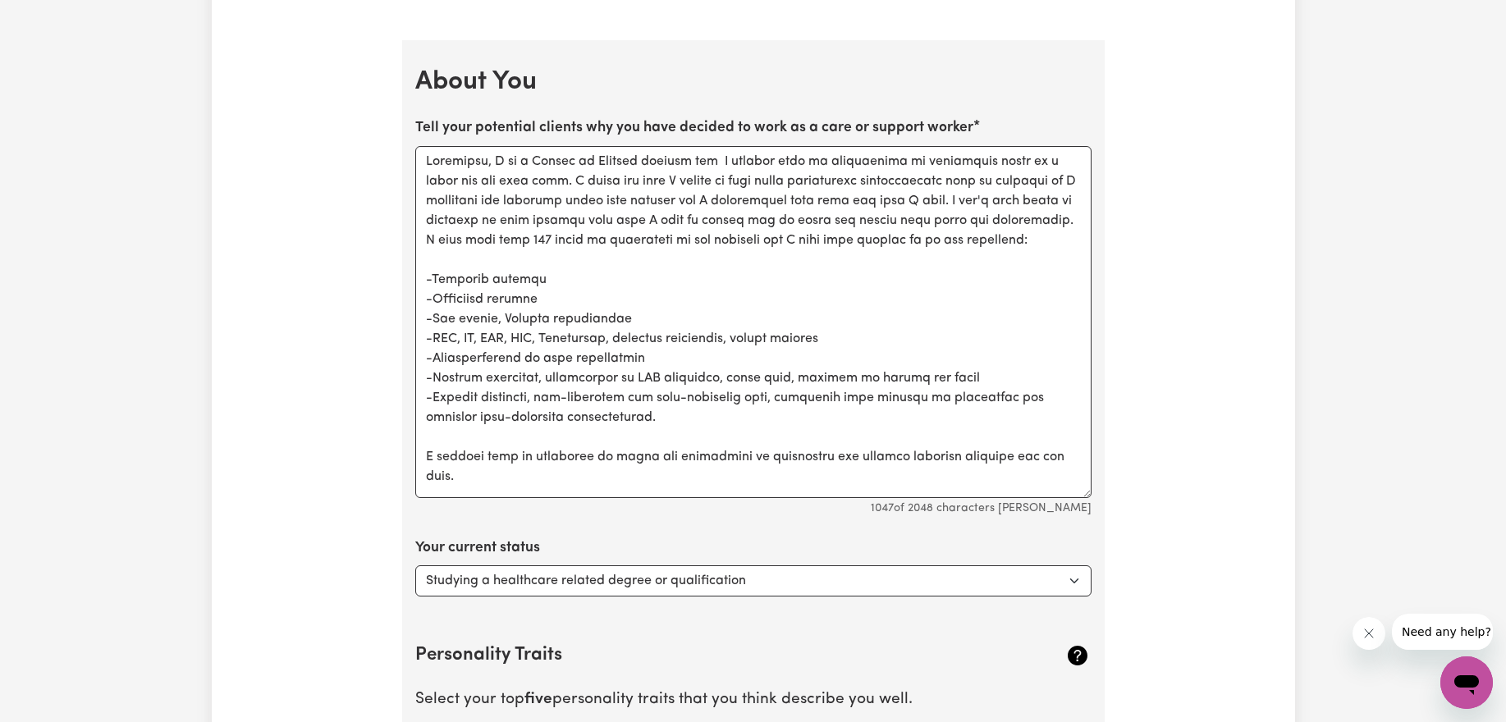
drag, startPoint x: 1085, startPoint y: 478, endPoint x: 1087, endPoint y: 492, distance: 13.4
click at [1087, 492] on textarea "Tell your potential clients why you have decided to work as a care or support w…" at bounding box center [753, 322] width 676 height 352
click at [973, 478] on textarea "Tell your potential clients why you have decided to work as a care or support w…" at bounding box center [753, 322] width 676 height 352
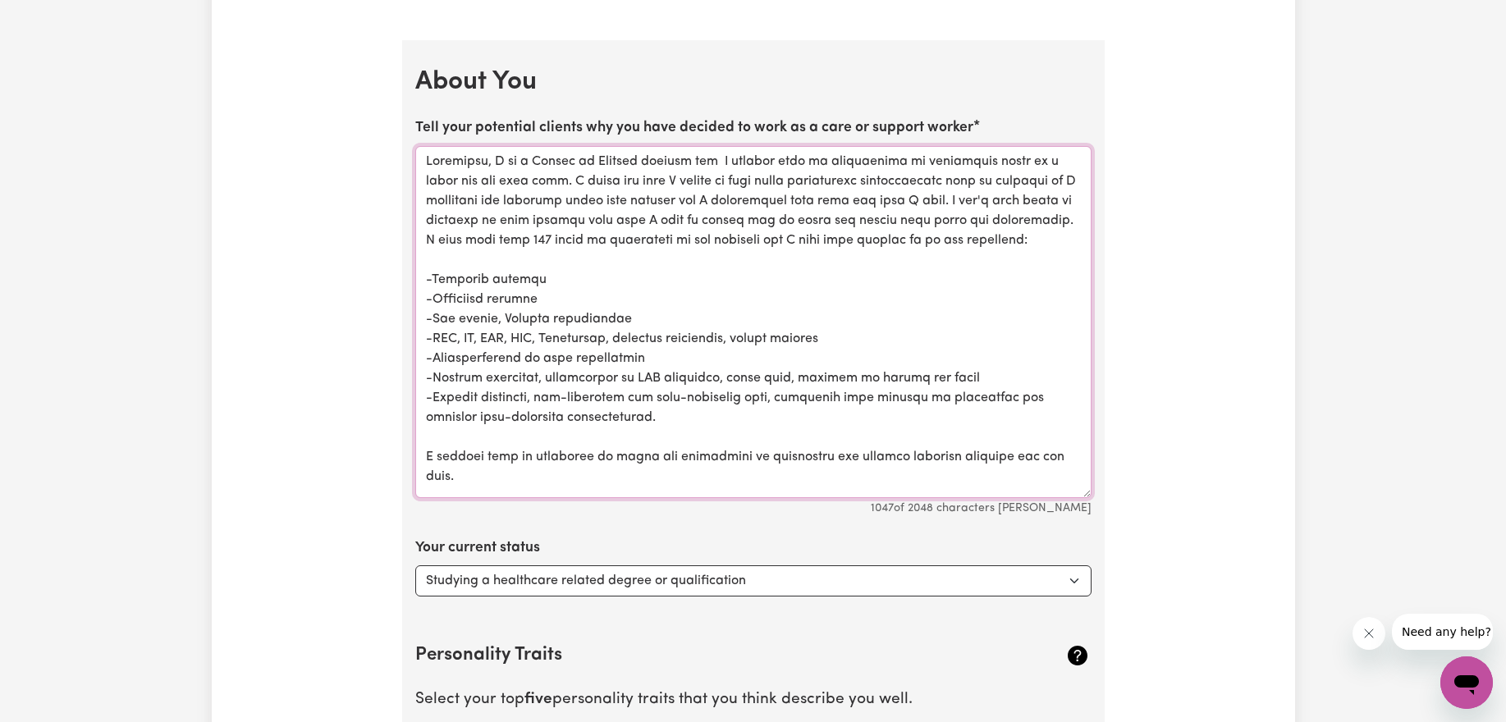
click at [952, 491] on textarea "Tell your potential clients why you have decided to work as a care or support w…" at bounding box center [753, 322] width 676 height 352
click at [871, 478] on textarea "Tell your potential clients why you have decided to work as a care or support w…" at bounding box center [753, 322] width 676 height 352
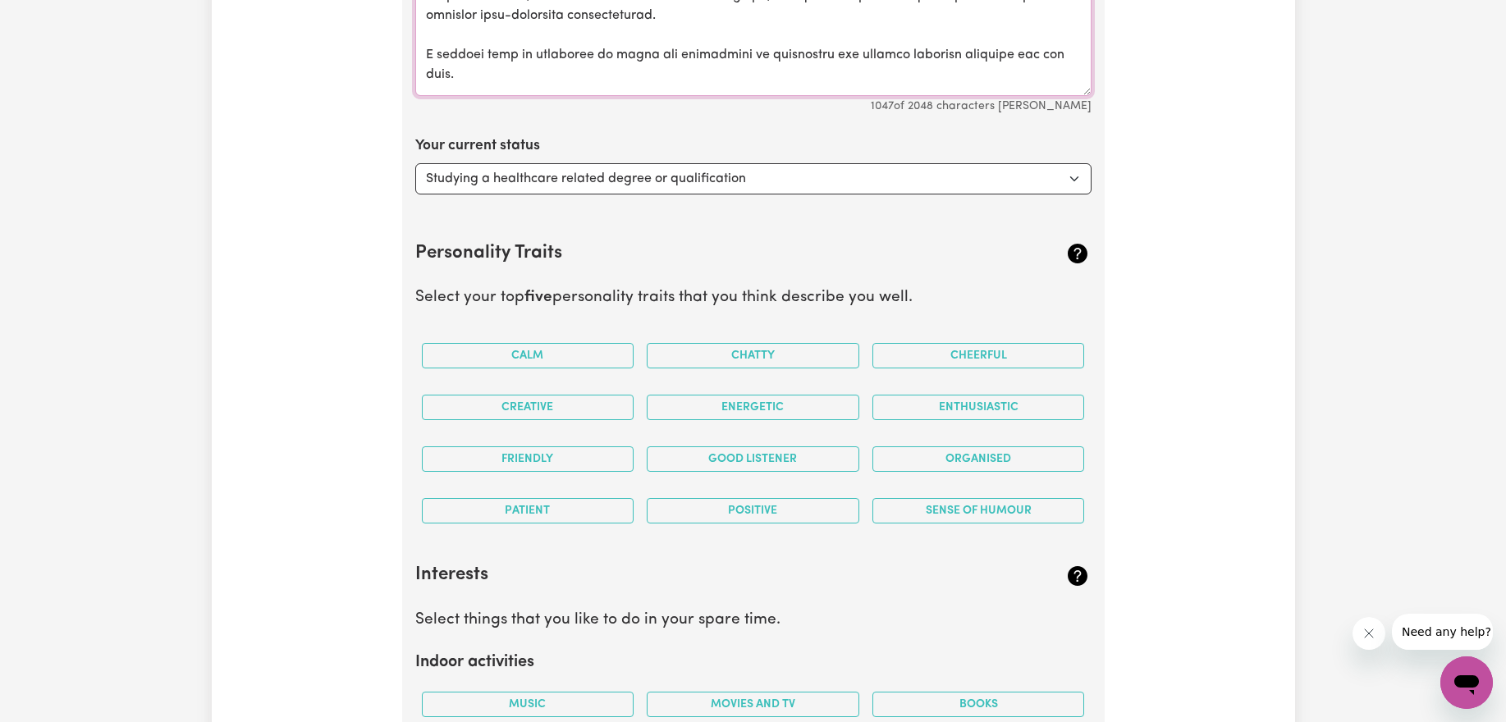
scroll to position [3139, 0]
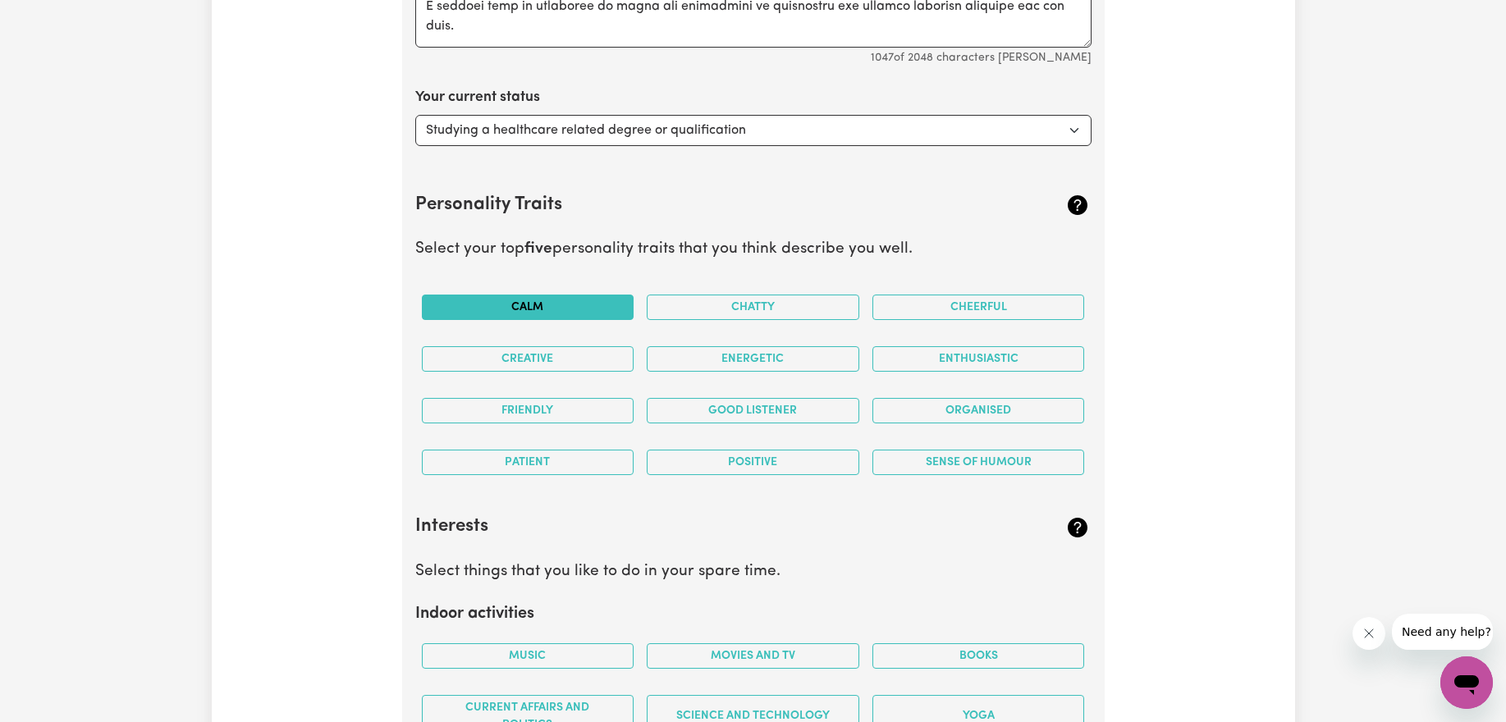
click at [589, 311] on button "Calm" at bounding box center [528, 307] width 213 height 25
click at [1013, 308] on button "Cheerful" at bounding box center [978, 307] width 213 height 25
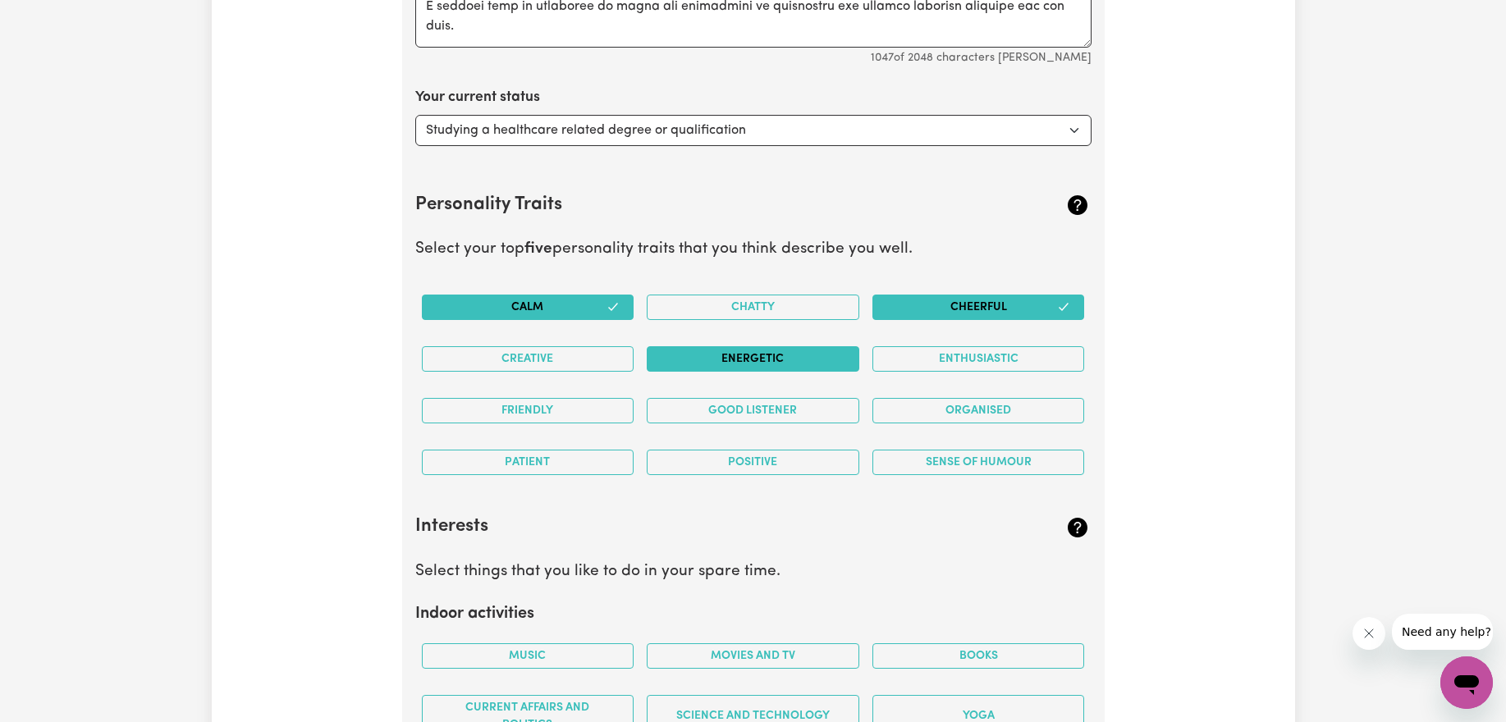
click at [777, 362] on button "Energetic" at bounding box center [753, 358] width 213 height 25
click at [567, 359] on button "Creative" at bounding box center [528, 358] width 213 height 25
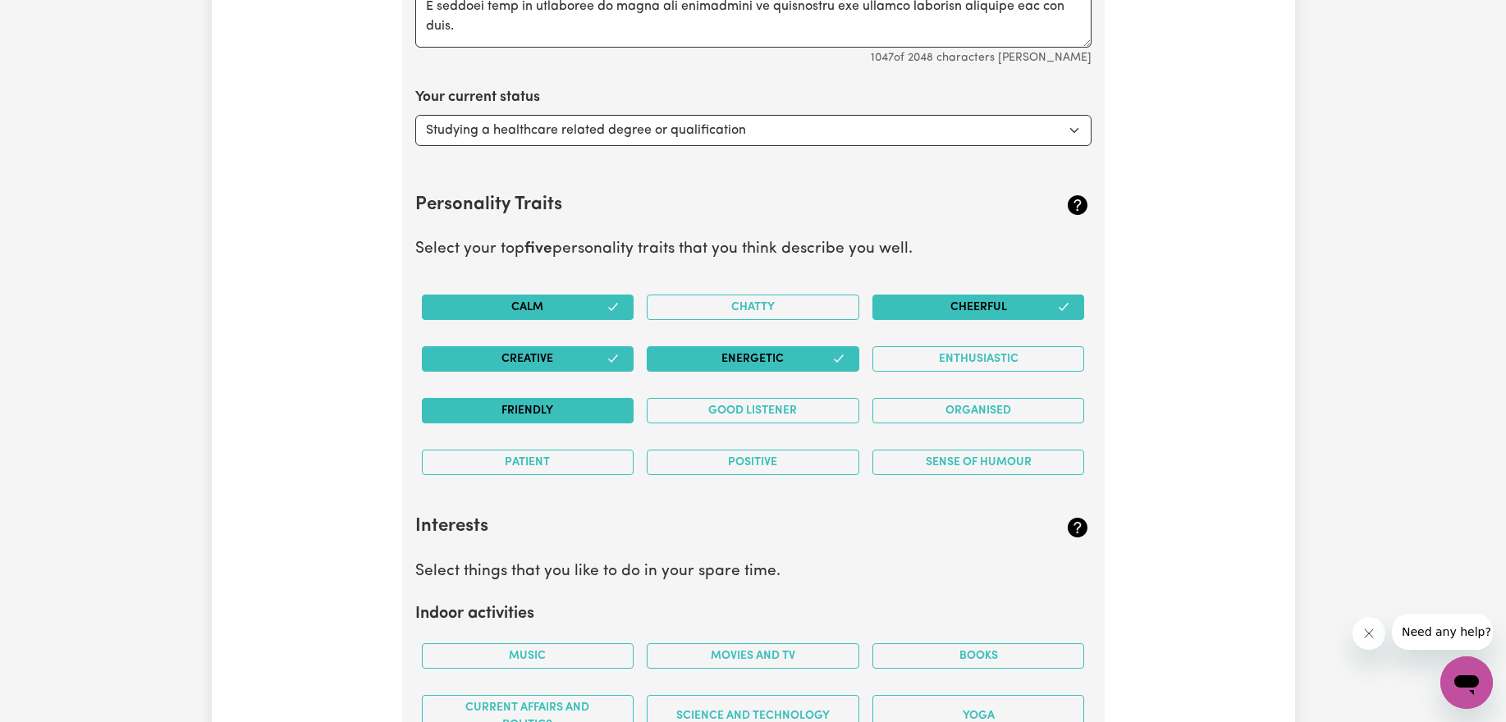
click at [554, 411] on button "Friendly" at bounding box center [528, 410] width 213 height 25
click at [744, 419] on button "Good Listener" at bounding box center [753, 410] width 213 height 25
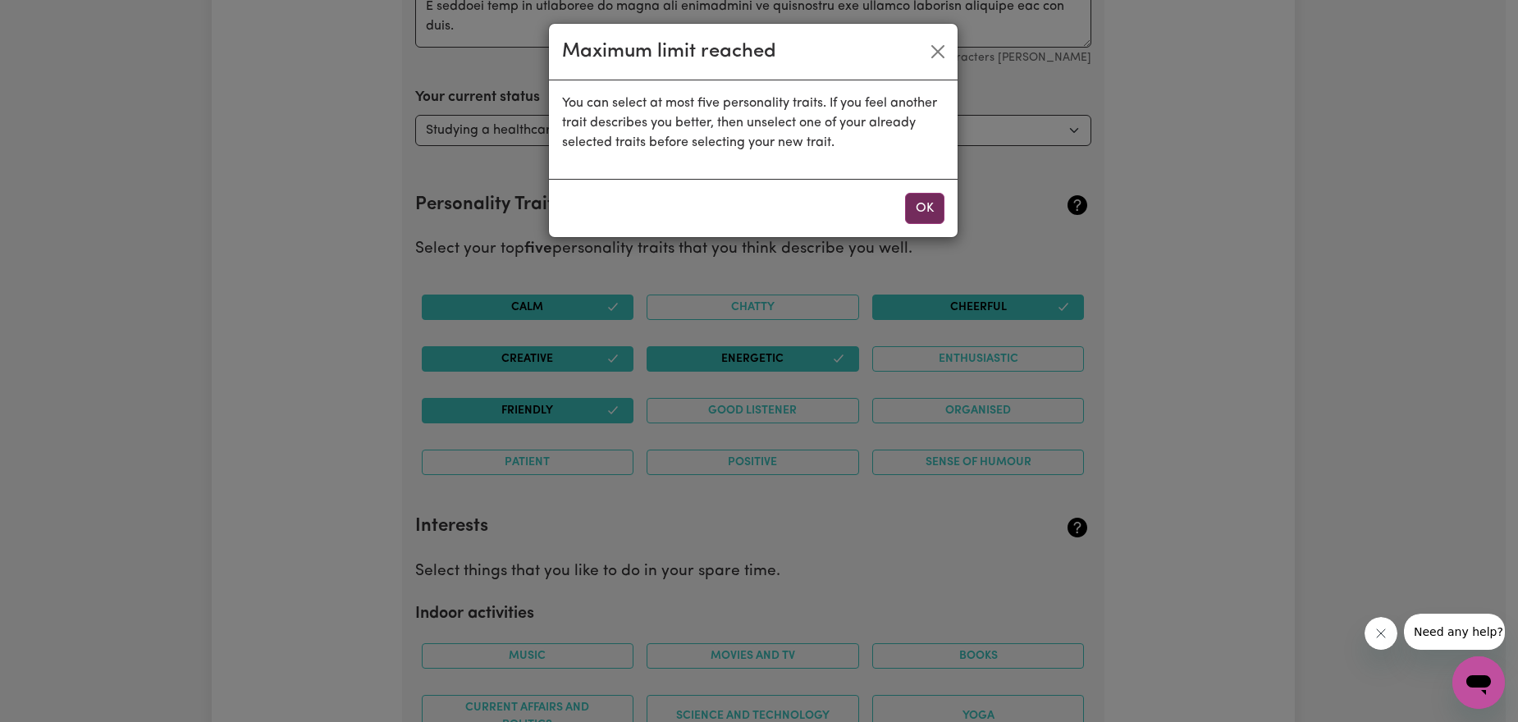
click at [922, 204] on button "OK" at bounding box center [924, 208] width 39 height 31
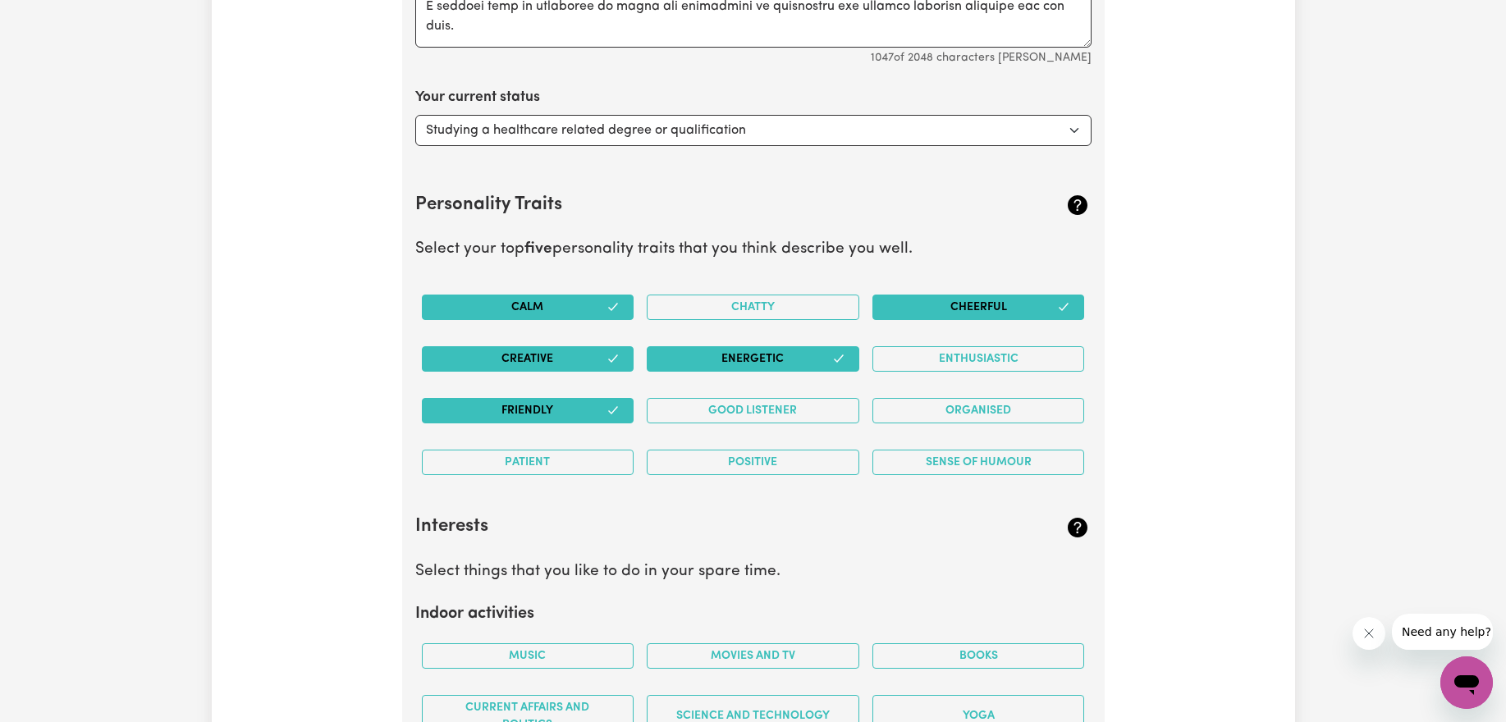
click at [579, 411] on button "Friendly" at bounding box center [528, 410] width 213 height 25
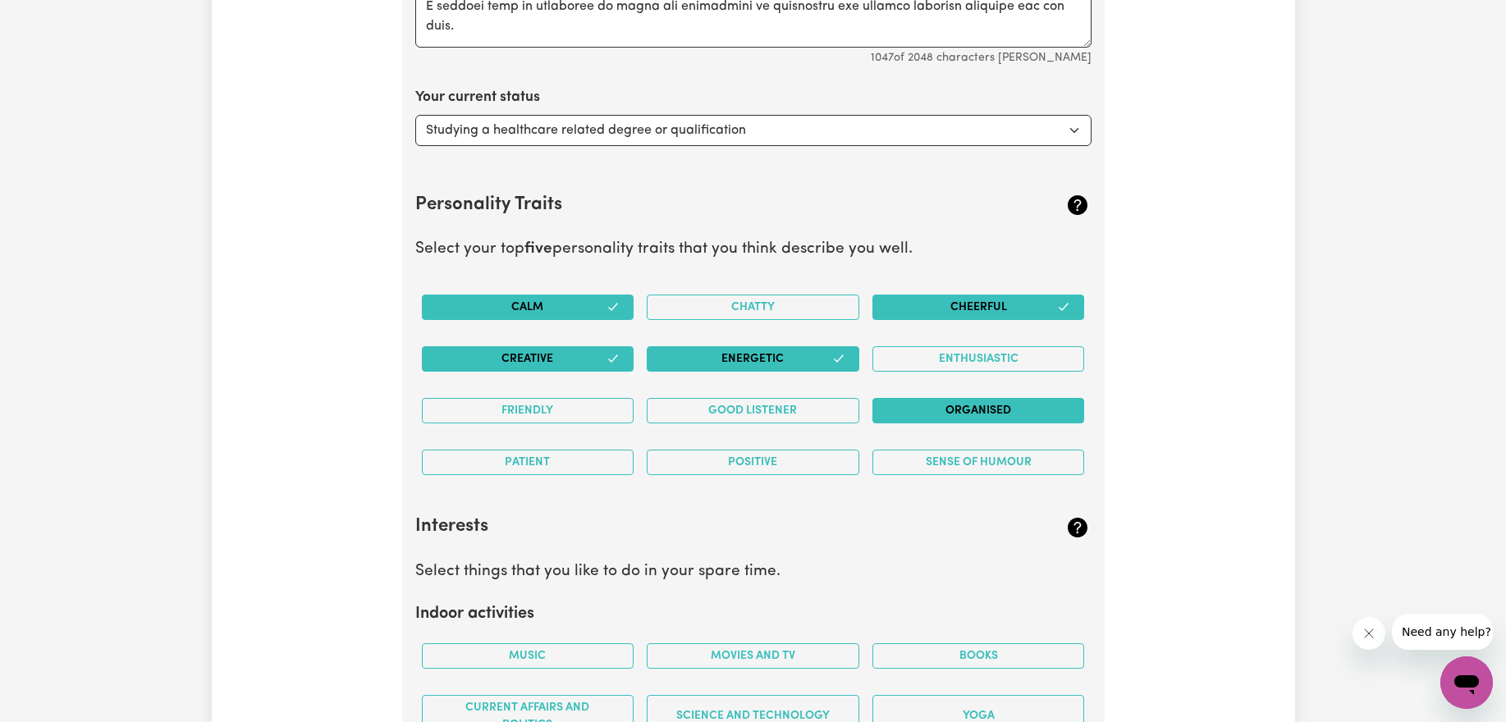
click at [944, 410] on button "Organised" at bounding box center [978, 410] width 213 height 25
click at [911, 457] on button "Sense of Humour" at bounding box center [978, 462] width 213 height 25
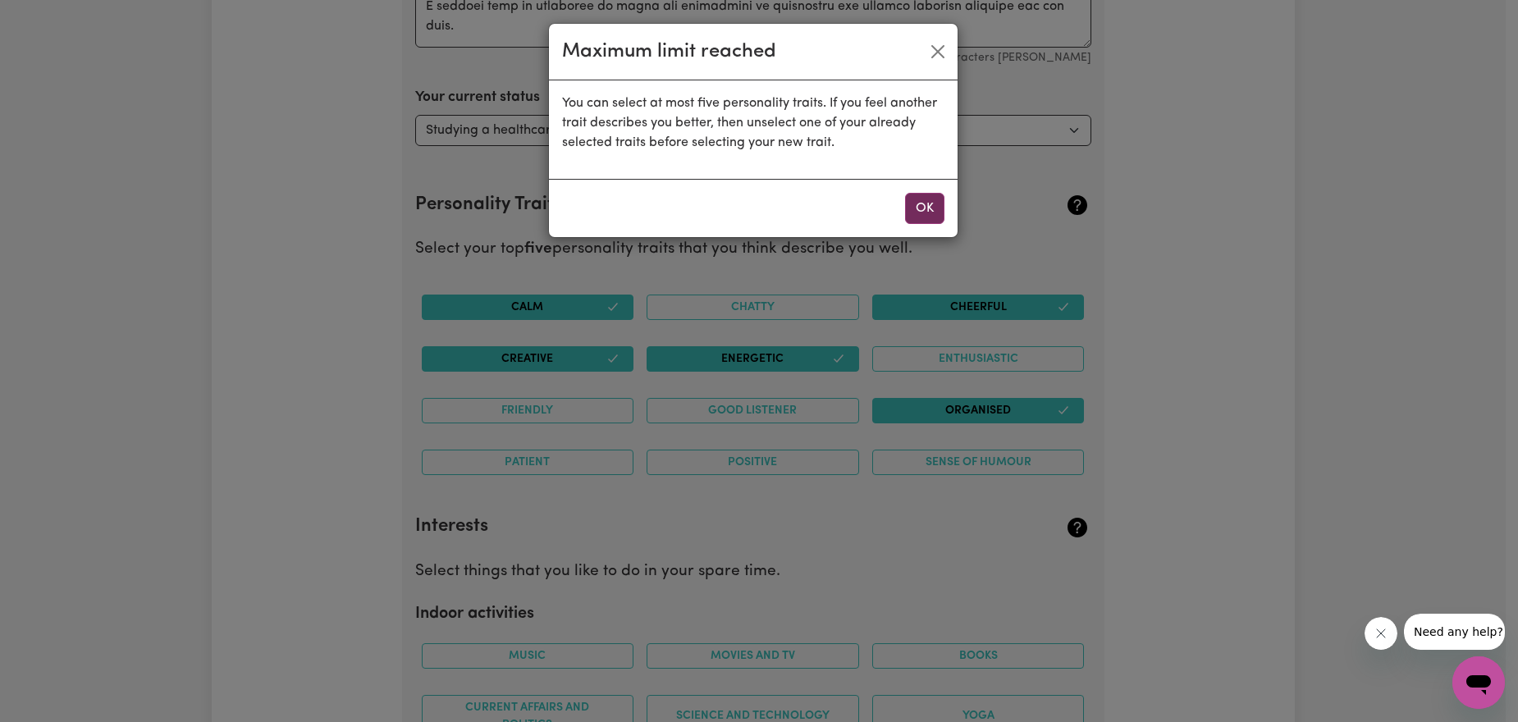
click at [926, 210] on button "OK" at bounding box center [924, 208] width 39 height 31
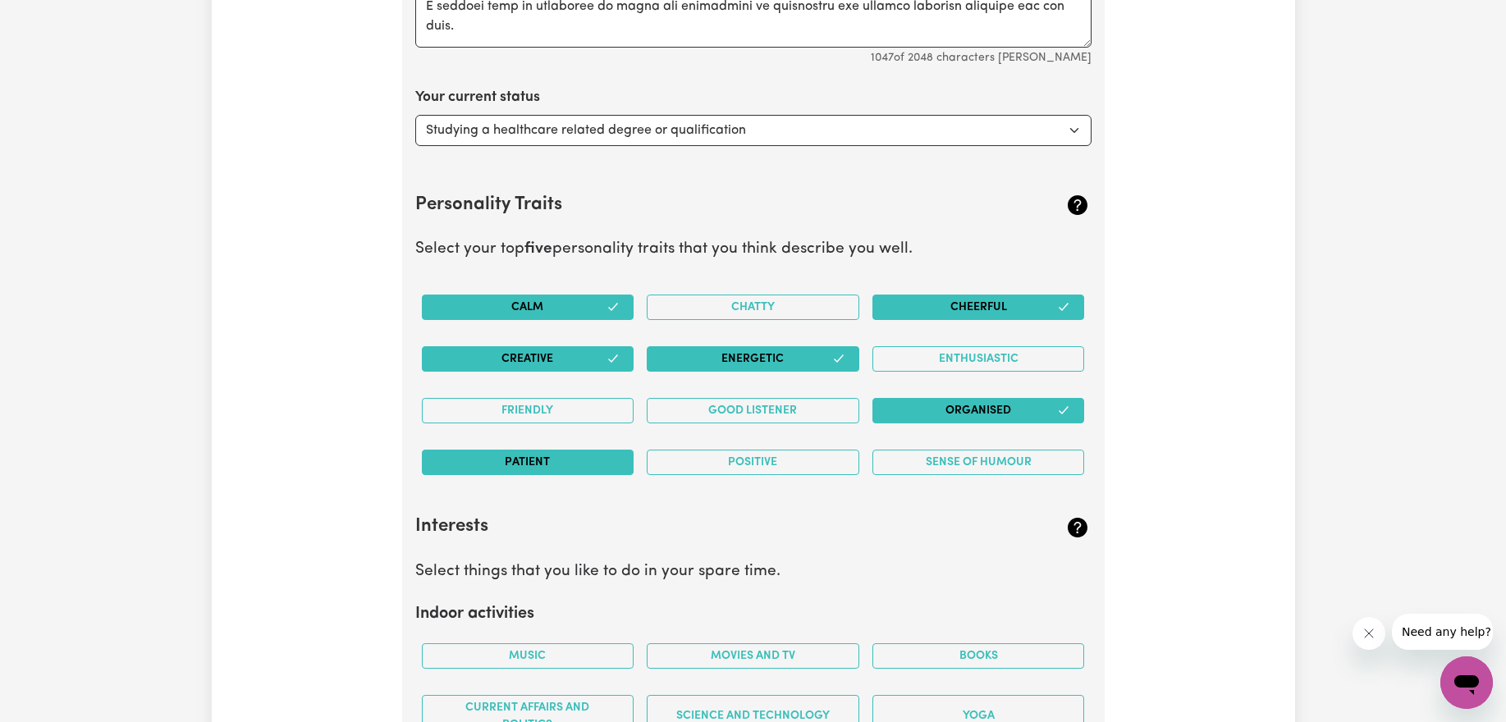
click at [565, 459] on button "Patient" at bounding box center [528, 462] width 213 height 25
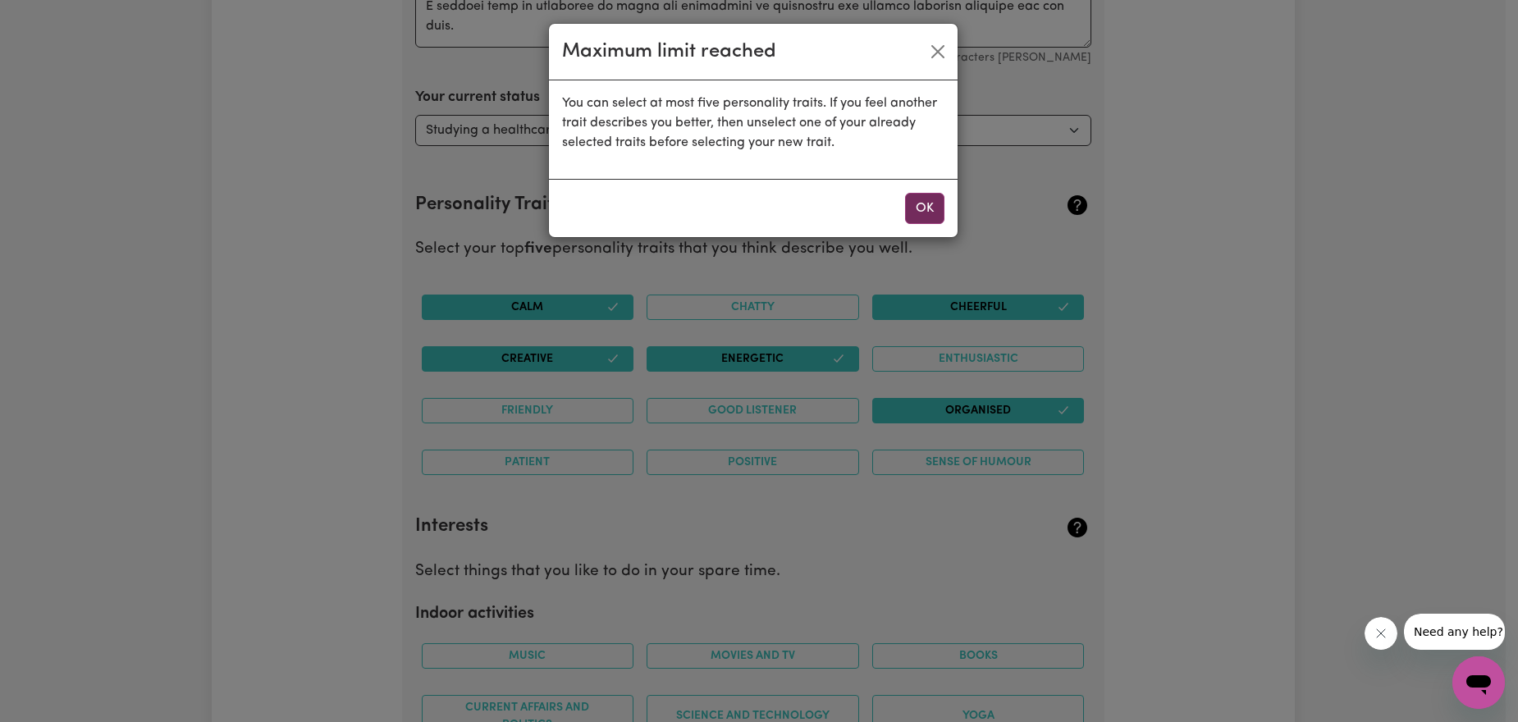
click at [930, 208] on button "OK" at bounding box center [924, 208] width 39 height 31
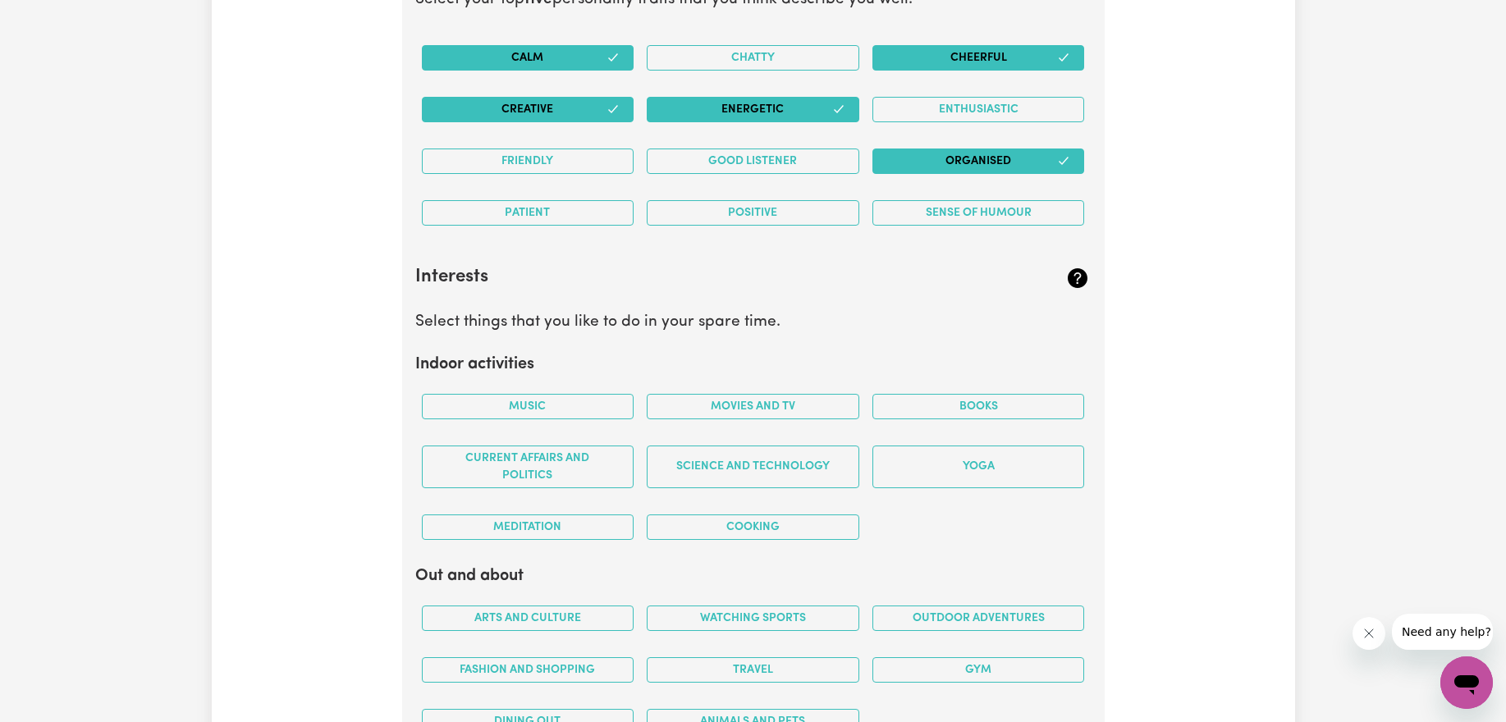
scroll to position [3391, 0]
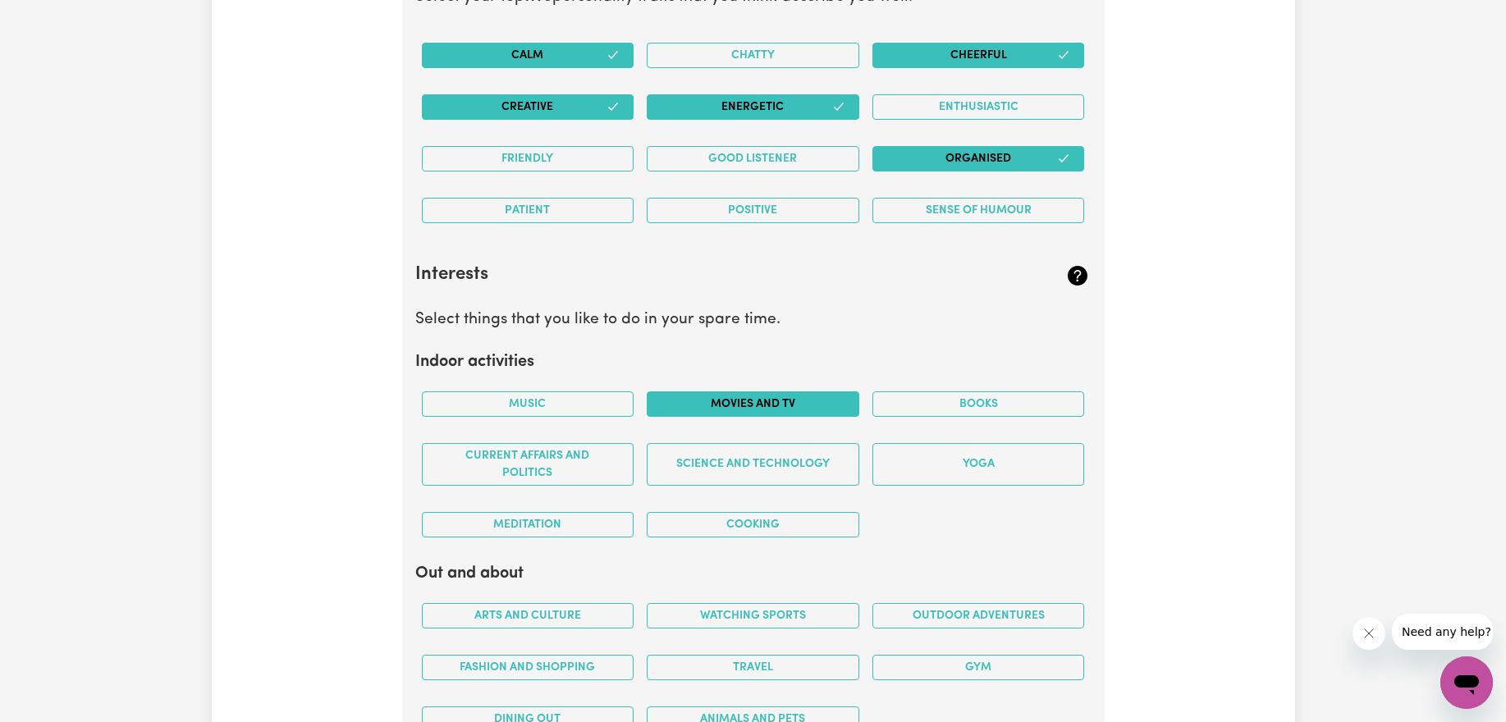
click at [793, 411] on button "Movies and TV" at bounding box center [753, 403] width 213 height 25
click at [689, 538] on div "Cooking" at bounding box center [753, 525] width 226 height 52
click at [691, 528] on button "Cooking" at bounding box center [753, 524] width 213 height 25
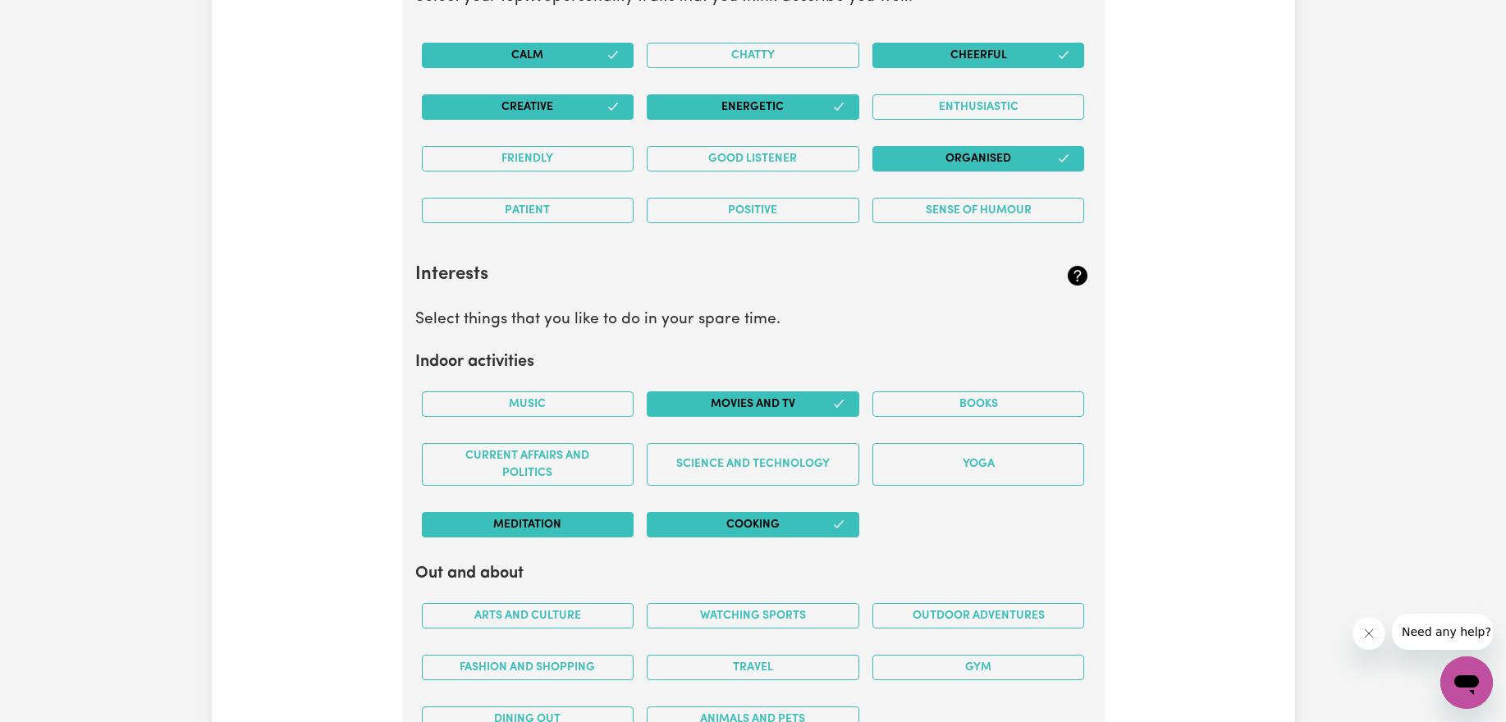
click at [587, 526] on button "Meditation" at bounding box center [528, 524] width 213 height 25
click at [593, 396] on button "Music" at bounding box center [528, 403] width 213 height 25
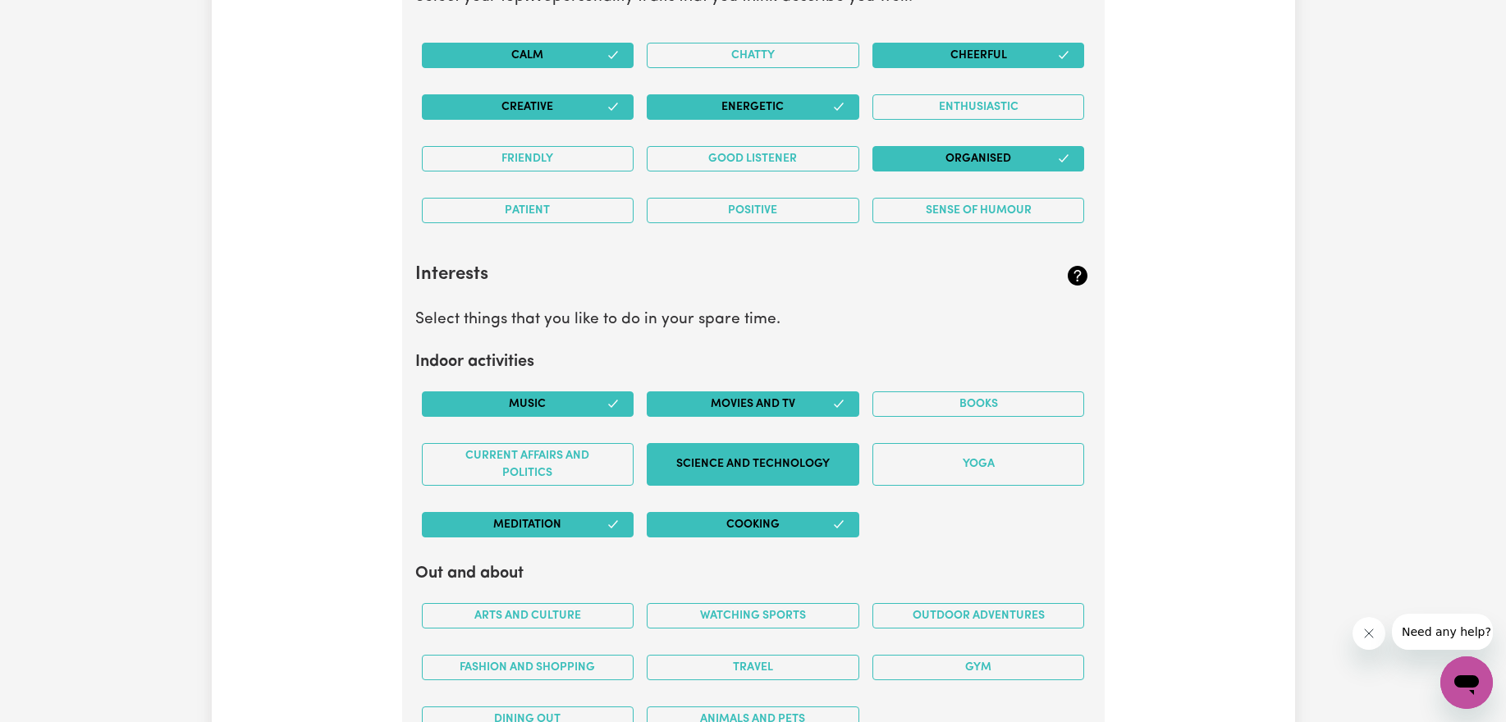
click at [683, 455] on button "Science and Technology" at bounding box center [753, 464] width 213 height 43
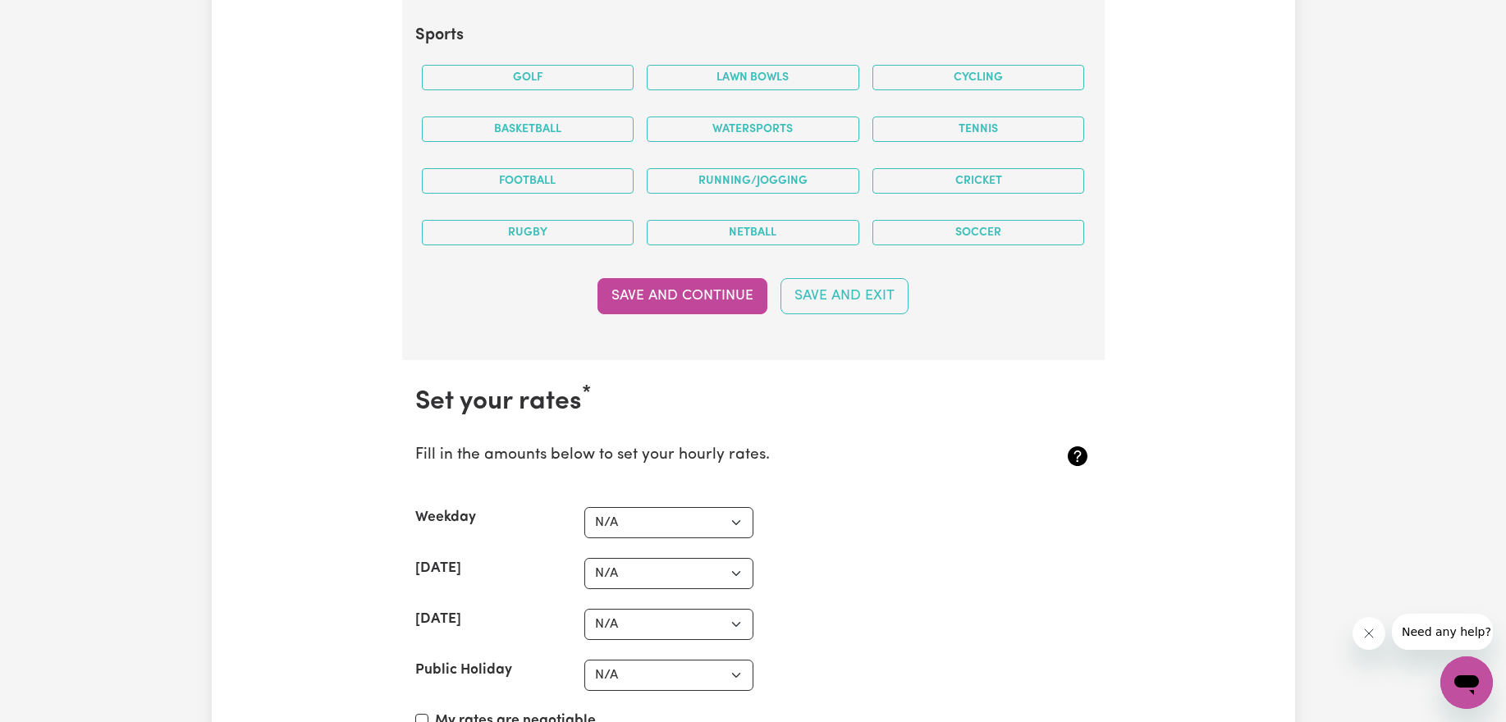
scroll to position [4373, 0]
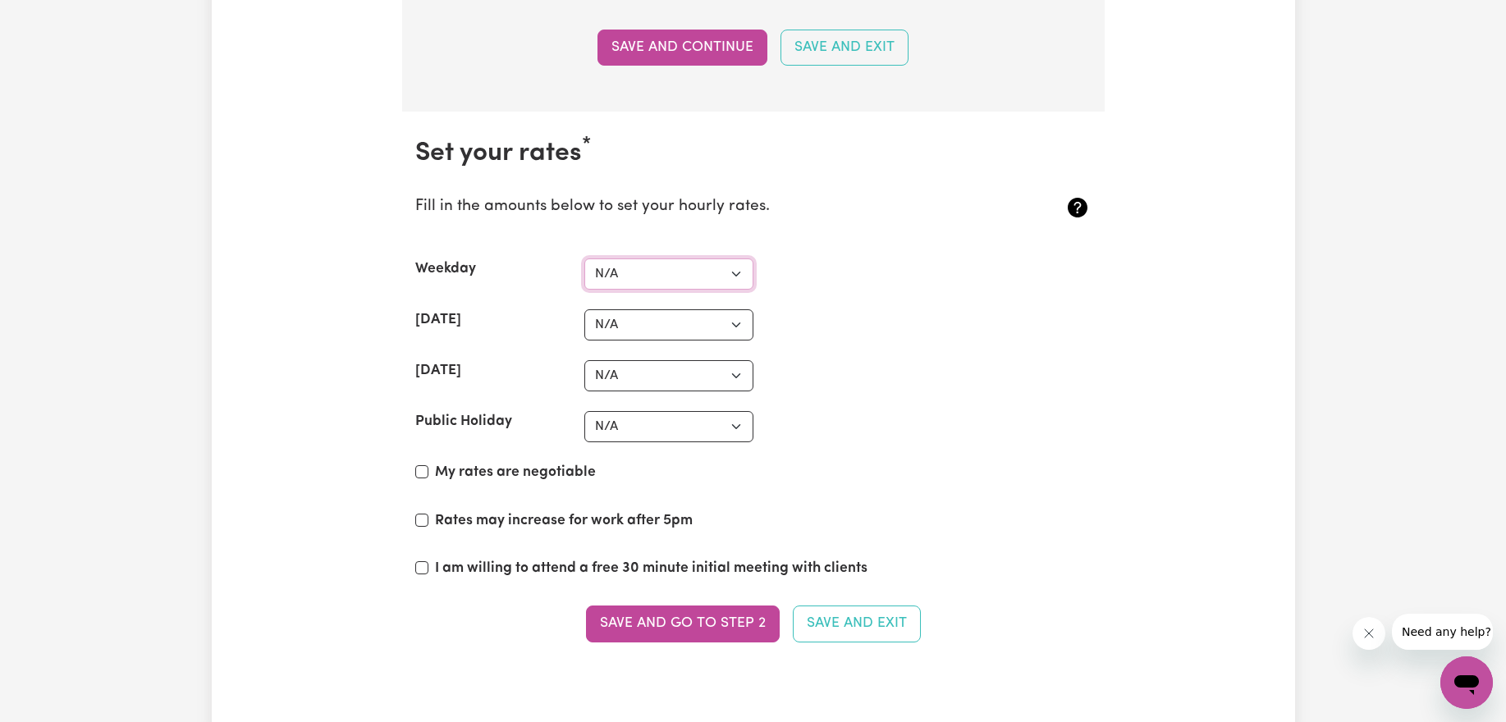
click at [702, 271] on select "N/A $37 $38 $39 $40 $41 $42 $43 $44 $45 $46 $47 $48 $49 $50 $51 $52 $53 $54 $55…" at bounding box center [668, 273] width 169 height 31
click at [584, 258] on select "N/A $37 $38 $39 $40 $41 $42 $43 $44 $45 $46 $47 $48 $49 $50 $51 $52 $53 $54 $55…" at bounding box center [668, 273] width 169 height 31
click at [507, 476] on label "My rates are negotiable" at bounding box center [515, 472] width 161 height 21
click at [428, 476] on input "My rates are negotiable" at bounding box center [421, 471] width 13 height 13
checkbox input "true"
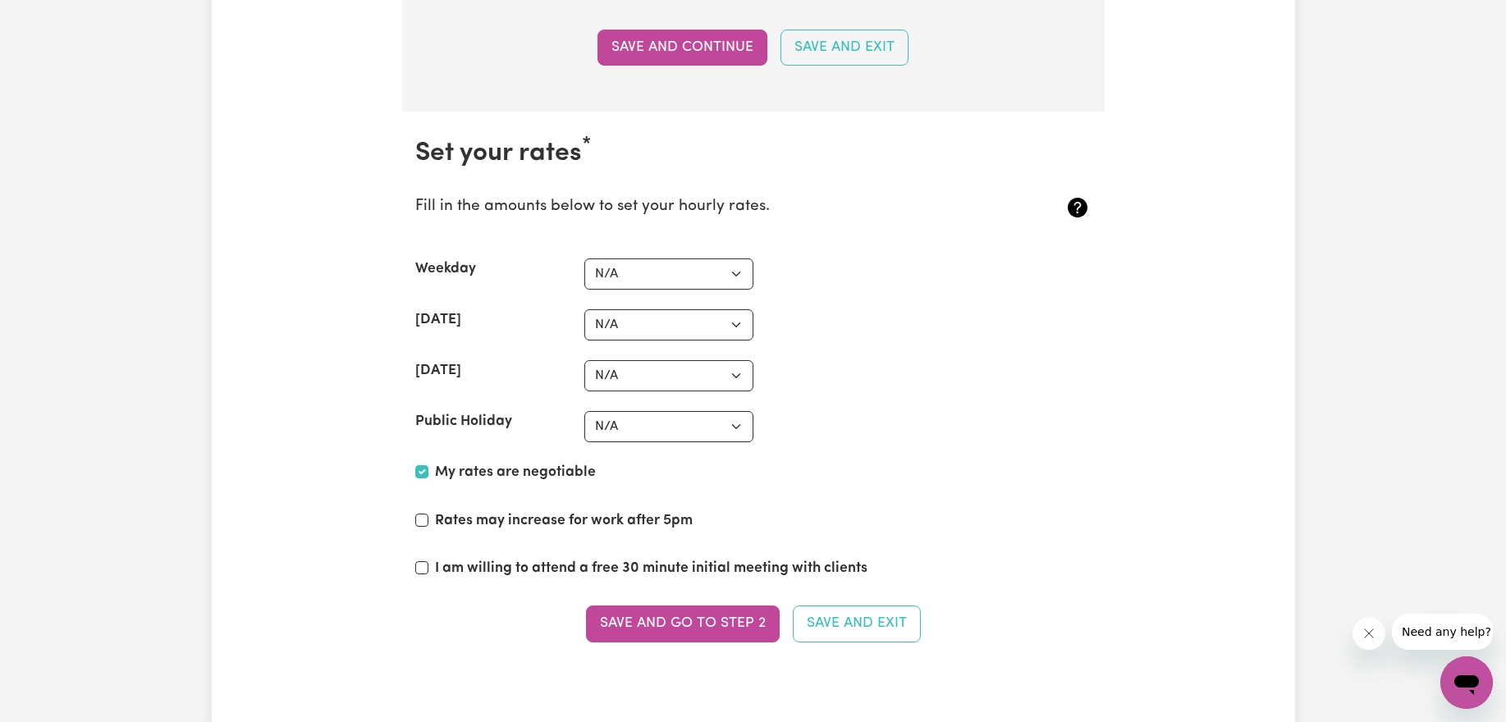
click at [820, 573] on label "I am willing to attend a free 30 minute initial meeting with clients" at bounding box center [651, 568] width 432 height 21
click at [428, 573] on input "I am willing to attend a free 30 minute initial meeting with clients" at bounding box center [421, 567] width 13 height 13
checkbox input "true"
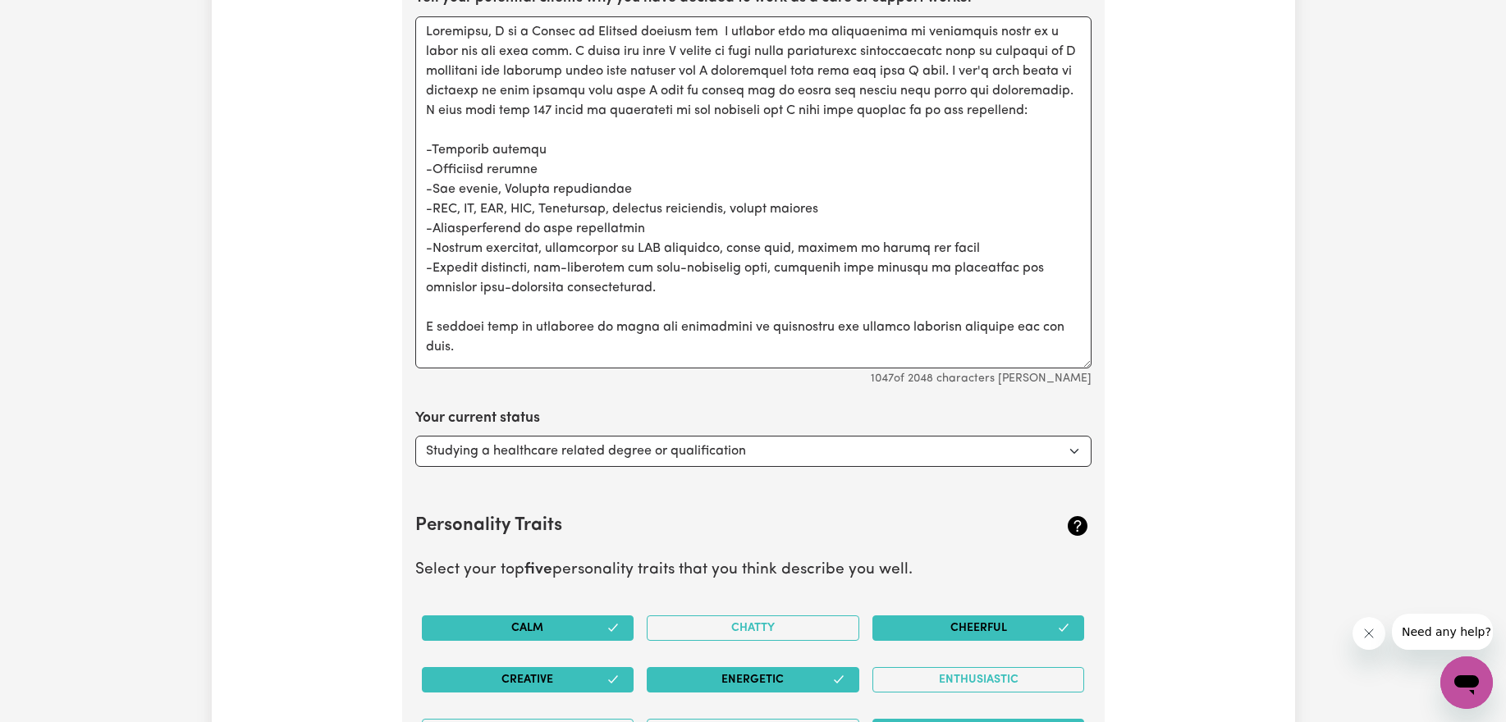
scroll to position [2864, 0]
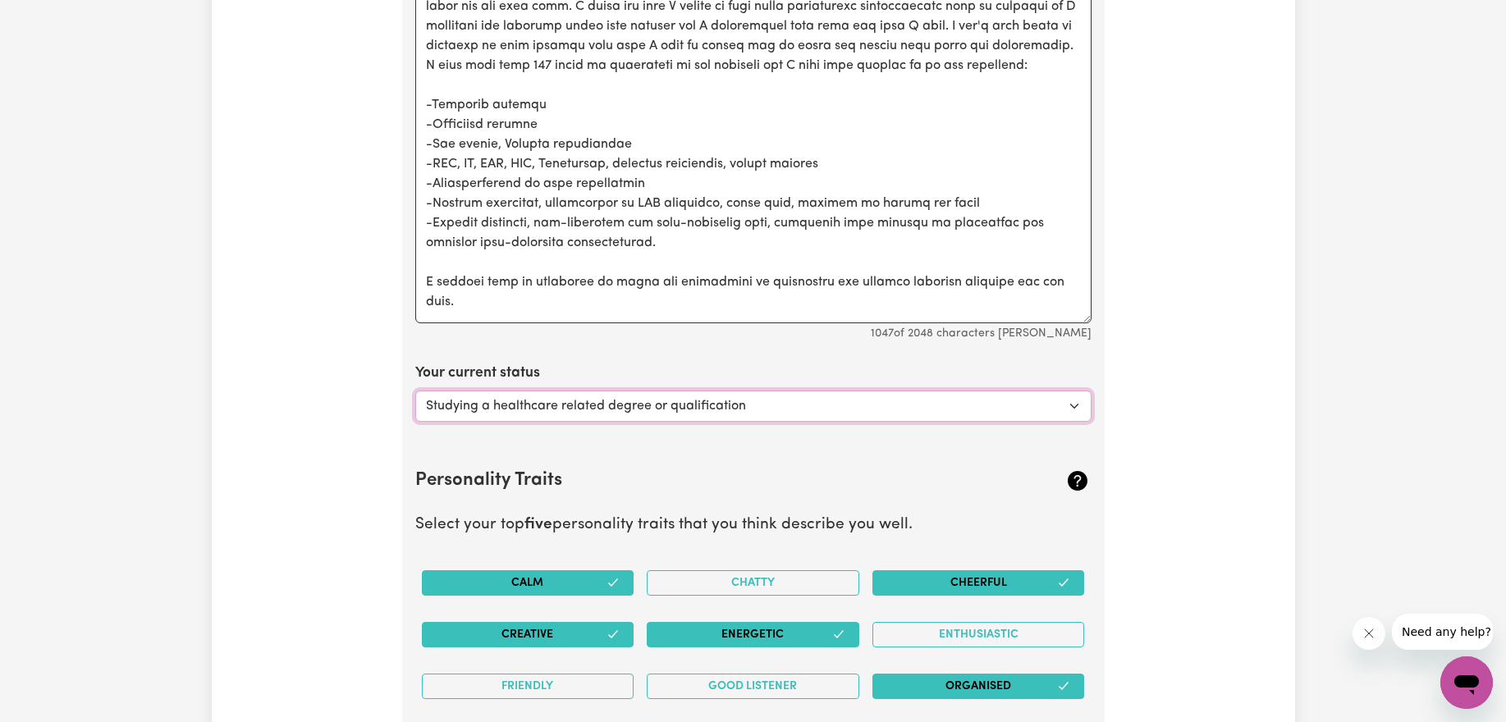
click at [983, 409] on select "Select... Studying a healthcare related degree or qualification Studying a non-…" at bounding box center [753, 406] width 676 height 31
click at [415, 391] on select "Select... Studying a healthcare related degree or qualification Studying a non-…" at bounding box center [753, 406] width 676 height 31
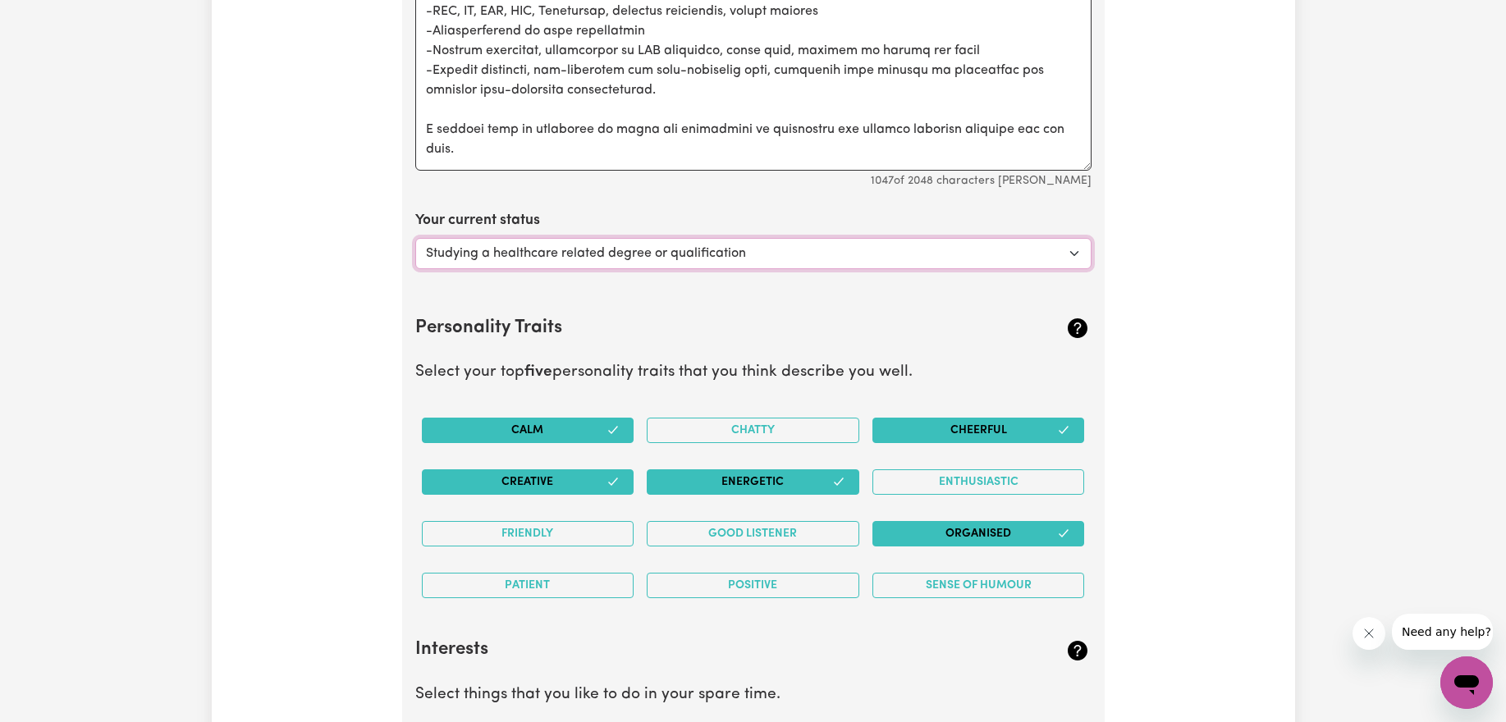
scroll to position [3033, 0]
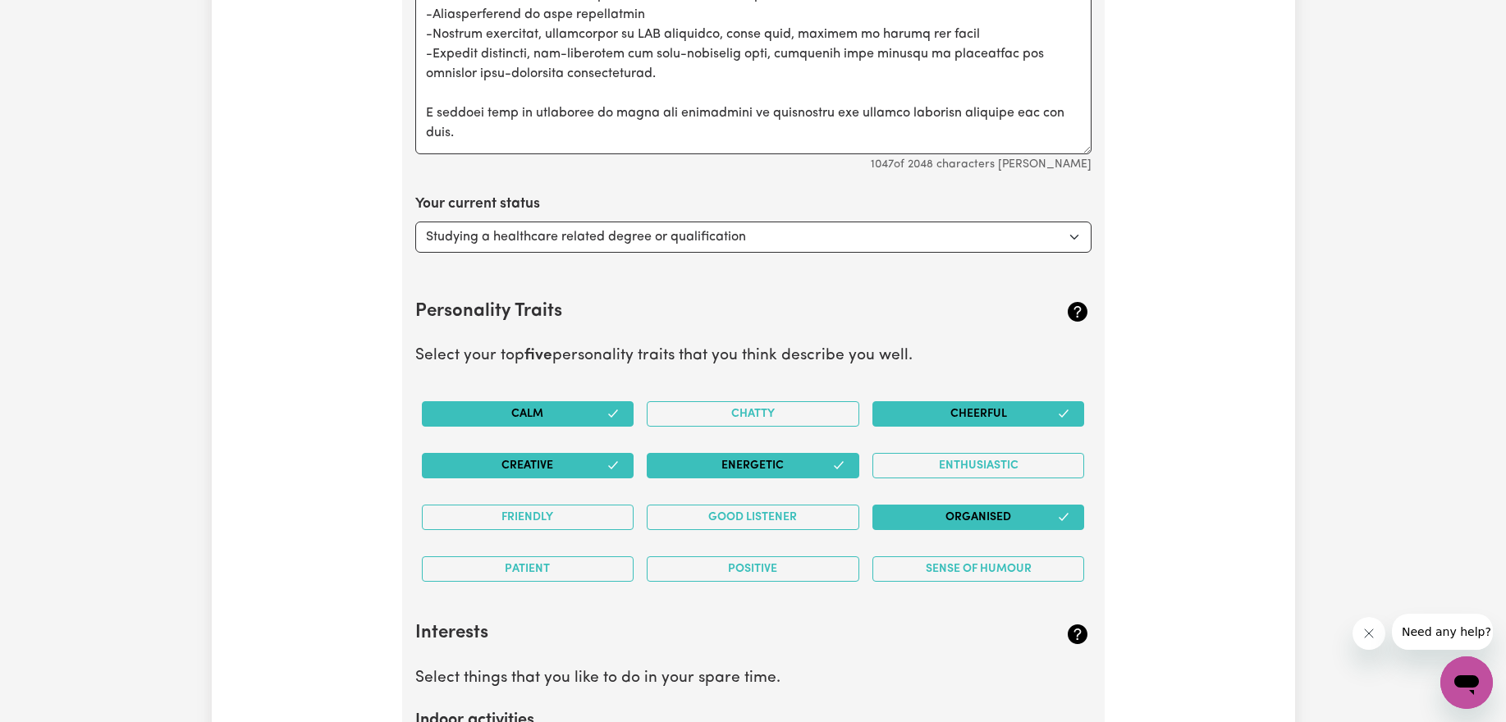
click at [572, 414] on button "Calm" at bounding box center [528, 413] width 213 height 25
click at [589, 422] on button "Calm" at bounding box center [528, 413] width 213 height 25
click at [583, 469] on button "Creative" at bounding box center [528, 465] width 213 height 25
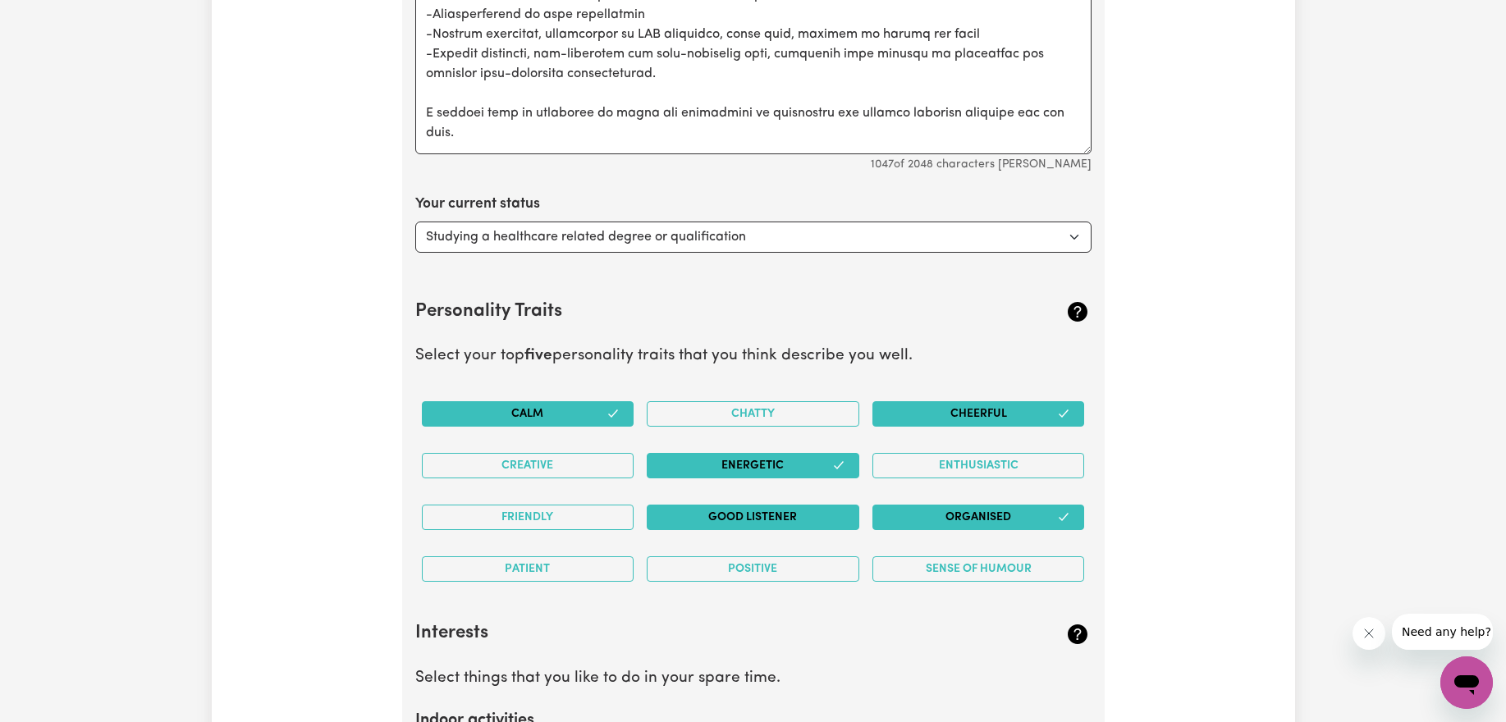
click at [695, 520] on button "Good Listener" at bounding box center [753, 517] width 213 height 25
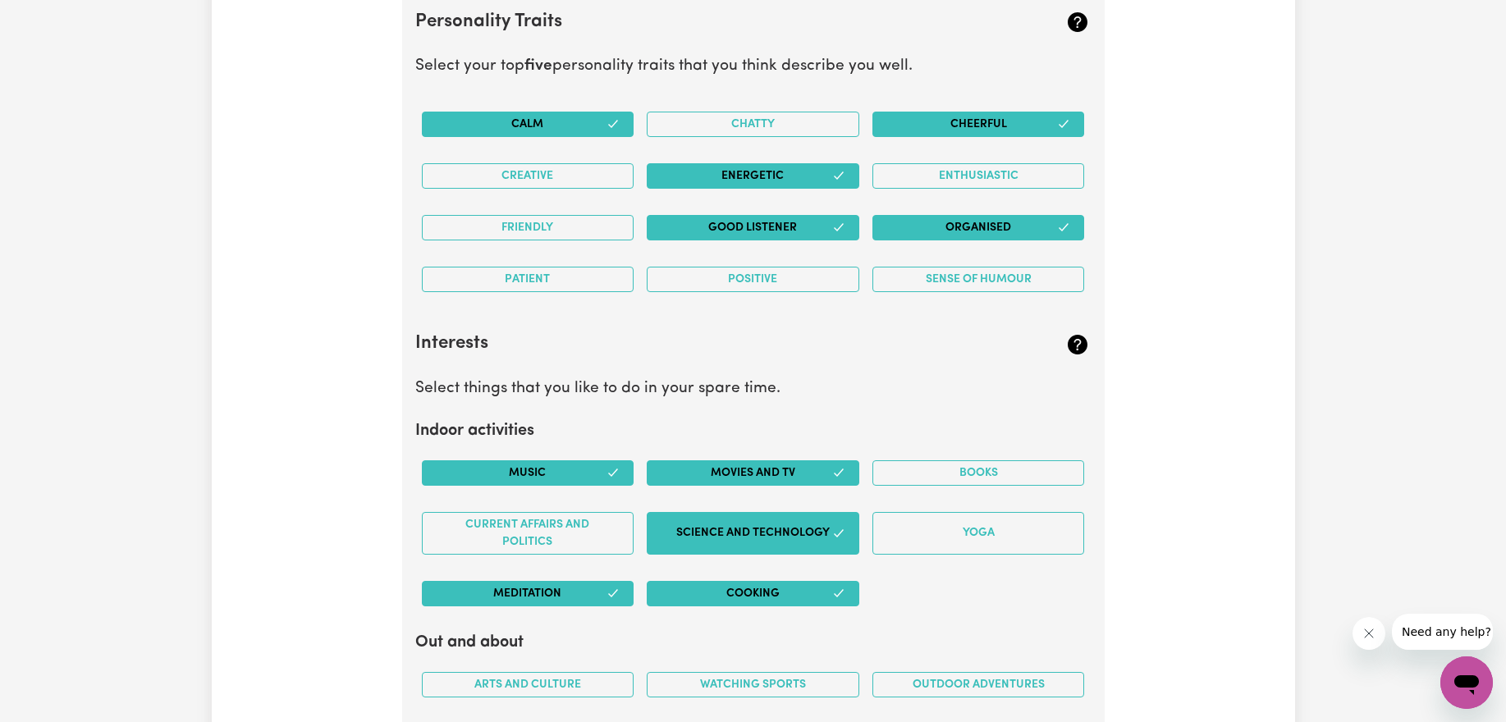
scroll to position [3398, 0]
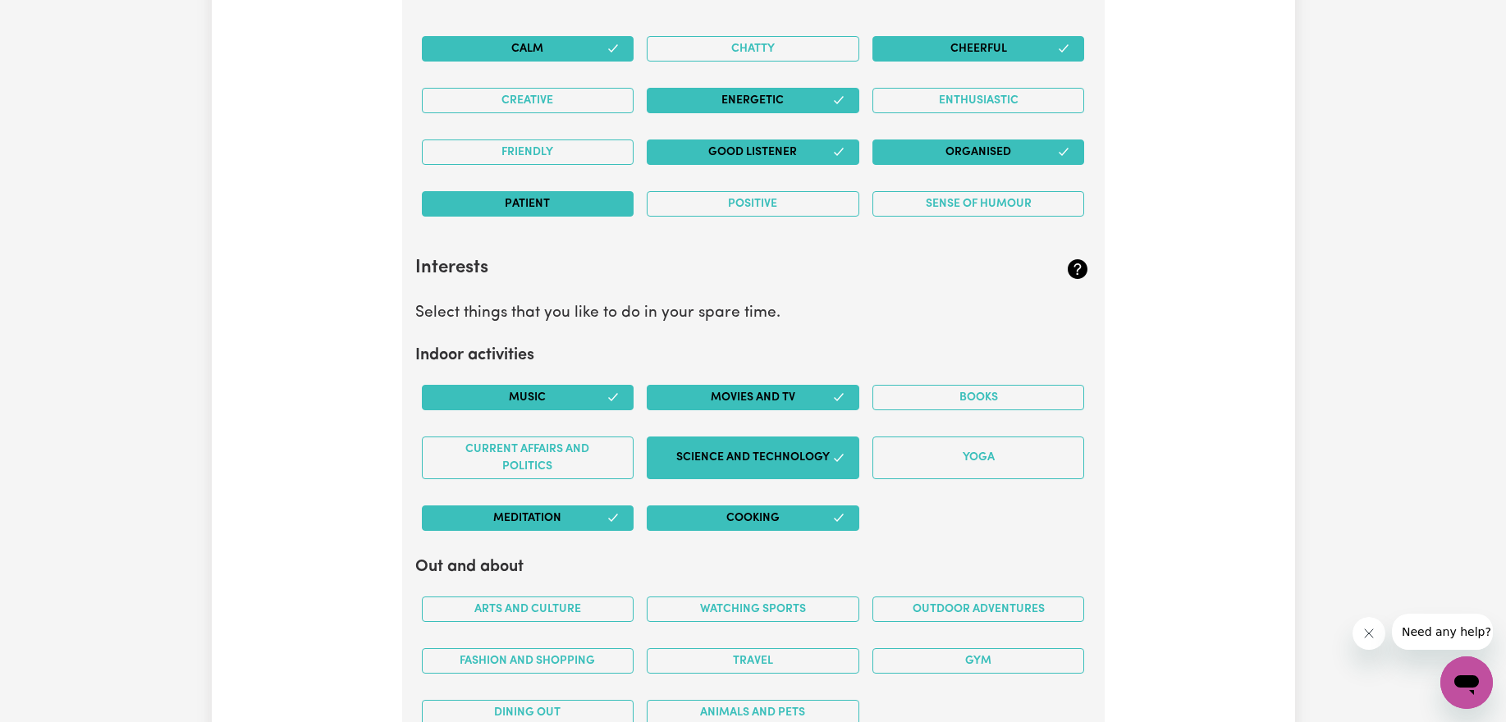
click at [527, 203] on button "Patient" at bounding box center [528, 203] width 213 height 25
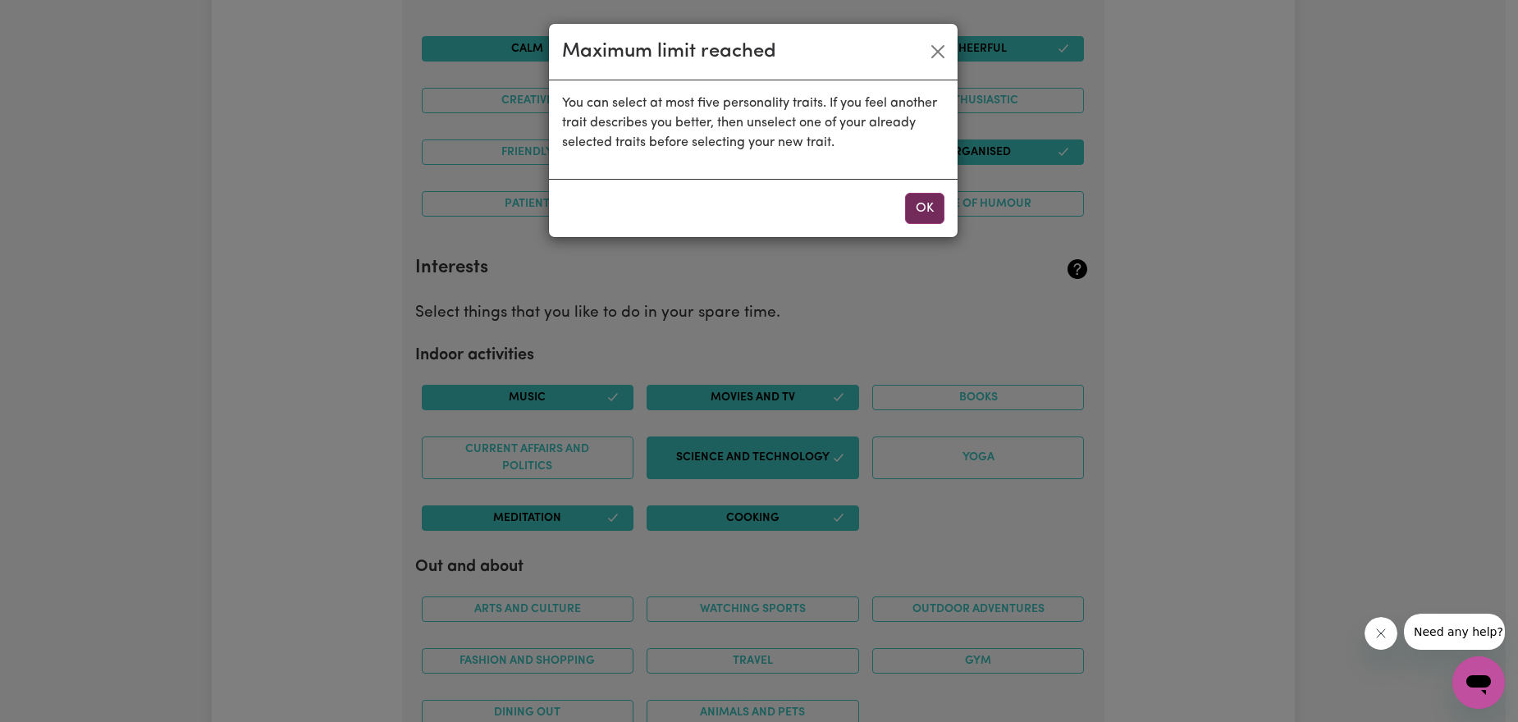
click at [931, 217] on button "OK" at bounding box center [924, 208] width 39 height 31
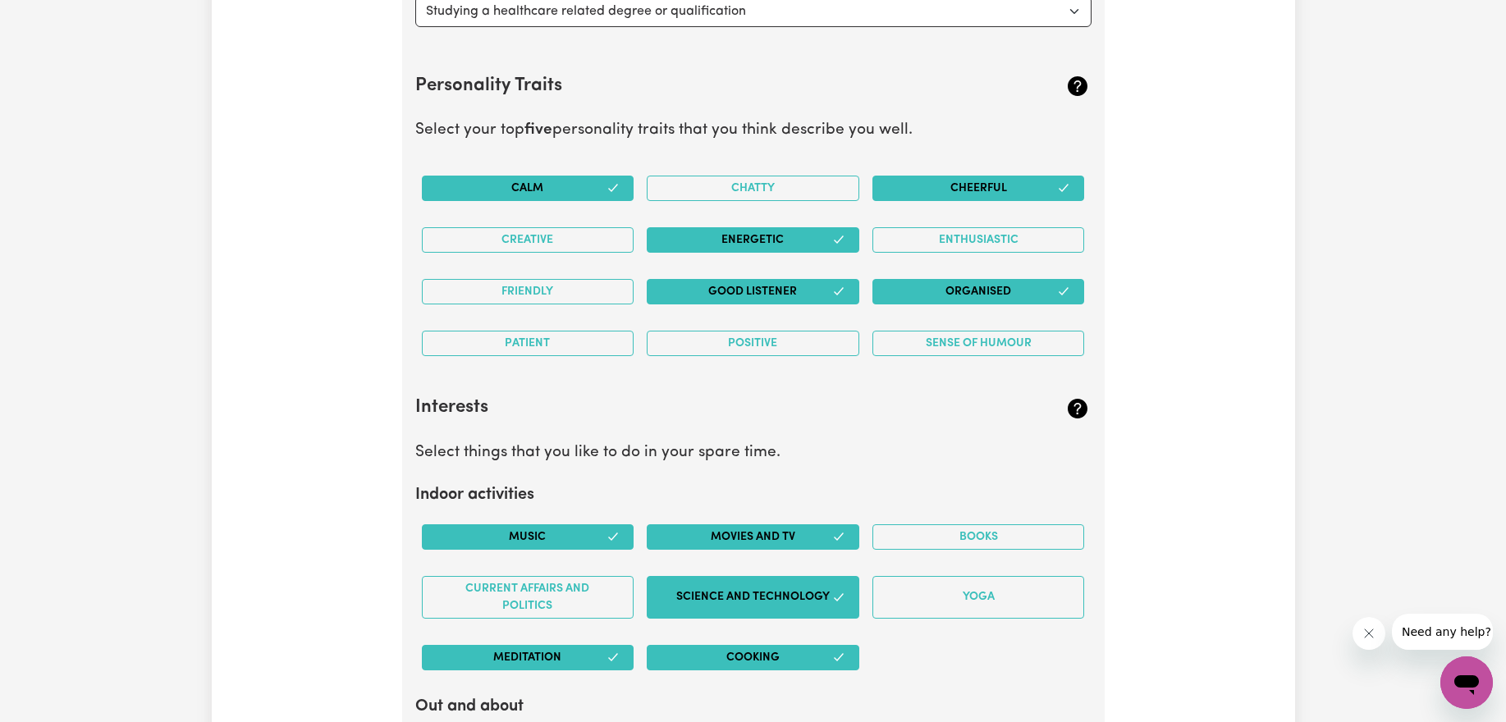
scroll to position [3220, 0]
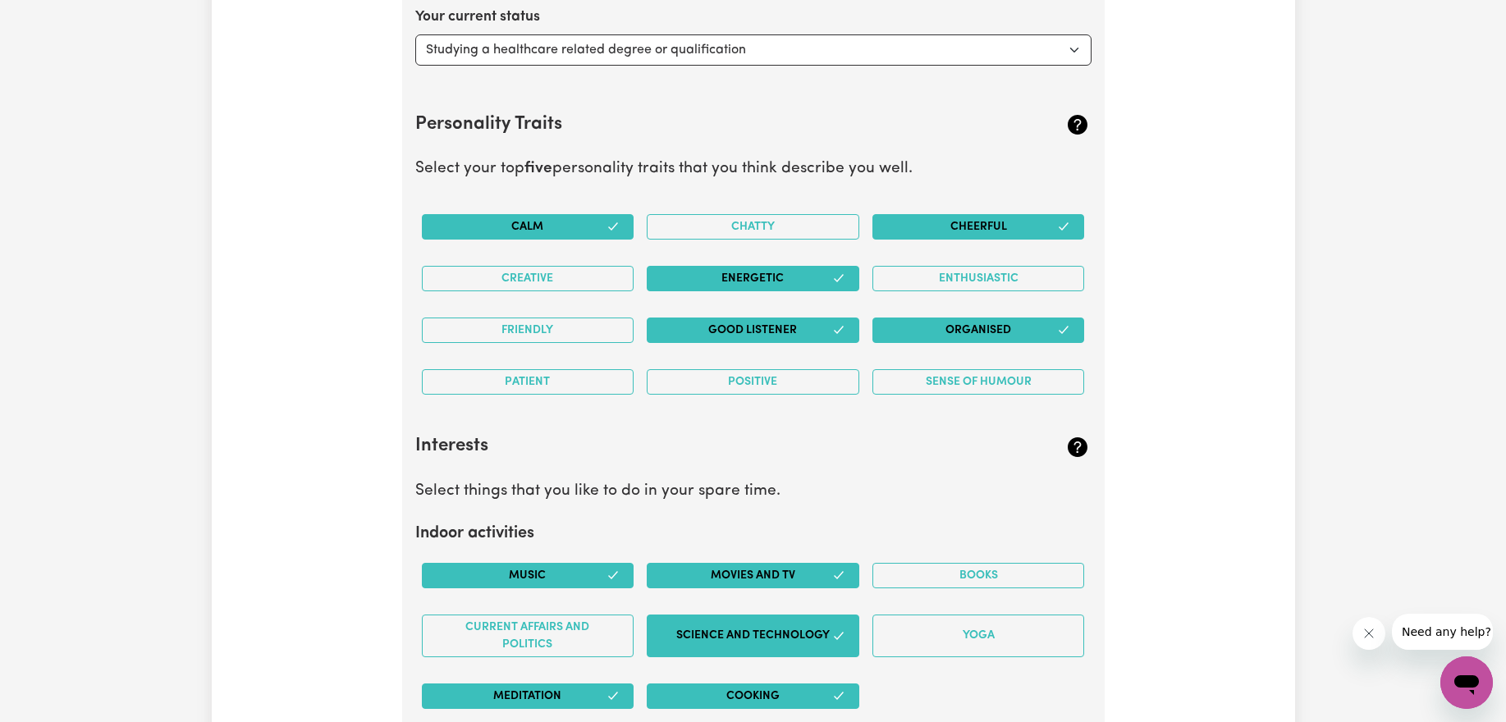
drag, startPoint x: 1041, startPoint y: 229, endPoint x: 967, endPoint y: 256, distance: 78.7
click at [1041, 229] on button "Cheerful" at bounding box center [978, 226] width 213 height 25
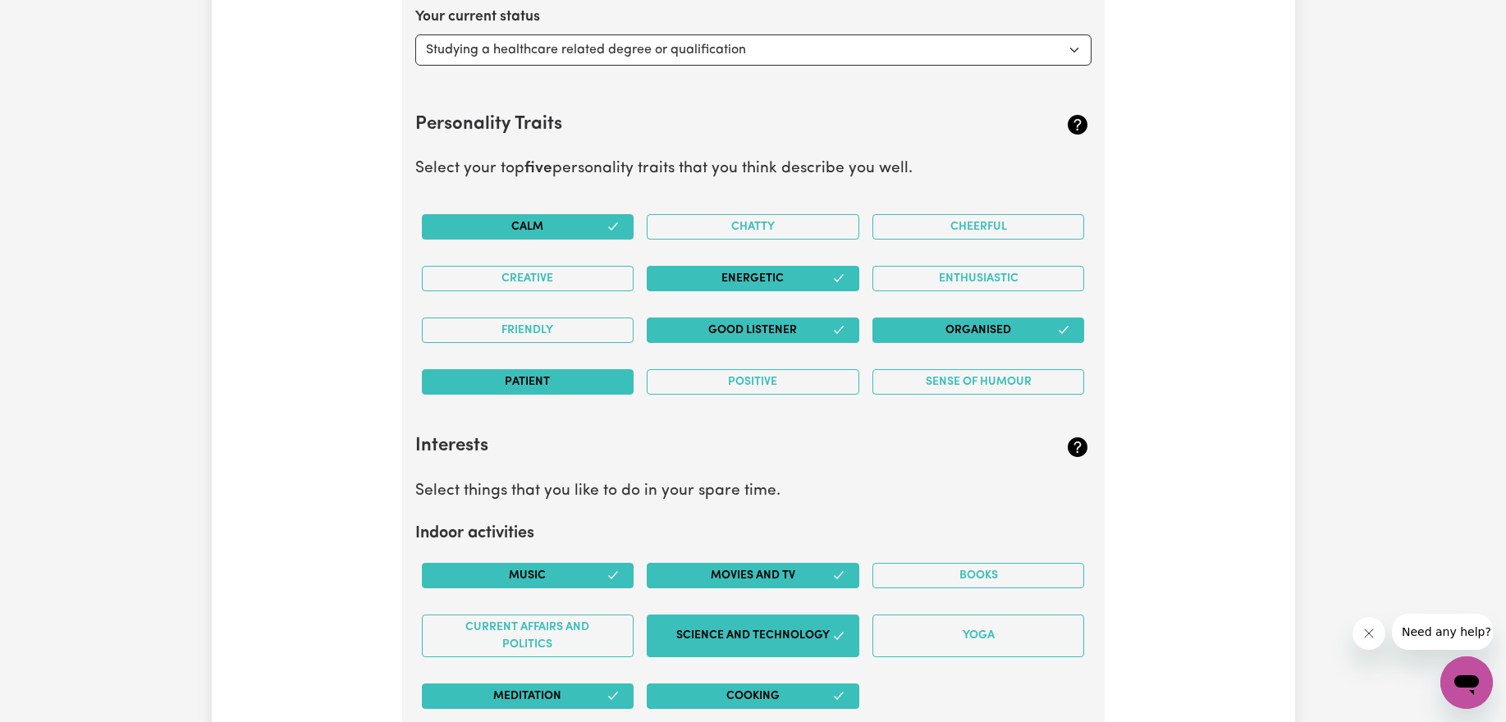
click at [525, 390] on button "Patient" at bounding box center [528, 381] width 213 height 25
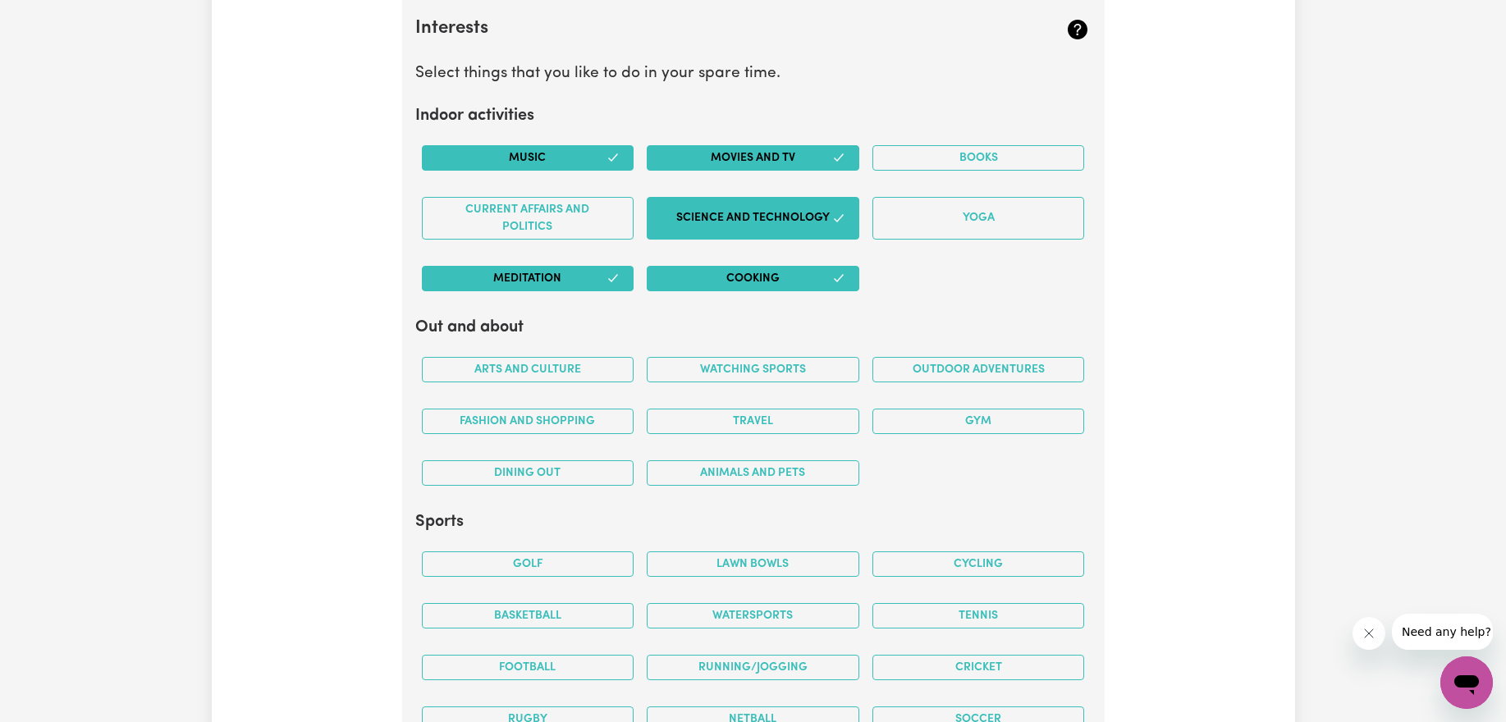
scroll to position [3639, 0]
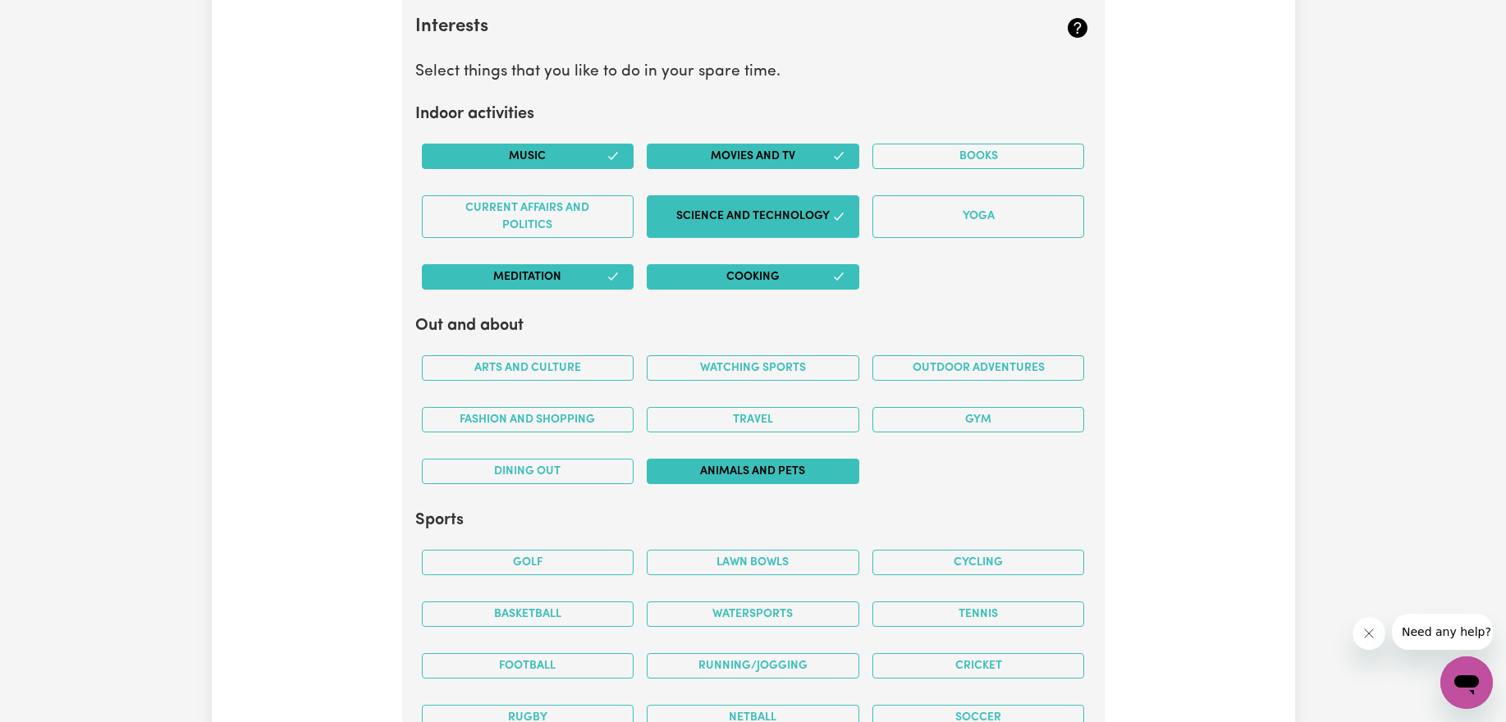
click at [707, 475] on button "Animals and pets" at bounding box center [753, 471] width 213 height 25
click at [584, 421] on button "Fashion and shopping" at bounding box center [528, 419] width 213 height 25
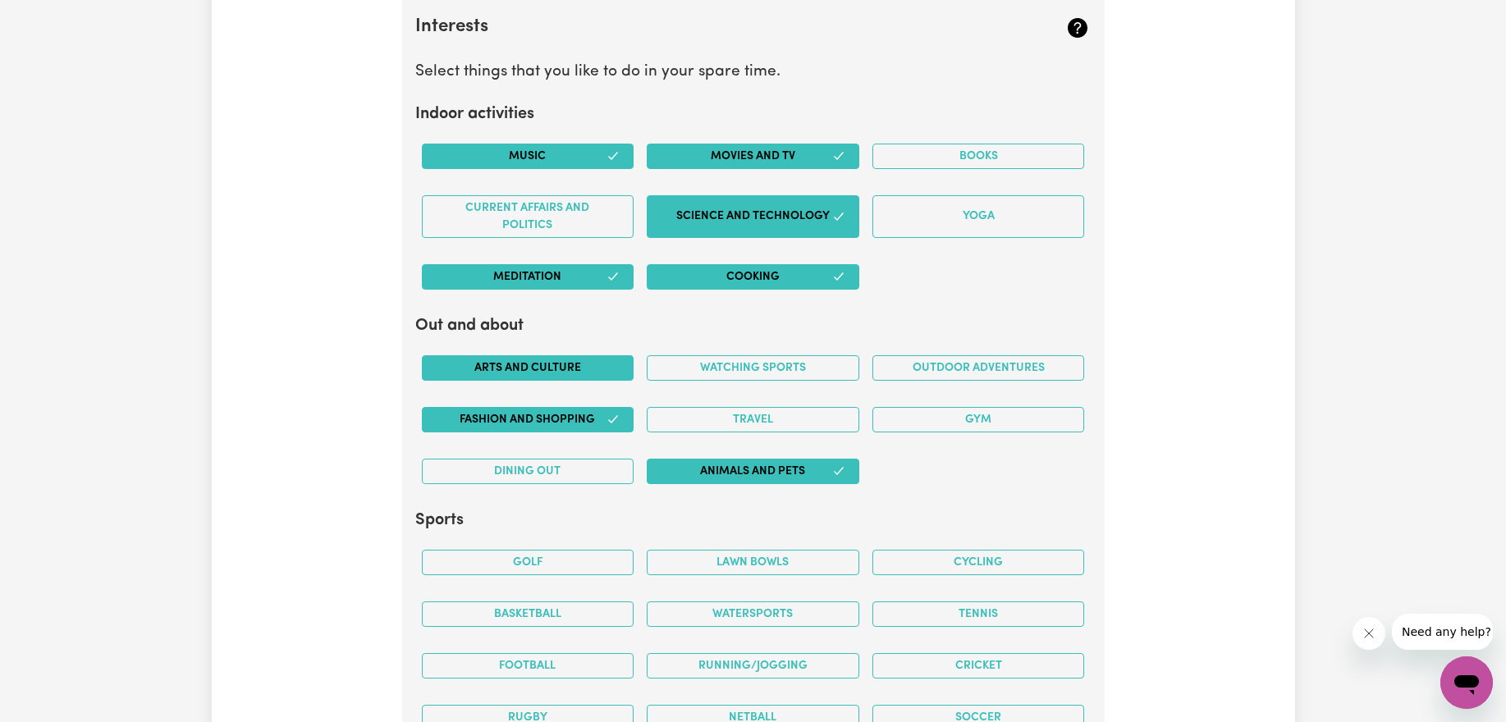
click at [577, 369] on button "Arts and Culture" at bounding box center [528, 367] width 213 height 25
click at [738, 418] on button "Travel" at bounding box center [753, 419] width 213 height 25
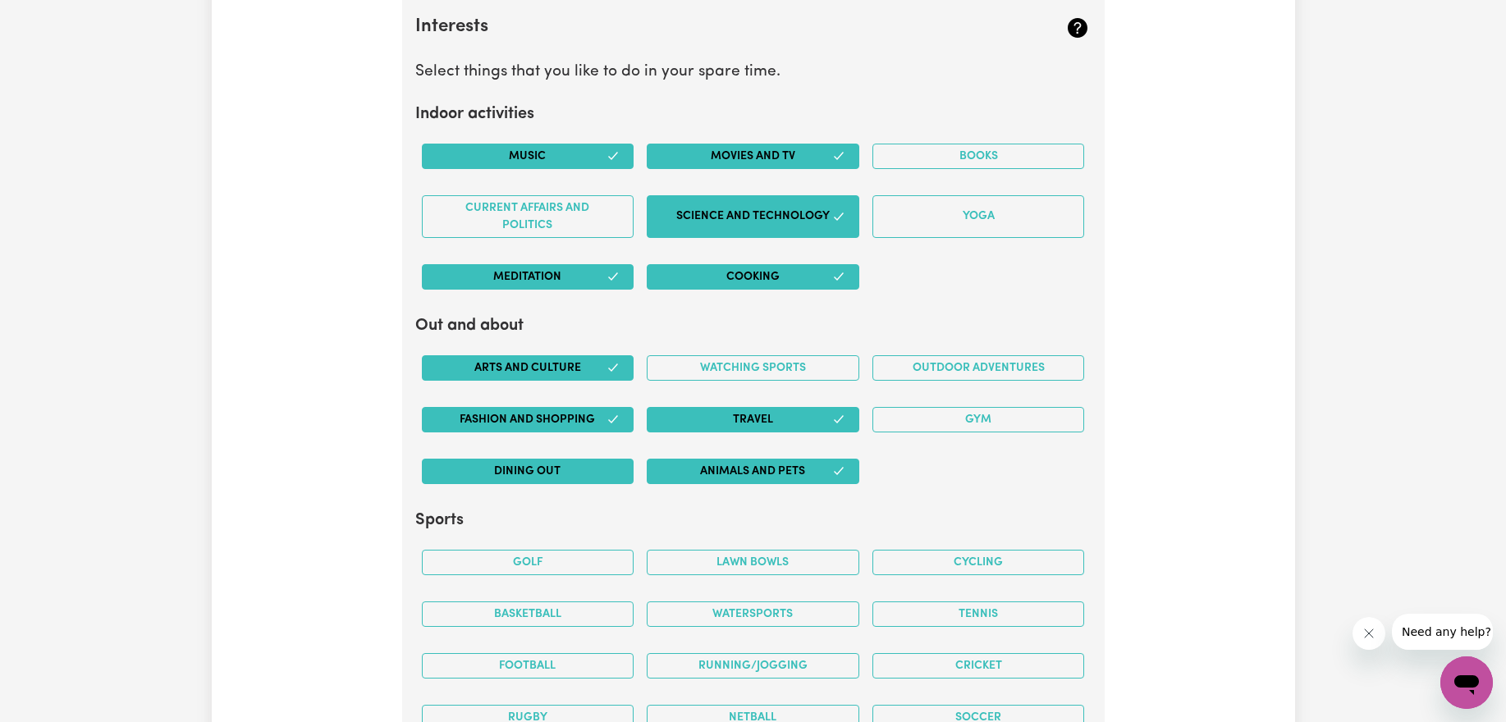
click at [578, 476] on button "Dining out" at bounding box center [528, 471] width 213 height 25
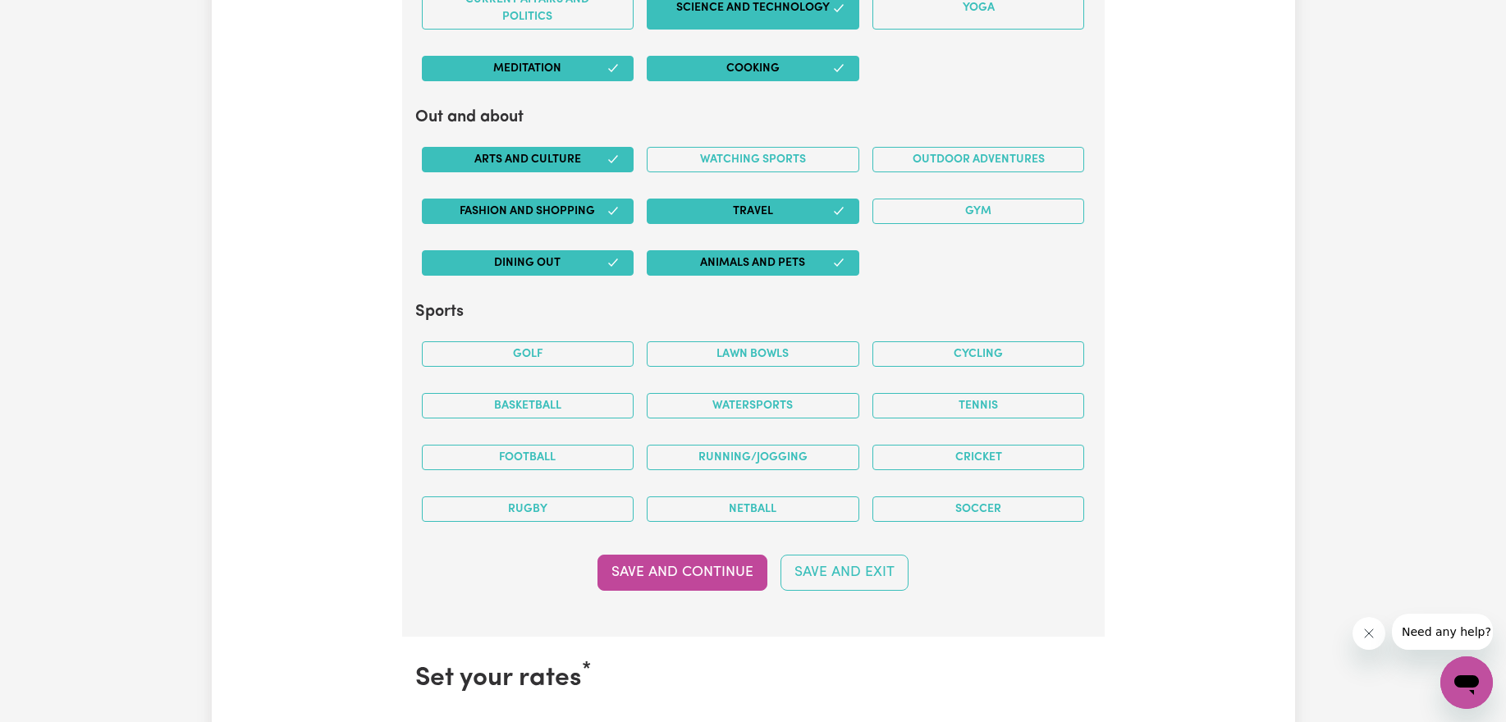
scroll to position [3851, 0]
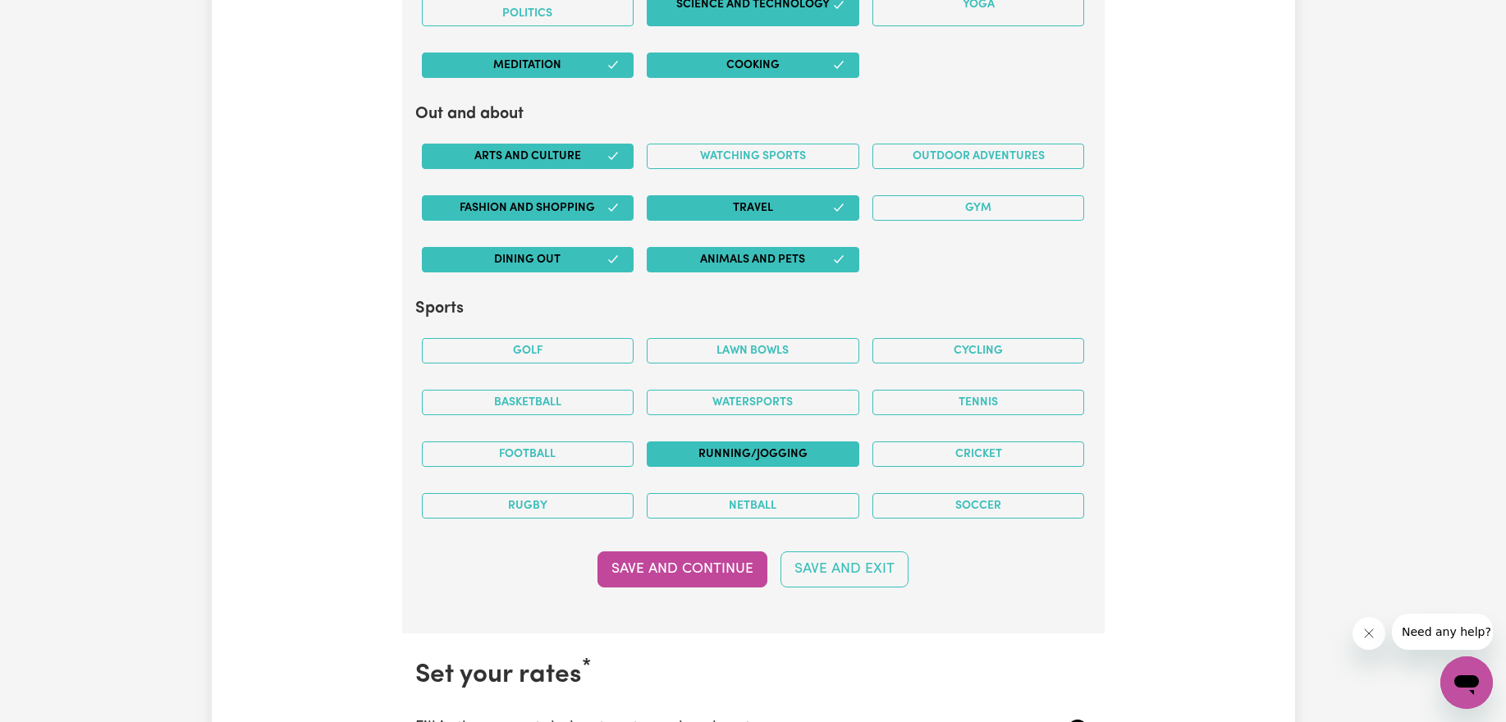
click at [761, 448] on button "Running/Jogging" at bounding box center [753, 453] width 213 height 25
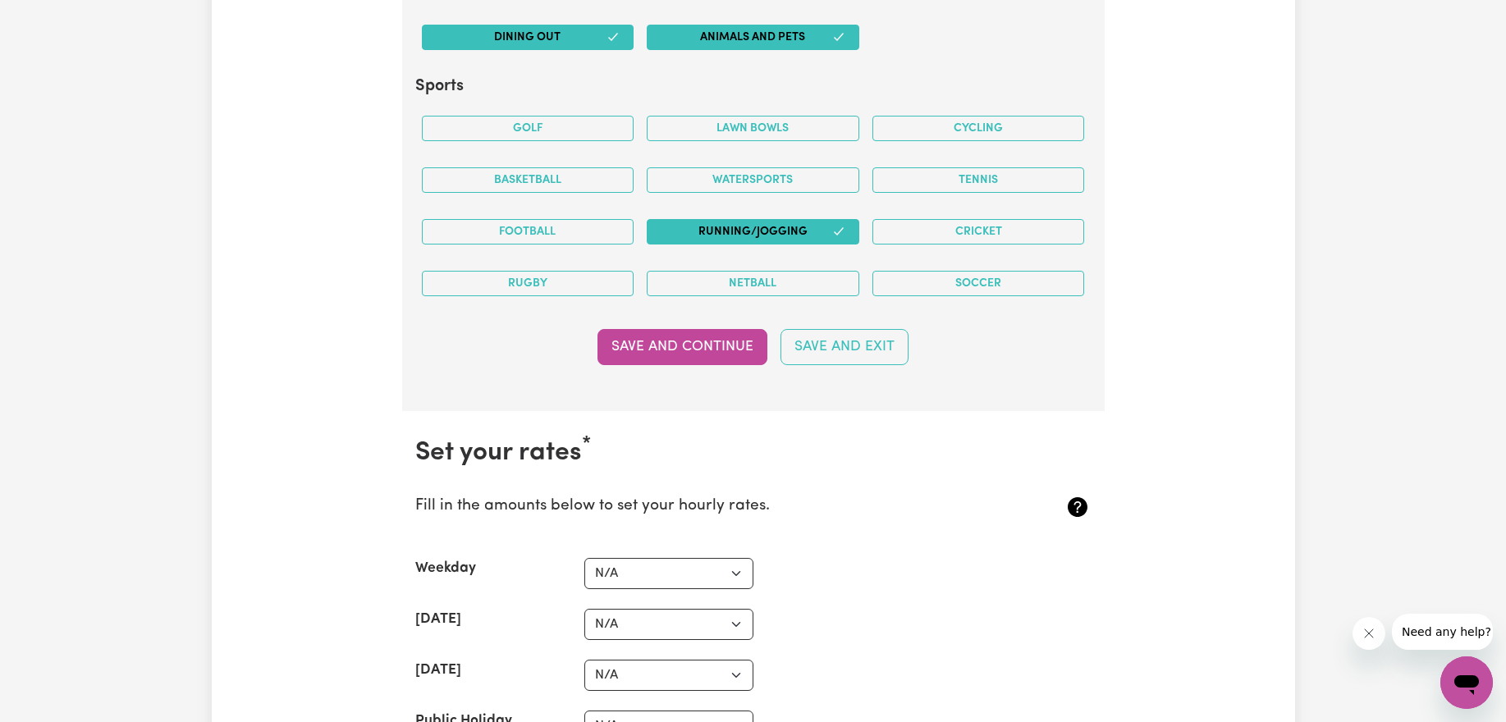
scroll to position [4101, 0]
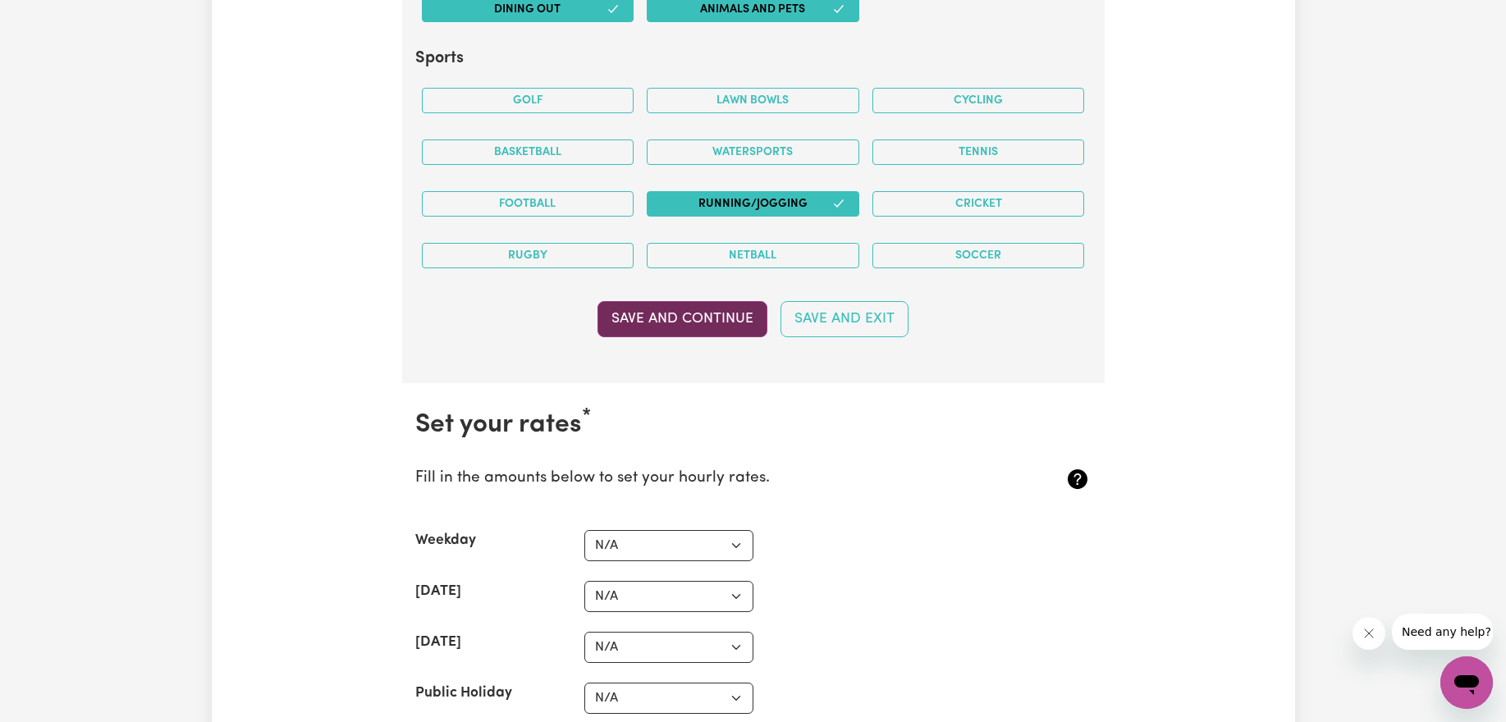
click at [698, 327] on button "Save and Continue" at bounding box center [682, 319] width 170 height 36
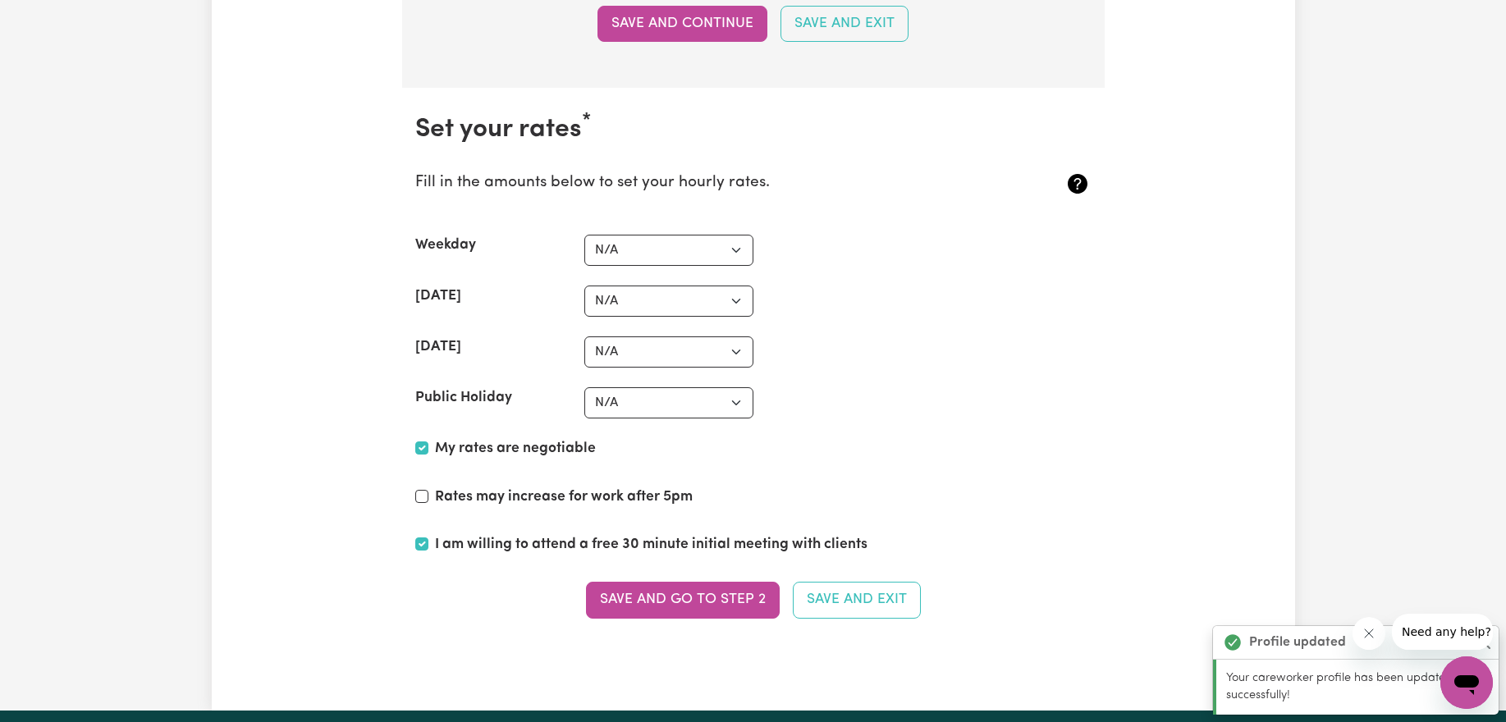
scroll to position [4484, 0]
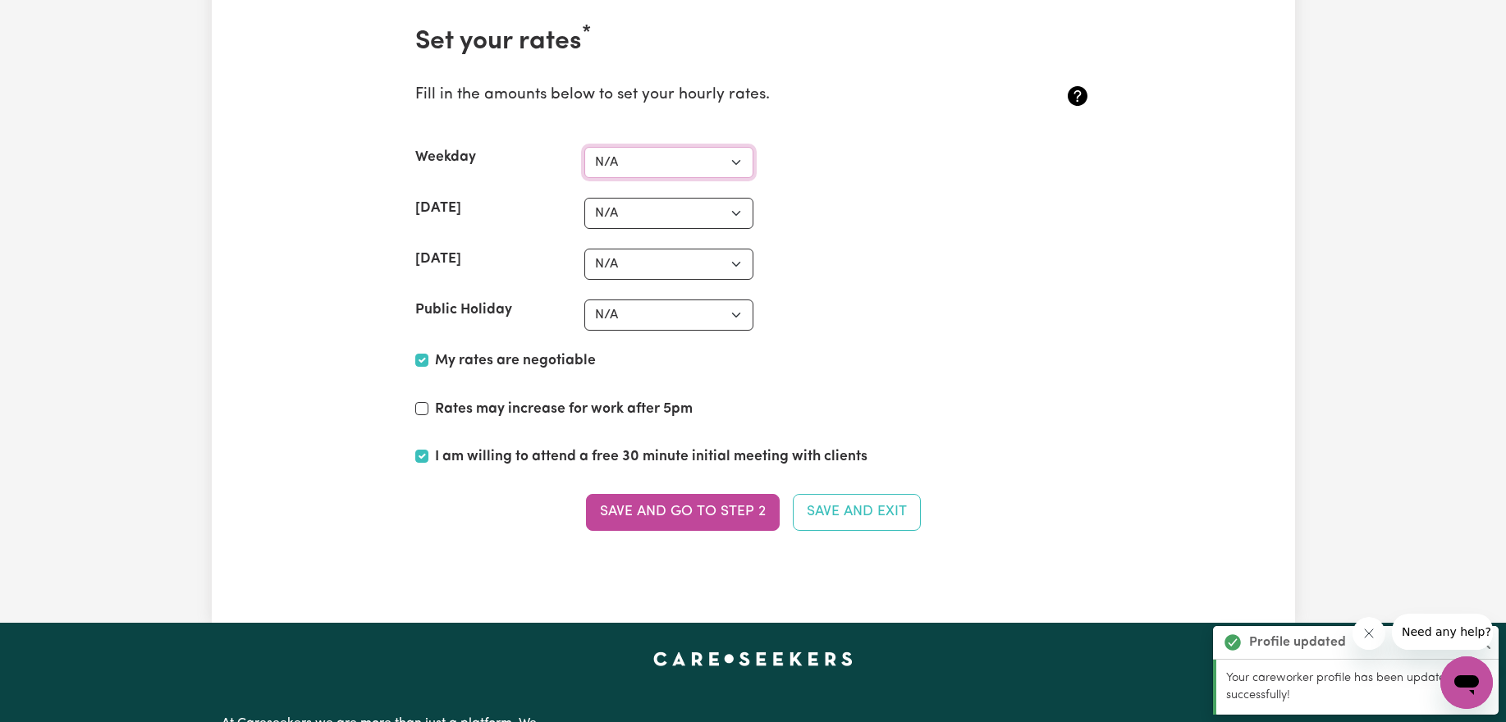
click at [679, 167] on select "N/A $37 $38 $39 $40 $41 $42 $43 $44 $45 $46 $47 $48 $49 $50 $51 $52 $53 $54 $55…" at bounding box center [668, 162] width 169 height 31
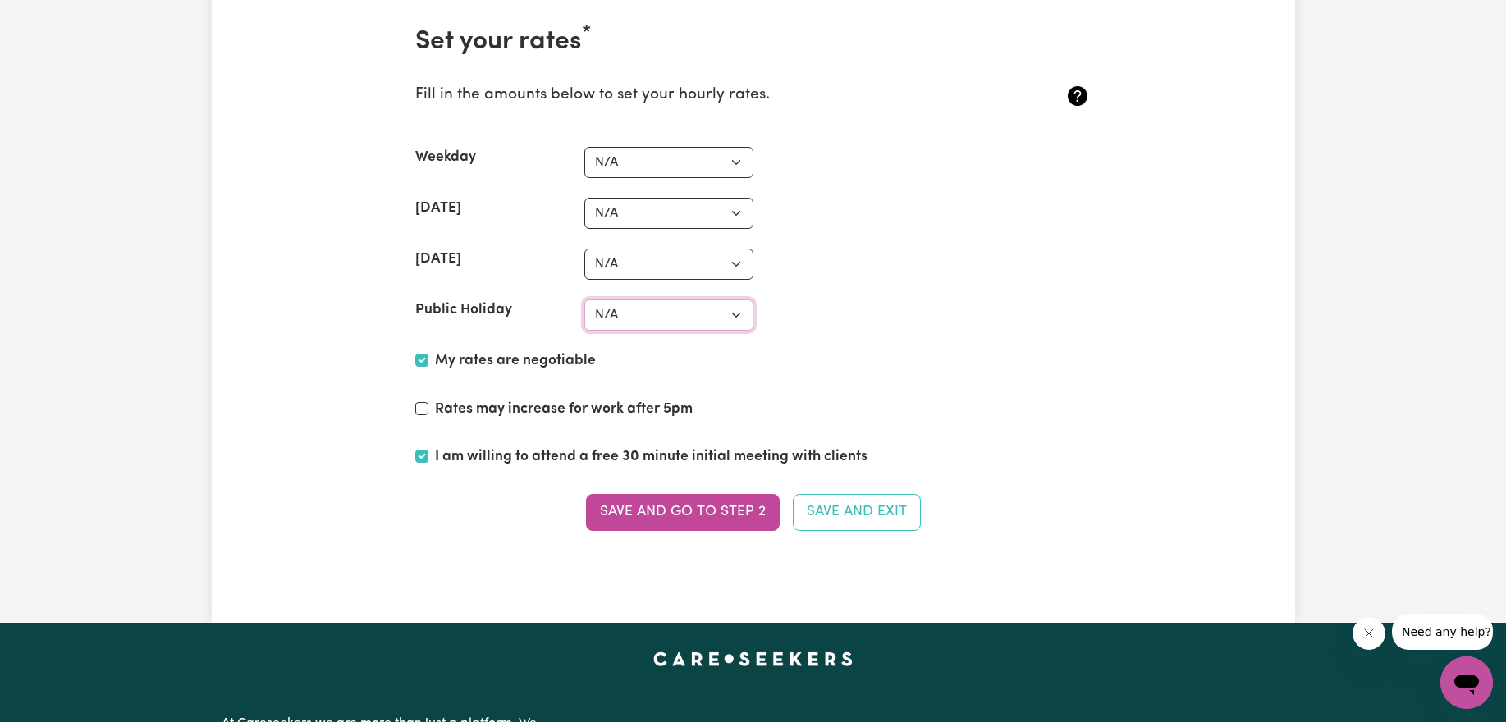
click at [697, 304] on select "N/A $37 $38 $39 $40 $41 $42 $43 $44 $45 $46 $47 $48 $49 $50 $51 $52 $53 $54 $55…" at bounding box center [668, 315] width 169 height 31
click at [615, 170] on select "N/A $37 $38 $39 $40 $41 $42 $43 $44 $45 $46 $47 $48 $49 $50 $51 $52 $53 $54 $55…" at bounding box center [668, 162] width 169 height 31
select select "37"
click at [584, 147] on select "N/A $37 $38 $39 $40 $41 $42 $43 $44 $45 $46 $47 $48 $49 $50 $51 $52 $53 $54 $55…" at bounding box center [668, 162] width 169 height 31
click at [626, 211] on select "N/A $37 $38 $39 $40 $41 $42 $43 $44 $45 $46 $47 $48 $49 $50 $51 $52 $53 $54 $55…" at bounding box center [668, 213] width 169 height 31
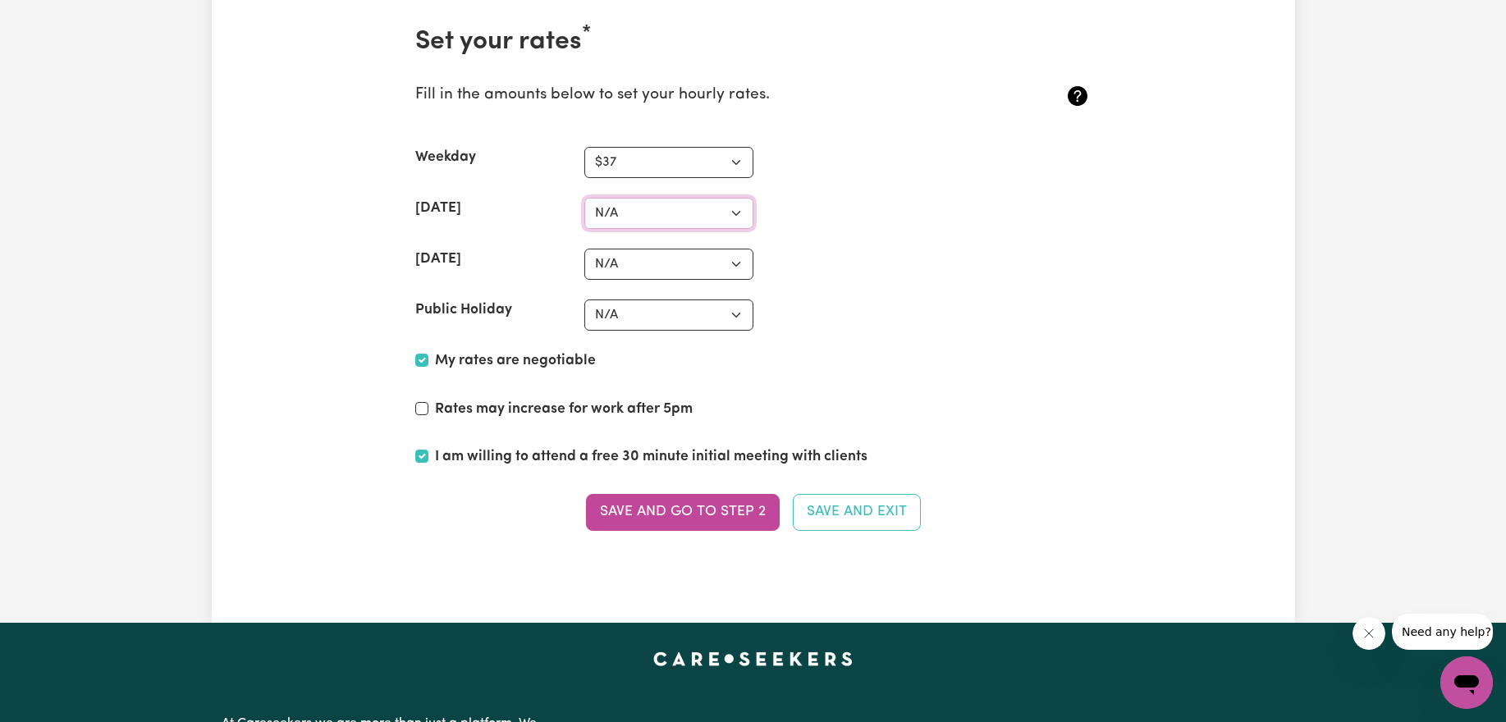
select select "40"
click at [584, 198] on select "N/A $37 $38 $39 $40 $41 $42 $43 $44 $45 $46 $47 $48 $49 $50 $51 $52 $53 $54 $55…" at bounding box center [668, 213] width 169 height 31
click at [641, 254] on select "N/A $37 $38 $39 $40 $41 $42 $43 $44 $45 $46 $47 $48 $49 $50 $51 $52 $53 $54 $55…" at bounding box center [668, 264] width 169 height 31
select select "40"
click at [584, 249] on select "N/A $37 $38 $39 $40 $41 $42 $43 $44 $45 $46 $47 $48 $49 $50 $51 $52 $53 $54 $55…" at bounding box center [668, 264] width 169 height 31
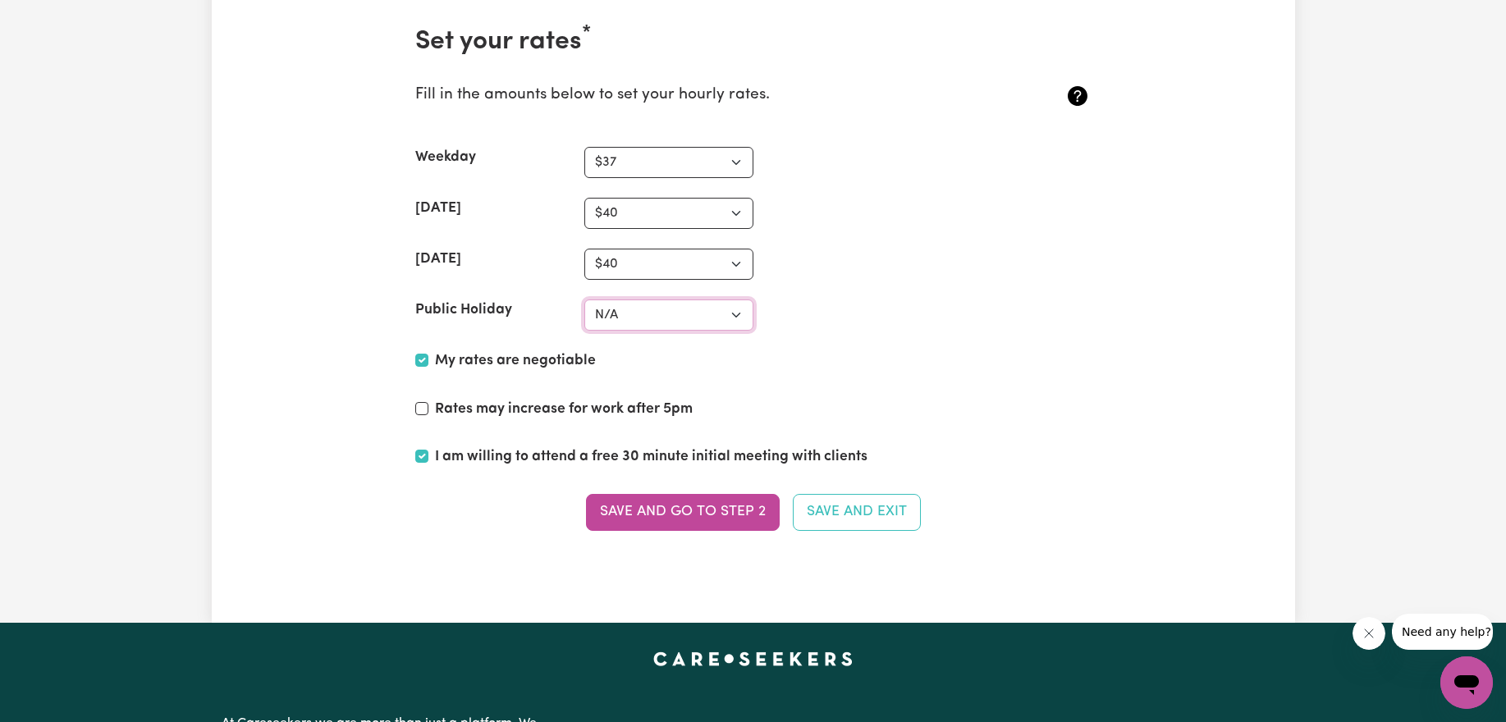
click at [675, 322] on select "N/A $37 $38 $39 $40 $41 $42 $43 $44 $45 $46 $47 $48 $49 $50 $51 $52 $53 $54 $55…" at bounding box center [668, 315] width 169 height 31
select select "45"
click at [584, 300] on select "N/A $37 $38 $39 $40 $41 $42 $43 $44 $45 $46 $47 $48 $49 $50 $51 $52 $53 $54 $55…" at bounding box center [668, 315] width 169 height 31
click at [947, 377] on div "My rates are negotiable" at bounding box center [753, 364] width 676 height 28
click at [739, 152] on select "N/A $37 $38 $39 $40 $41 $42 $43 $44 $45 $46 $47 $48 $49 $50 $51 $52 $53 $54 $55…" at bounding box center [668, 162] width 169 height 31
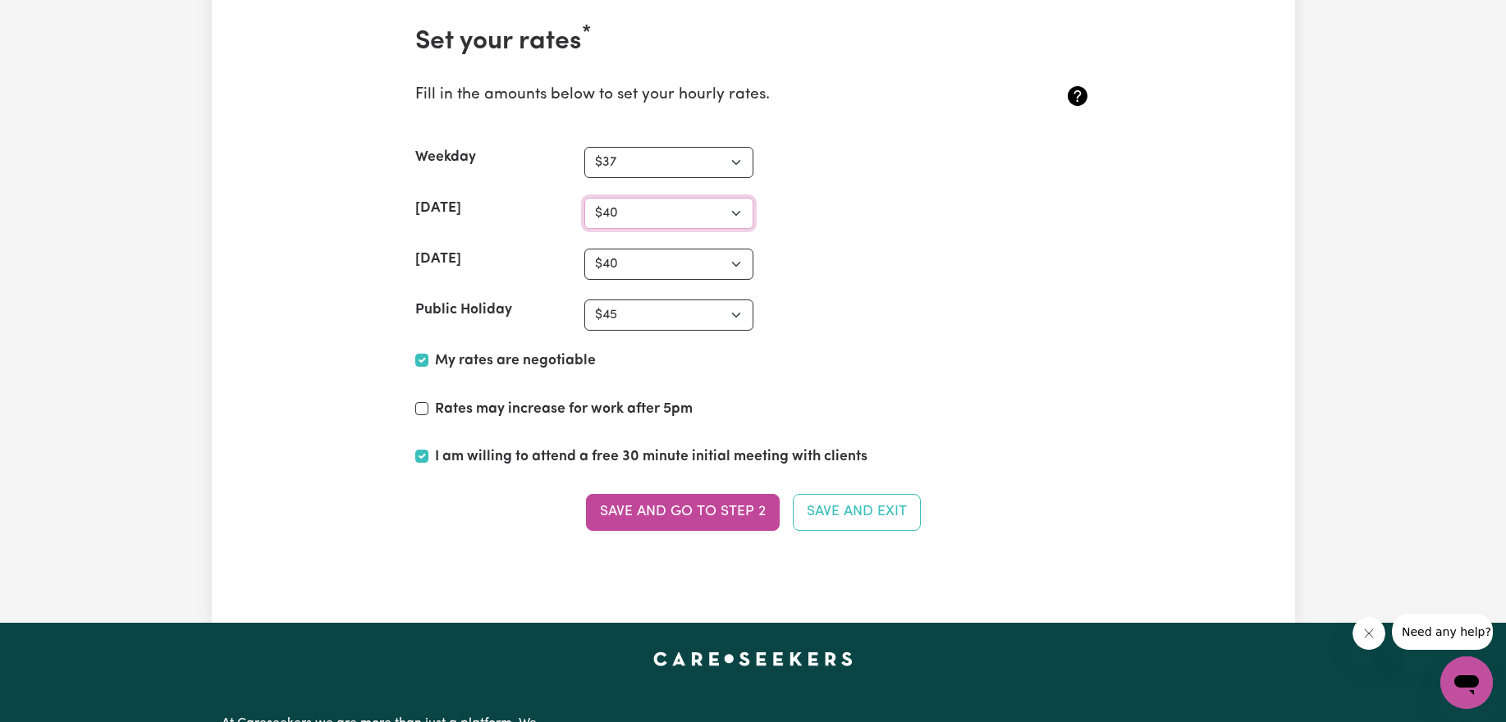
click at [686, 224] on select "N/A $37 $38 $39 $40 $41 $42 $43 $44 $45 $46 $47 $48 $49 $50 $51 $52 $53 $54 $55…" at bounding box center [668, 213] width 169 height 31
click at [685, 313] on select "N/A $37 $38 $39 $40 $41 $42 $43 $44 $45 $46 $47 $48 $49 $50 $51 $52 $53 $54 $55…" at bounding box center [668, 315] width 169 height 31
click at [650, 260] on select "N/A $37 $38 $39 $40 $41 $42 $43 $44 $45 $46 $47 $48 $49 $50 $51 $52 $53 $54 $55…" at bounding box center [668, 264] width 169 height 31
click at [670, 218] on select "N/A $37 $38 $39 $40 $41 $42 $43 $44 $45 $46 $47 $48 $49 $50 $51 $52 $53 $54 $55…" at bounding box center [668, 213] width 169 height 31
click at [584, 198] on select "N/A $37 $38 $39 $40 $41 $42 $43 $44 $45 $46 $47 $48 $49 $50 $51 $52 $53 $54 $55…" at bounding box center [668, 213] width 169 height 31
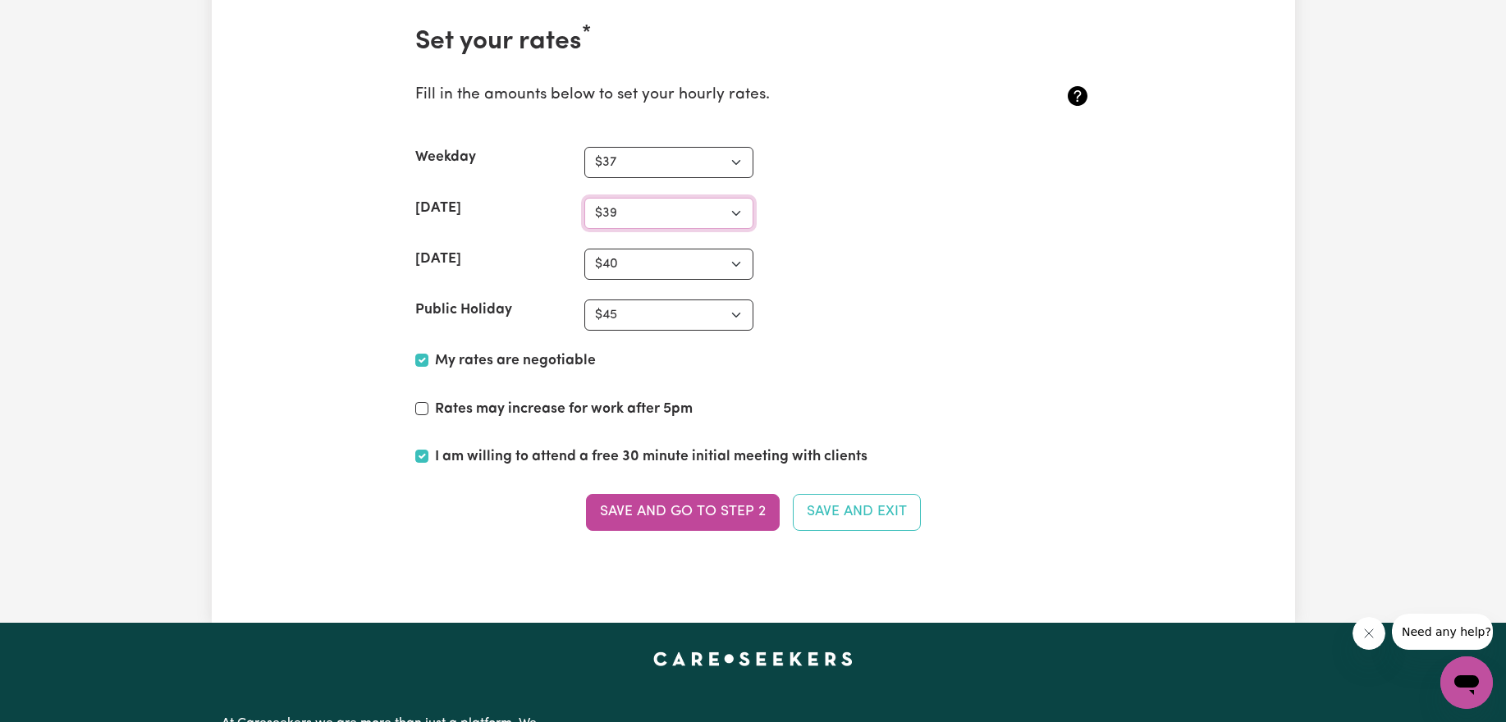
click at [667, 221] on select "N/A $37 $38 $39 $40 $41 $42 $43 $44 $45 $46 $47 $48 $49 $50 $51 $52 $53 $54 $55…" at bounding box center [668, 213] width 169 height 31
click at [584, 198] on select "N/A $37 $38 $39 $40 $41 $42 $43 $44 $45 $46 $47 $48 $49 $50 $51 $52 $53 $54 $55…" at bounding box center [668, 213] width 169 height 31
click at [661, 217] on select "N/A $37 $38 $39 $40 $41 $42 $43 $44 $45 $46 $47 $48 $49 $50 $51 $52 $53 $54 $55…" at bounding box center [668, 213] width 169 height 31
select select "40"
click at [584, 198] on select "N/A $37 $38 $39 $40 $41 $42 $43 $44 $45 $46 $47 $48 $49 $50 $51 $52 $53 $54 $55…" at bounding box center [668, 213] width 169 height 31
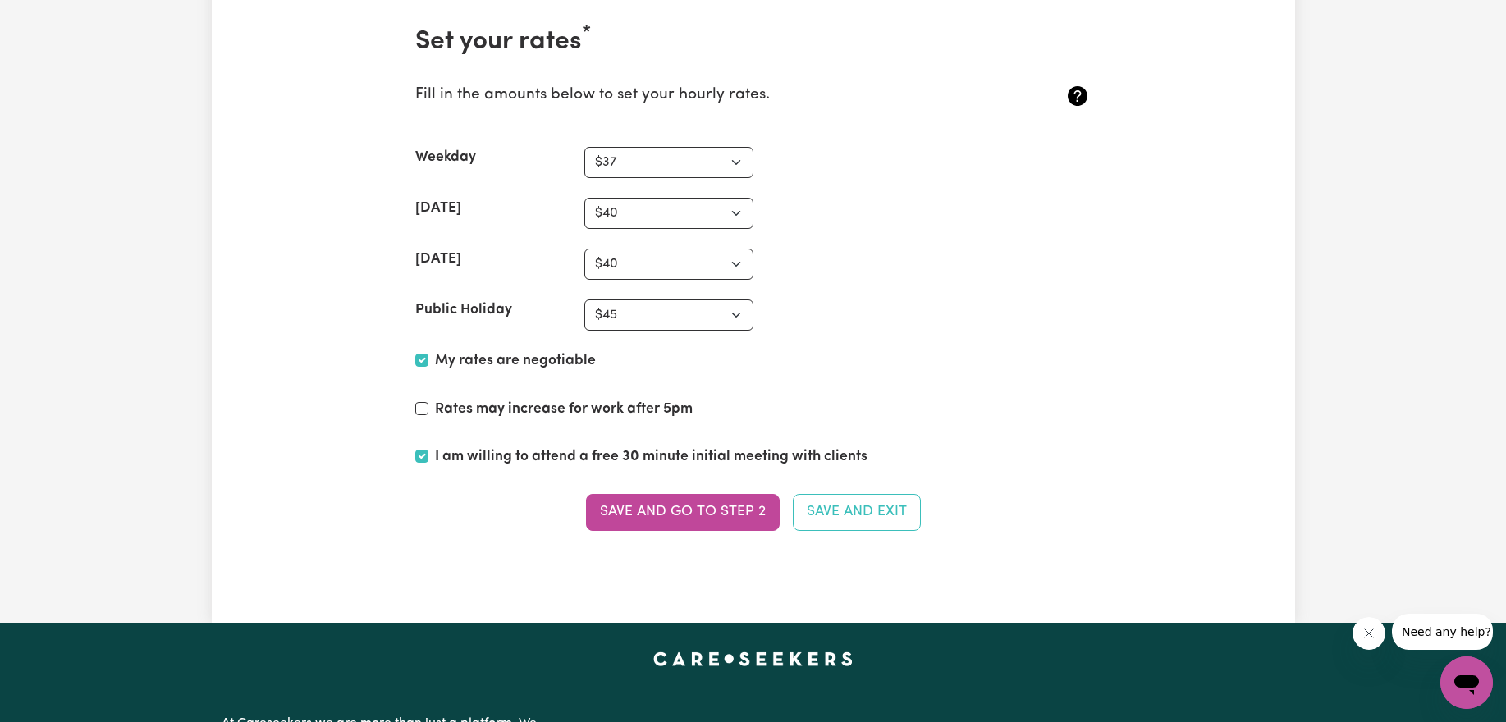
click at [1075, 104] on icon at bounding box center [1078, 96] width 20 height 20
click at [1080, 91] on icon at bounding box center [1077, 96] width 26 height 26
click at [917, 399] on div "Rates may increase for work after 5pm" at bounding box center [753, 413] width 676 height 28
click at [653, 517] on button "Save and go to Step 2" at bounding box center [683, 512] width 194 height 36
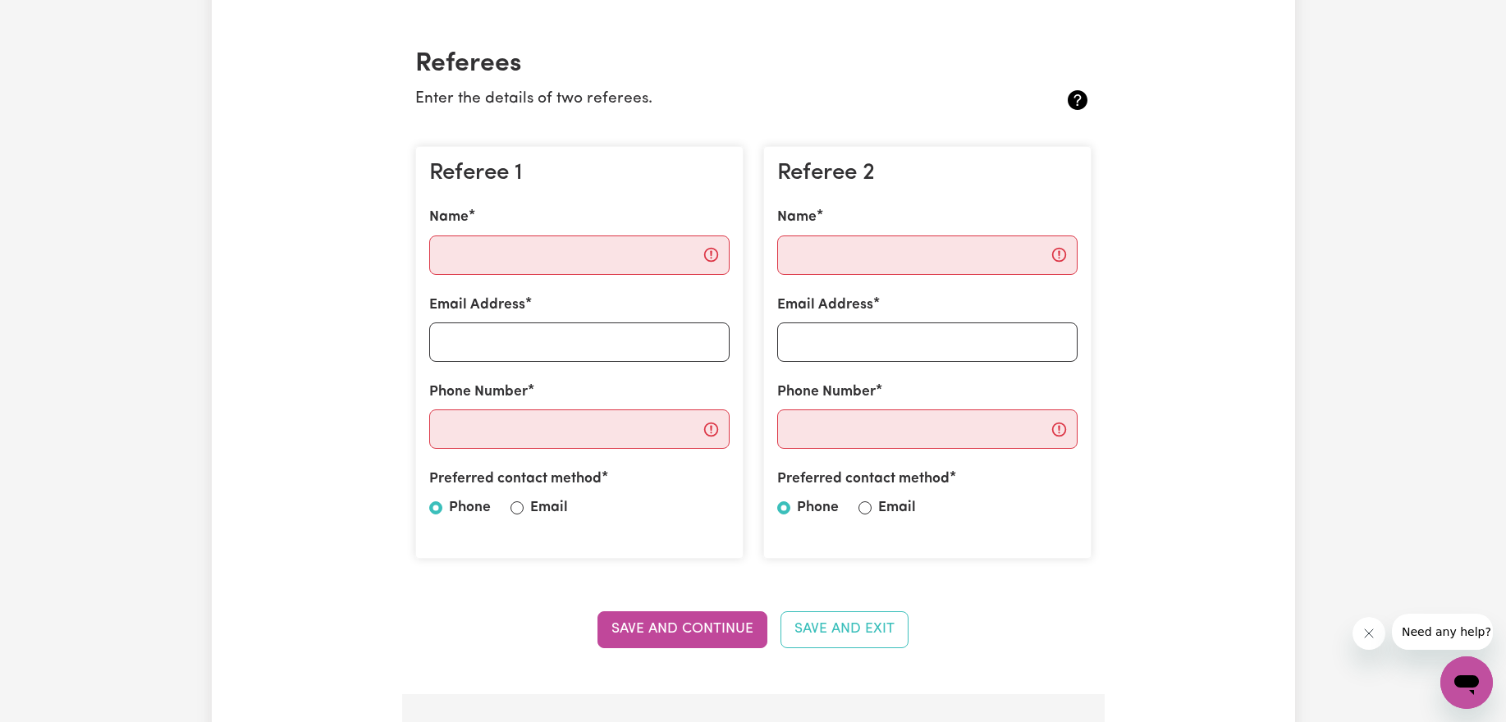
scroll to position [500, 0]
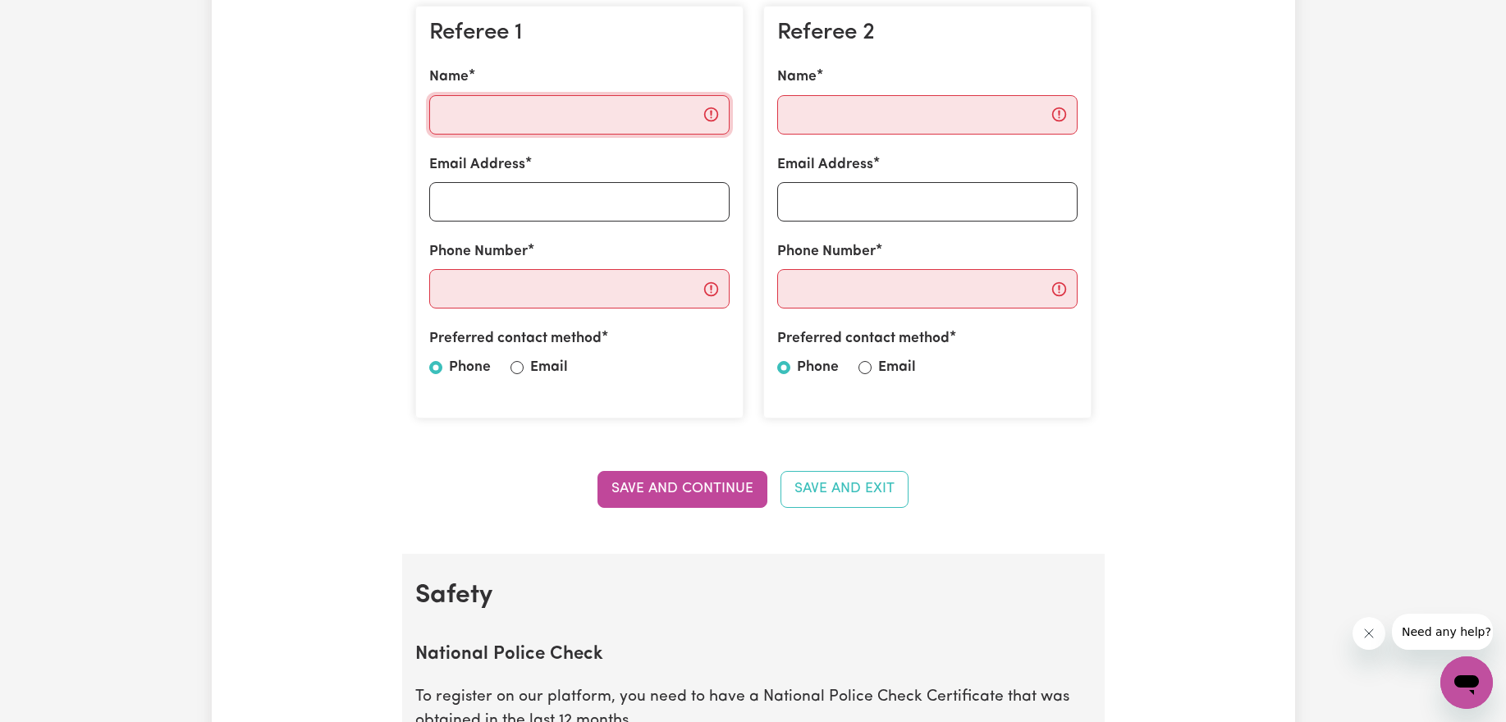
click at [545, 123] on input "Name" at bounding box center [579, 114] width 300 height 39
click at [432, 188] on input "Email Address" at bounding box center [579, 201] width 300 height 39
click at [866, 125] on input "Name" at bounding box center [927, 114] width 300 height 39
click at [868, 370] on input "Email" at bounding box center [864, 367] width 13 height 13
radio input "true"
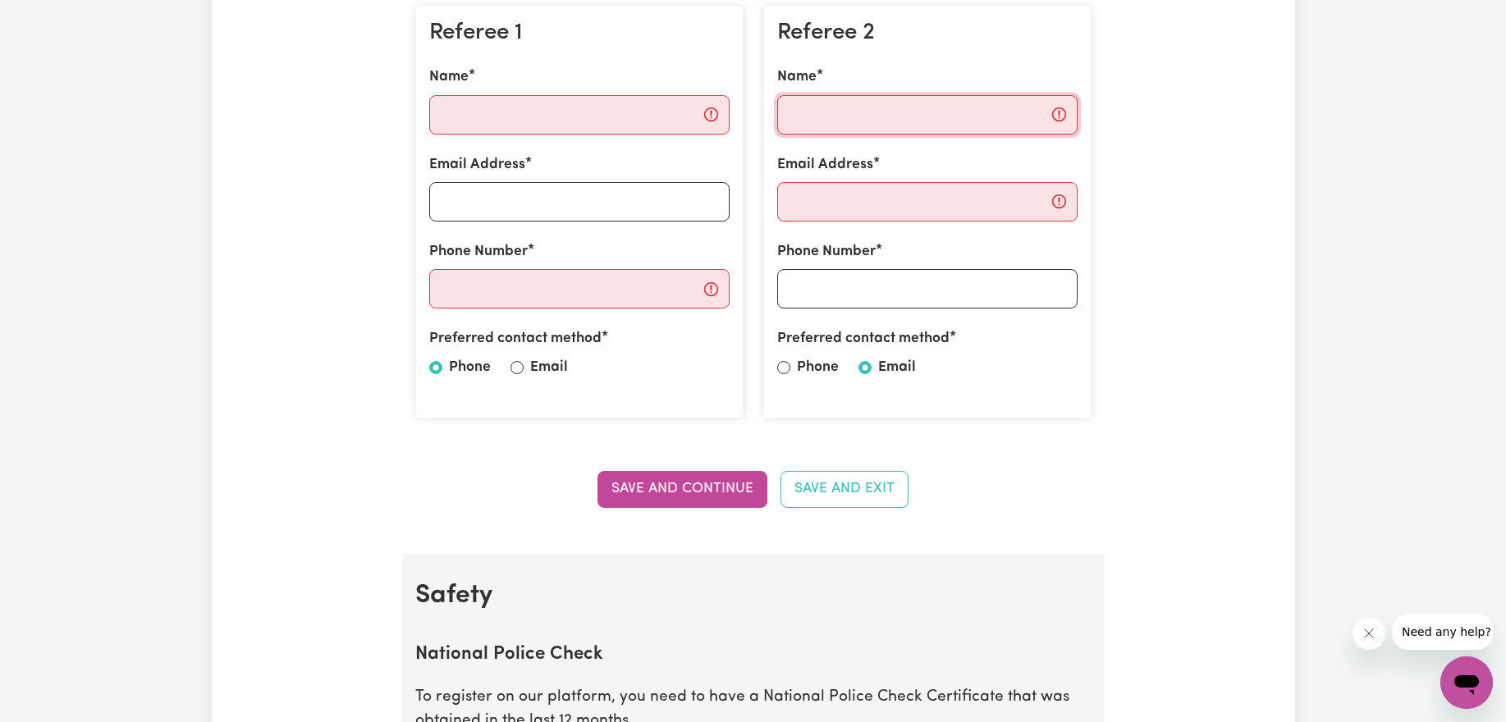
click at [927, 121] on input "Name" at bounding box center [927, 114] width 300 height 39
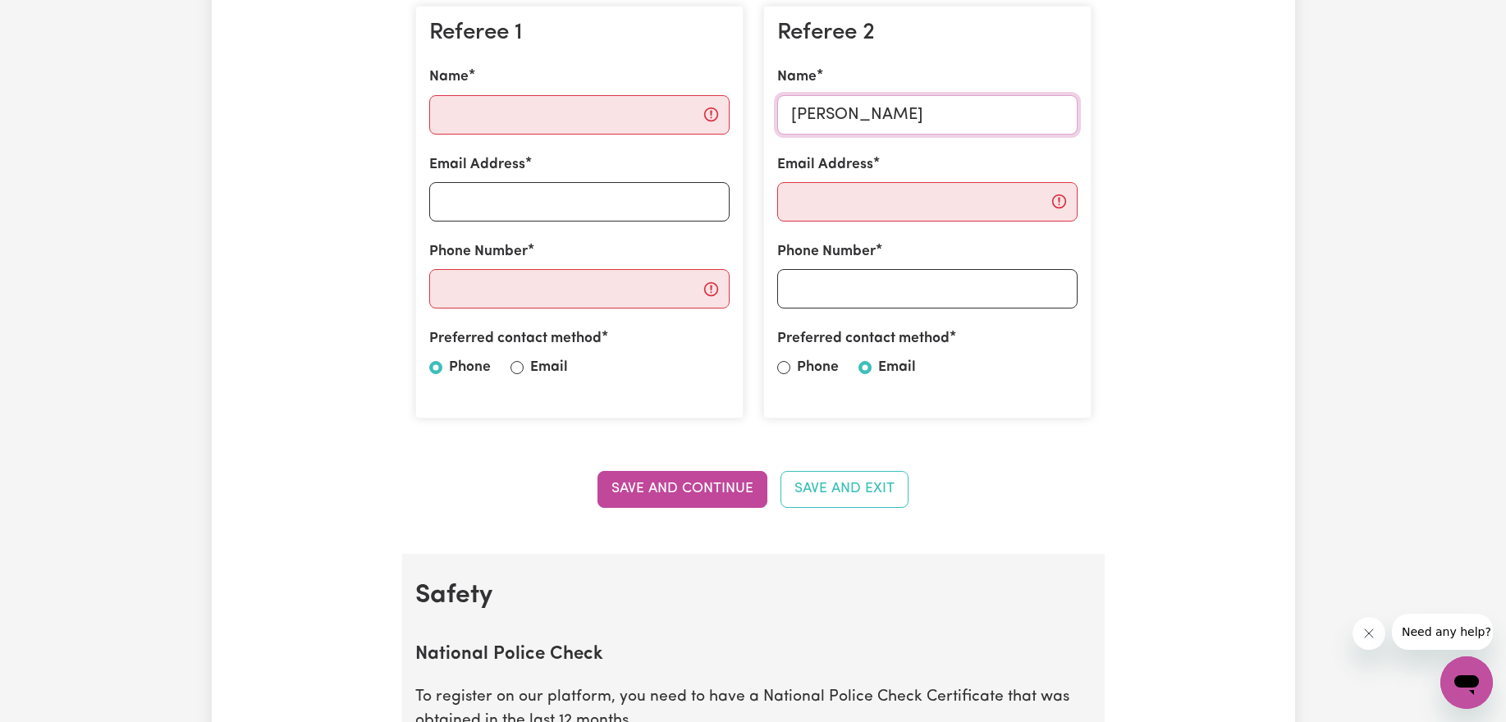
type input "[PERSON_NAME]"
click at [932, 212] on input "Email Address" at bounding box center [927, 201] width 300 height 39
click at [951, 204] on input "Email Address" at bounding box center [927, 201] width 300 height 39
paste input "[EMAIL_ADDRESS][DOMAIN_NAME]"
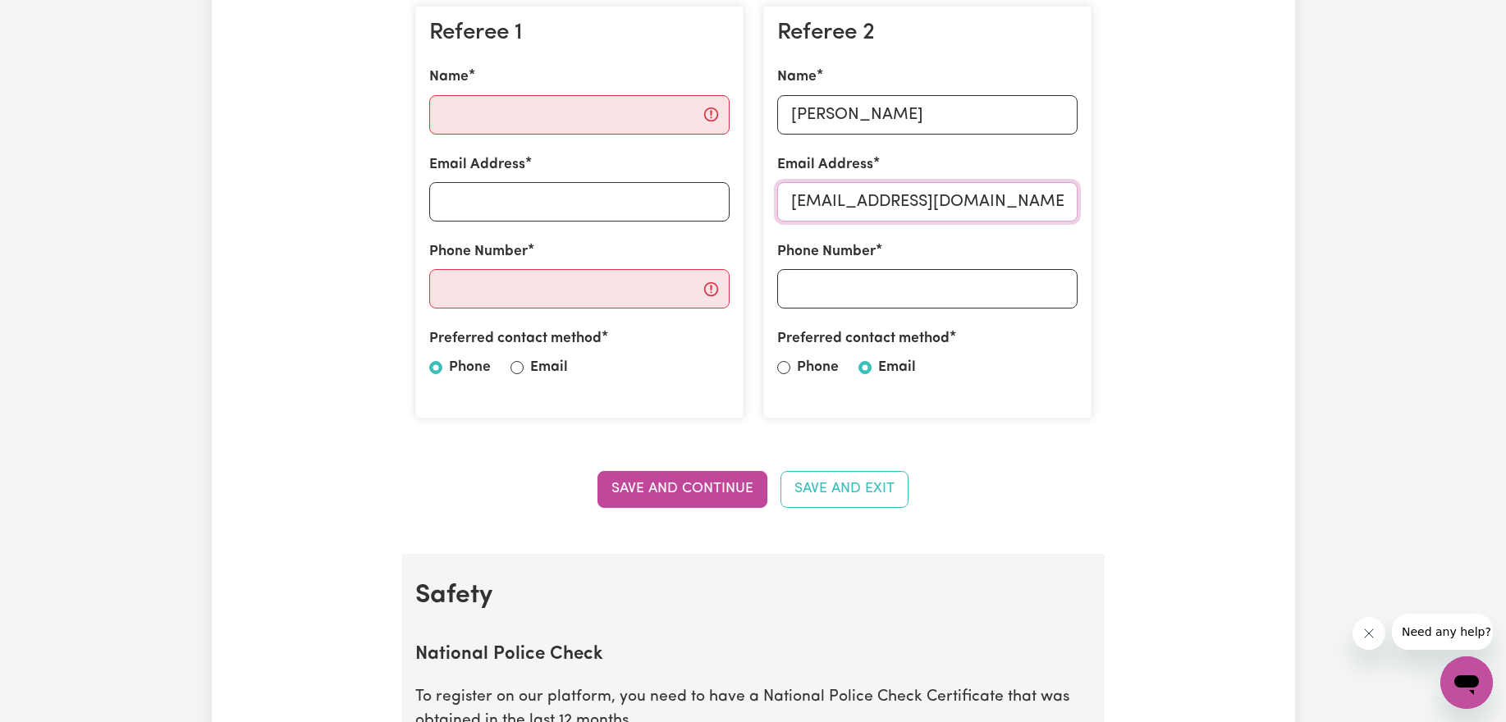
type input "[EMAIL_ADDRESS][DOMAIN_NAME]"
click at [600, 112] on input "Name" at bounding box center [579, 114] width 300 height 39
paste input "[PERSON_NAME]"
type input "[PERSON_NAME]"
click at [614, 193] on input "Email Address" at bounding box center [579, 201] width 300 height 39
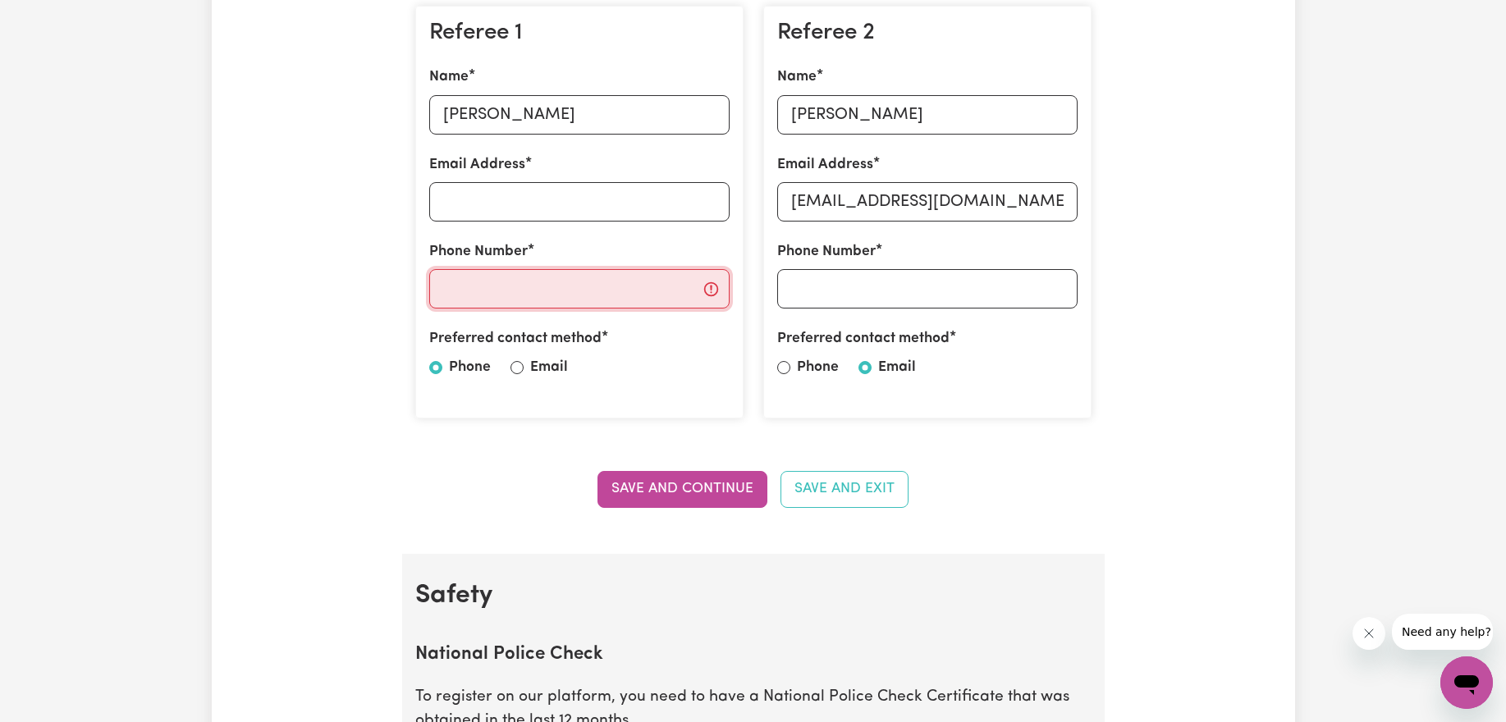
click at [482, 267] on div "Phone Number" at bounding box center [579, 274] width 300 height 67
click at [402, 373] on section "Referees Enter the details of two referees. Referee 1 Name [PERSON_NAME] Email …" at bounding box center [753, 217] width 702 height 671
click at [527, 364] on div "Preferred contact method Phone Email" at bounding box center [579, 356] width 300 height 57
click at [521, 369] on input "Email" at bounding box center [516, 367] width 13 height 13
radio input "true"
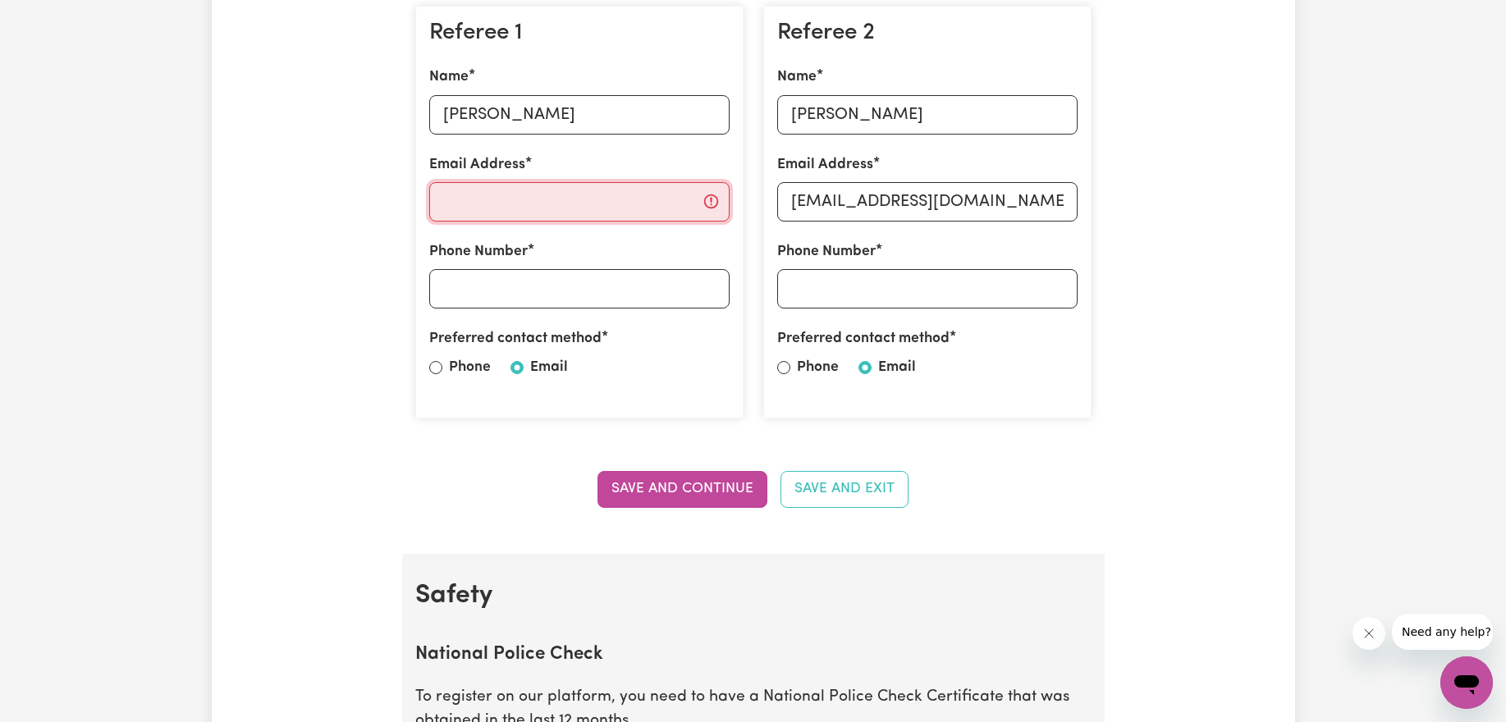
click at [561, 203] on input "Email Address" at bounding box center [579, 201] width 300 height 39
paste input "[EMAIL_ADDRESS][DOMAIN_NAME]"
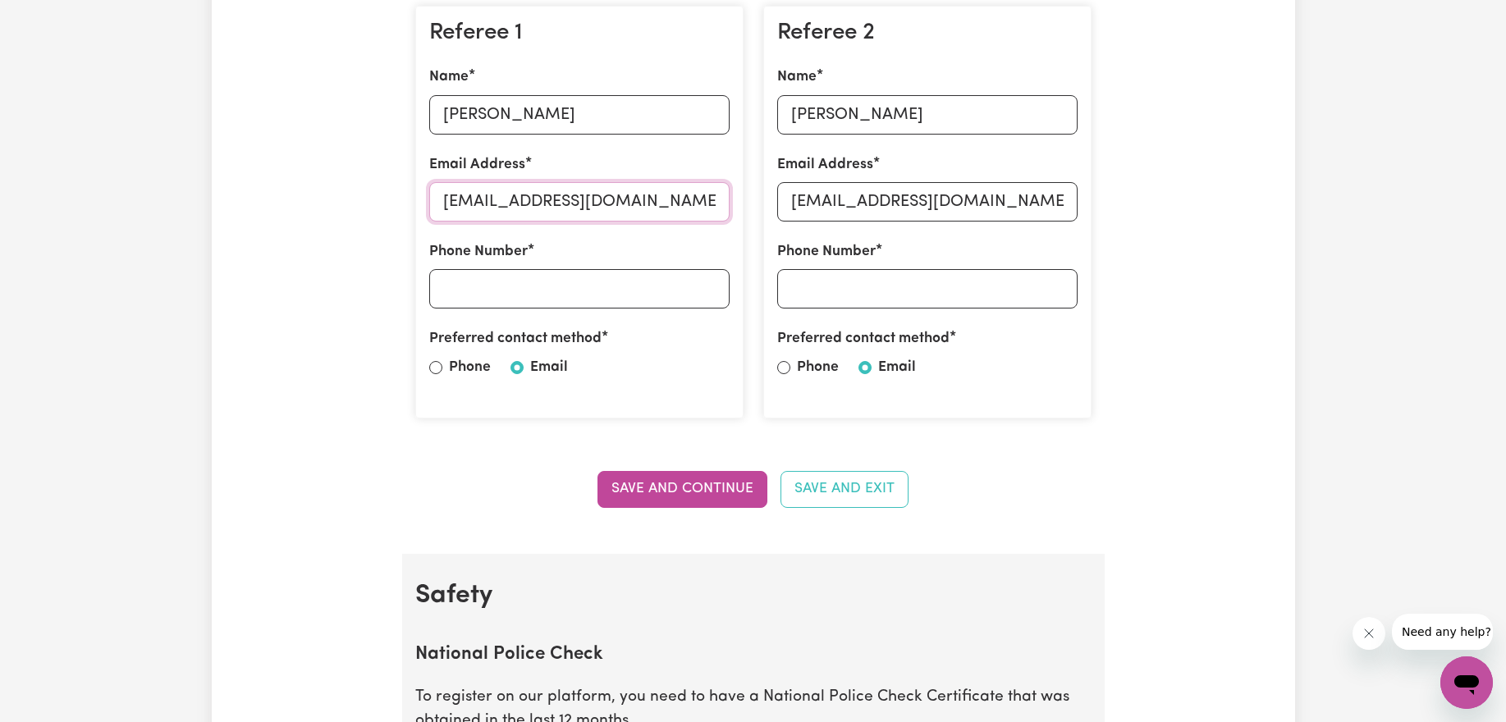
type input "[EMAIL_ADDRESS][DOMAIN_NAME]"
click at [670, 382] on div "Preferred contact method Phone Email" at bounding box center [579, 356] width 300 height 57
click at [715, 496] on button "Save and Continue" at bounding box center [682, 489] width 170 height 36
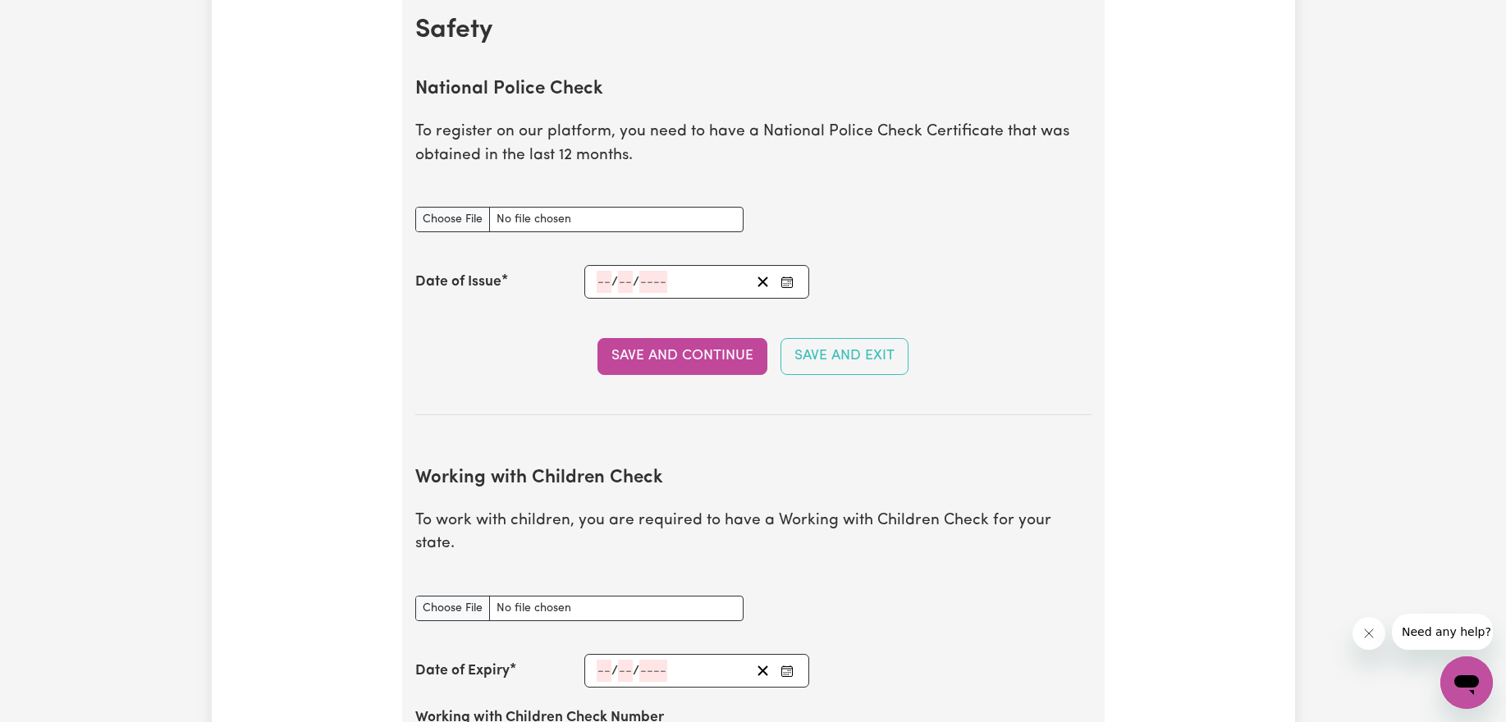
scroll to position [1066, 0]
click at [439, 219] on input "National Police Check document" at bounding box center [579, 218] width 328 height 25
type input "C:\fakepath\[PERSON_NAME] [PERSON_NAME].pdf"
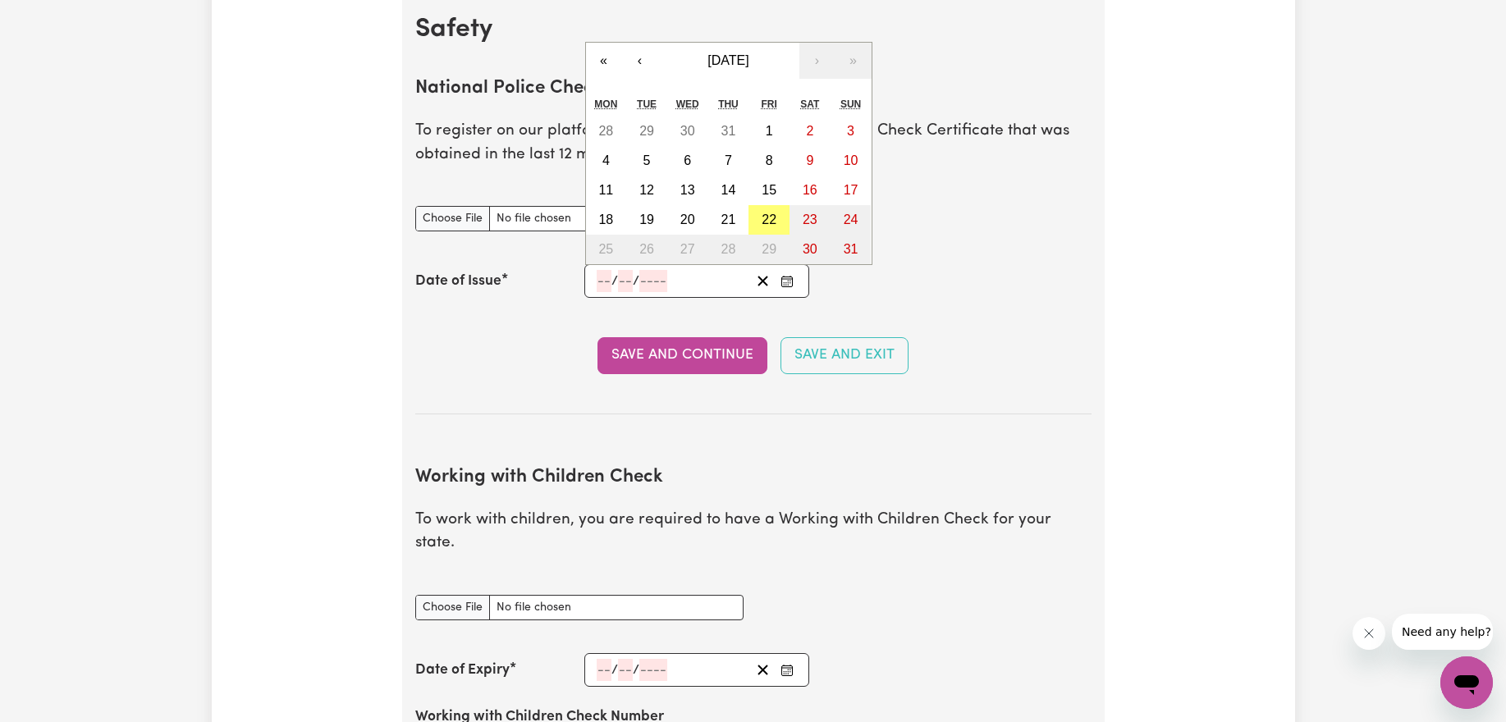
click at [605, 281] on input "number" at bounding box center [604, 281] width 15 height 22
type input "11"
type input "03"
type input "0002-03-11"
type input "3"
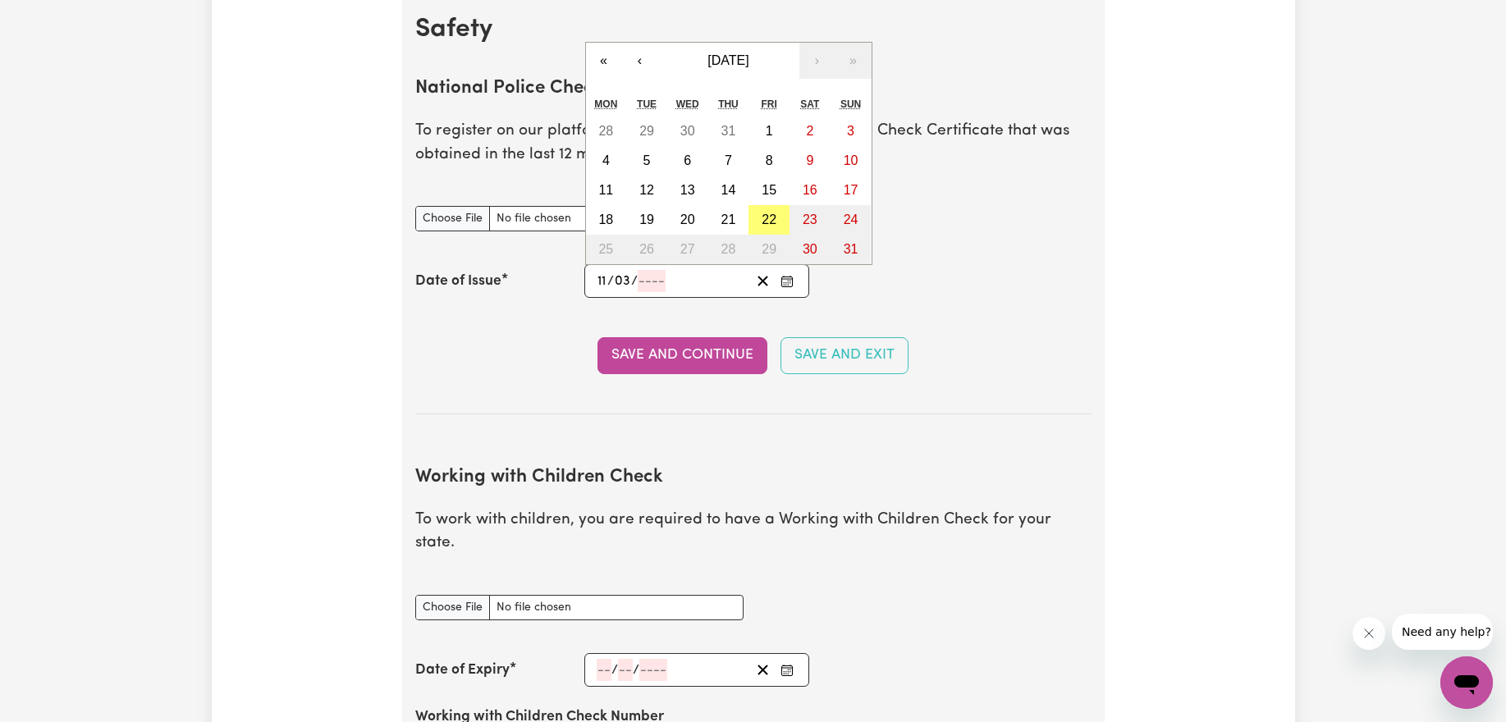
type input "2"
type input "0020-03-11"
type input "20"
type input "0202-03-11"
type input "202"
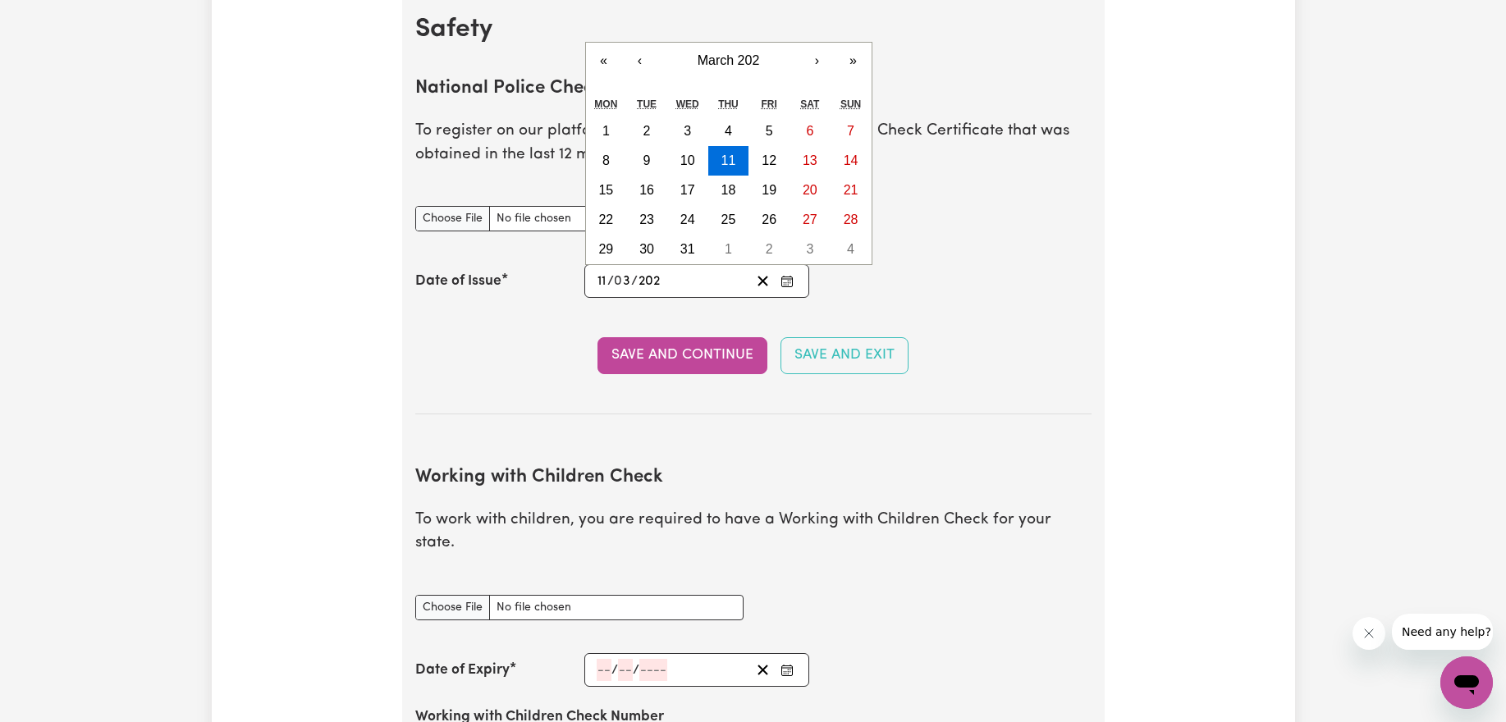
type input "[DATE]"
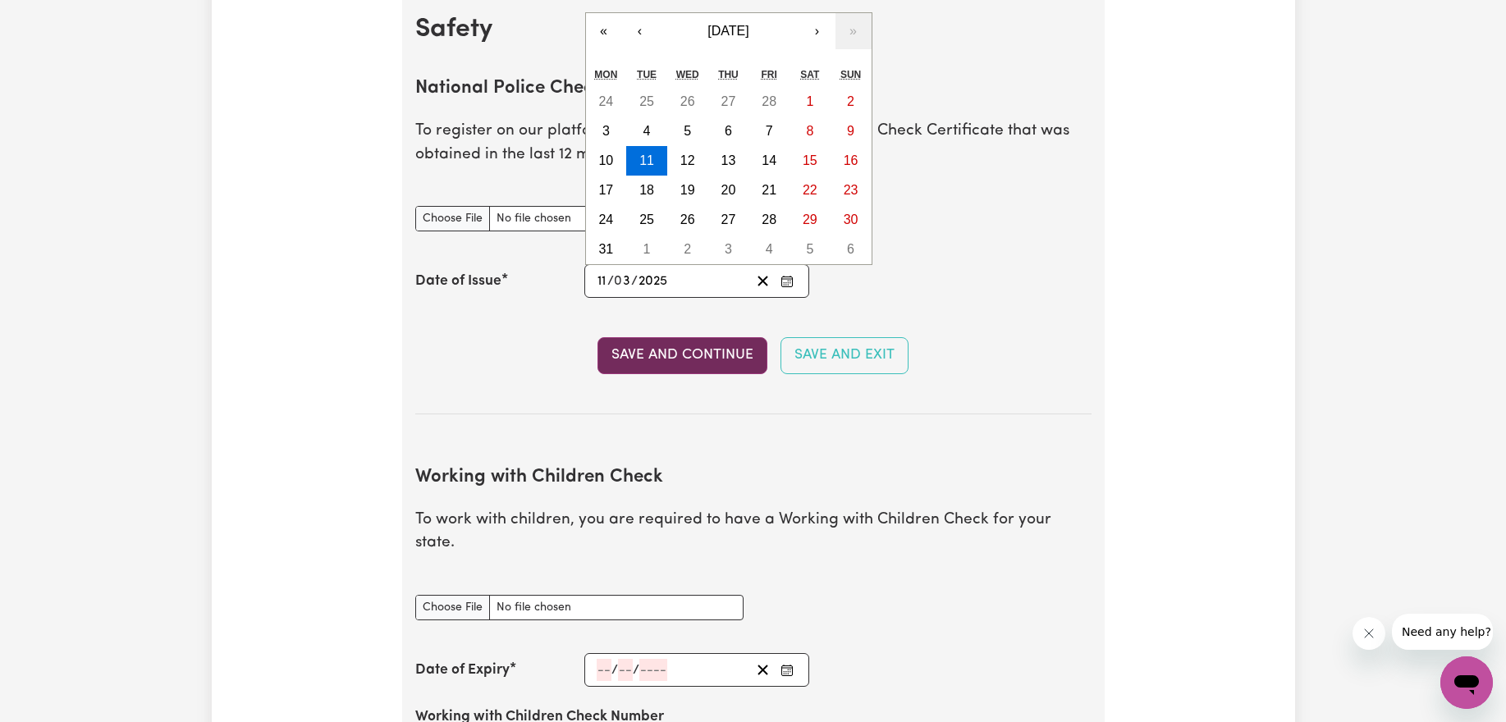
type input "2025"
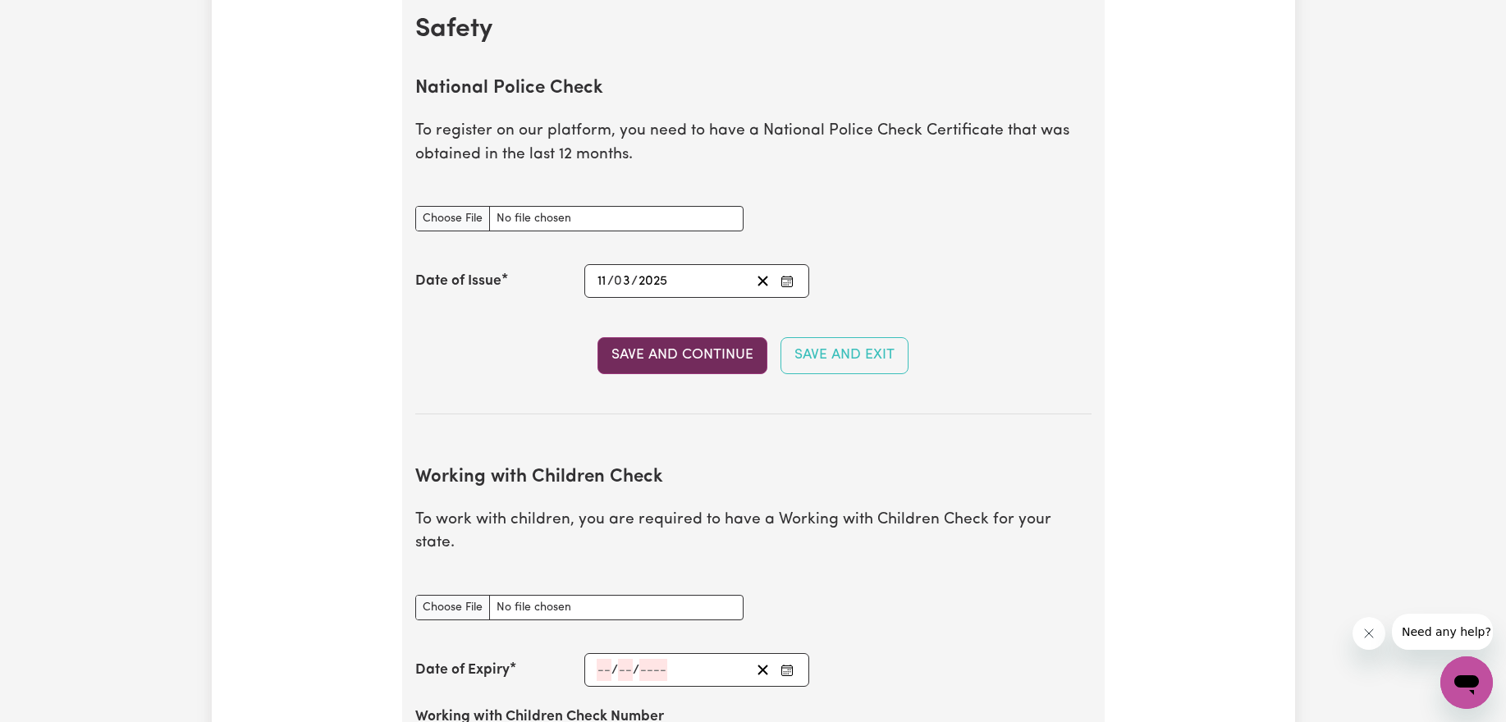
click at [695, 350] on button "Save and Continue" at bounding box center [682, 355] width 170 height 36
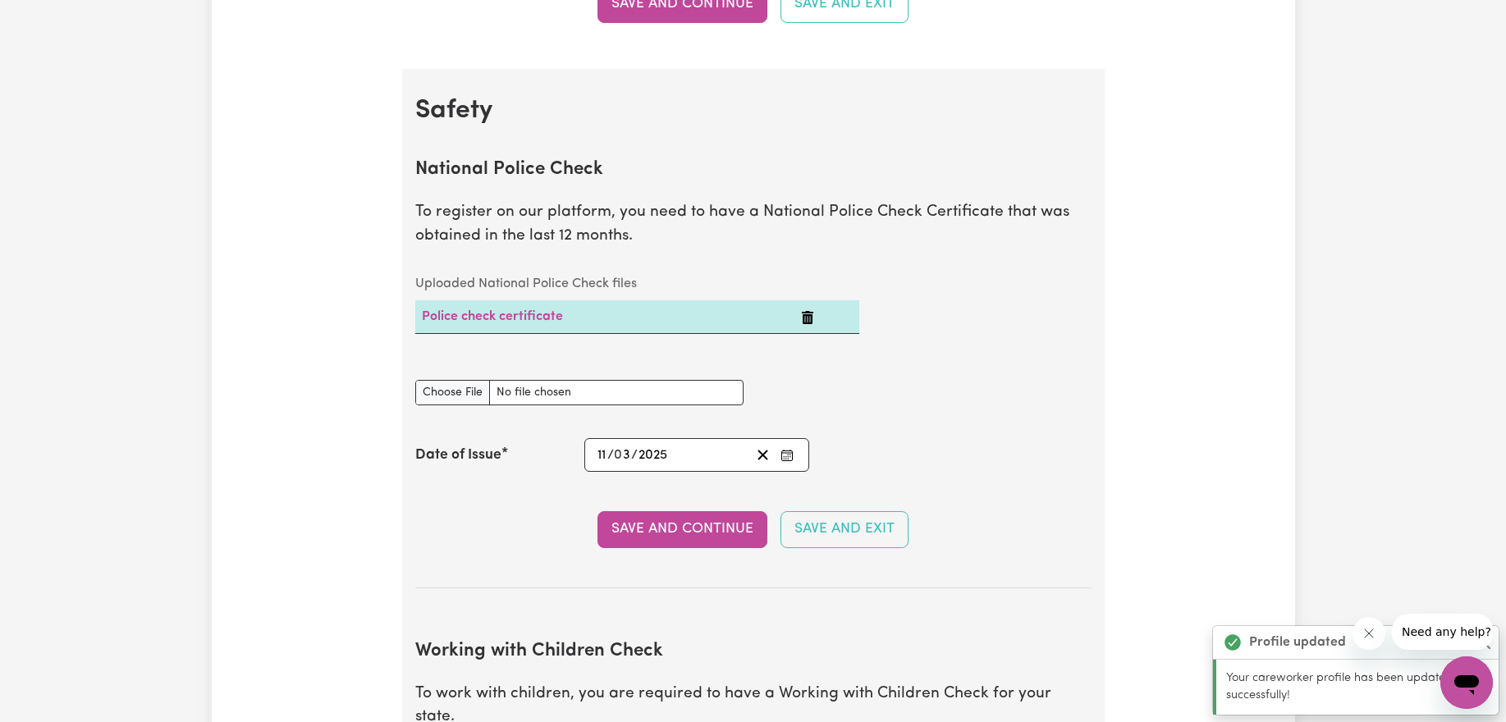
scroll to position [986, 0]
click at [533, 311] on link "Police check certificate" at bounding box center [492, 315] width 141 height 13
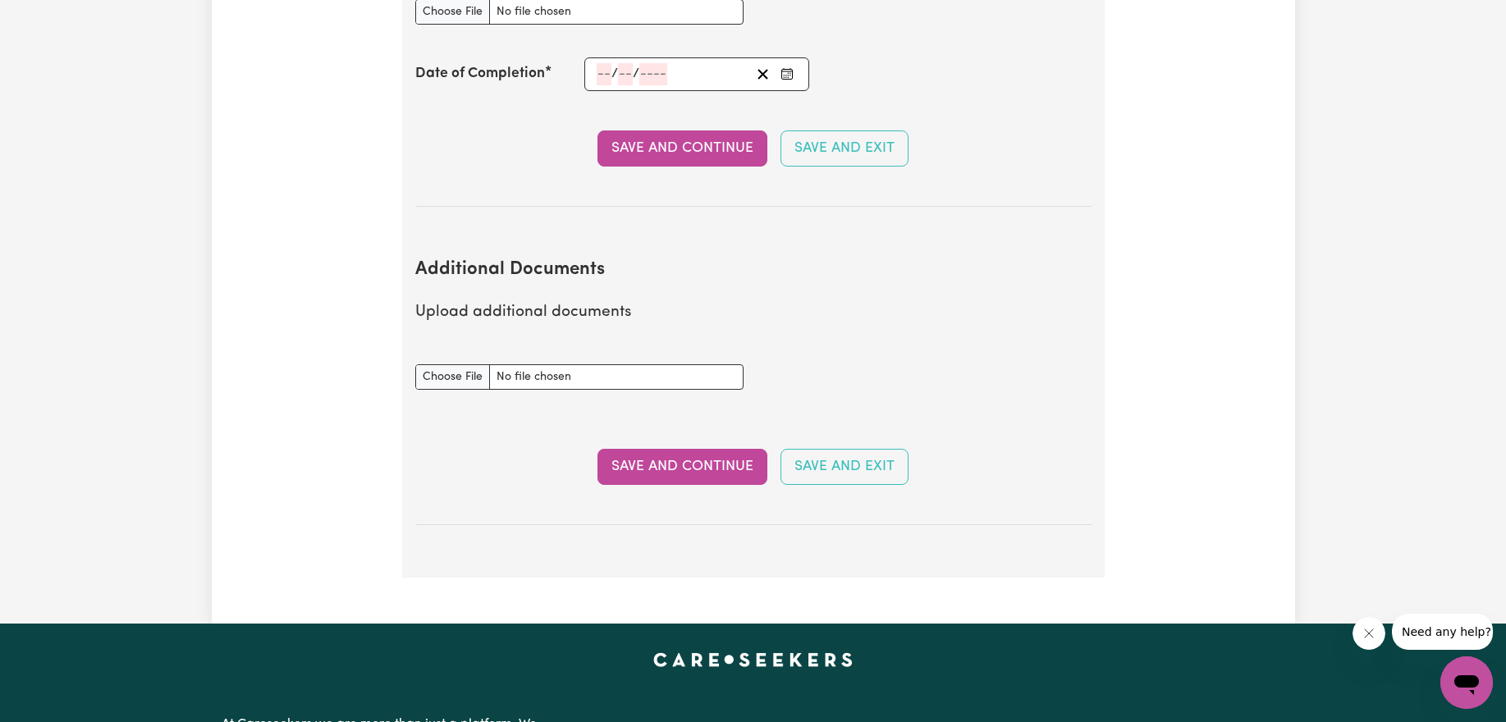
scroll to position [2755, 0]
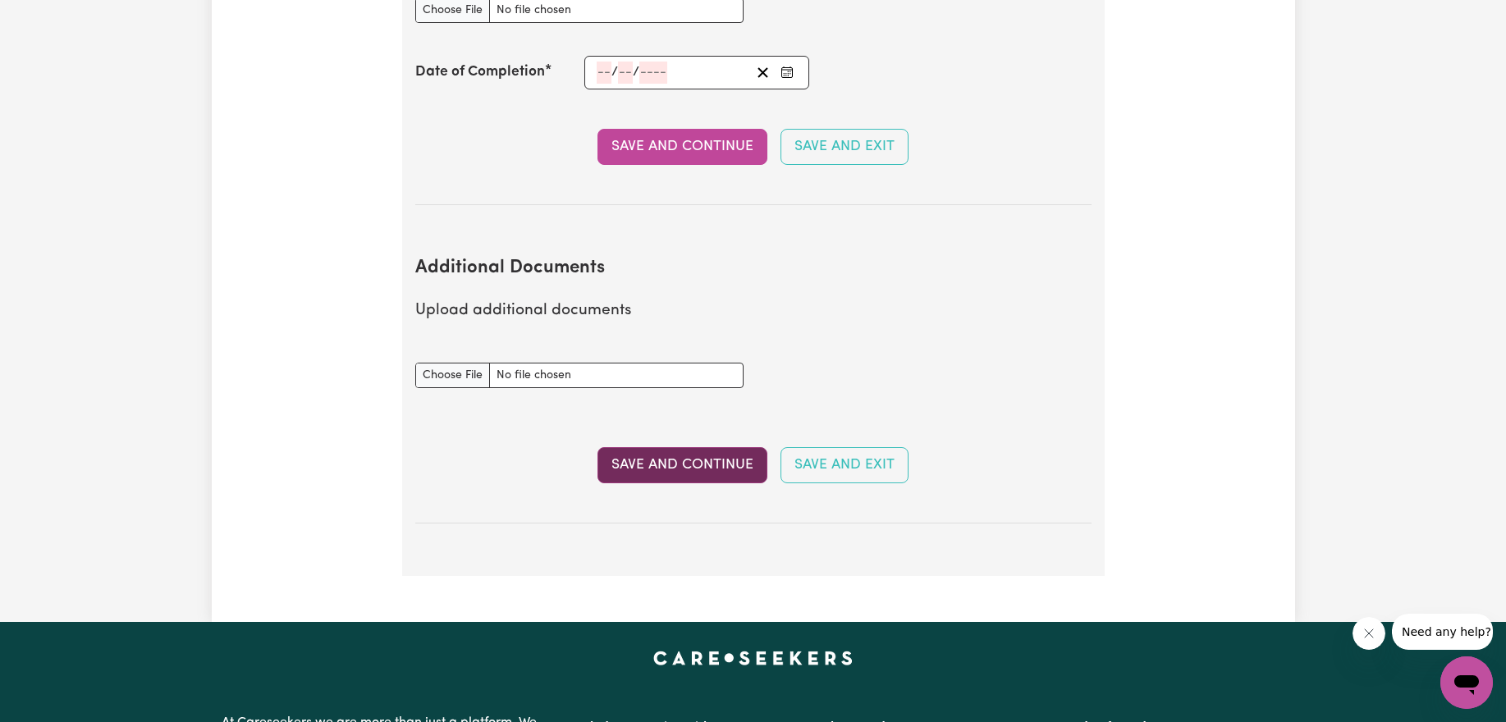
click at [628, 447] on button "Save and Continue" at bounding box center [682, 465] width 170 height 36
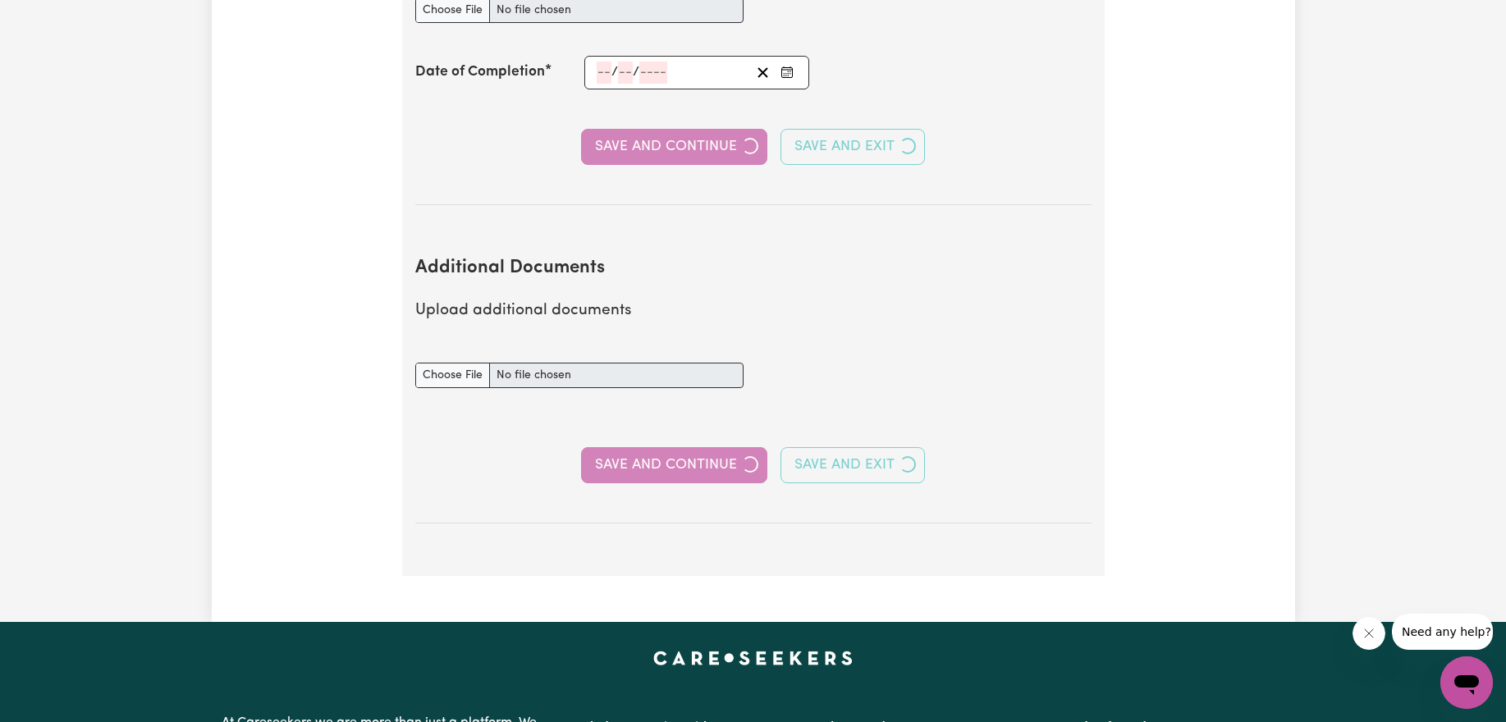
select select "Certificate III (Individual Support)"
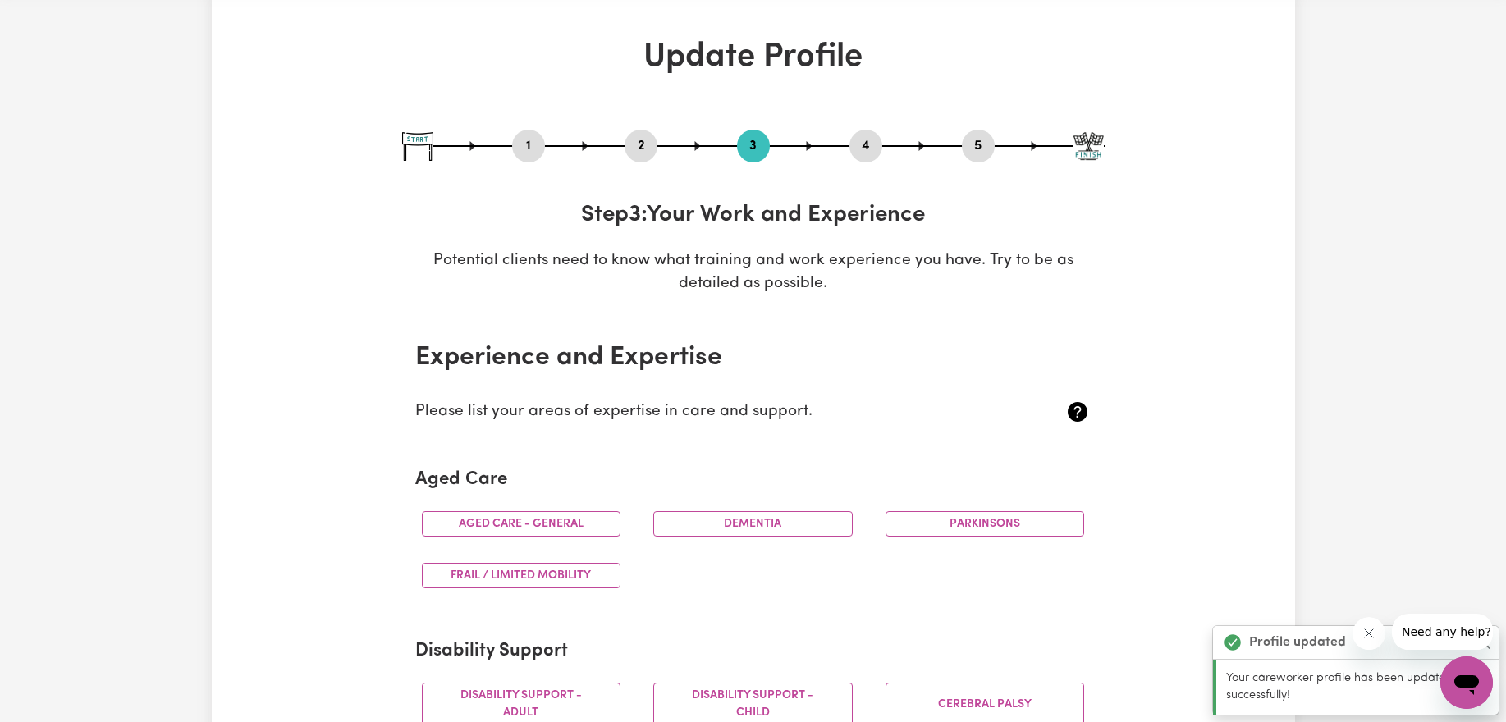
scroll to position [82, 0]
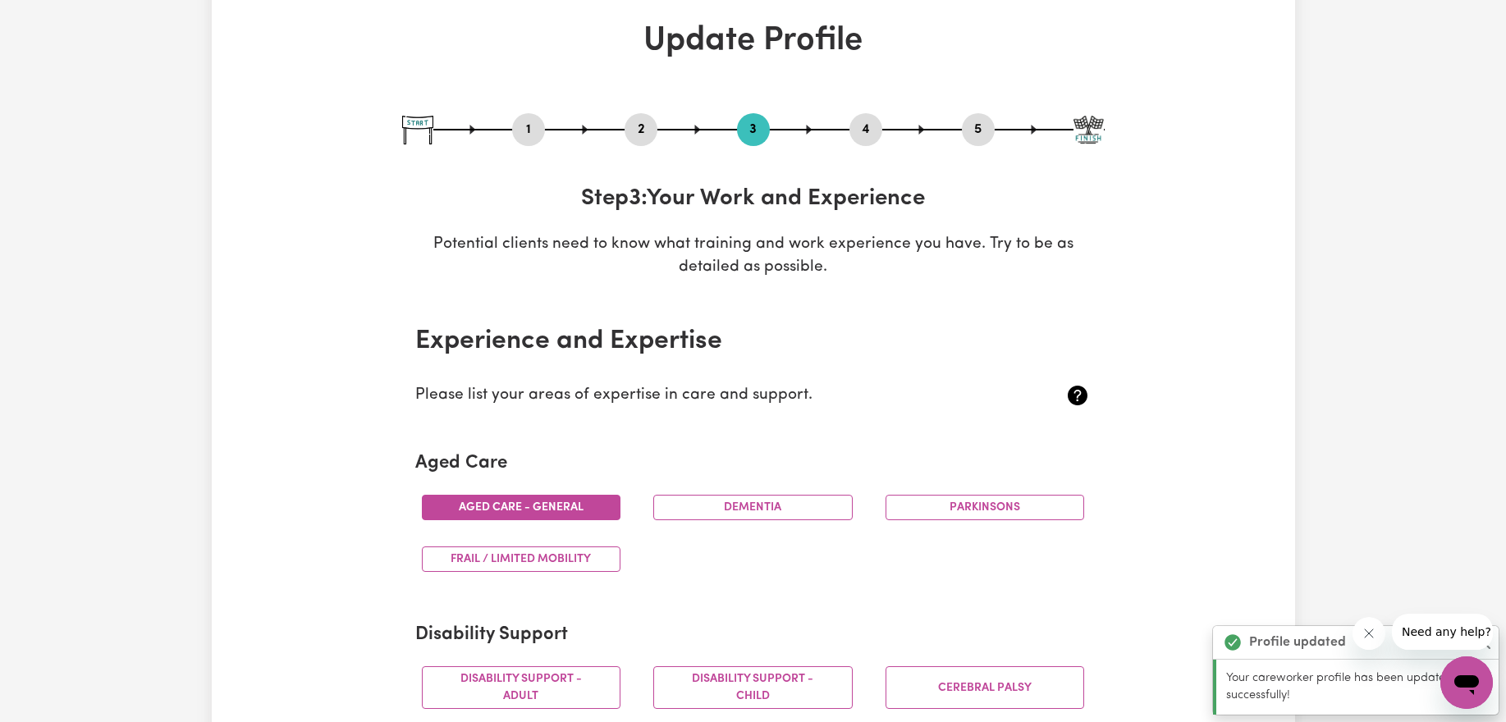
click at [596, 508] on button "Aged care - General" at bounding box center [521, 507] width 199 height 25
click at [737, 505] on button "Dementia" at bounding box center [752, 507] width 199 height 25
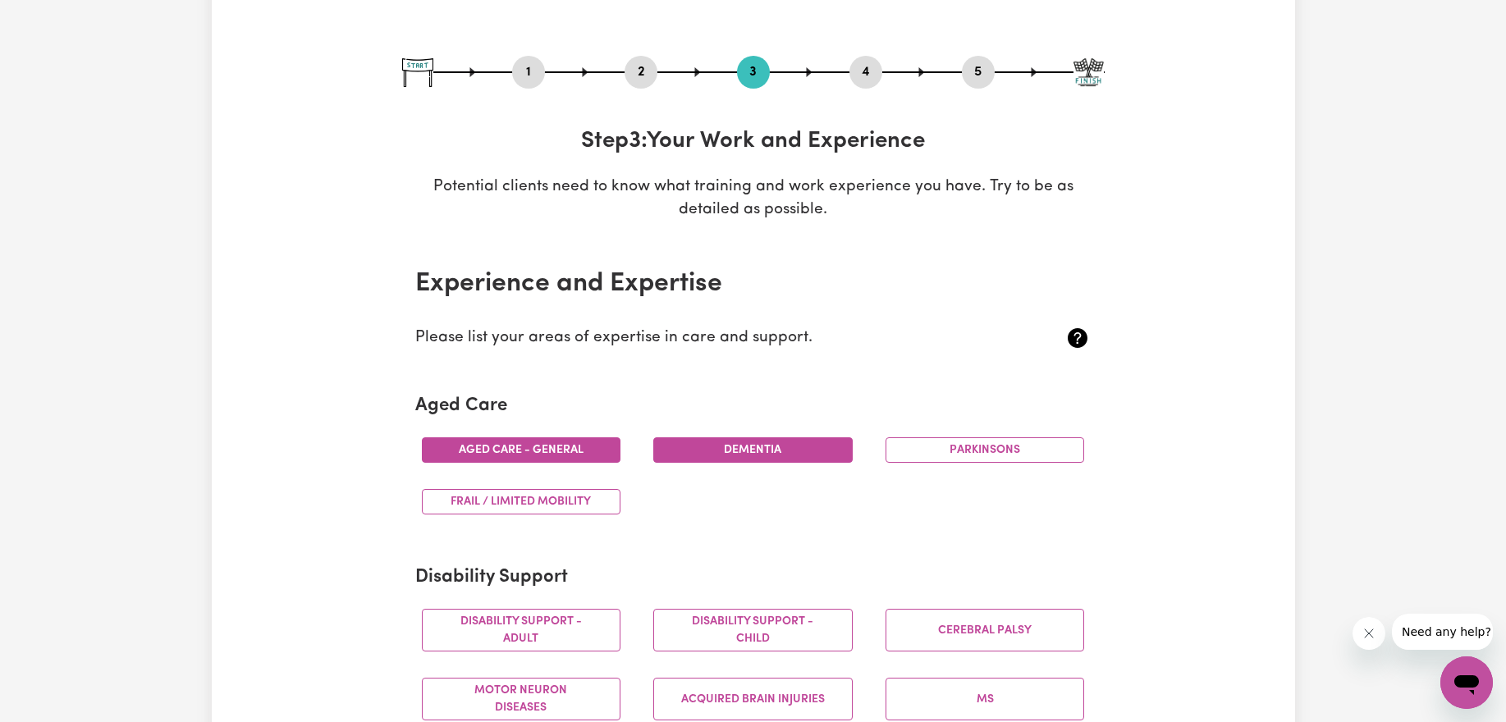
scroll to position [146, 0]
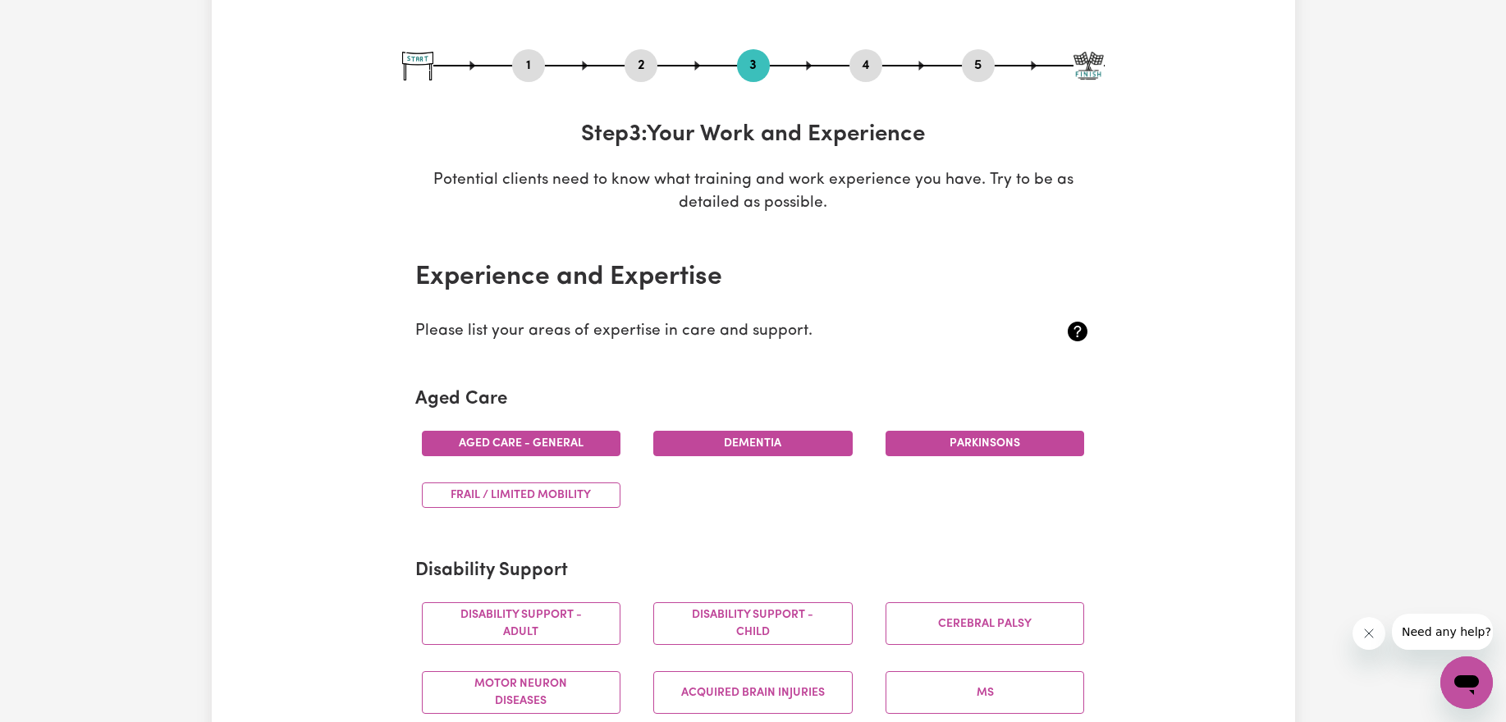
click at [990, 449] on button "Parkinsons" at bounding box center [984, 443] width 199 height 25
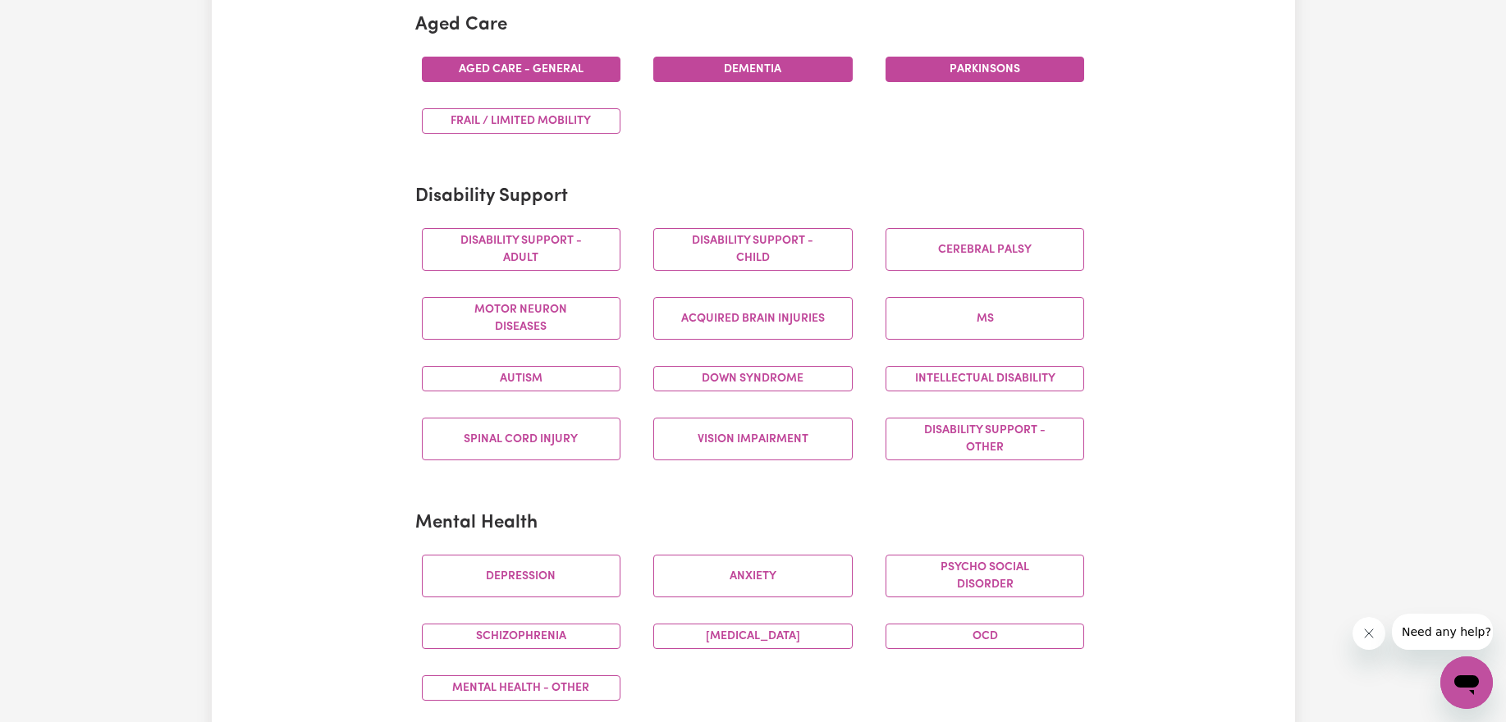
scroll to position [557, 0]
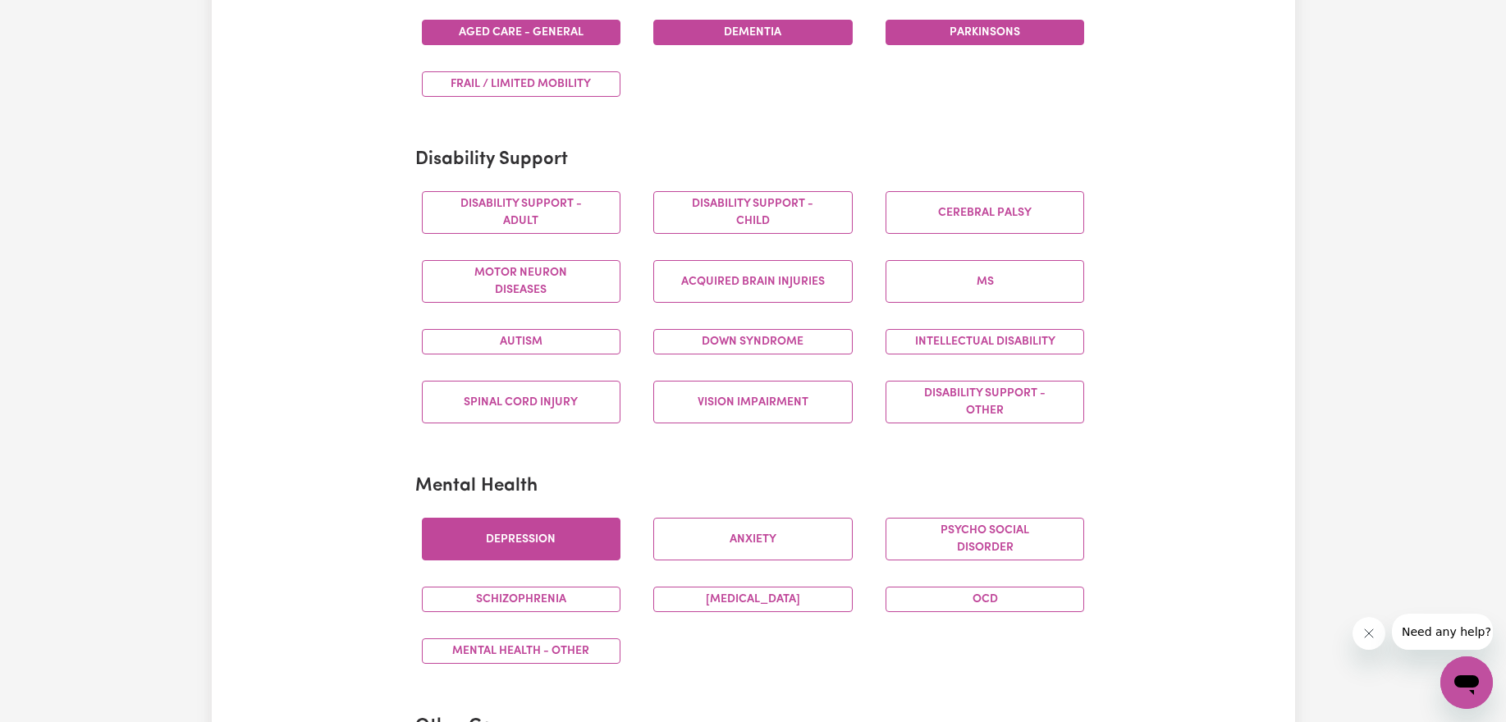
click at [551, 538] on button "Depression" at bounding box center [521, 539] width 199 height 43
click at [736, 537] on button "Anxiety" at bounding box center [752, 539] width 199 height 43
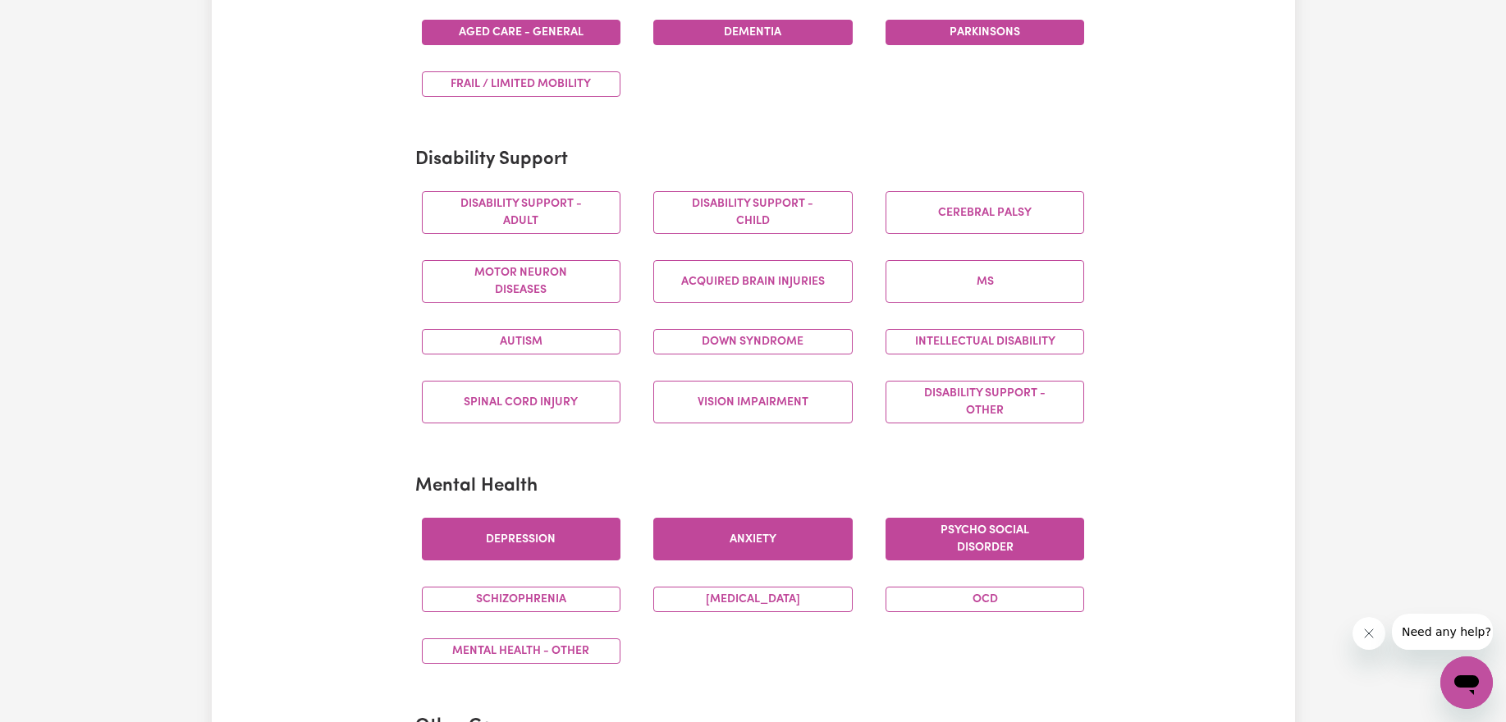
click at [918, 557] on button "Psycho social disorder" at bounding box center [984, 539] width 199 height 43
click at [839, 597] on button "[MEDICAL_DATA]" at bounding box center [752, 599] width 199 height 25
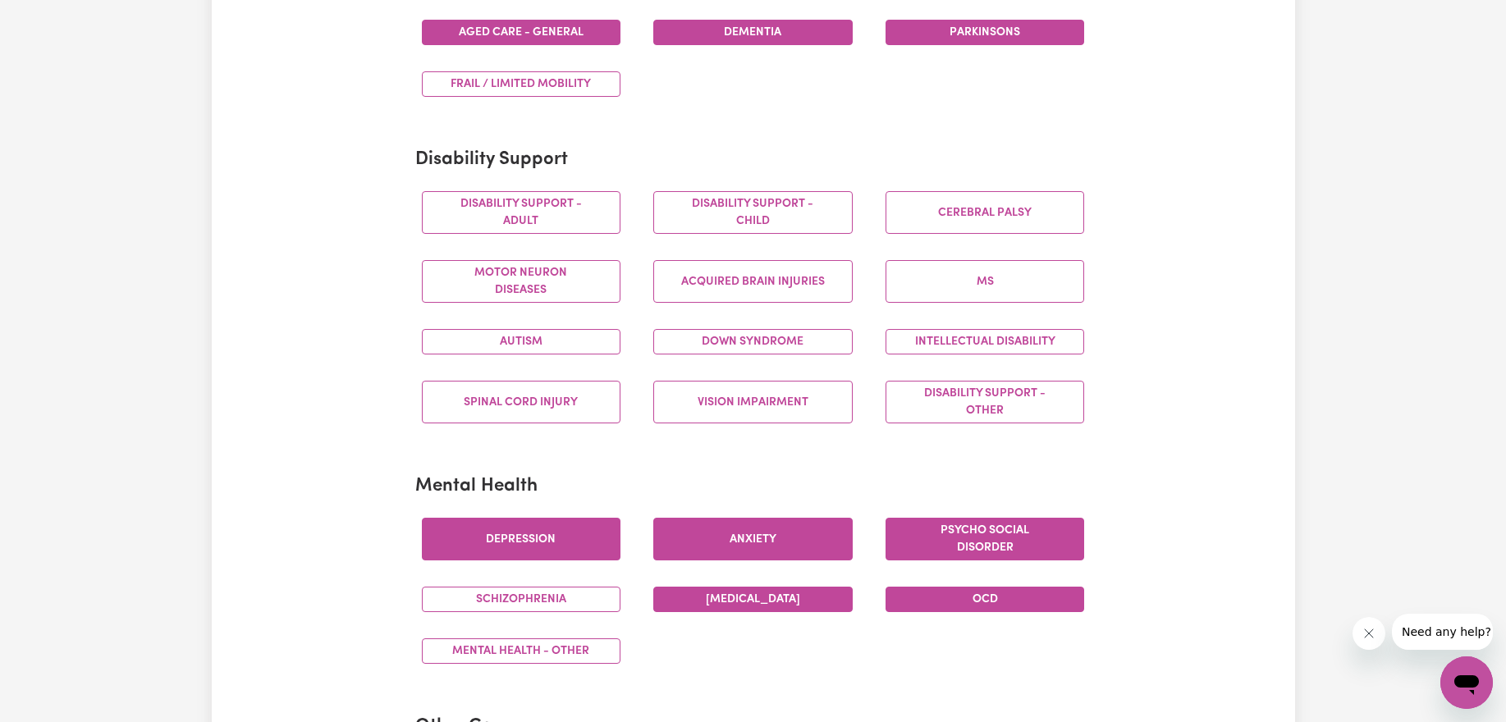
click at [968, 605] on button "OCD" at bounding box center [984, 599] width 199 height 25
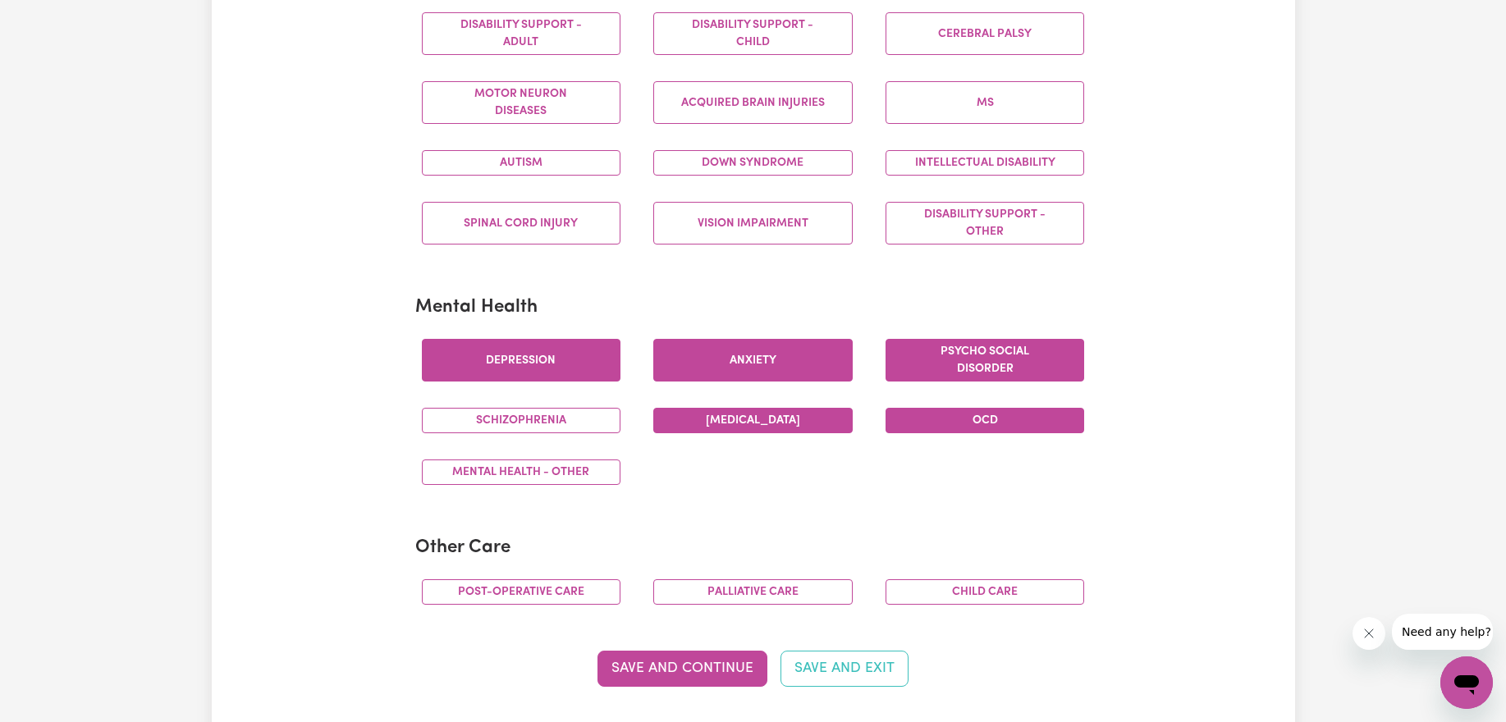
scroll to position [775, 0]
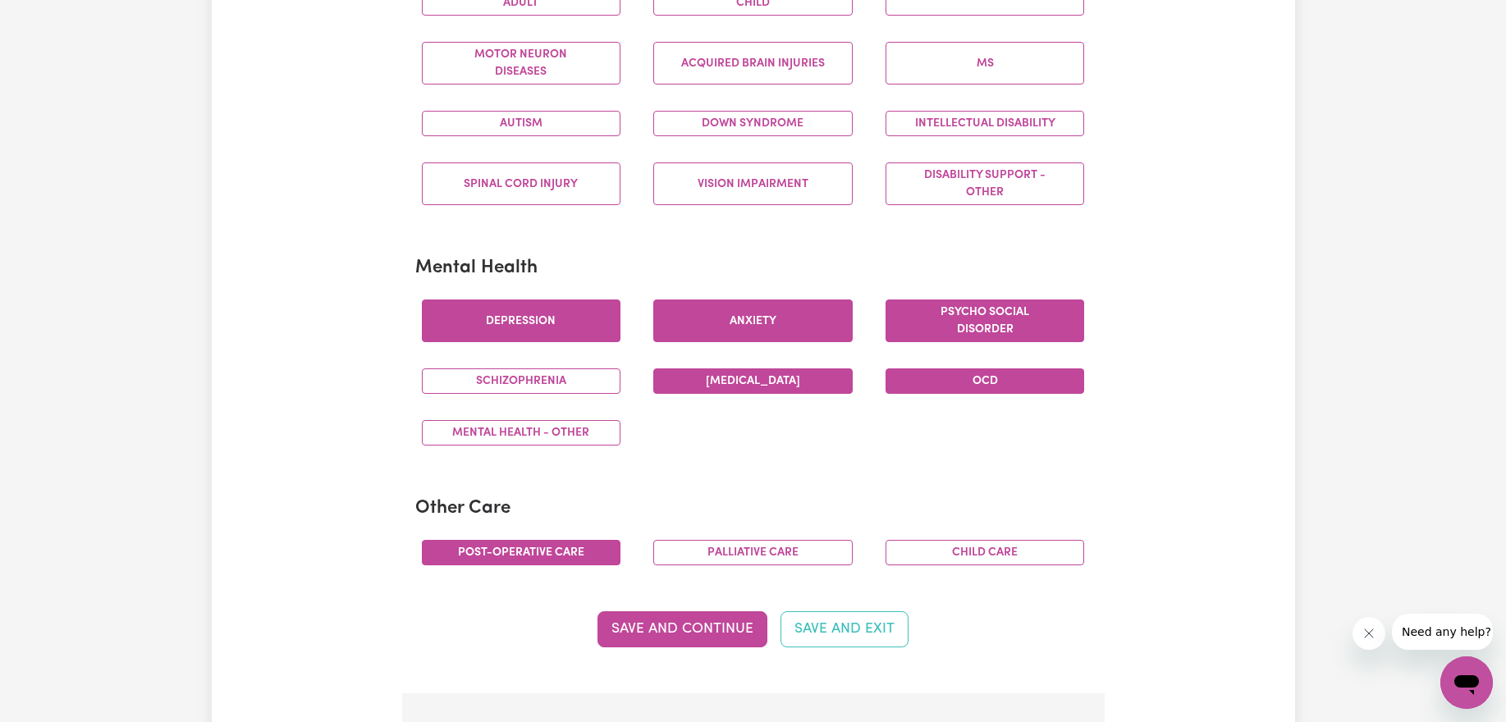
click at [517, 550] on button "Post-operative care" at bounding box center [521, 552] width 199 height 25
click at [725, 545] on button "Palliative care" at bounding box center [752, 552] width 199 height 25
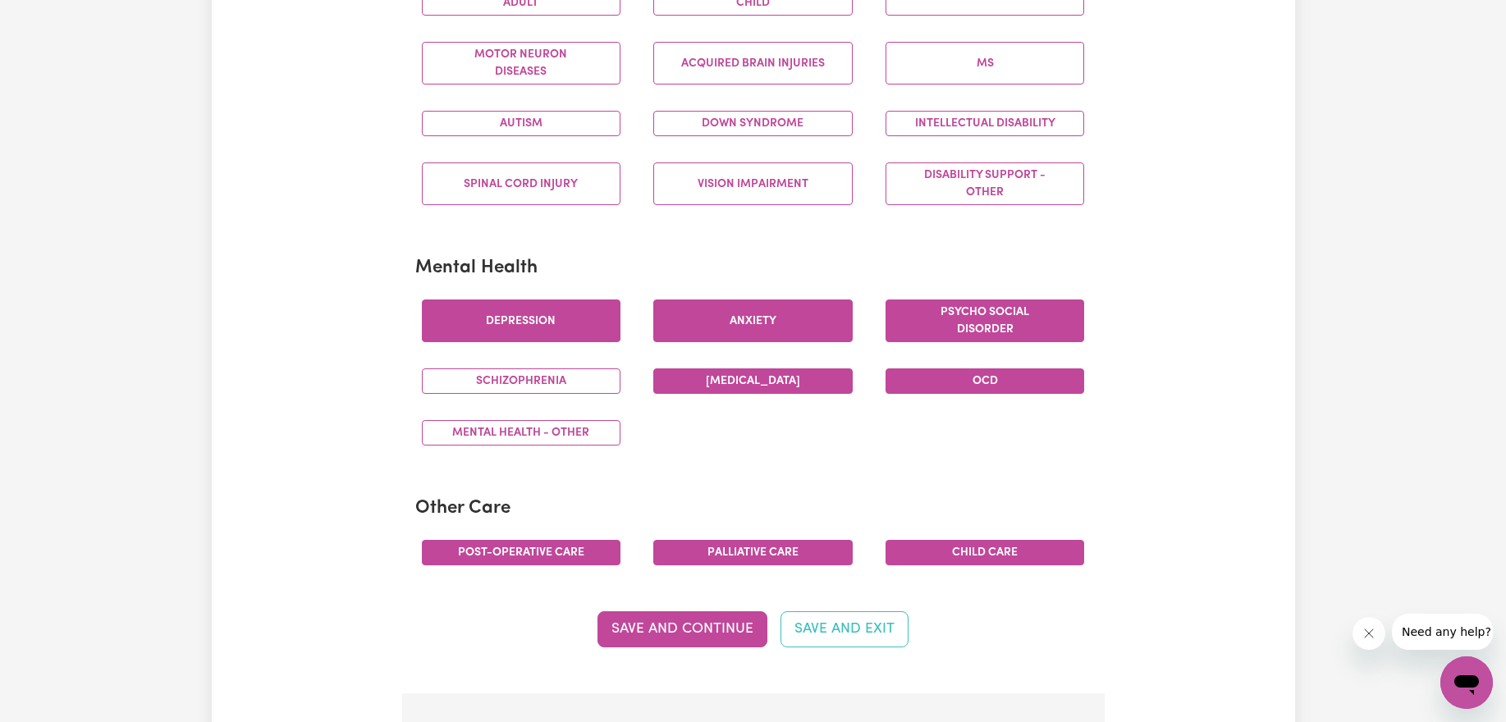
click at [1072, 550] on button "Child care" at bounding box center [984, 552] width 199 height 25
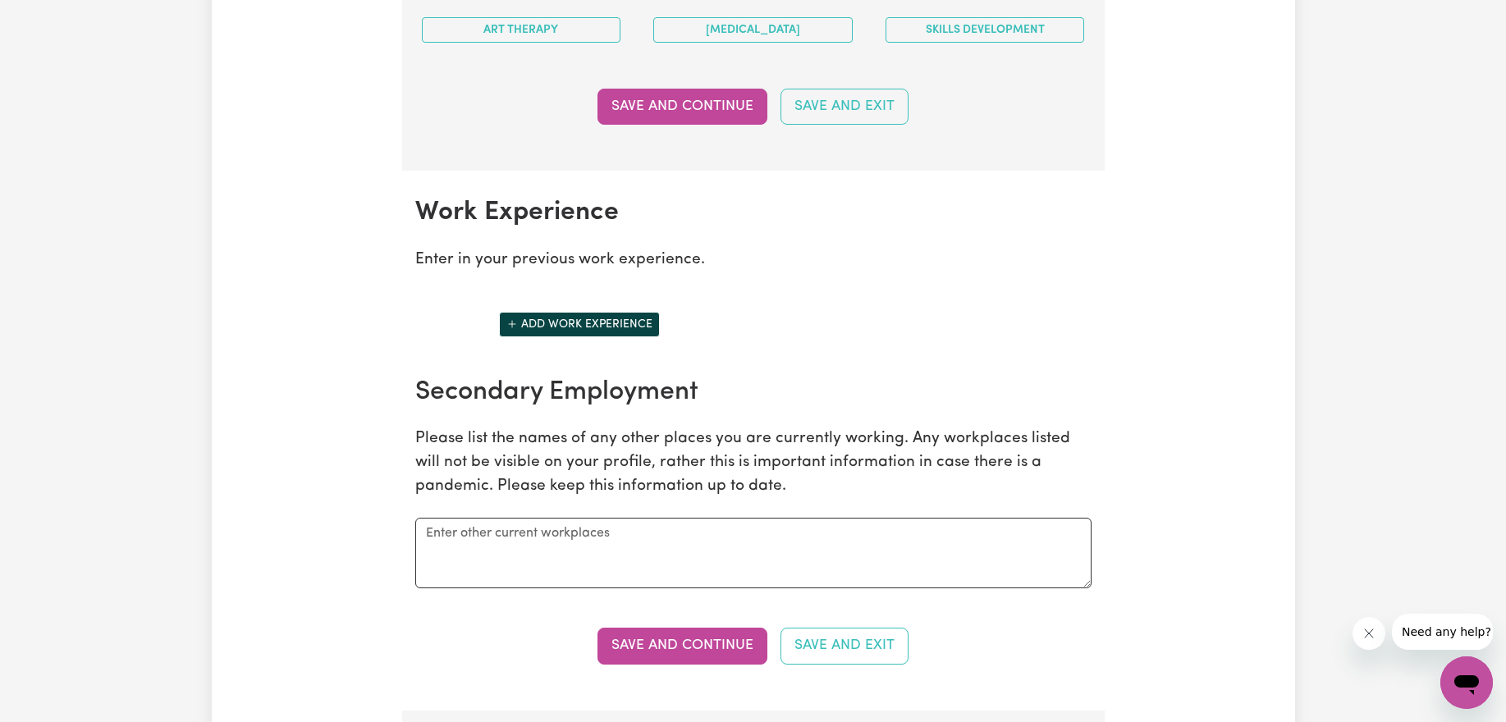
scroll to position [2218, 0]
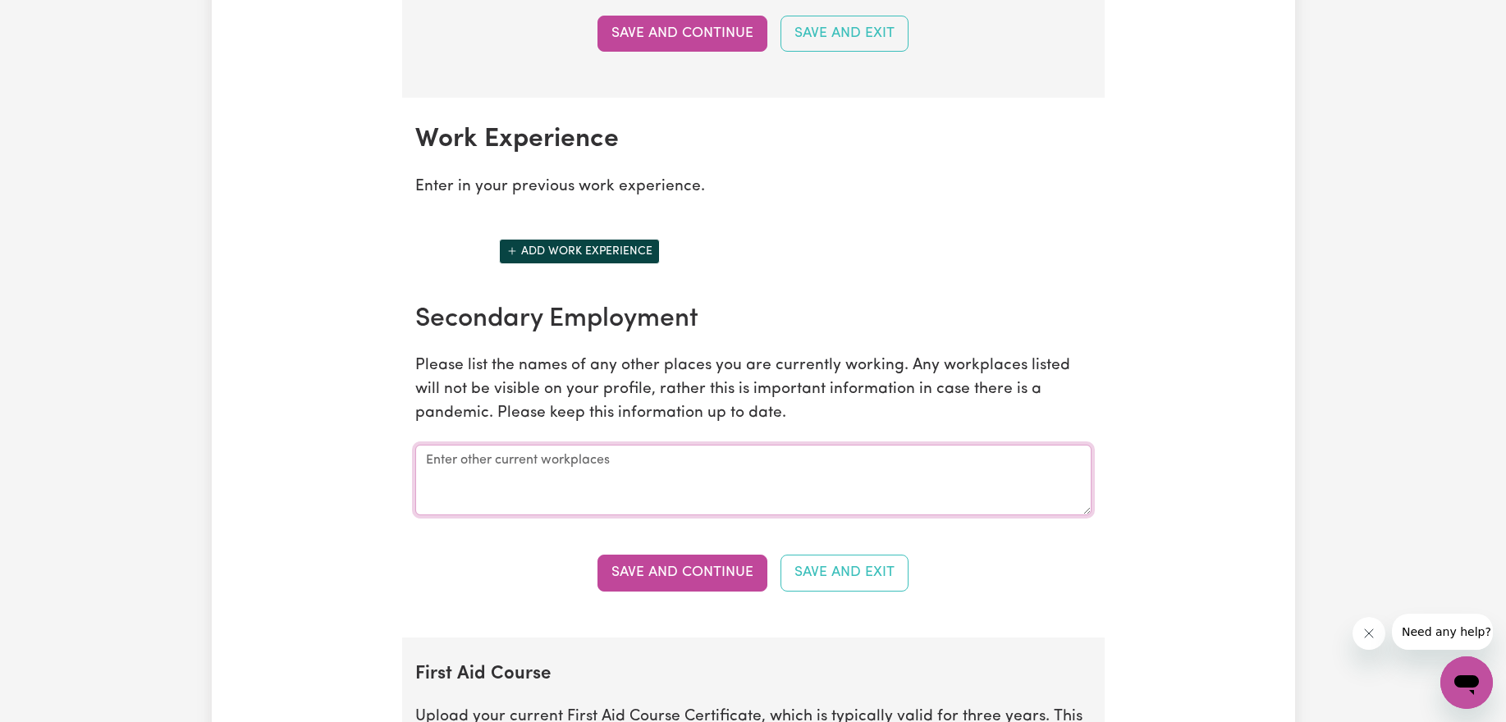
click at [789, 464] on textarea at bounding box center [753, 480] width 676 height 71
type textarea "none"
click at [735, 585] on button "Save and Continue" at bounding box center [682, 573] width 170 height 36
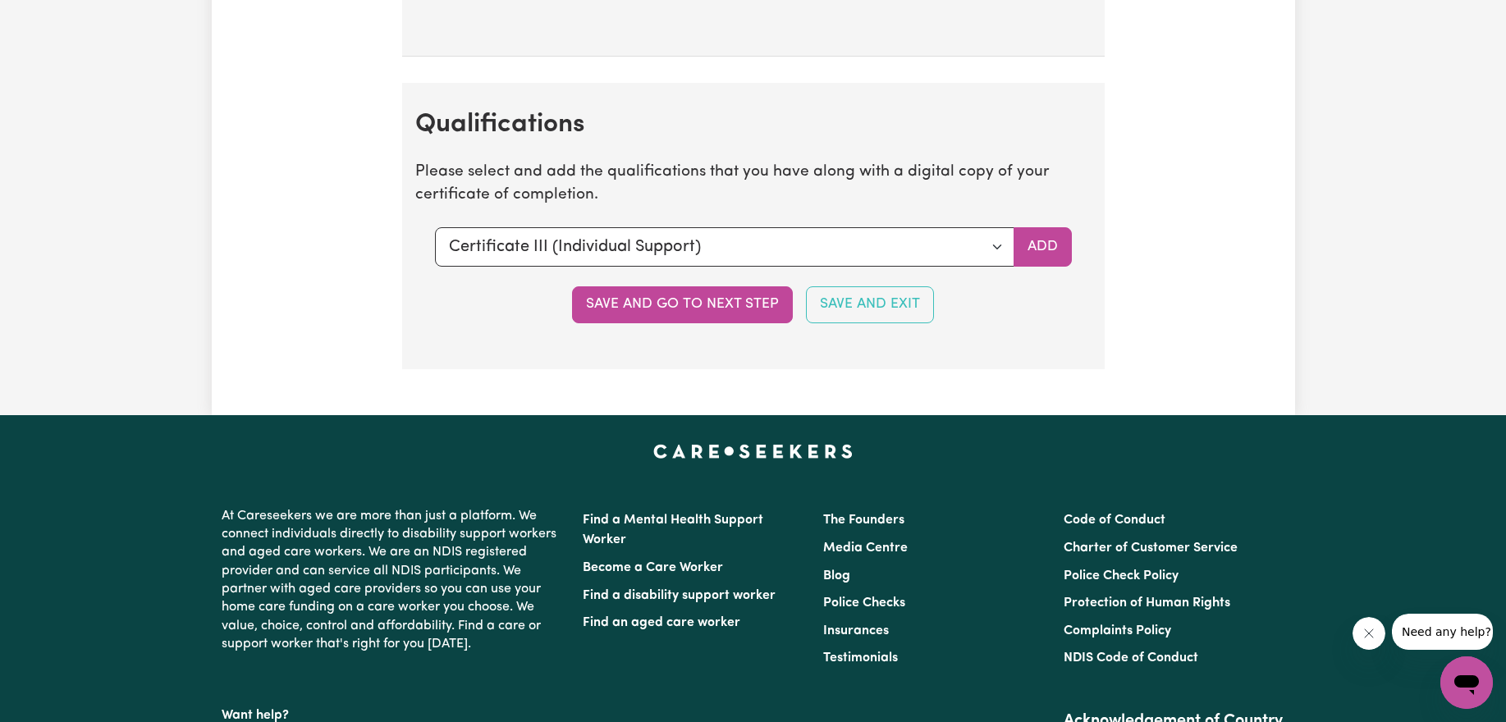
scroll to position [3622, 0]
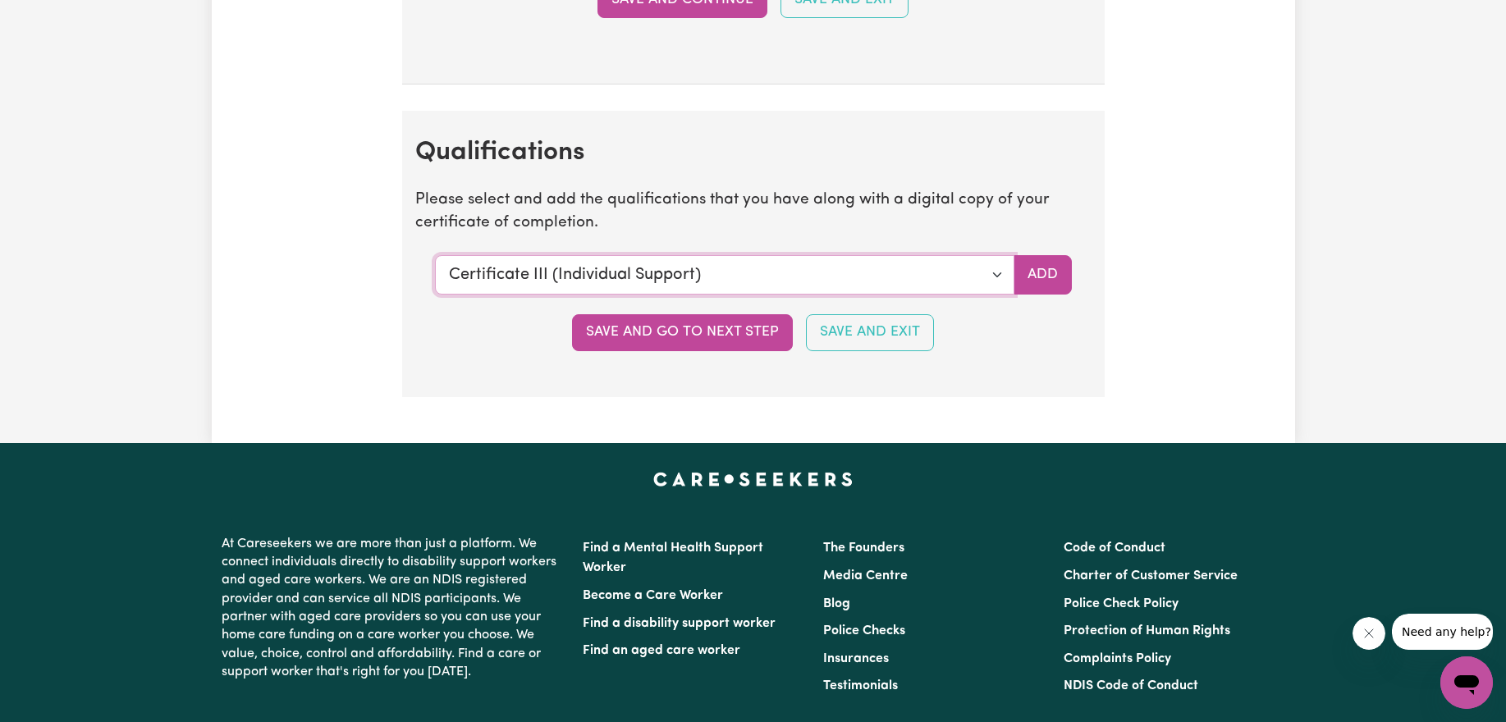
click at [993, 277] on select "Select a qualification to add... Certificate III (Individual Support) Certifica…" at bounding box center [724, 274] width 579 height 39
click at [997, 272] on select "Select a qualification to add... Certificate III (Individual Support) Certifica…" at bounding box center [724, 274] width 579 height 39
click at [1002, 274] on select "Select a qualification to add... Certificate III (Individual Support) Certifica…" at bounding box center [724, 274] width 579 height 39
select select "Assist clients with medication [HLTHPS006]"
click at [435, 255] on select "Select a qualification to add... Certificate III (Individual Support) Certifica…" at bounding box center [724, 274] width 579 height 39
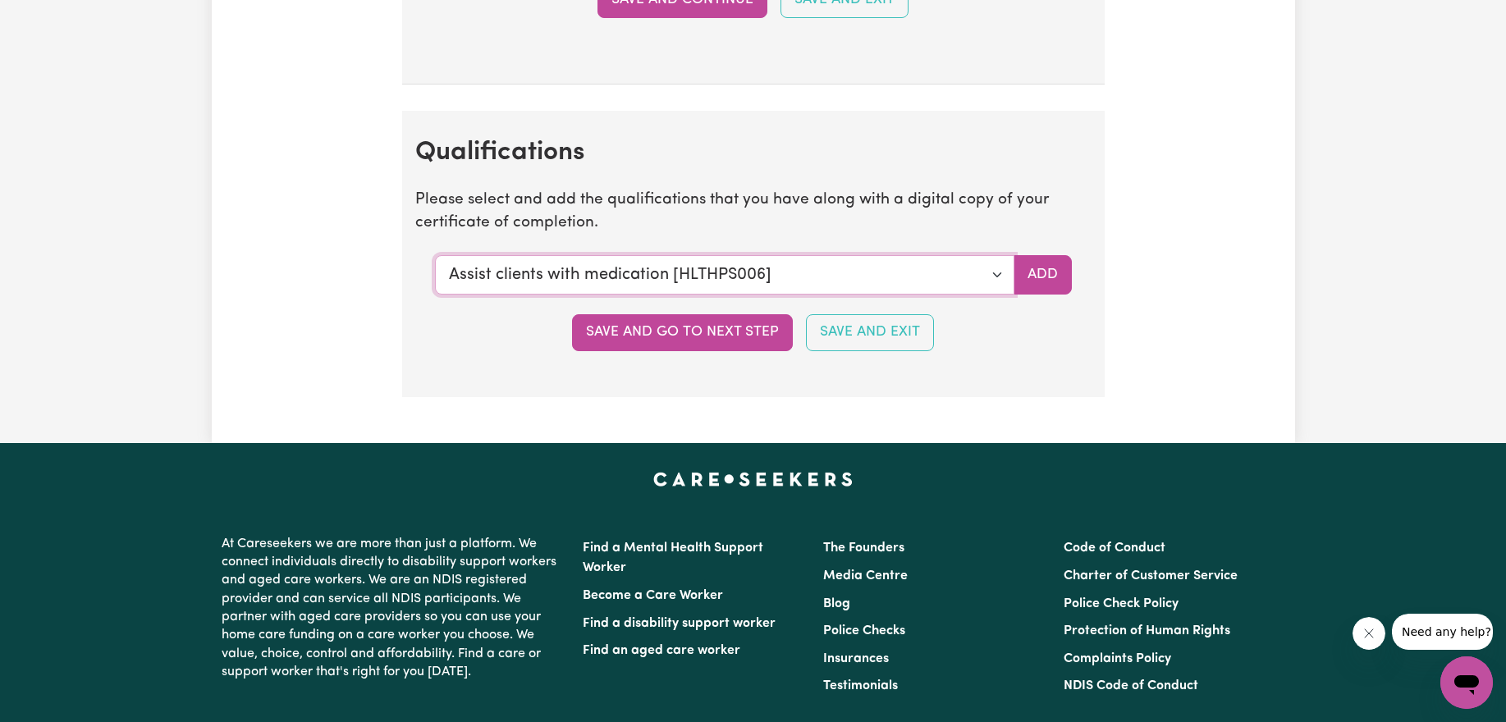
click at [991, 272] on select "Select a qualification to add... Certificate III (Individual Support) Certifica…" at bounding box center [724, 274] width 579 height 39
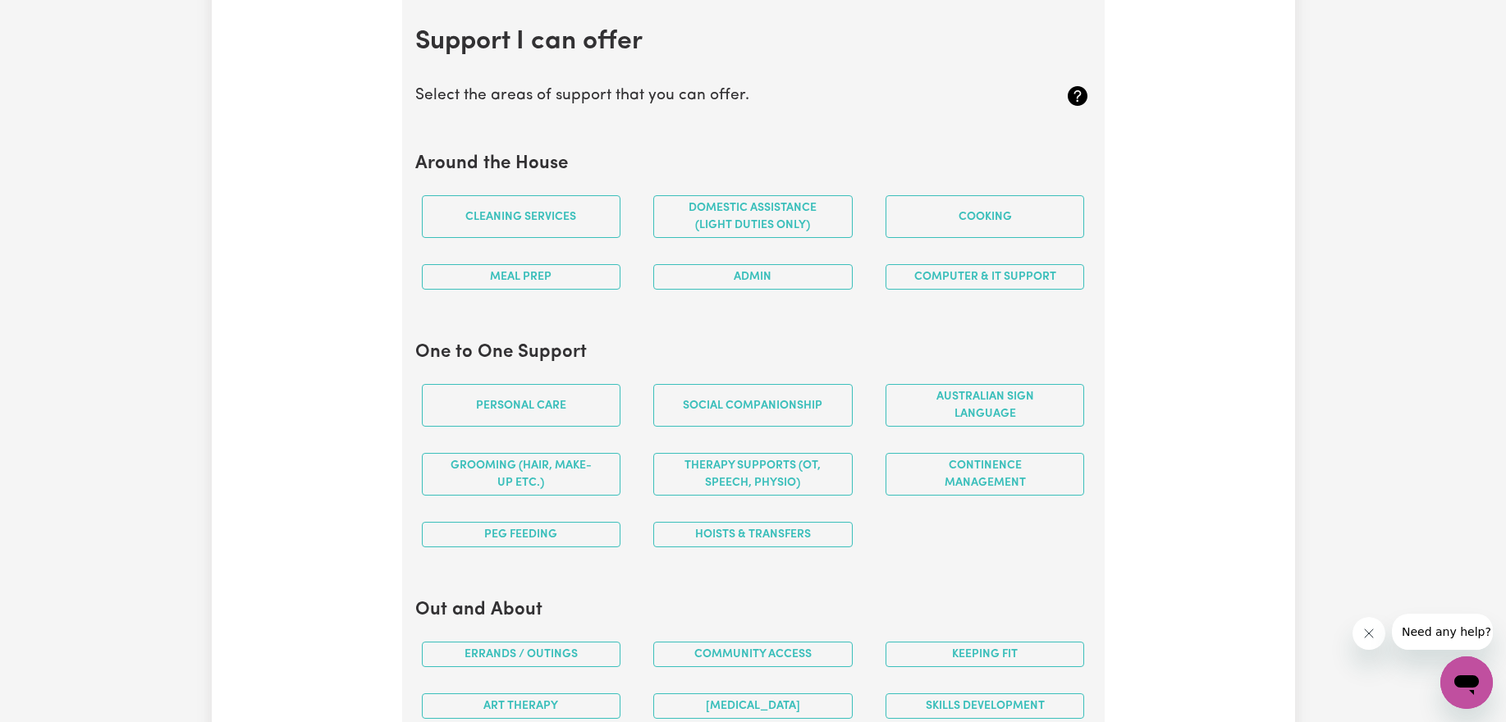
scroll to position [1470, 0]
click at [537, 288] on button "Meal prep" at bounding box center [521, 275] width 199 height 25
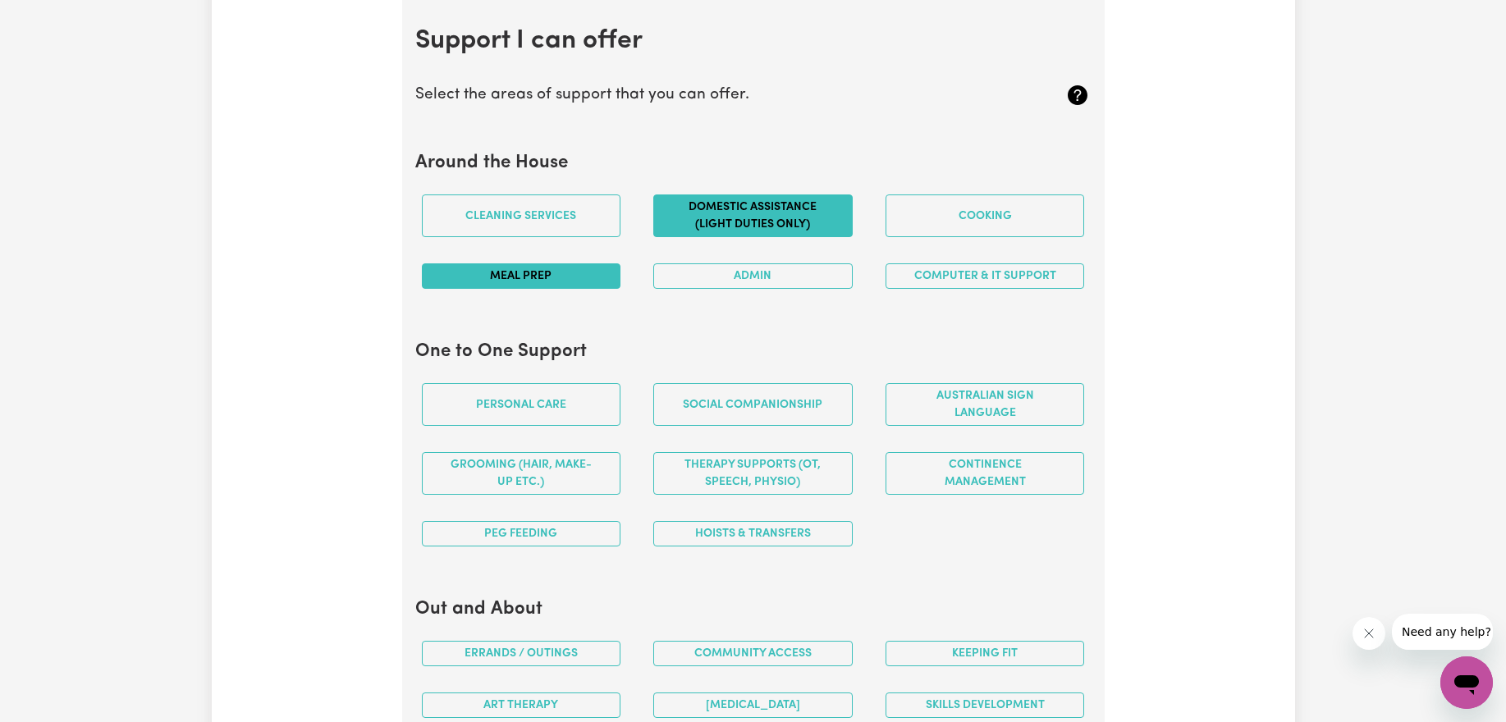
click at [806, 223] on button "Domestic assistance (light duties only)" at bounding box center [752, 215] width 199 height 43
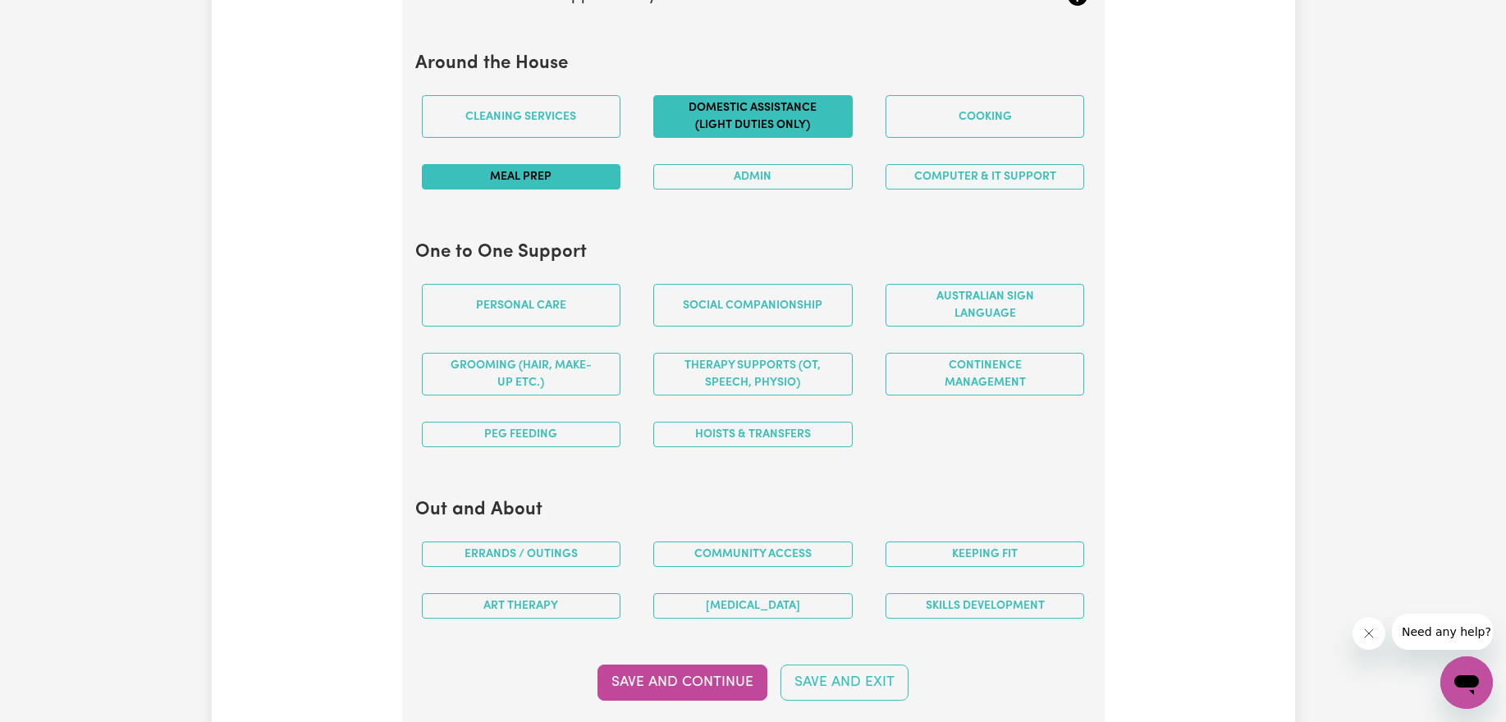
scroll to position [1576, 0]
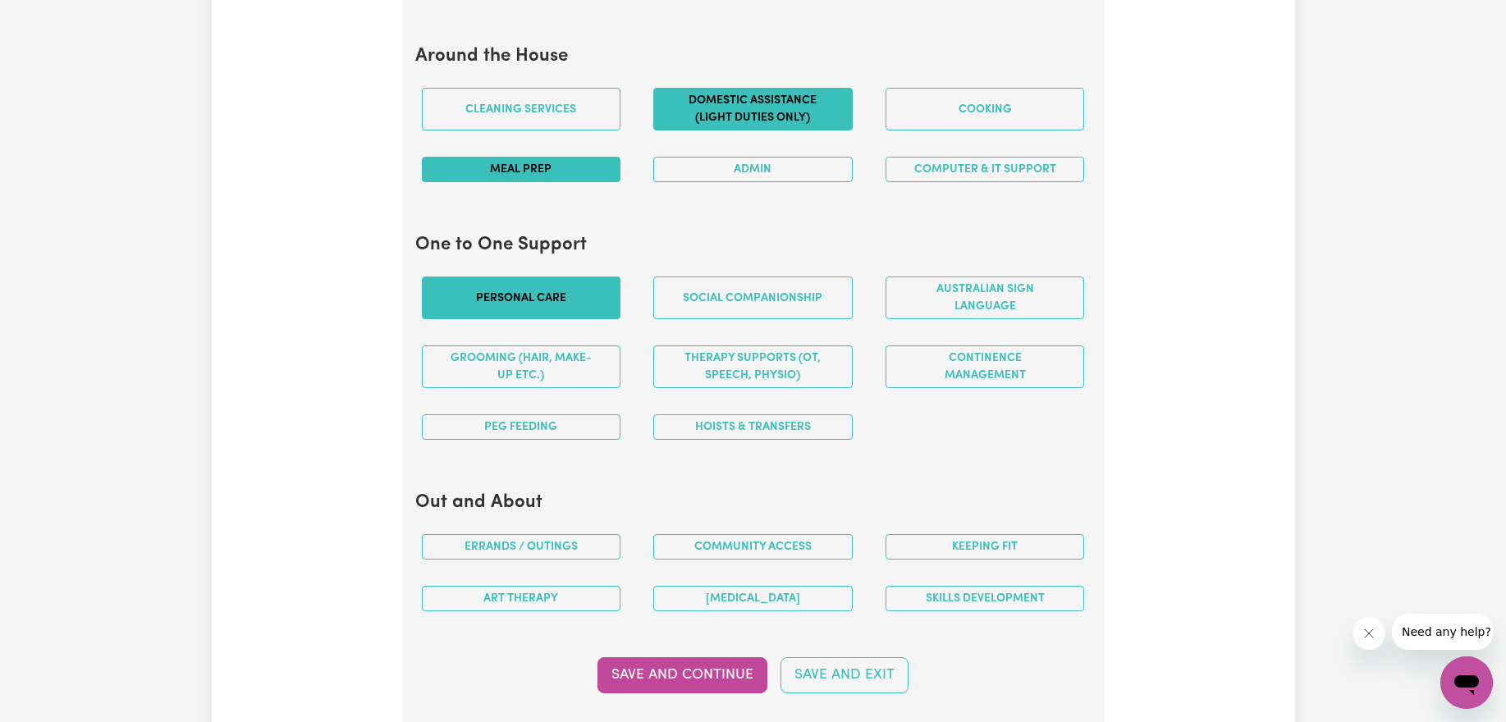
click at [495, 280] on button "Personal care" at bounding box center [521, 298] width 199 height 43
click at [781, 314] on button "Social companionship" at bounding box center [752, 298] width 199 height 43
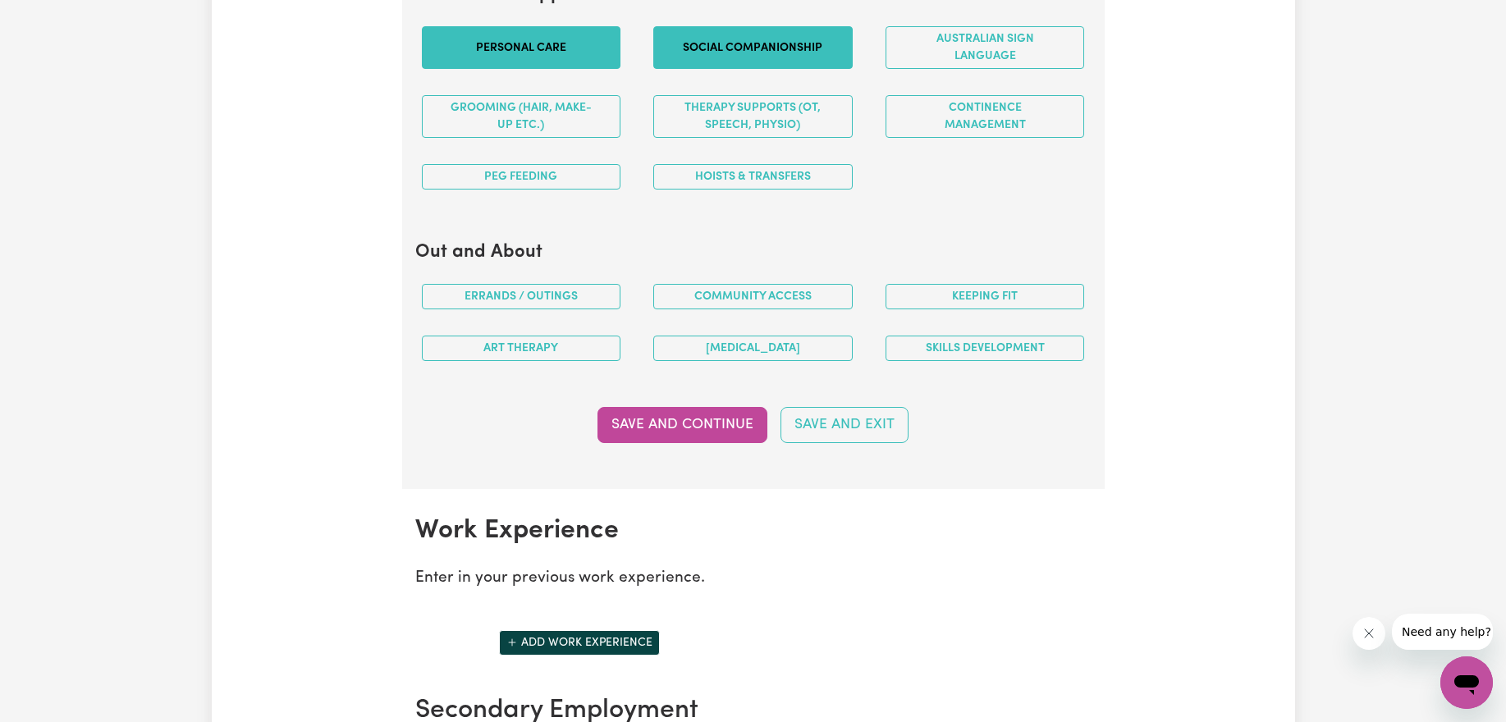
scroll to position [1829, 0]
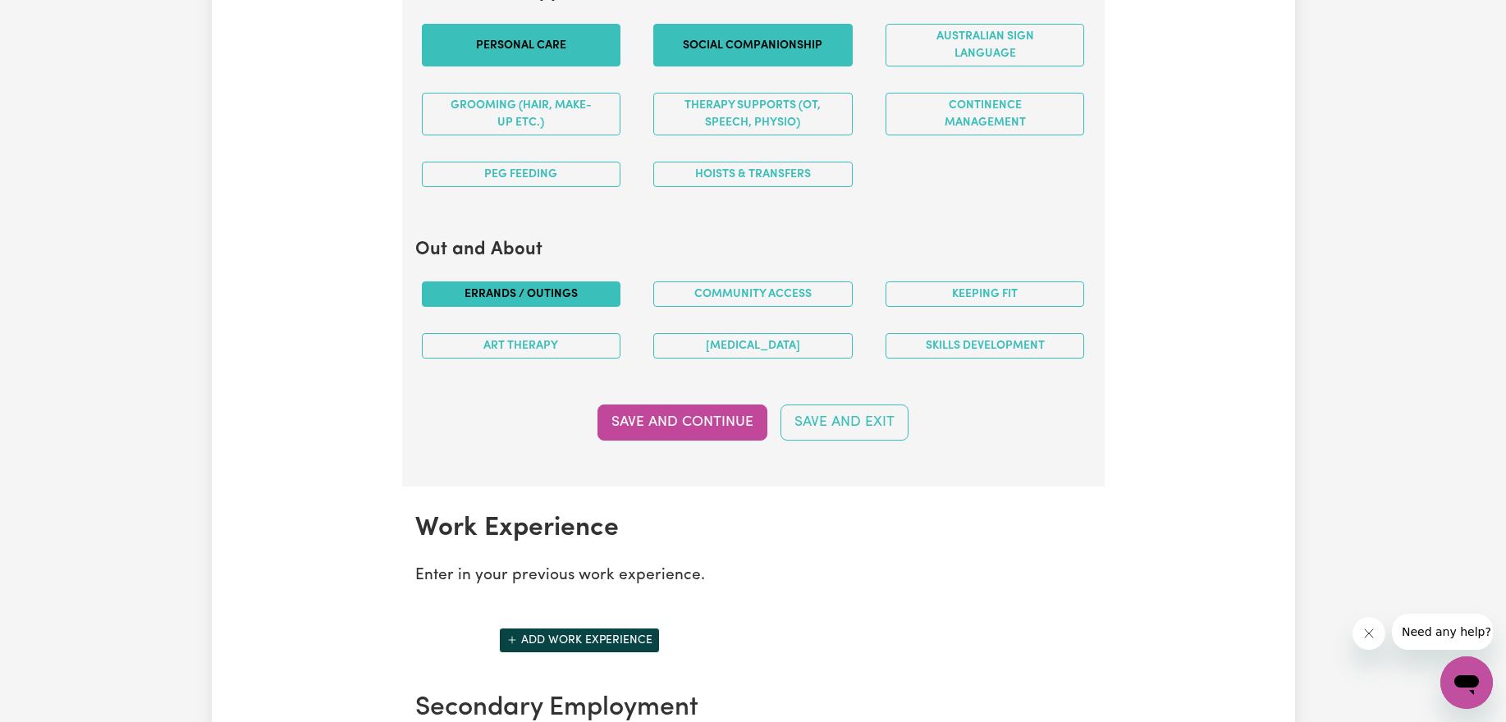
click at [564, 298] on button "Errands / Outings" at bounding box center [521, 293] width 199 height 25
click at [803, 350] on button "[MEDICAL_DATA]" at bounding box center [752, 345] width 199 height 25
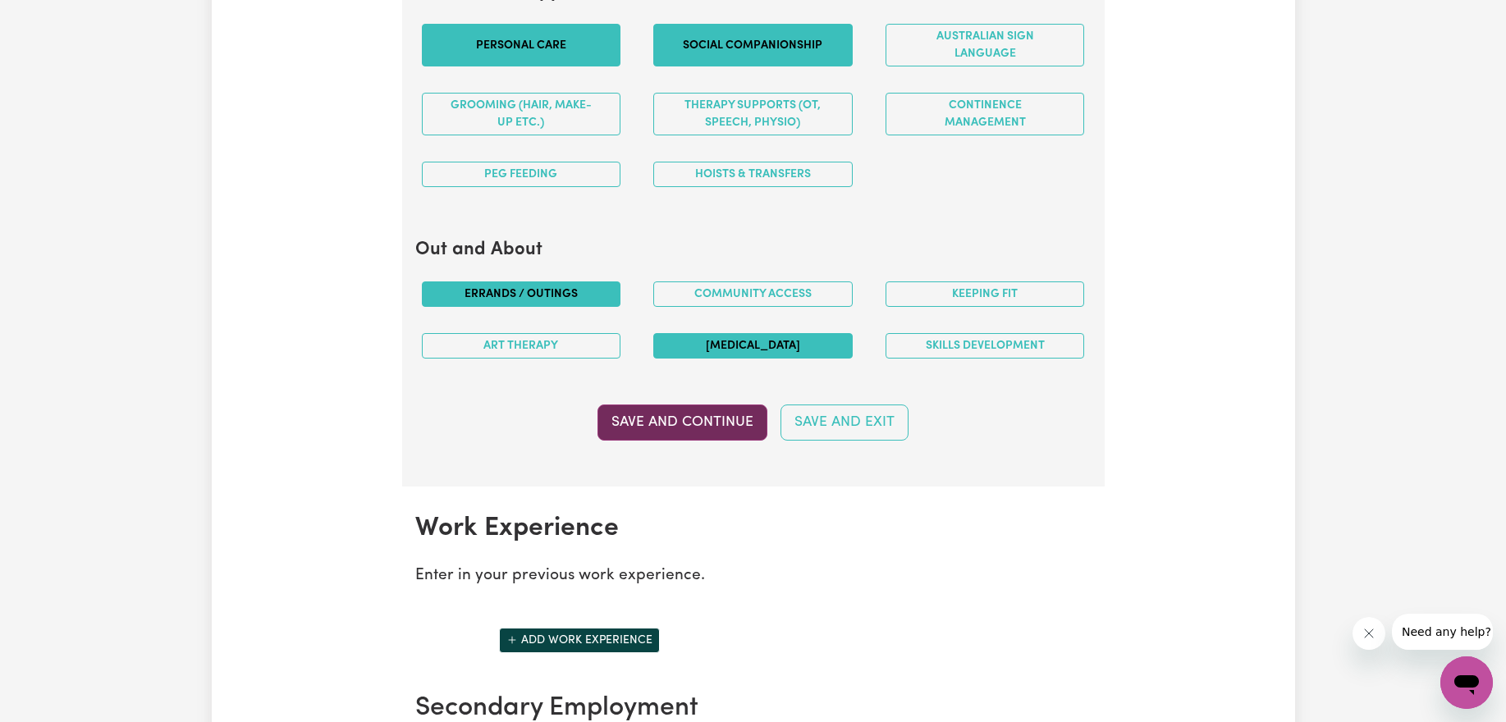
click at [687, 418] on button "Save and Continue" at bounding box center [682, 423] width 170 height 36
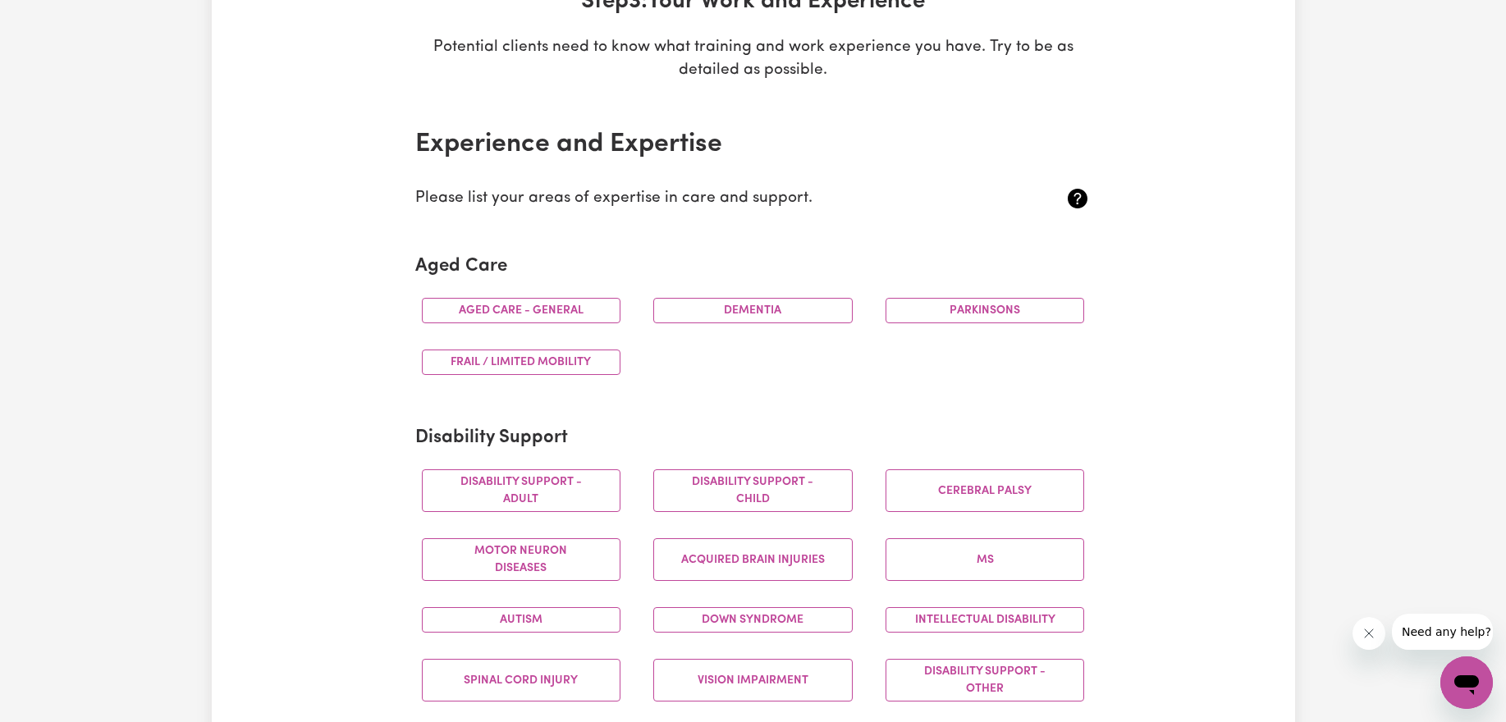
scroll to position [287, 0]
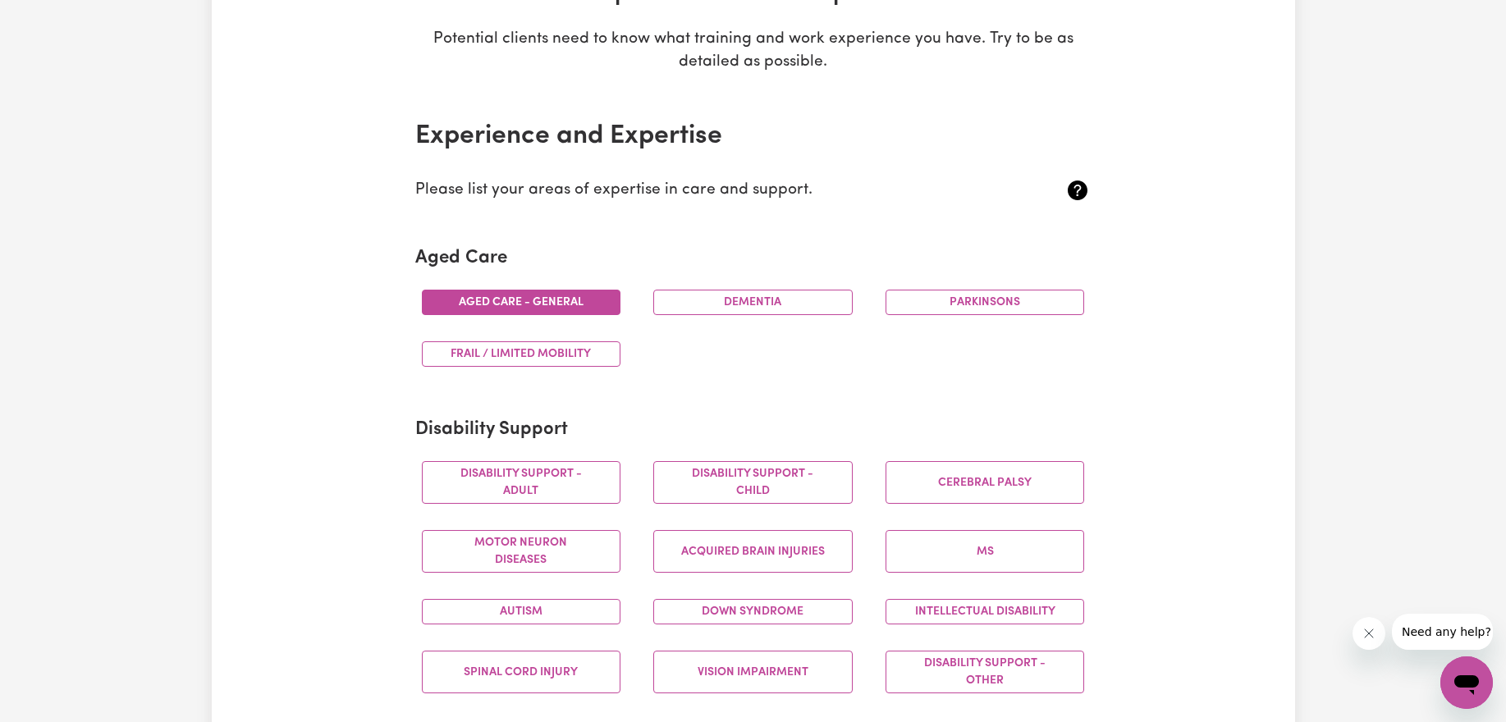
click at [507, 311] on button "Aged care - General" at bounding box center [521, 302] width 199 height 25
click at [797, 311] on button "Dementia" at bounding box center [752, 302] width 199 height 25
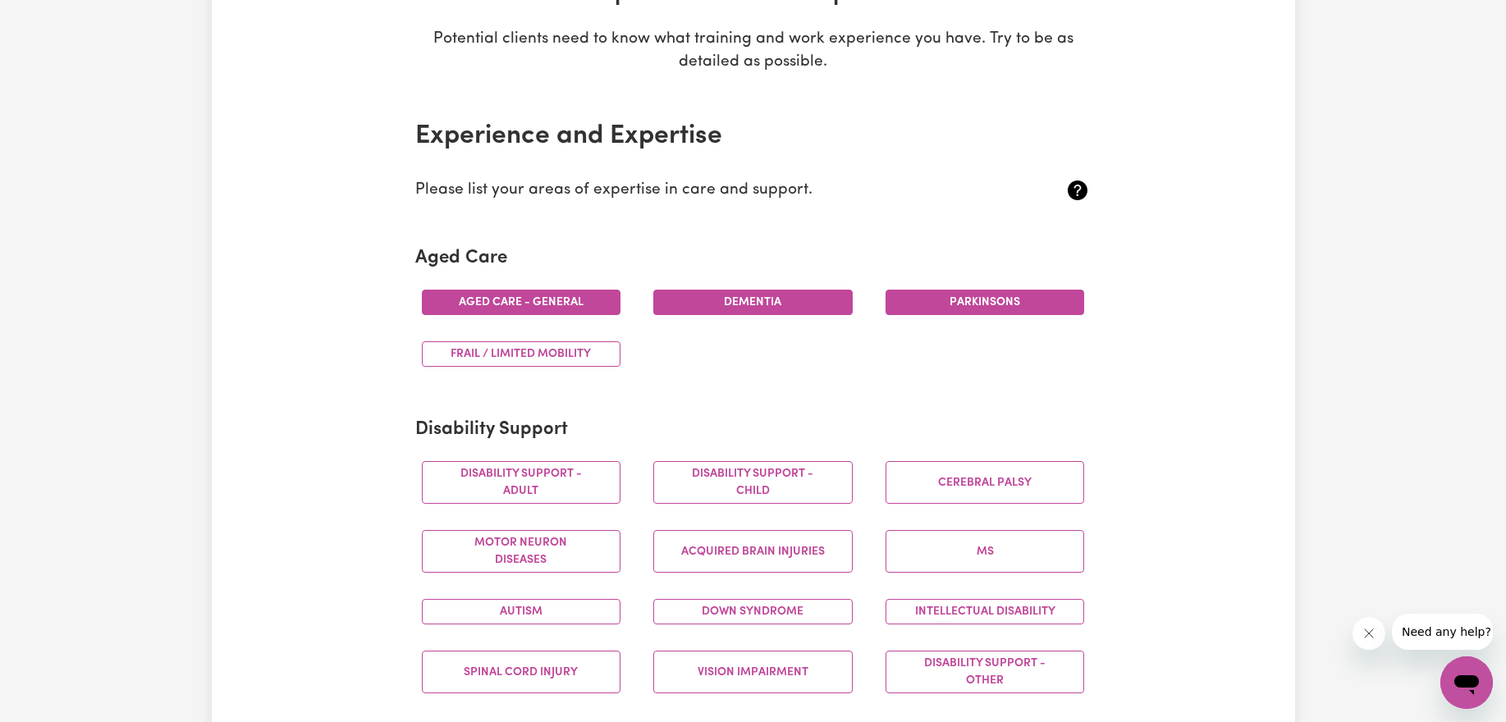
click at [908, 300] on button "Parkinsons" at bounding box center [984, 302] width 199 height 25
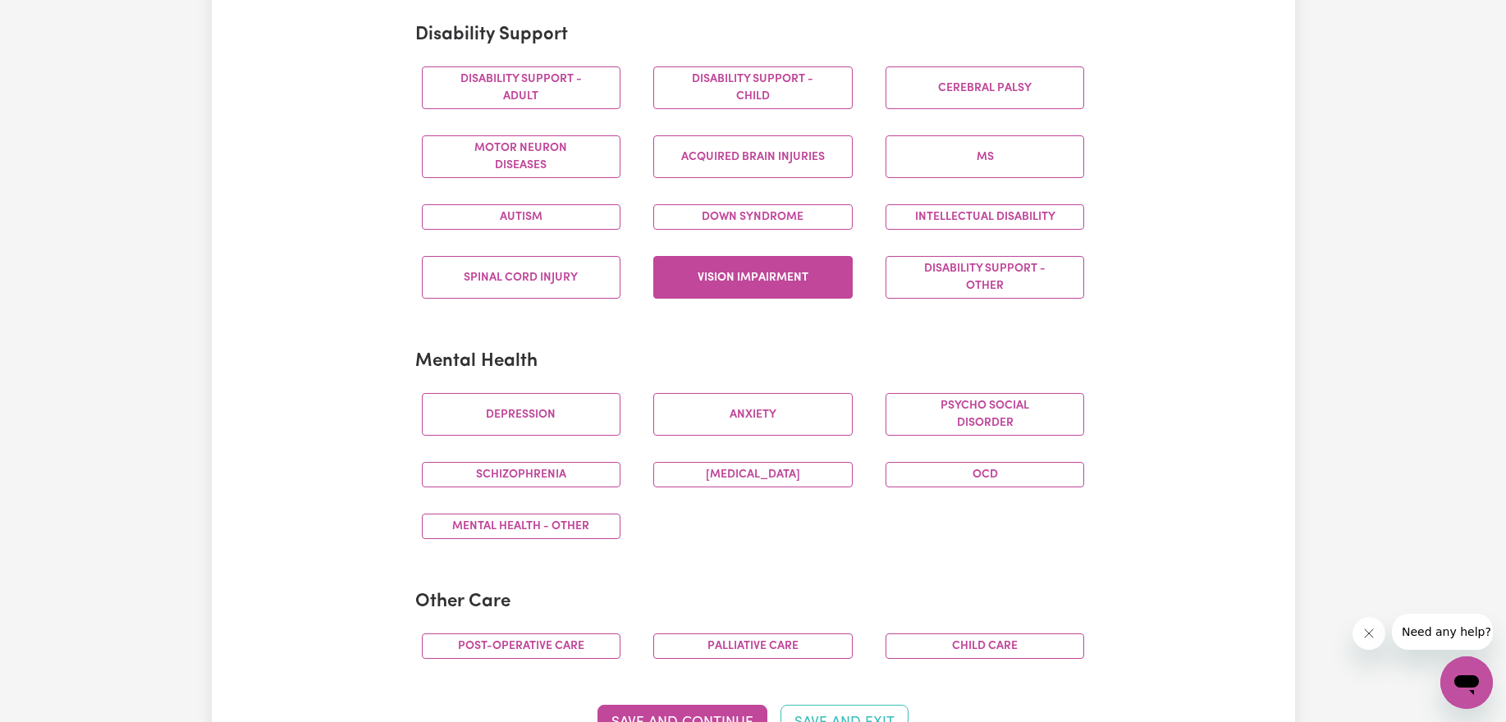
scroll to position [703, 0]
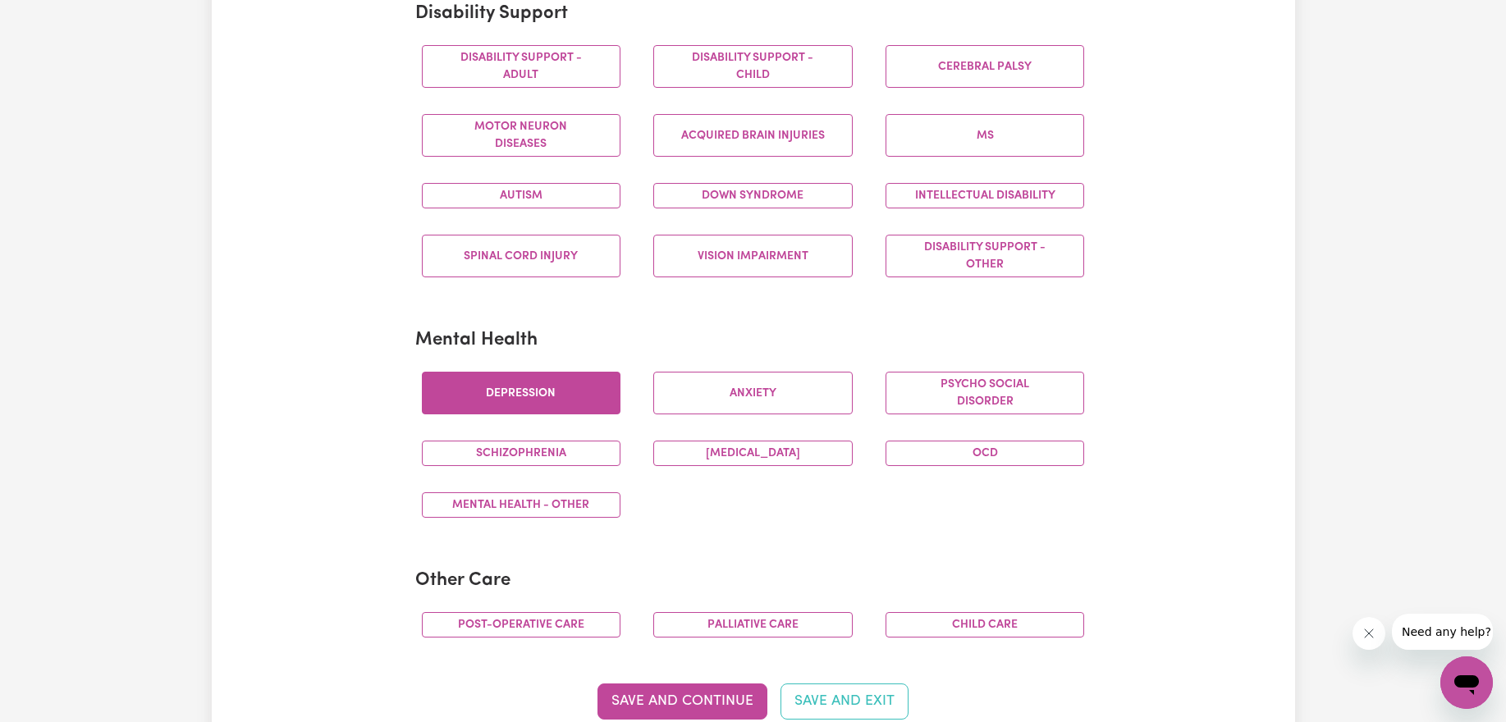
click at [558, 396] on button "Depression" at bounding box center [521, 393] width 199 height 43
click at [758, 401] on button "Anxiety" at bounding box center [752, 393] width 199 height 43
click at [614, 394] on button "Depression" at bounding box center [521, 393] width 199 height 43
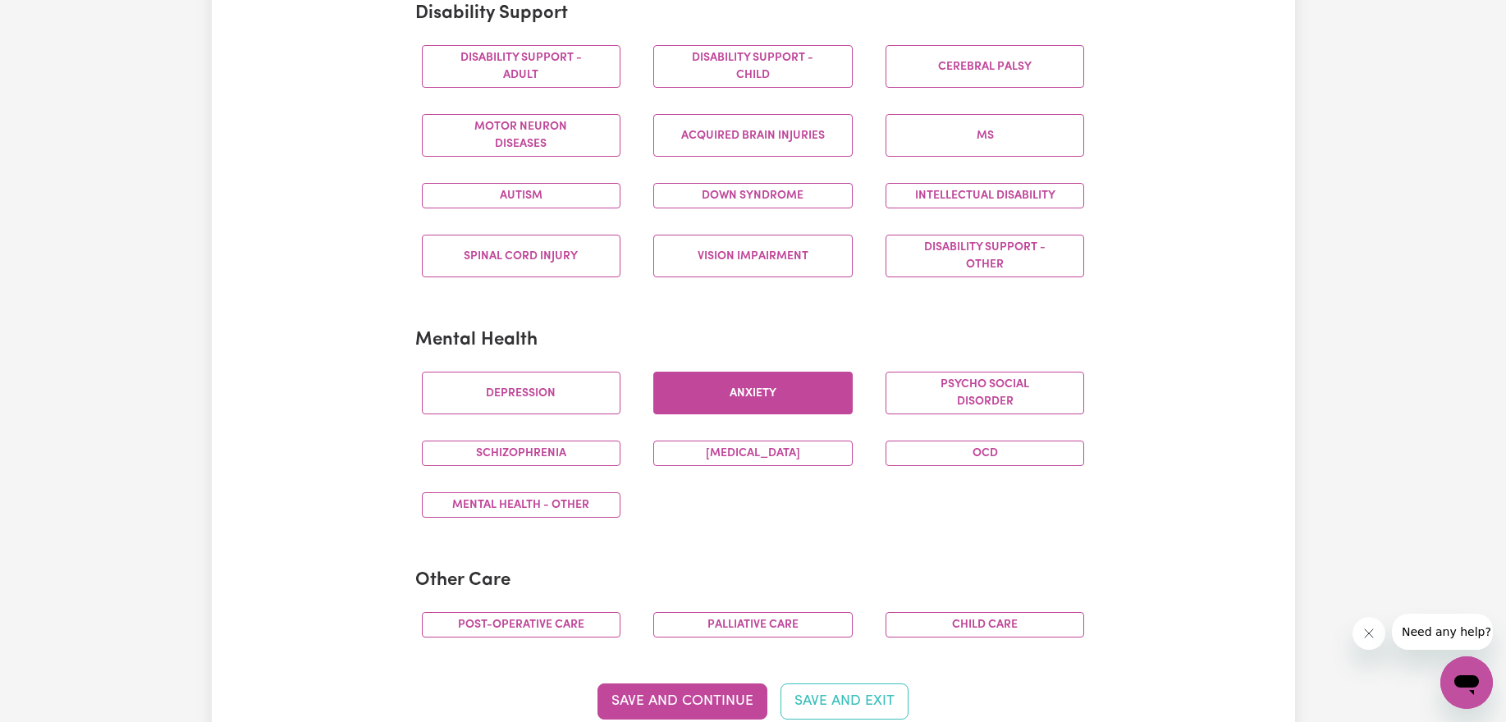
click at [729, 400] on button "Anxiety" at bounding box center [752, 393] width 199 height 43
click at [739, 386] on button "Anxiety" at bounding box center [752, 393] width 199 height 43
click at [951, 455] on button "OCD" at bounding box center [984, 453] width 199 height 25
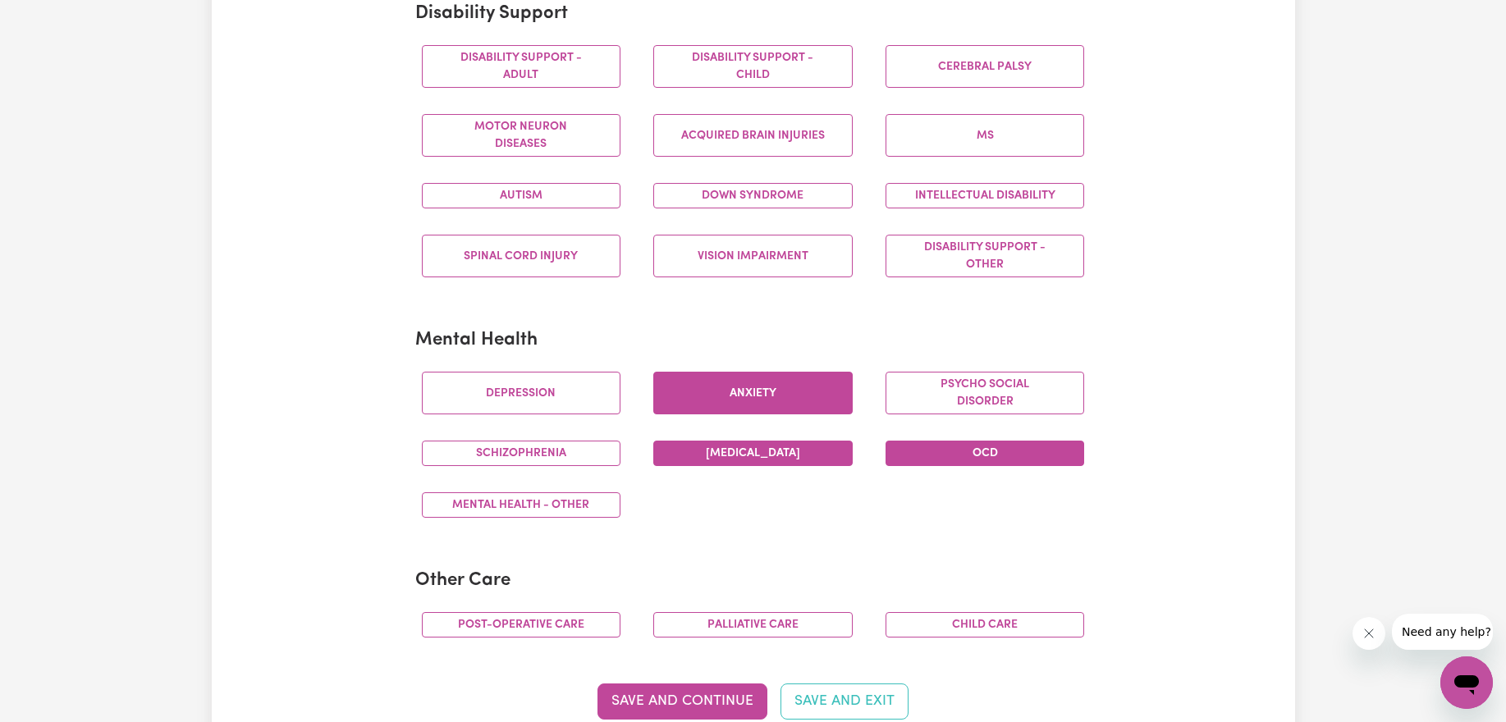
click at [836, 454] on button "[MEDICAL_DATA]" at bounding box center [752, 453] width 199 height 25
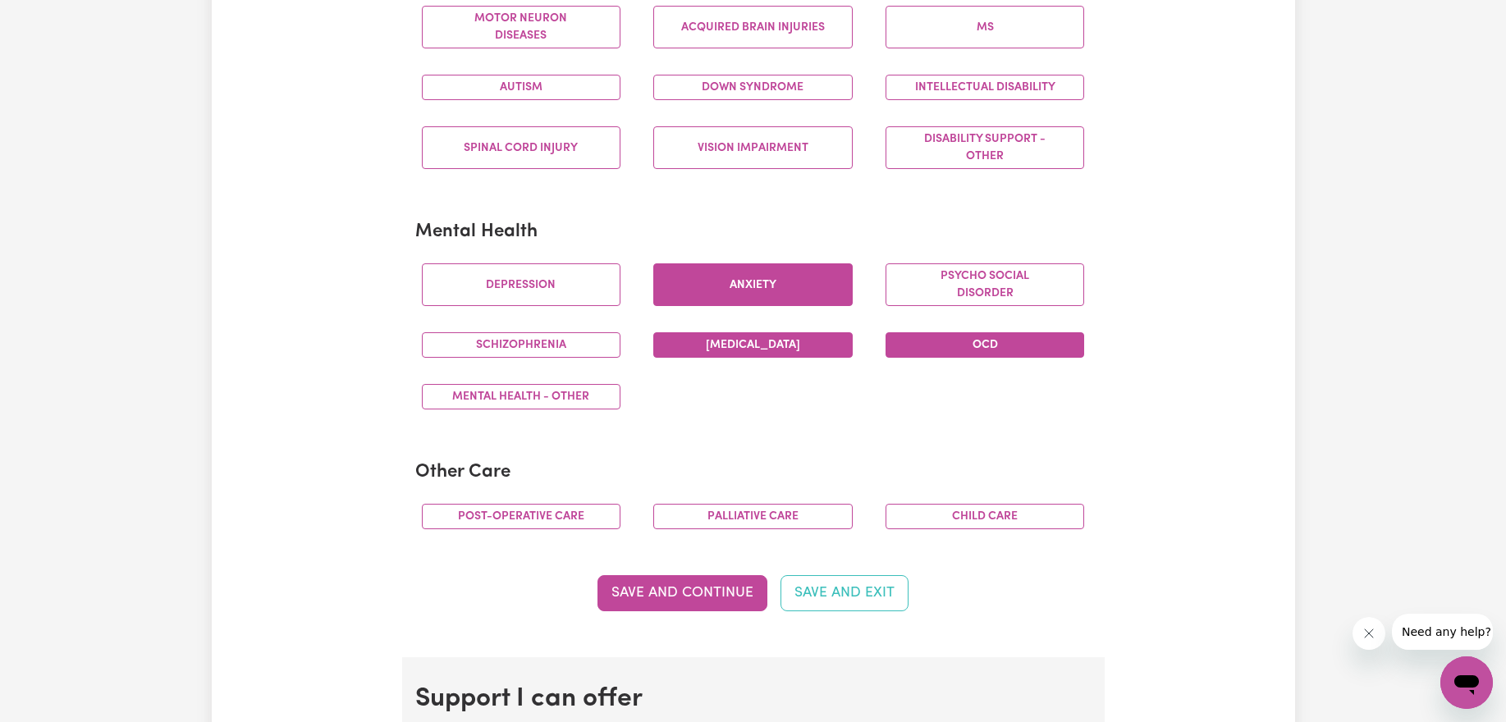
scroll to position [830, 0]
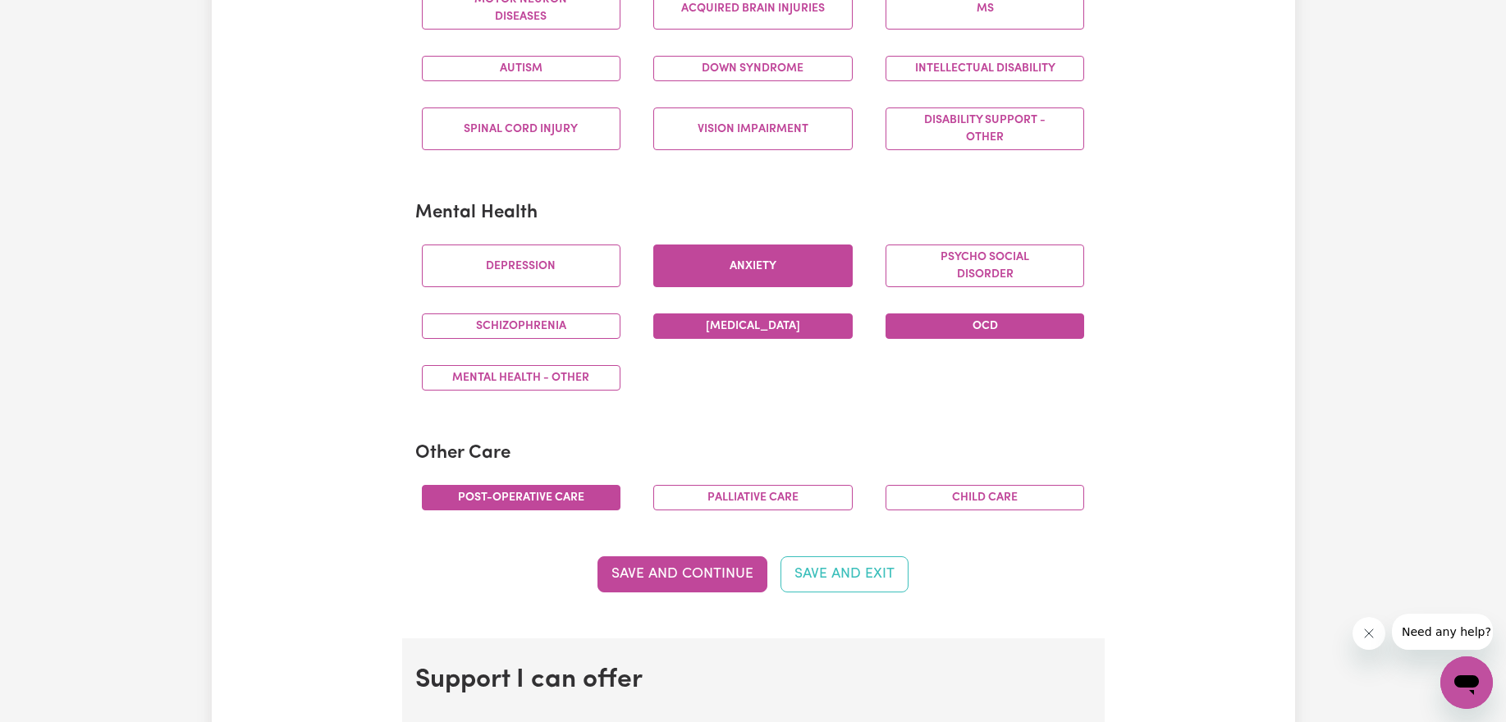
click at [550, 505] on button "Post-operative care" at bounding box center [521, 497] width 199 height 25
click at [799, 496] on button "Palliative care" at bounding box center [752, 497] width 199 height 25
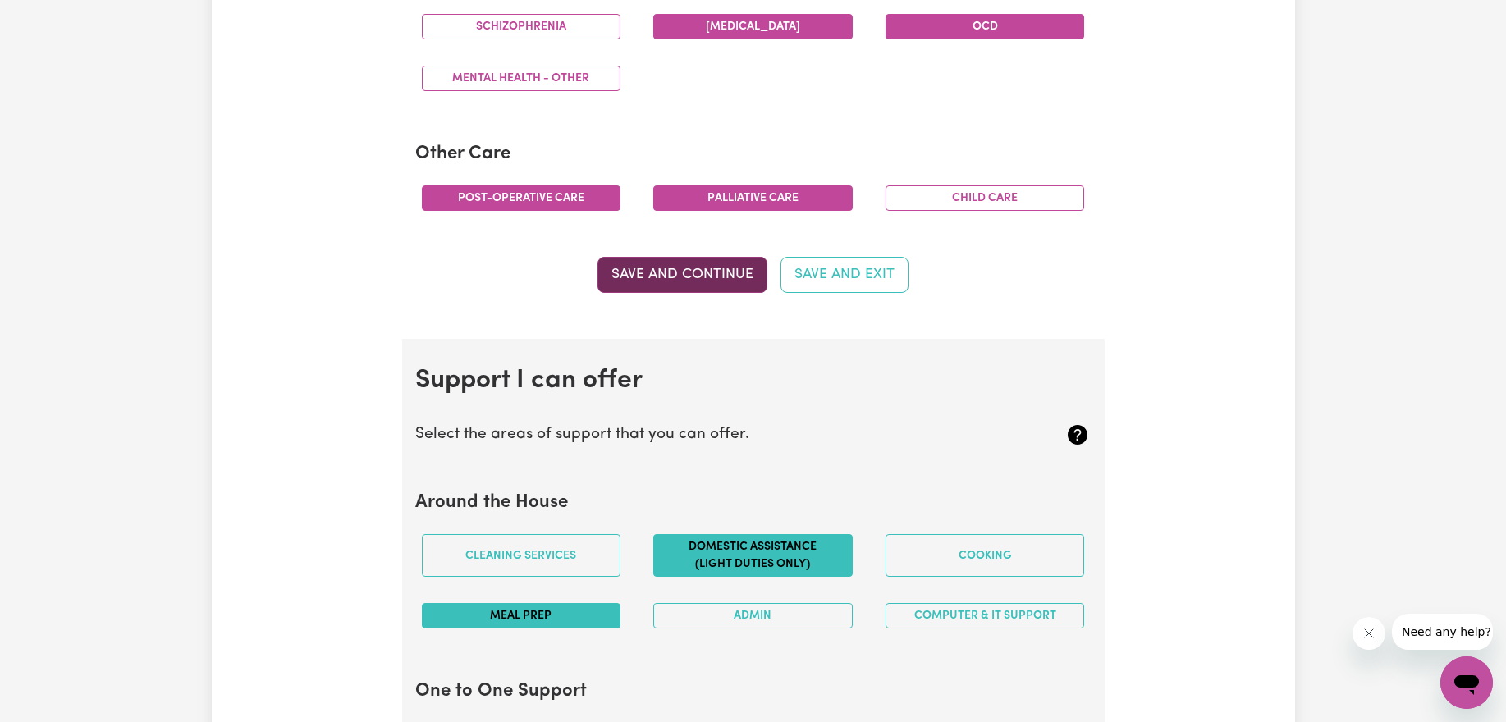
scroll to position [1131, 0]
click at [709, 271] on button "Save and Continue" at bounding box center [682, 274] width 170 height 36
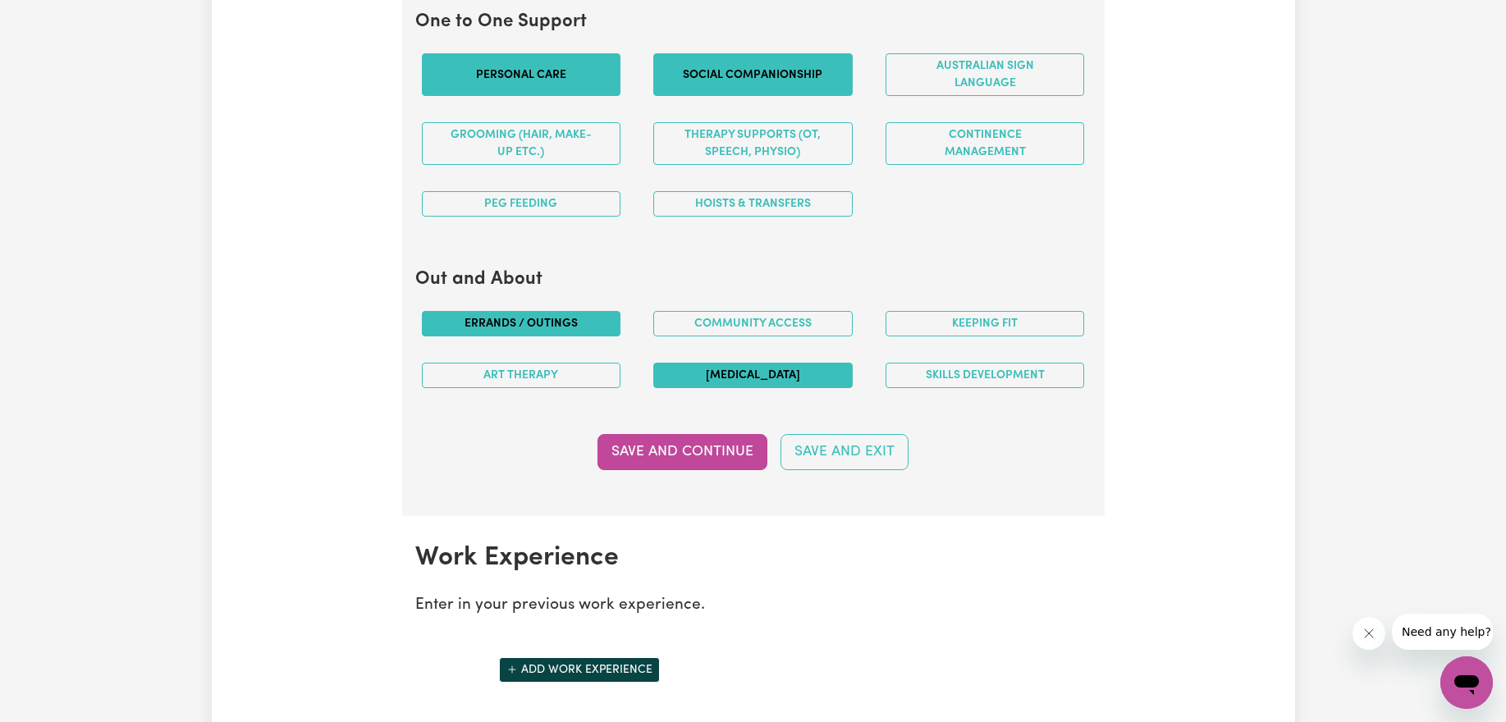
scroll to position [1829, 0]
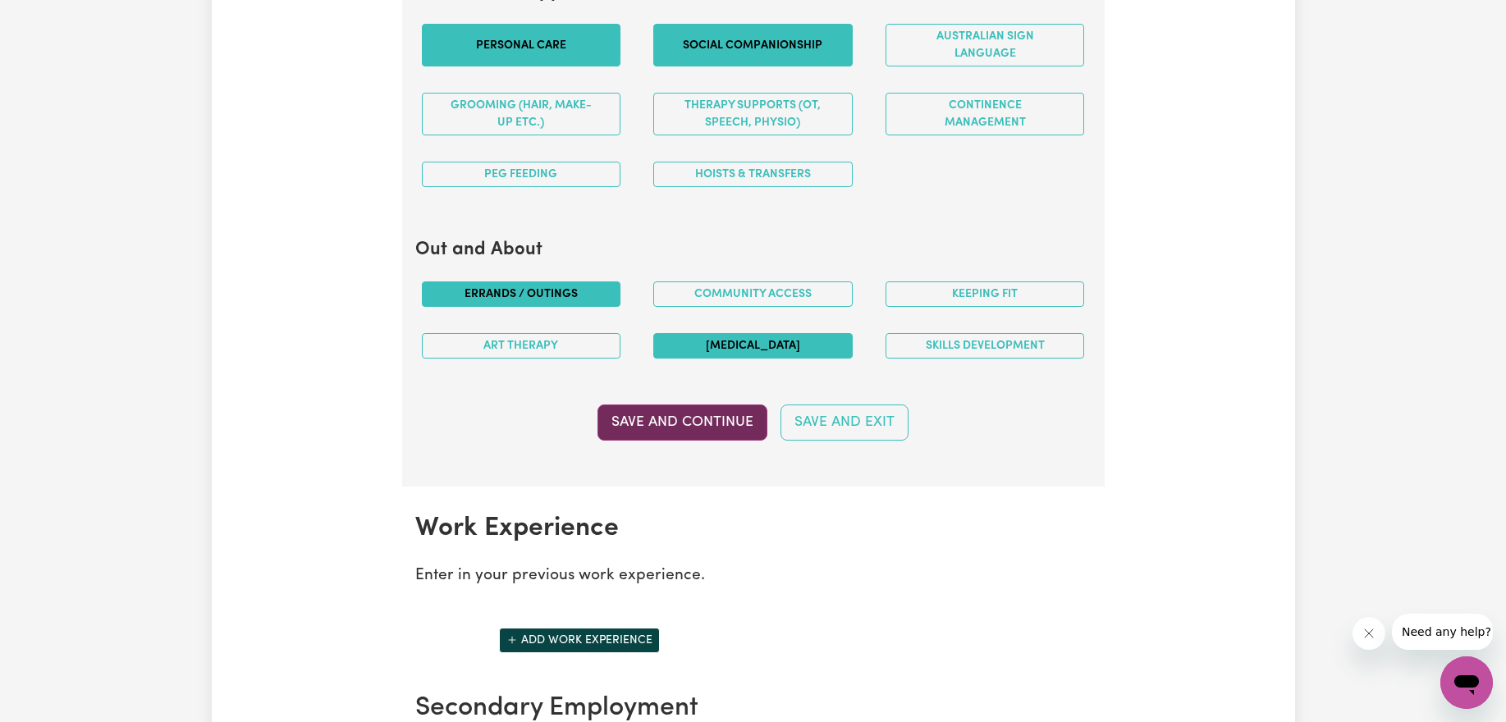
click at [719, 419] on button "Save and Continue" at bounding box center [682, 423] width 170 height 36
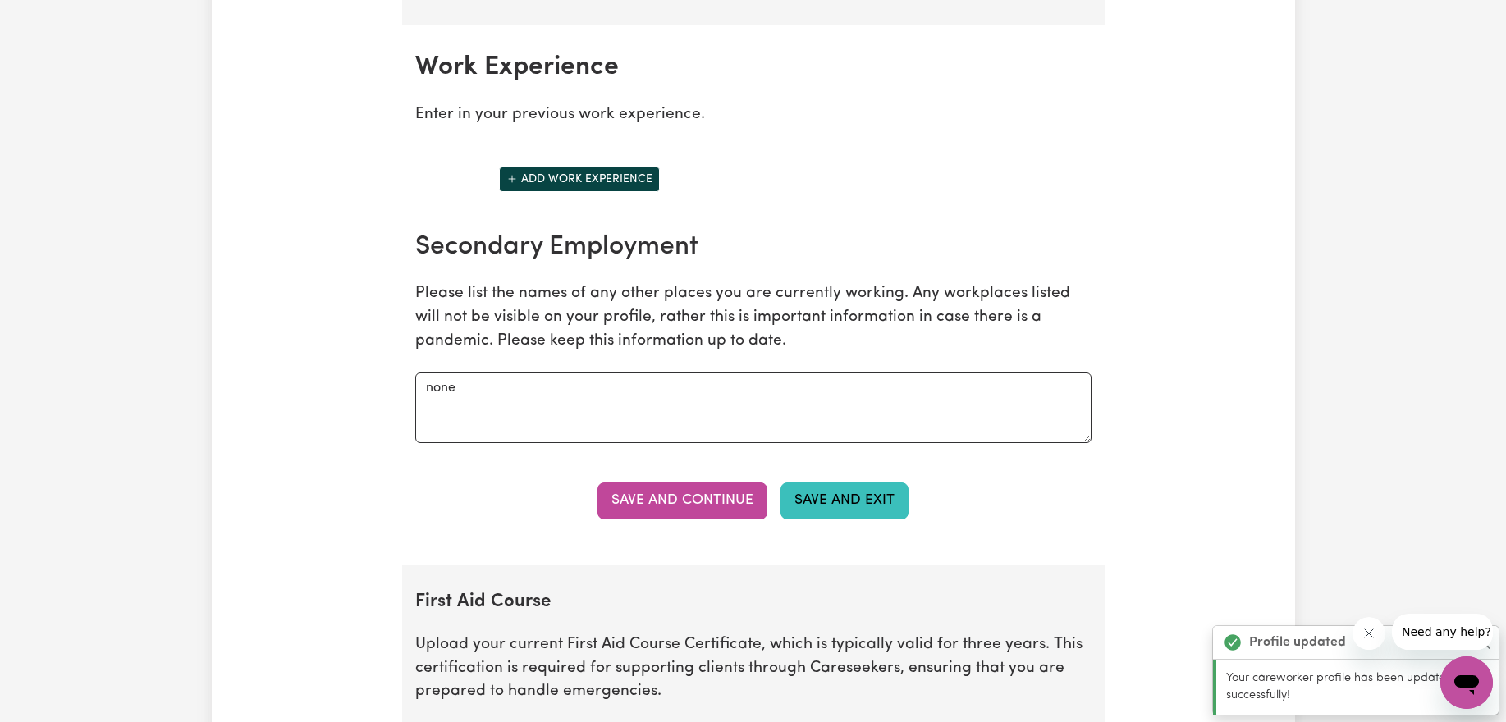
scroll to position [2316, 0]
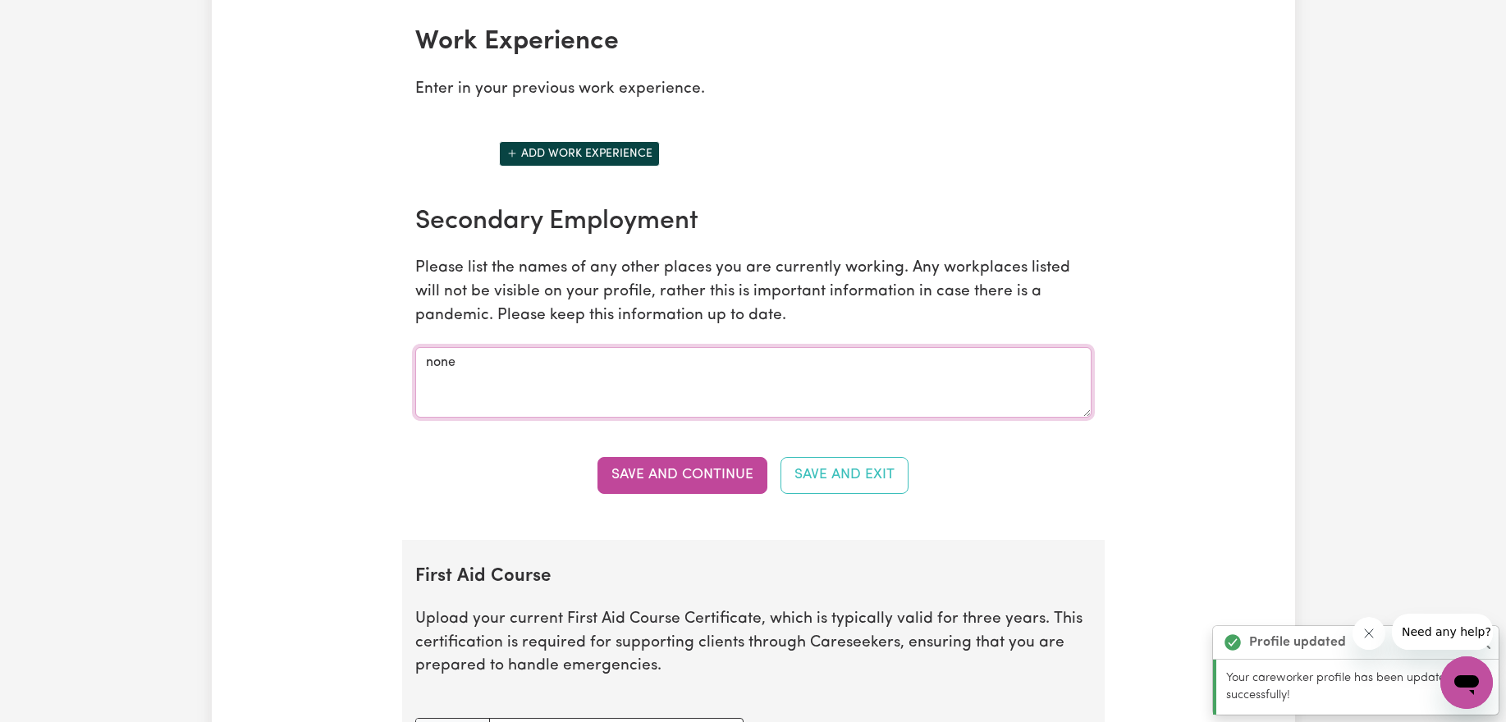
click at [686, 348] on textarea "none" at bounding box center [753, 382] width 676 height 71
type textarea "none"
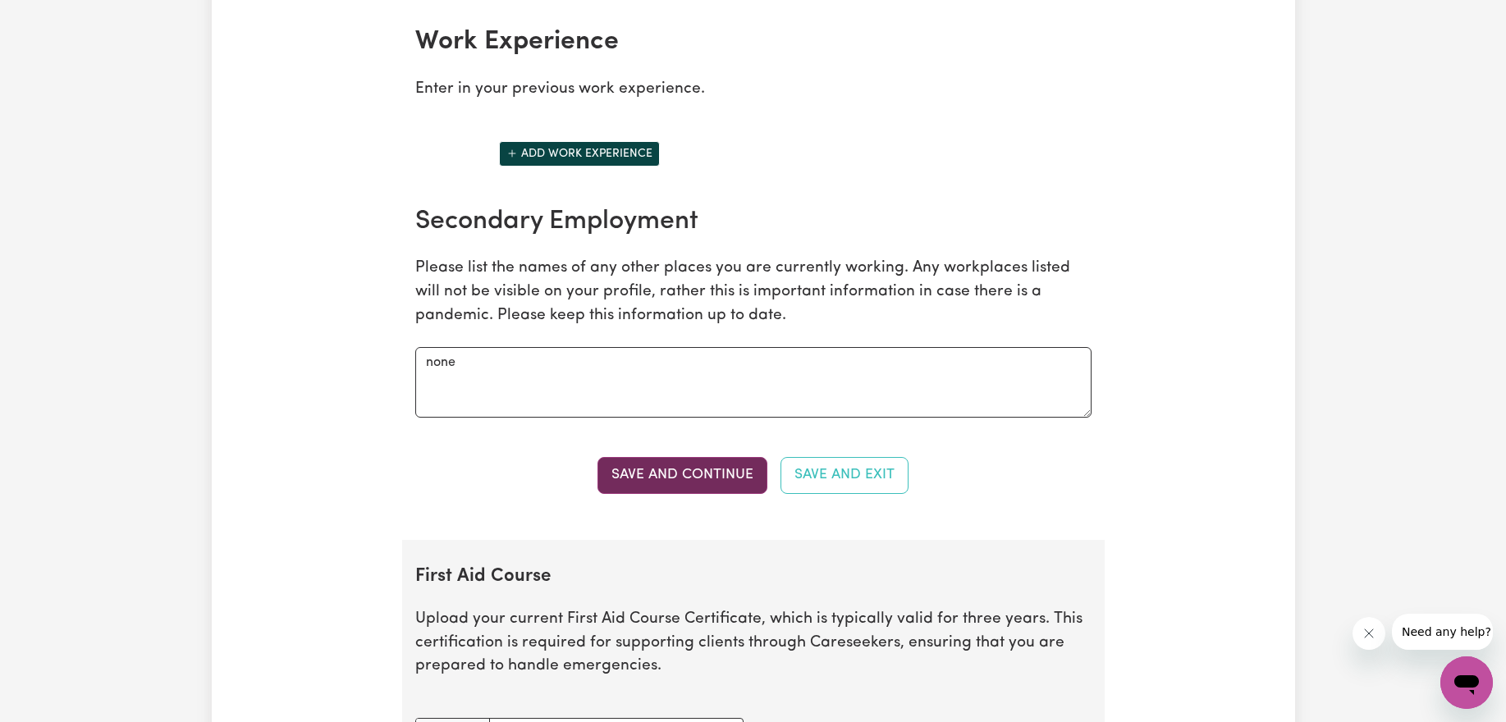
click at [716, 477] on button "Save and Continue" at bounding box center [682, 475] width 170 height 36
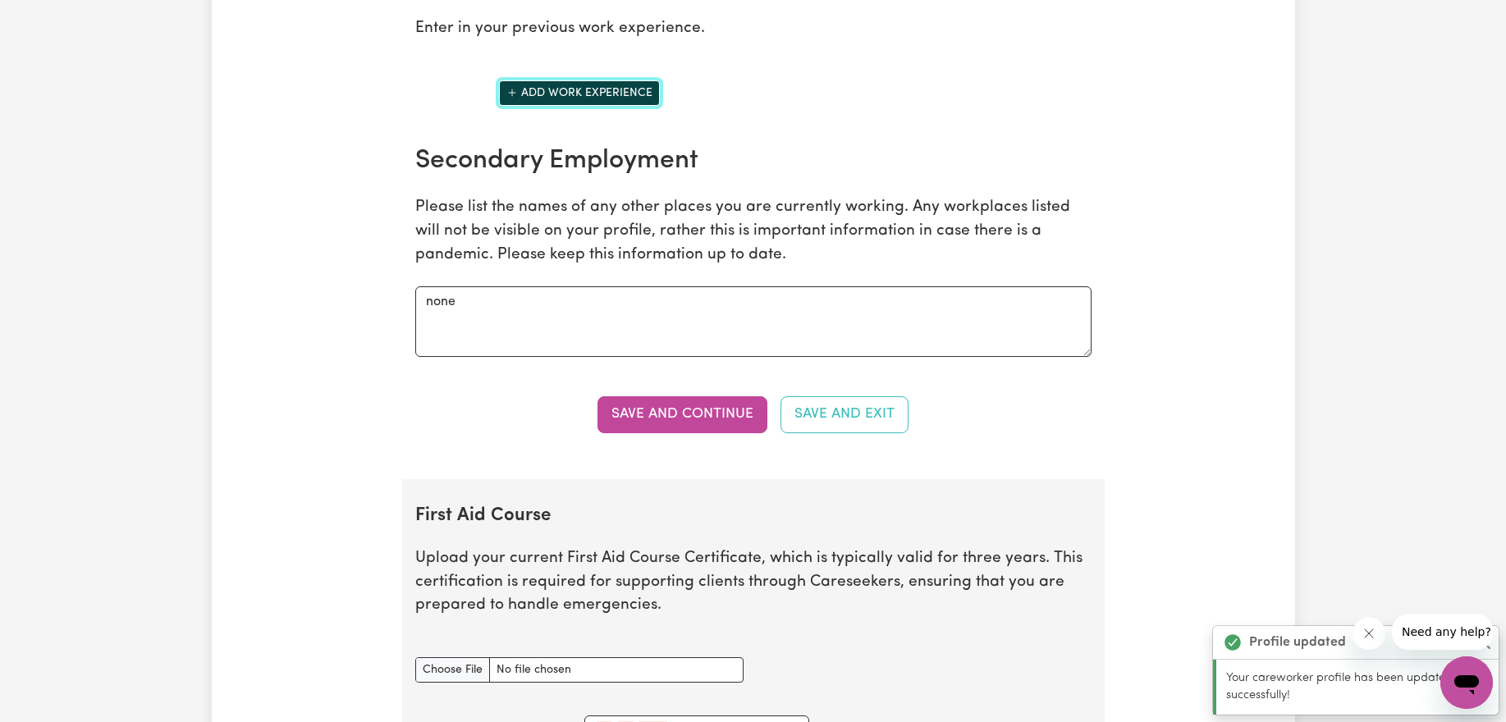
click at [633, 158] on section "Work Experience Enter in your previous work experience. Add work experience Sec…" at bounding box center [753, 208] width 702 height 539
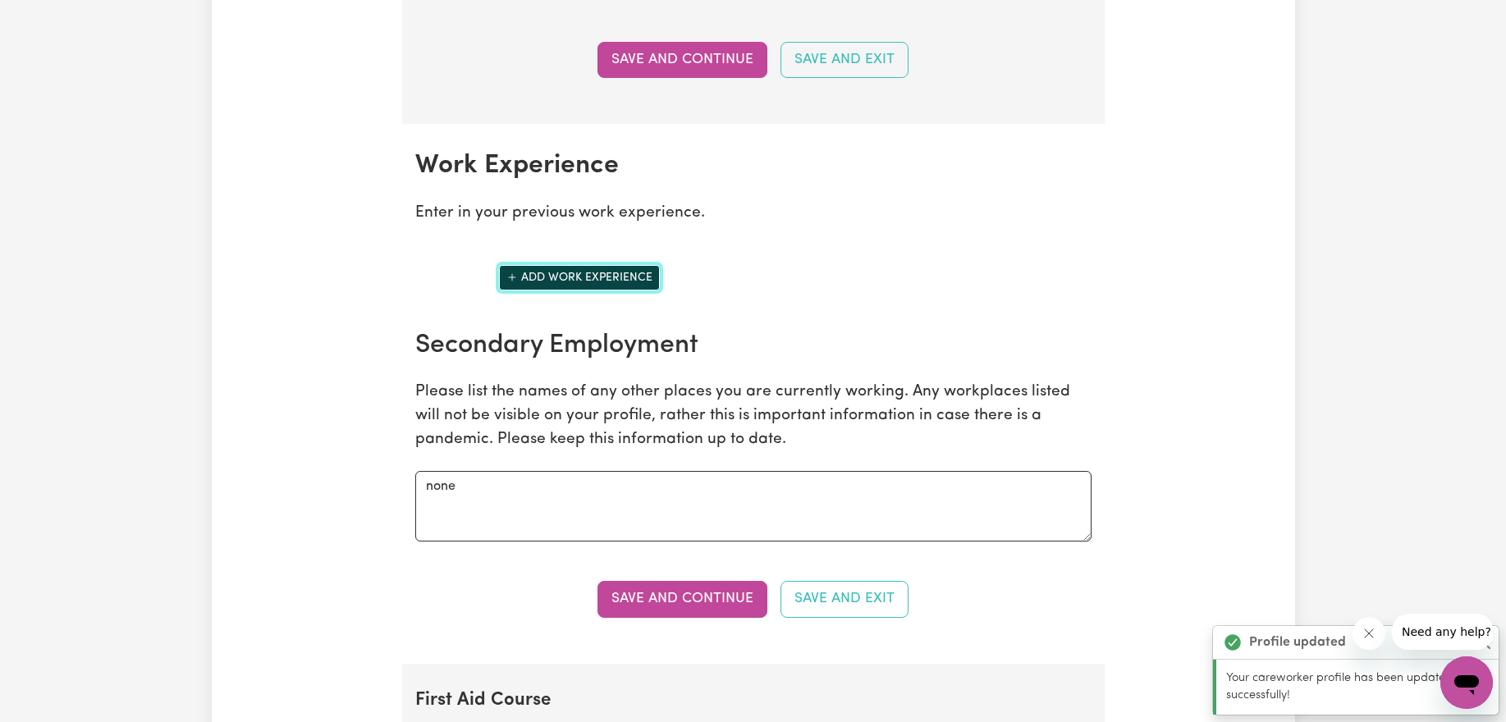
scroll to position [2137, 0]
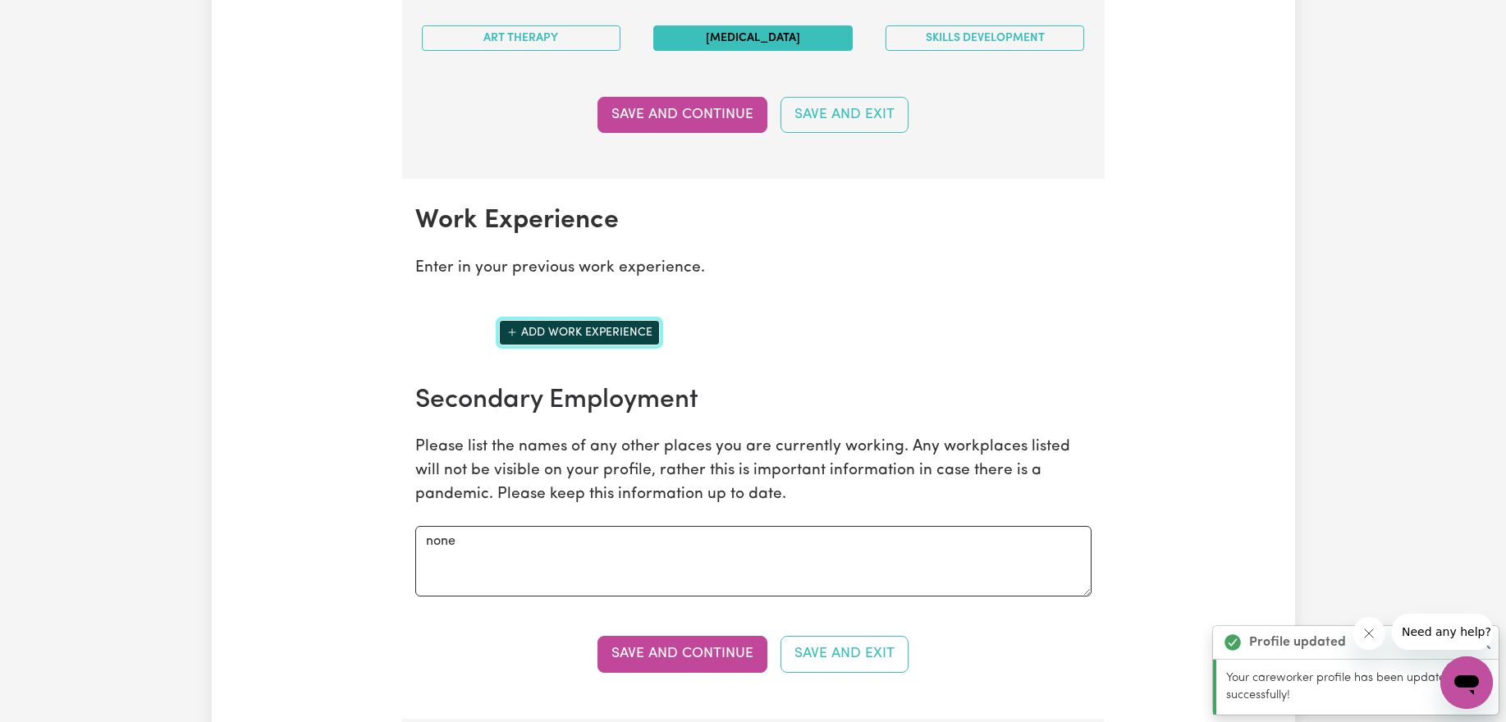
click at [612, 320] on button "Add work experience" at bounding box center [579, 332] width 161 height 25
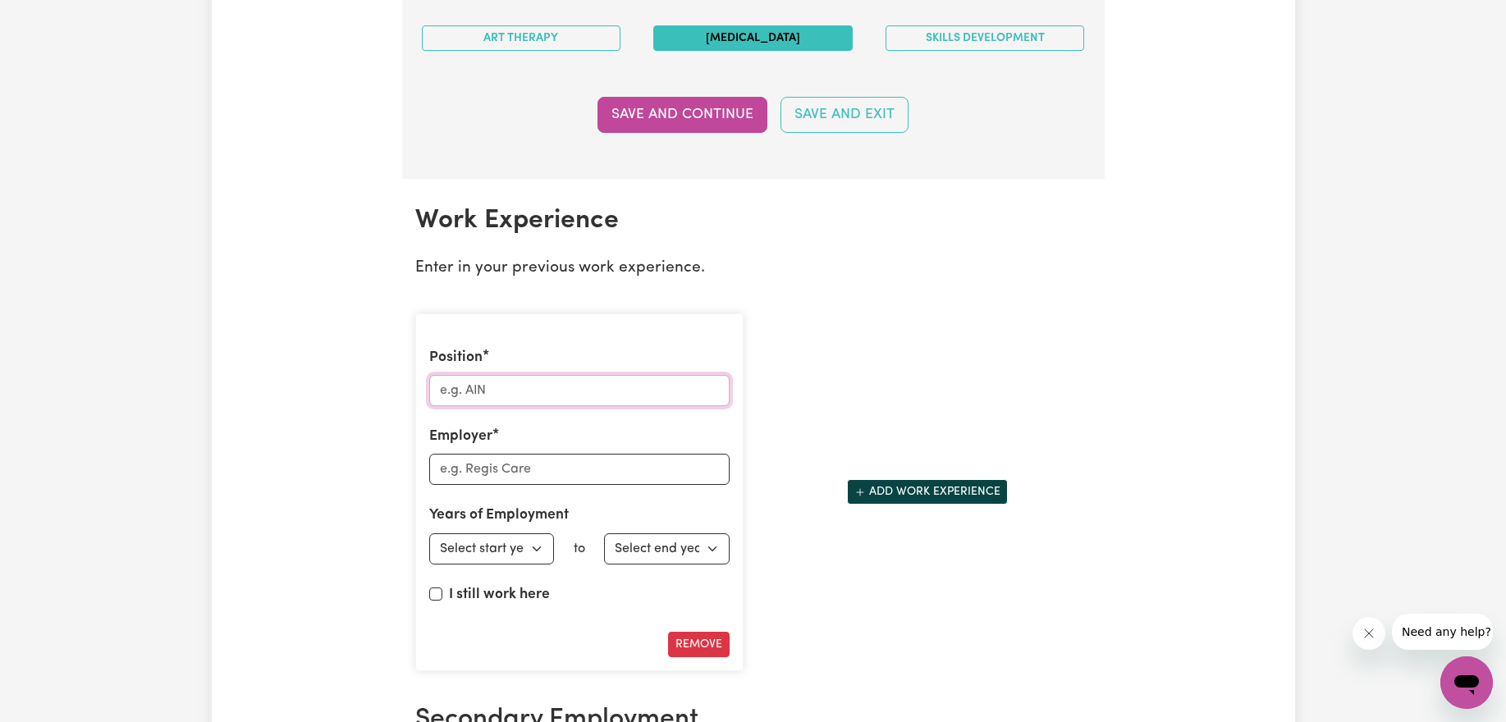
click at [519, 396] on input "Position" at bounding box center [579, 390] width 300 height 31
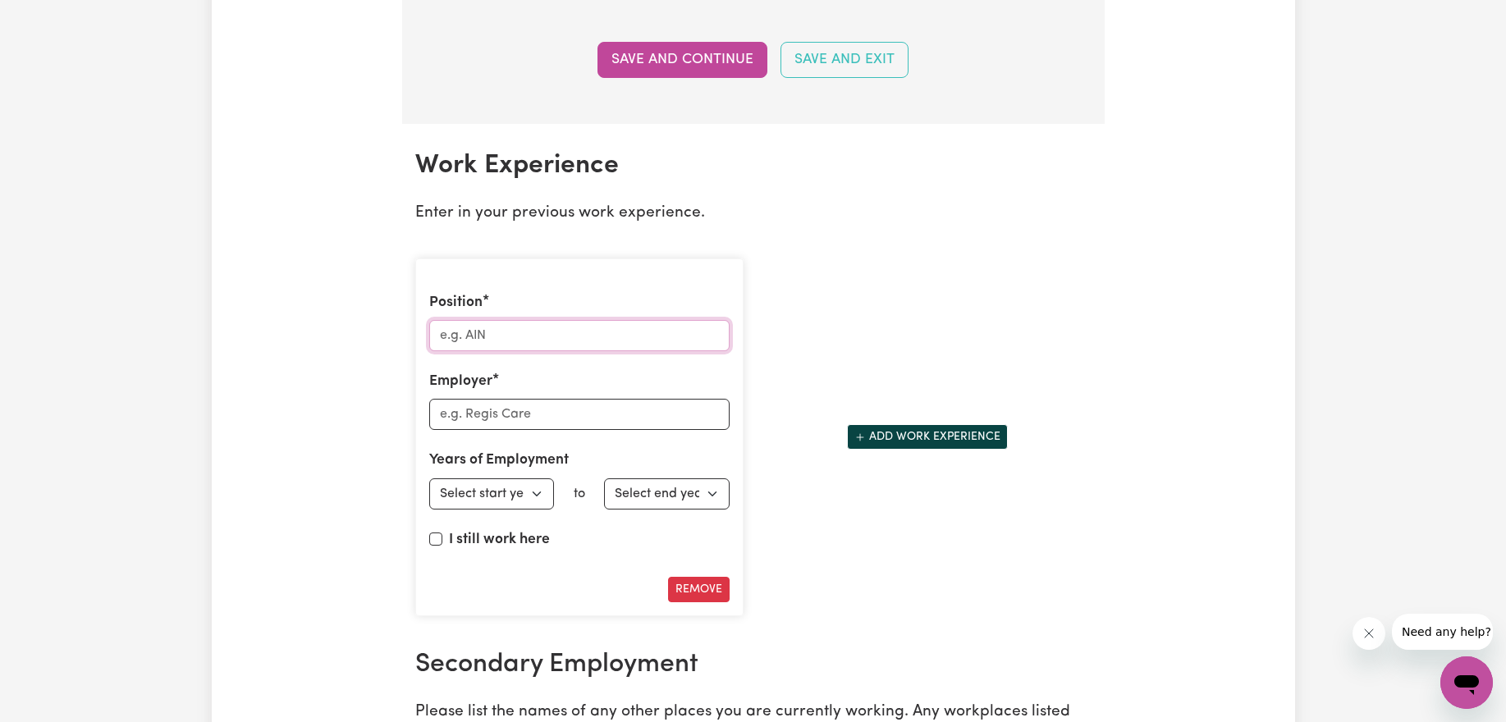
scroll to position [2225, 0]
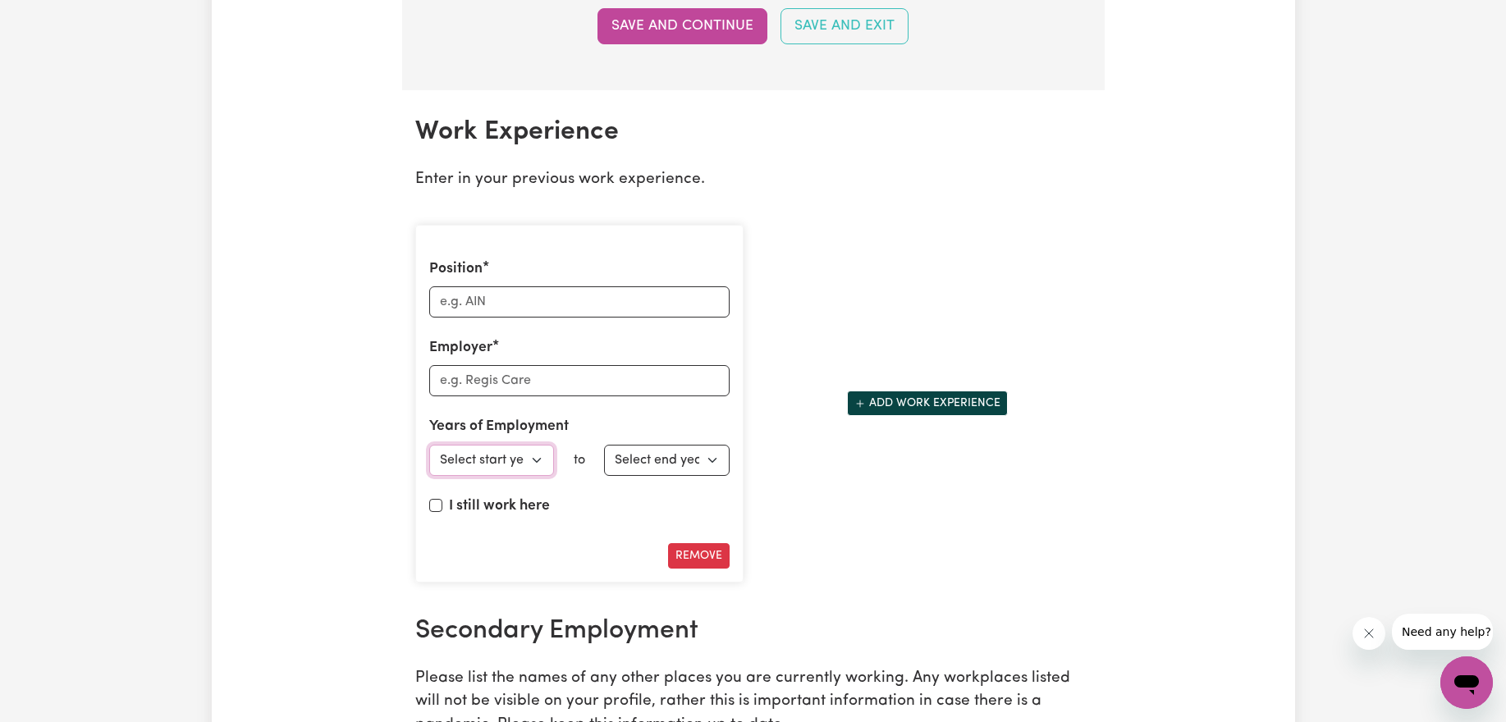
click at [539, 469] on select "Select start year [DATE] 1952 1953 1954 1955 1956 1957 1958 1959 1960 1961 1962…" at bounding box center [492, 460] width 126 height 31
click at [548, 303] on input "Position" at bounding box center [579, 301] width 300 height 31
type input "Nutritionist"
click at [501, 383] on input "Employer" at bounding box center [579, 380] width 300 height 31
type input "Healthway Medical"
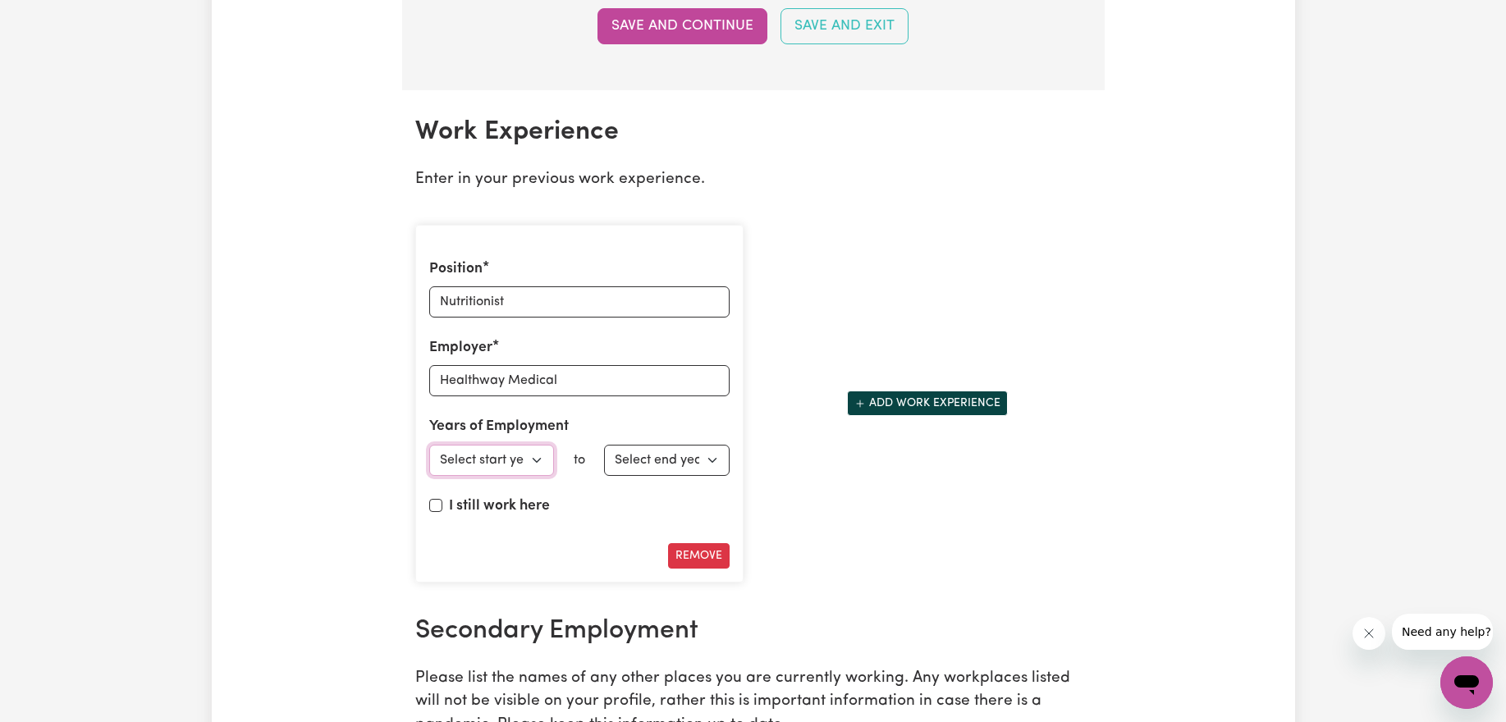
click at [492, 467] on select "Select start year [DATE] 1952 1953 1954 1955 1956 1957 1958 1959 1960 1961 1962…" at bounding box center [492, 460] width 126 height 31
select select "2023"
click at [429, 445] on select "Select start year [DATE] 1952 1953 1954 1955 1956 1957 1958 1959 1960 1961 1962…" at bounding box center [492, 460] width 126 height 31
click at [658, 469] on select "Select end year [DATE] 1952 1953 1954 1955 1956 1957 1958 1959 1960 1961 1962 1…" at bounding box center [667, 460] width 126 height 31
select select "2023"
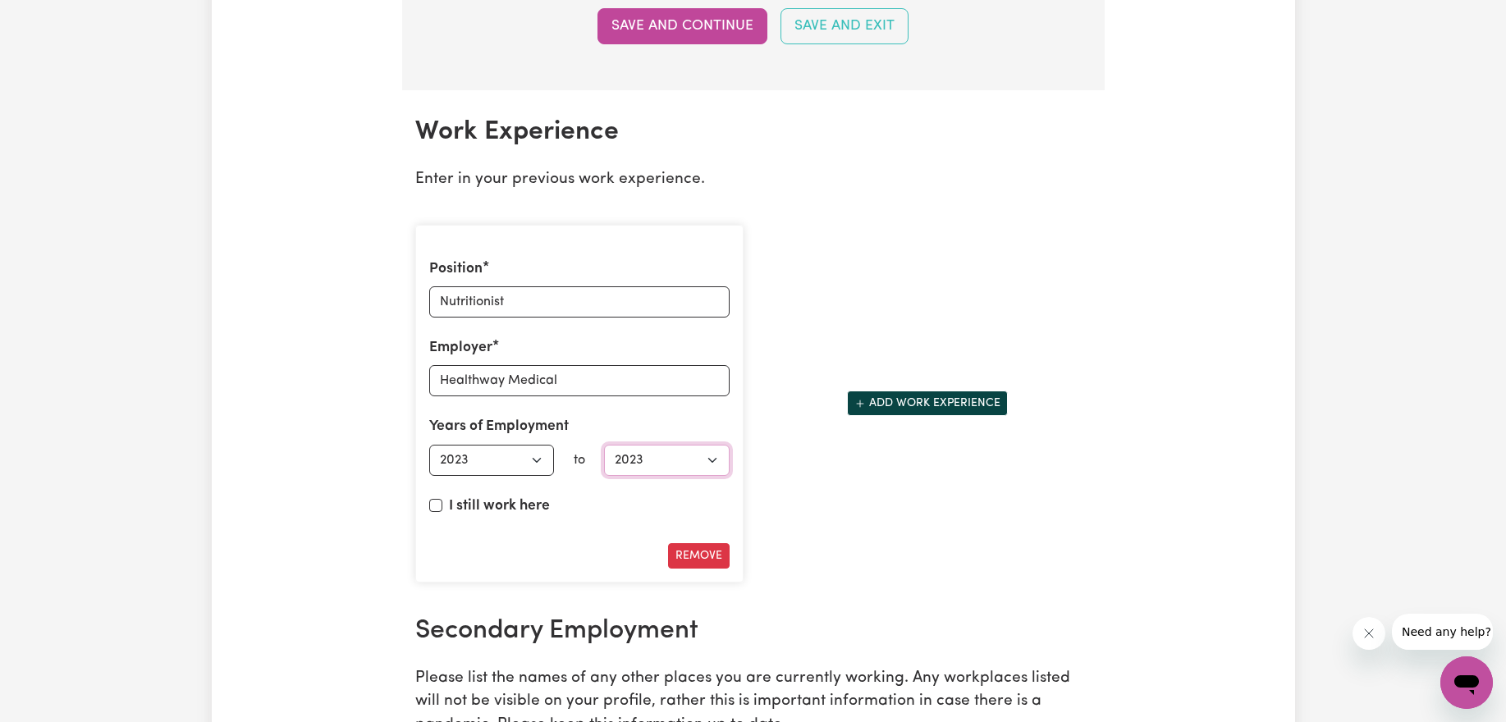
click at [604, 445] on select "Select end year [DATE] 1952 1953 1954 1955 1956 1957 1958 1959 1960 1961 1962 1…" at bounding box center [667, 460] width 126 height 31
click at [931, 405] on button "Add work experience" at bounding box center [927, 403] width 161 height 25
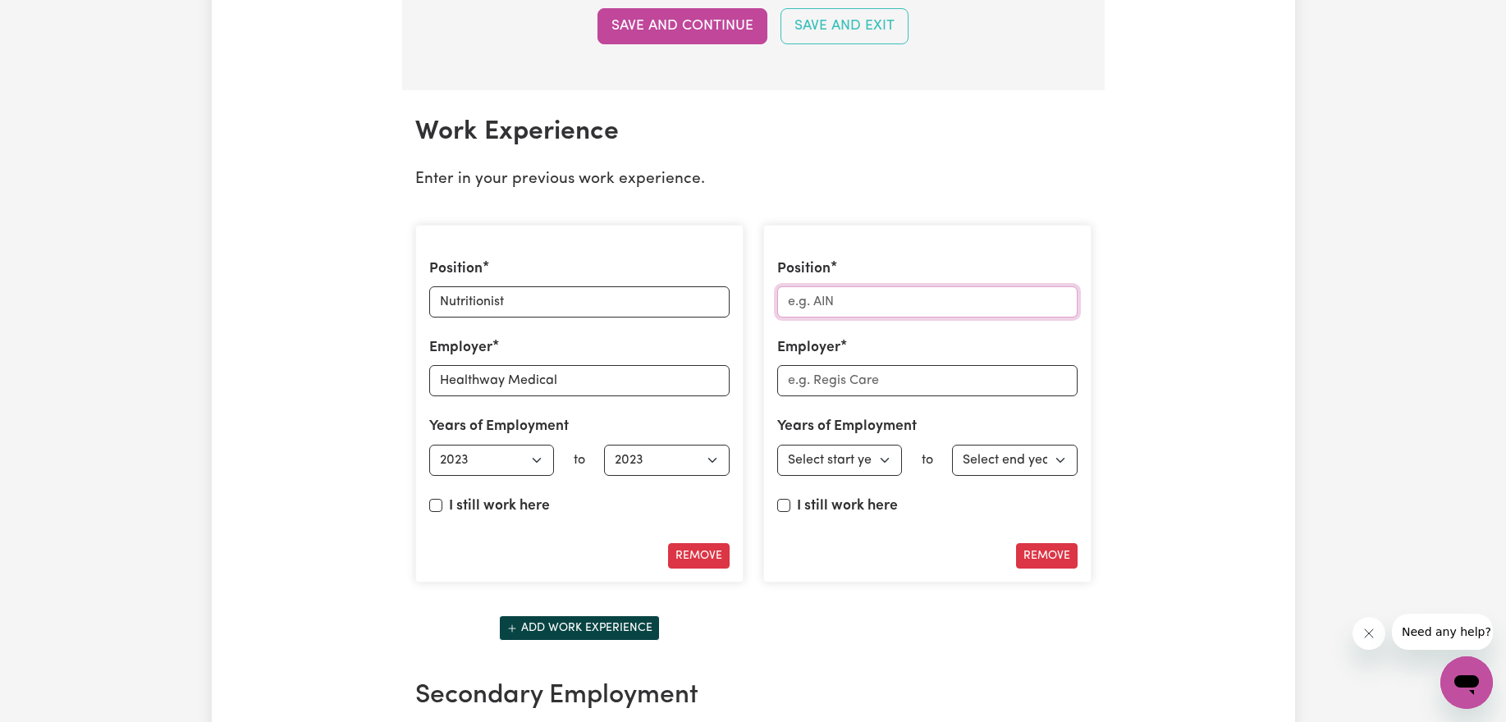
click at [867, 305] on input "Position" at bounding box center [927, 301] width 300 height 31
type input "Nutritionist"
click at [879, 382] on input "Employer" at bounding box center [927, 380] width 300 height 31
type input "H"
type input "[PERSON_NAME] Group of Companies"
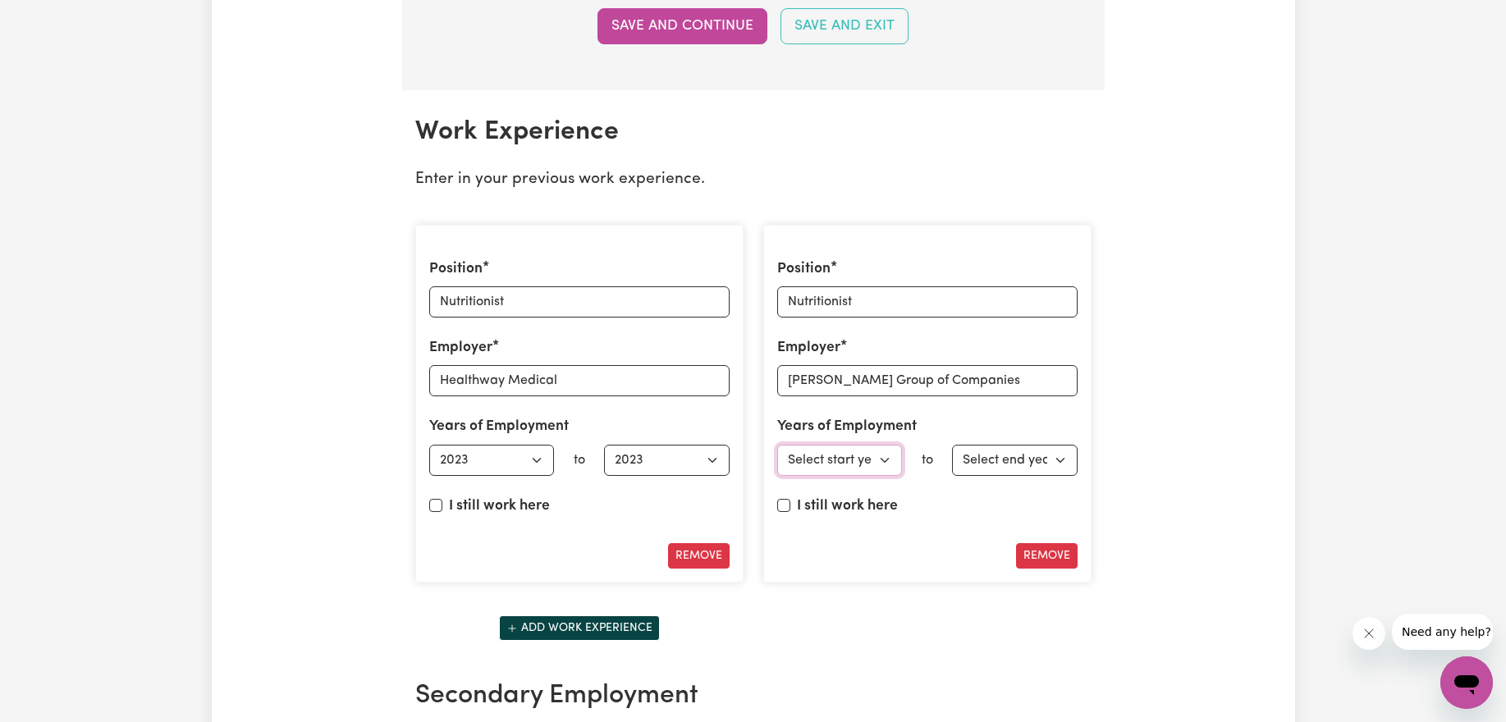
click at [871, 466] on select "Select start year [DATE] 1952 1953 1954 1955 1956 1957 1958 1959 1960 1961 1962…" at bounding box center [840, 460] width 126 height 31
click at [777, 445] on select "Select start year [DATE] 1952 1953 1954 1955 1956 1957 1958 1959 1960 1961 1962…" at bounding box center [840, 460] width 126 height 31
click at [877, 459] on select "Select start year [DATE] 1952 1953 1954 1955 1956 1957 1958 1959 1960 1961 1962…" at bounding box center [840, 460] width 126 height 31
select select "2023"
click at [777, 445] on select "Select start year [DATE] 1952 1953 1954 1955 1956 1957 1958 1959 1960 1961 1962…" at bounding box center [840, 460] width 126 height 31
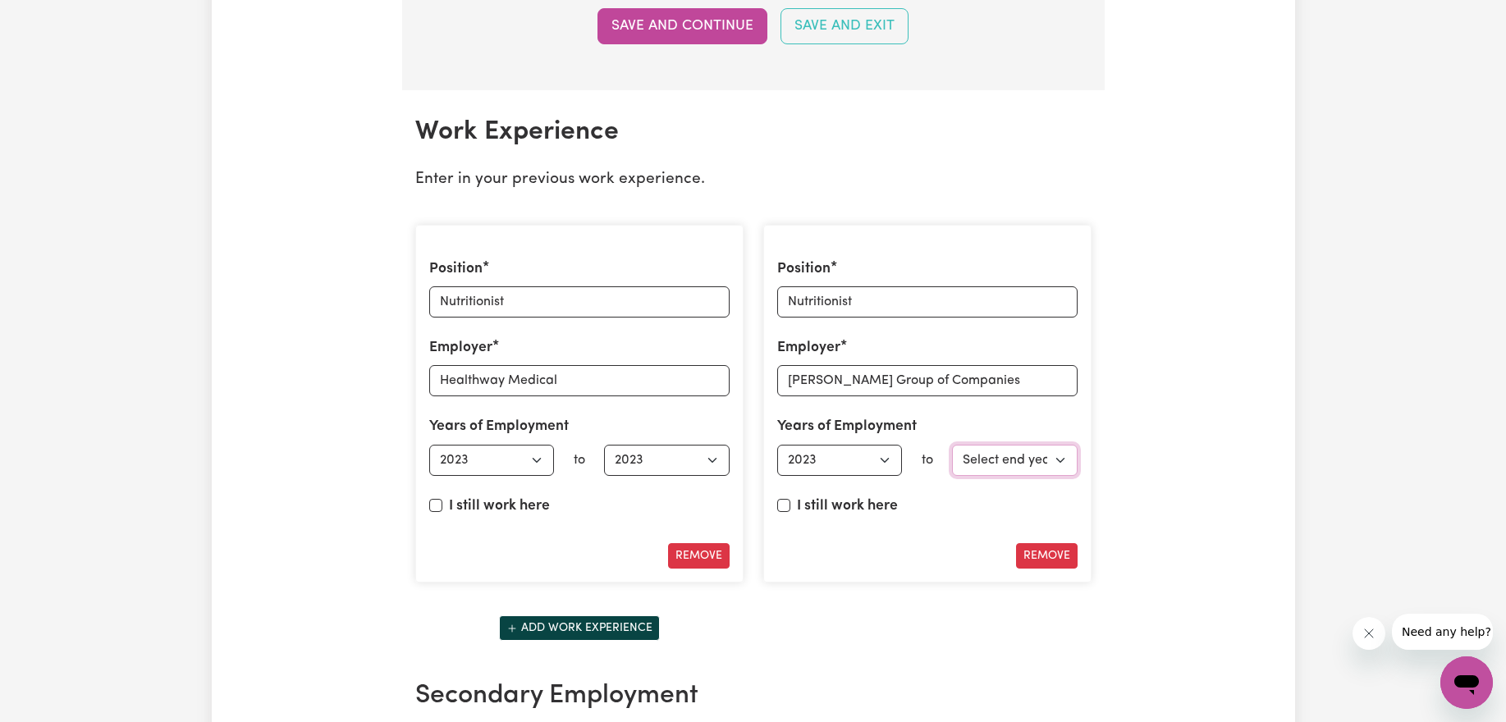
click at [1025, 458] on select "Select end year [DATE] 1952 1953 1954 1955 1956 1957 1958 1959 1960 1961 1962 1…" at bounding box center [1015, 460] width 126 height 31
select select "2025"
click at [952, 445] on select "Select end year [DATE] 1952 1953 1954 1955 1956 1957 1958 1959 1960 1961 1962 1…" at bounding box center [1015, 460] width 126 height 31
click at [615, 632] on button "Add work experience" at bounding box center [579, 627] width 161 height 25
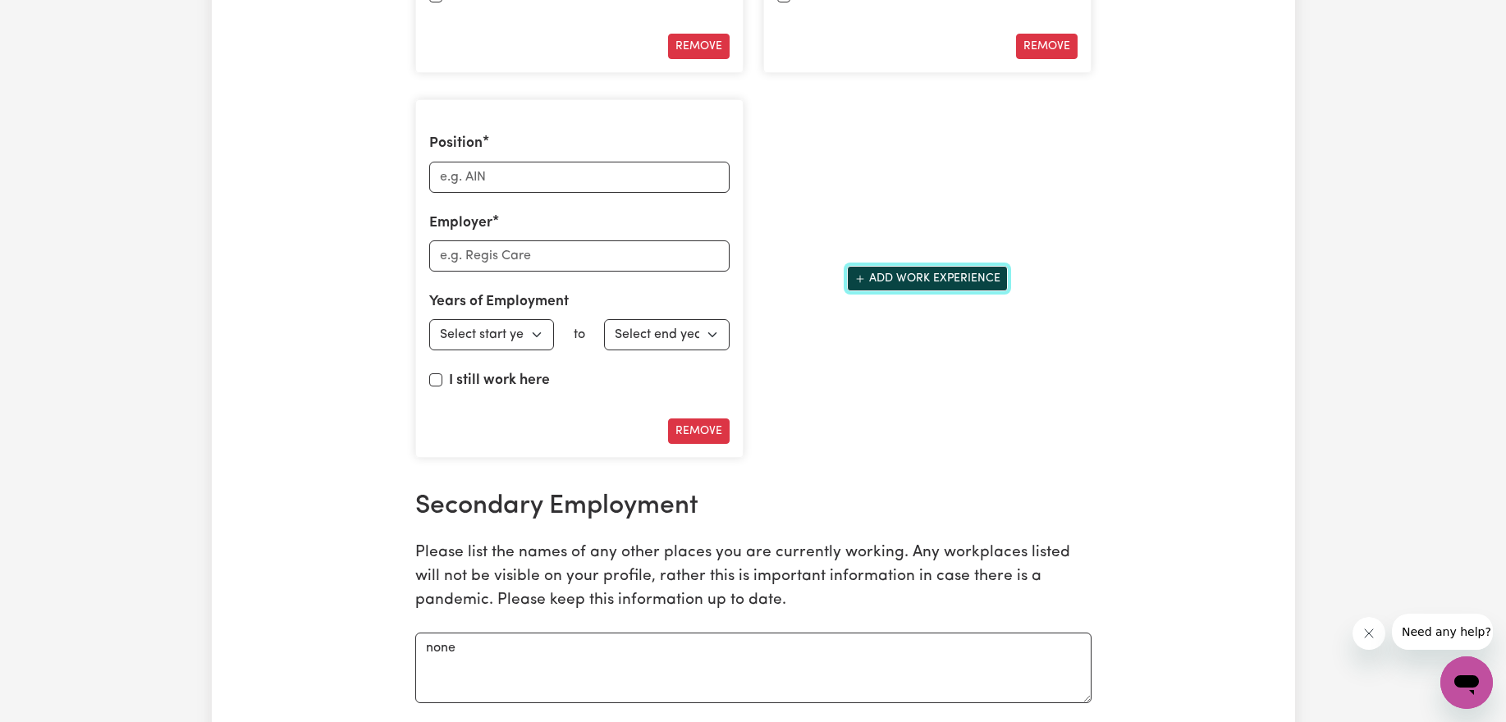
scroll to position [2770, 0]
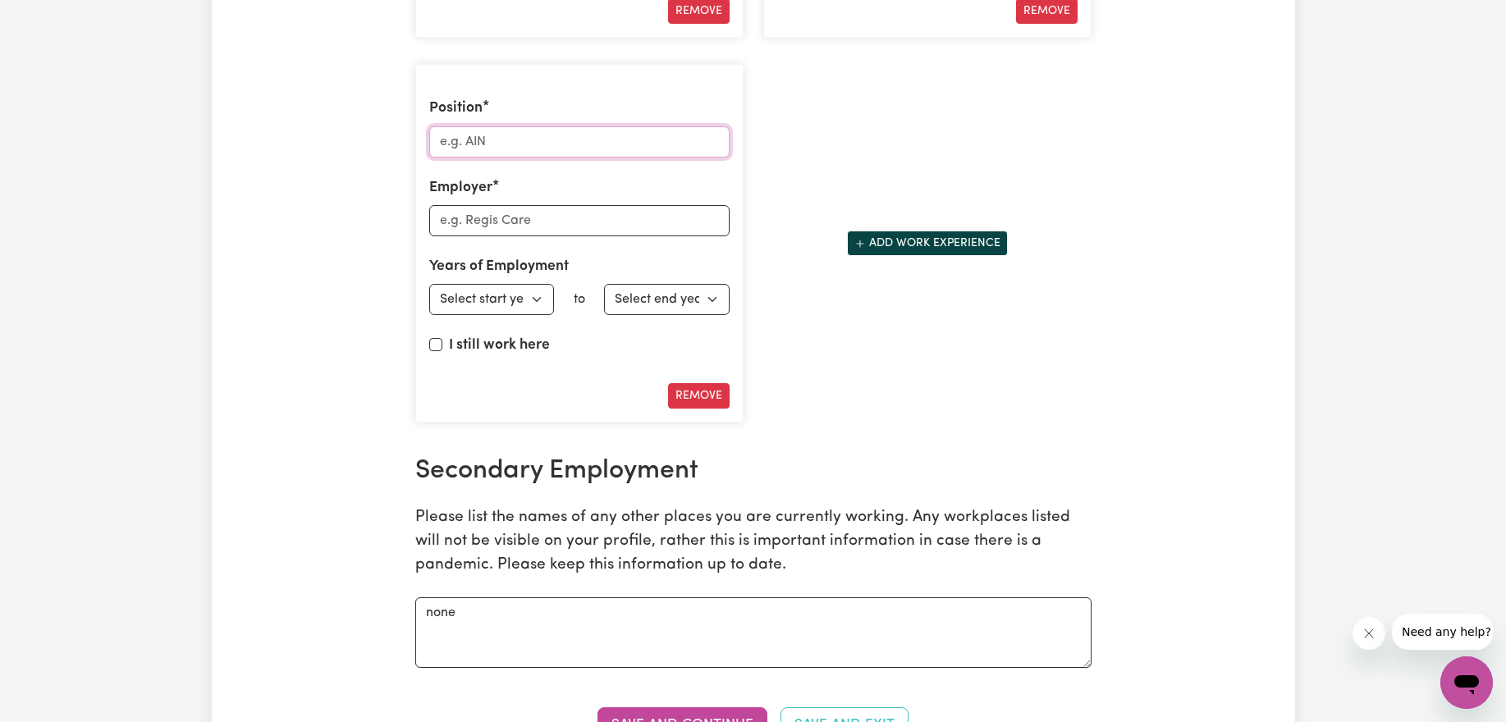
click at [542, 149] on input "Position" at bounding box center [579, 141] width 300 height 31
type input "Student Nursing placements"
click at [564, 230] on input "Employer" at bounding box center [579, 220] width 300 height 31
type input "[GEOGRAPHIC_DATA] and [GEOGRAPHIC_DATA]"
click at [521, 306] on select "Select start year [DATE] 1952 1953 1954 1955 1956 1957 1958 1959 1960 1961 1962…" at bounding box center [492, 299] width 126 height 31
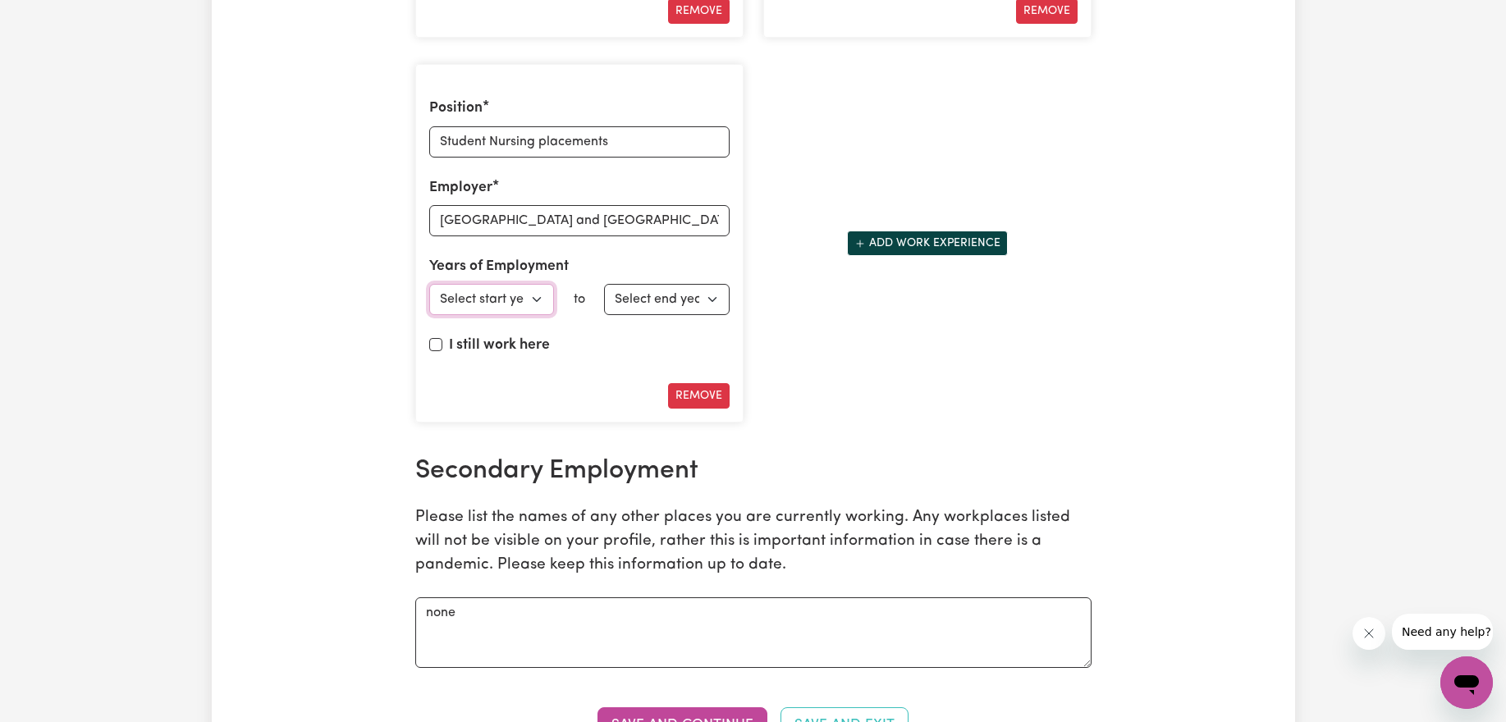
select select "2025"
click at [429, 284] on select "Select start year [DATE] 1952 1953 1954 1955 1956 1957 1958 1959 1960 1961 1962…" at bounding box center [492, 299] width 126 height 31
click at [725, 290] on select "Select end year [DATE] 1952 1953 1954 1955 1956 1957 1958 1959 1960 1961 1962 1…" at bounding box center [667, 299] width 126 height 31
select select "2025"
click at [604, 284] on select "Select end year [DATE] 1952 1953 1954 1955 1956 1957 1958 1959 1960 1961 1962 1…" at bounding box center [667, 299] width 126 height 31
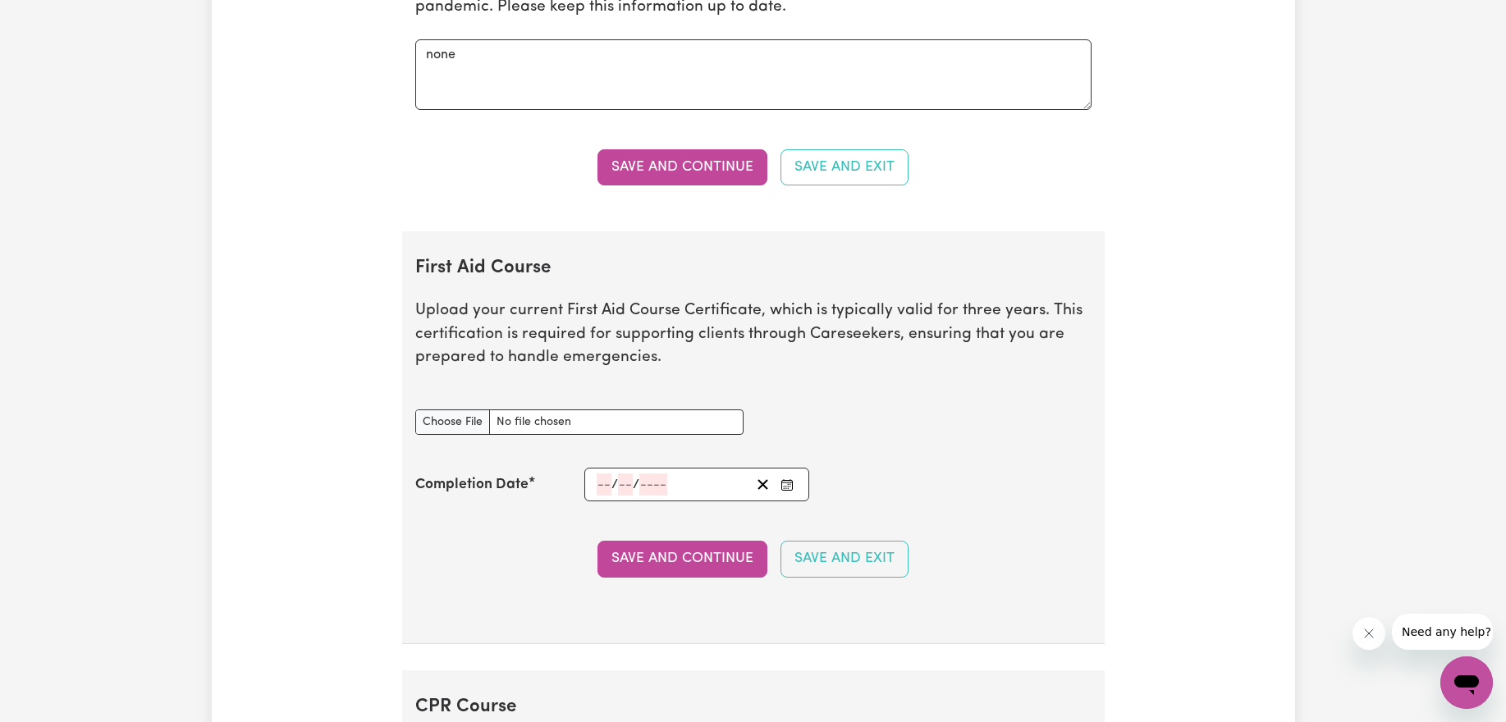
scroll to position [3531, 0]
